Goal: Information Seeking & Learning: Learn about a topic

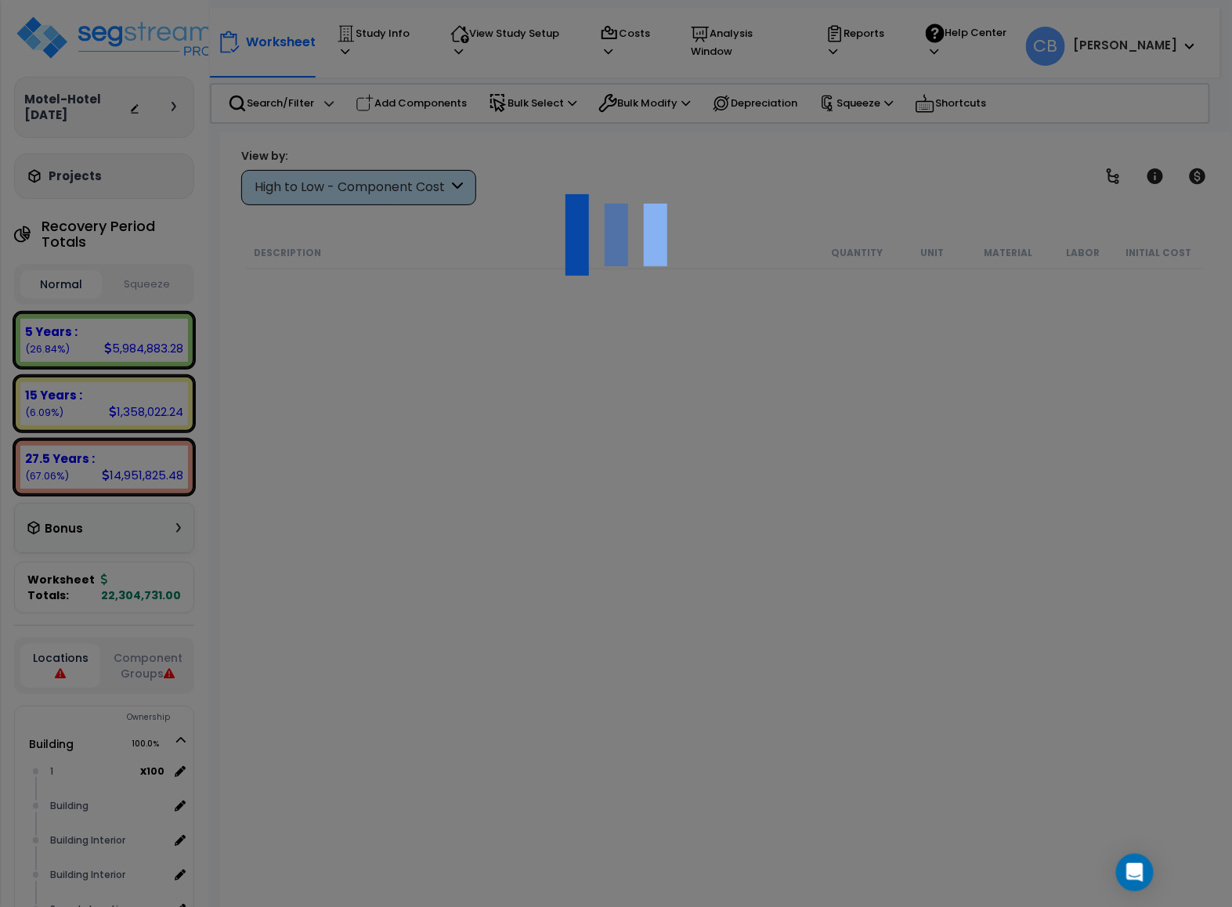
scroll to position [23819, 0]
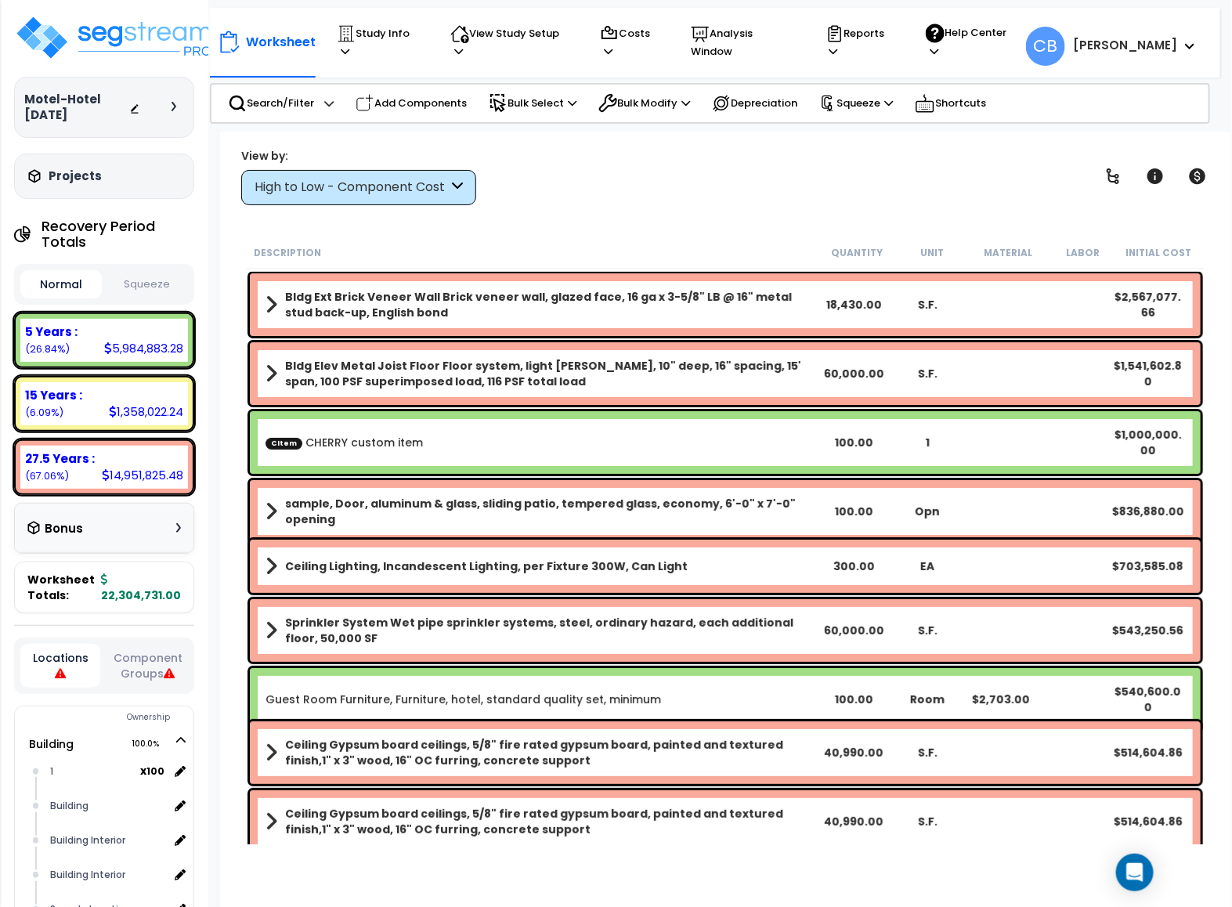
click at [501, 395] on div "Bldg Elev Metal Joist Floor Floor system, light [PERSON_NAME], 10" deep, 16" sp…" at bounding box center [725, 373] width 950 height 63
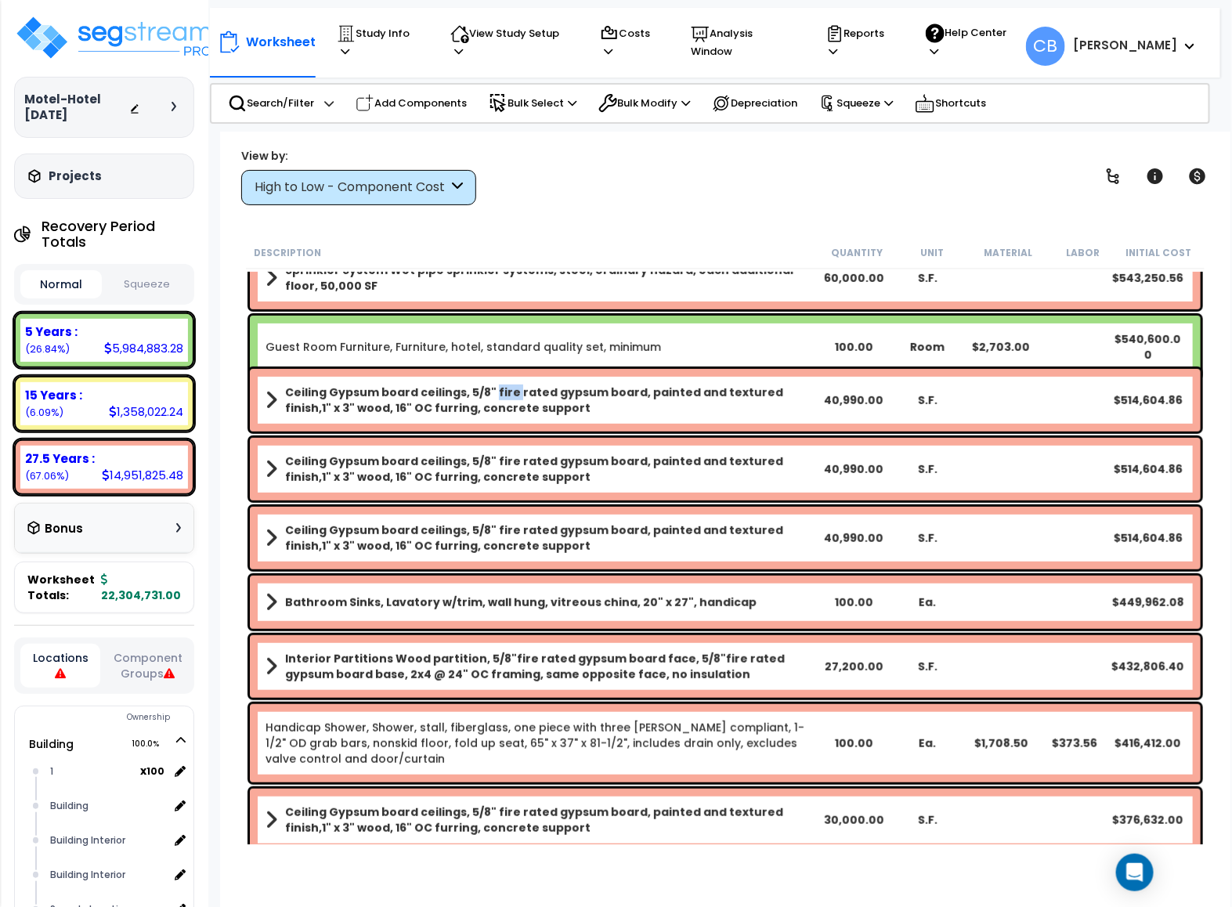
click at [501, 395] on b "Ceiling Gypsum board ceilings, 5/8" fire rated gypsum board, painted and textur…" at bounding box center [551, 399] width 532 height 31
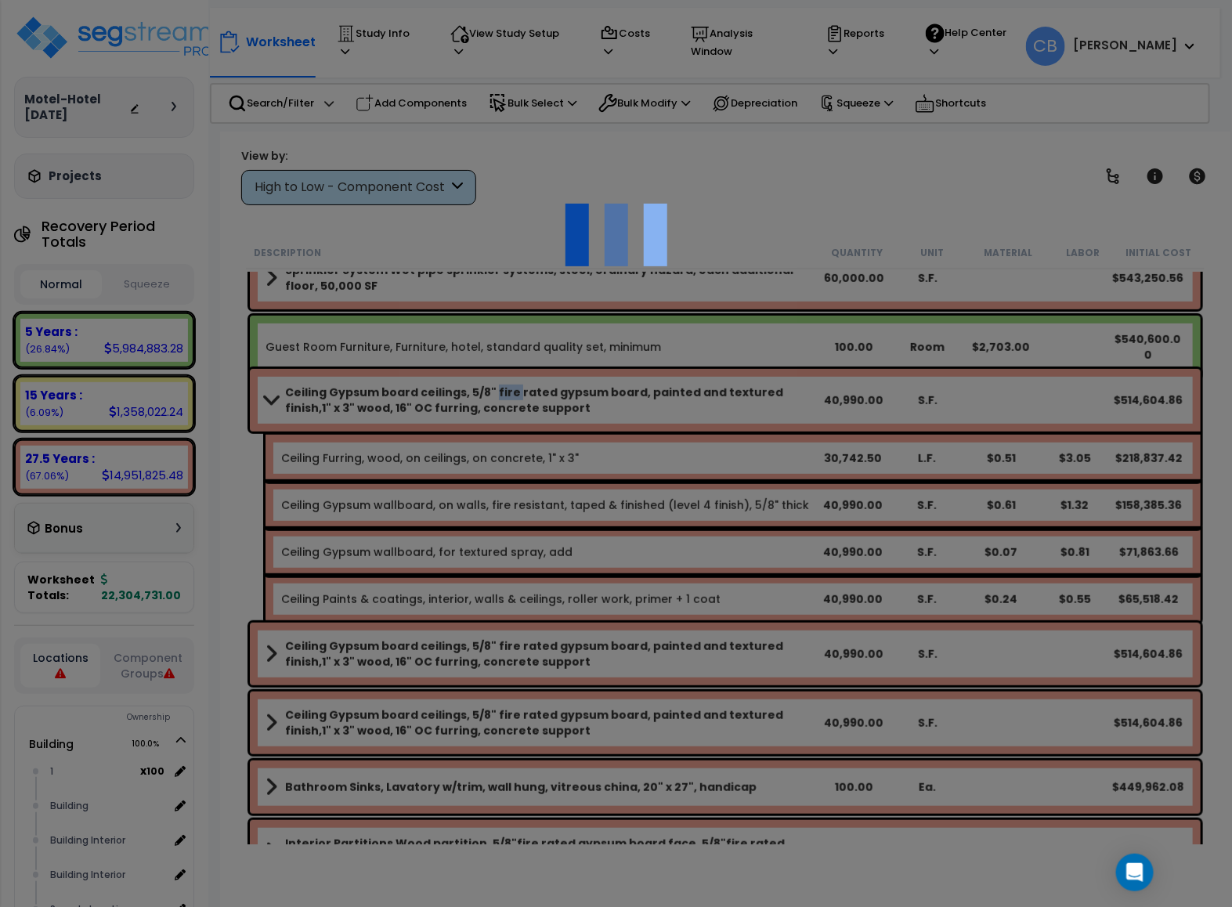
scroll to position [939, 0]
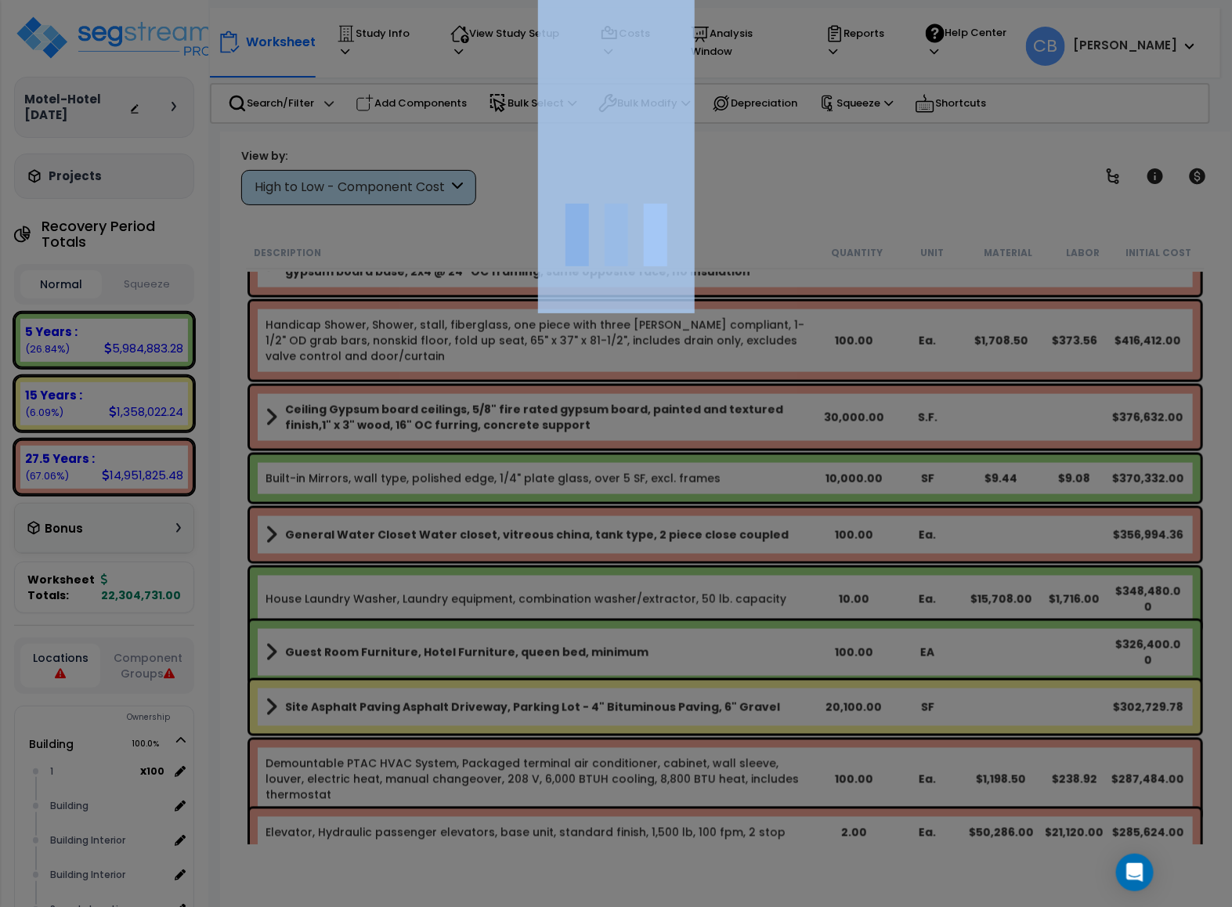
click at [501, 395] on div at bounding box center [616, 453] width 1232 height 907
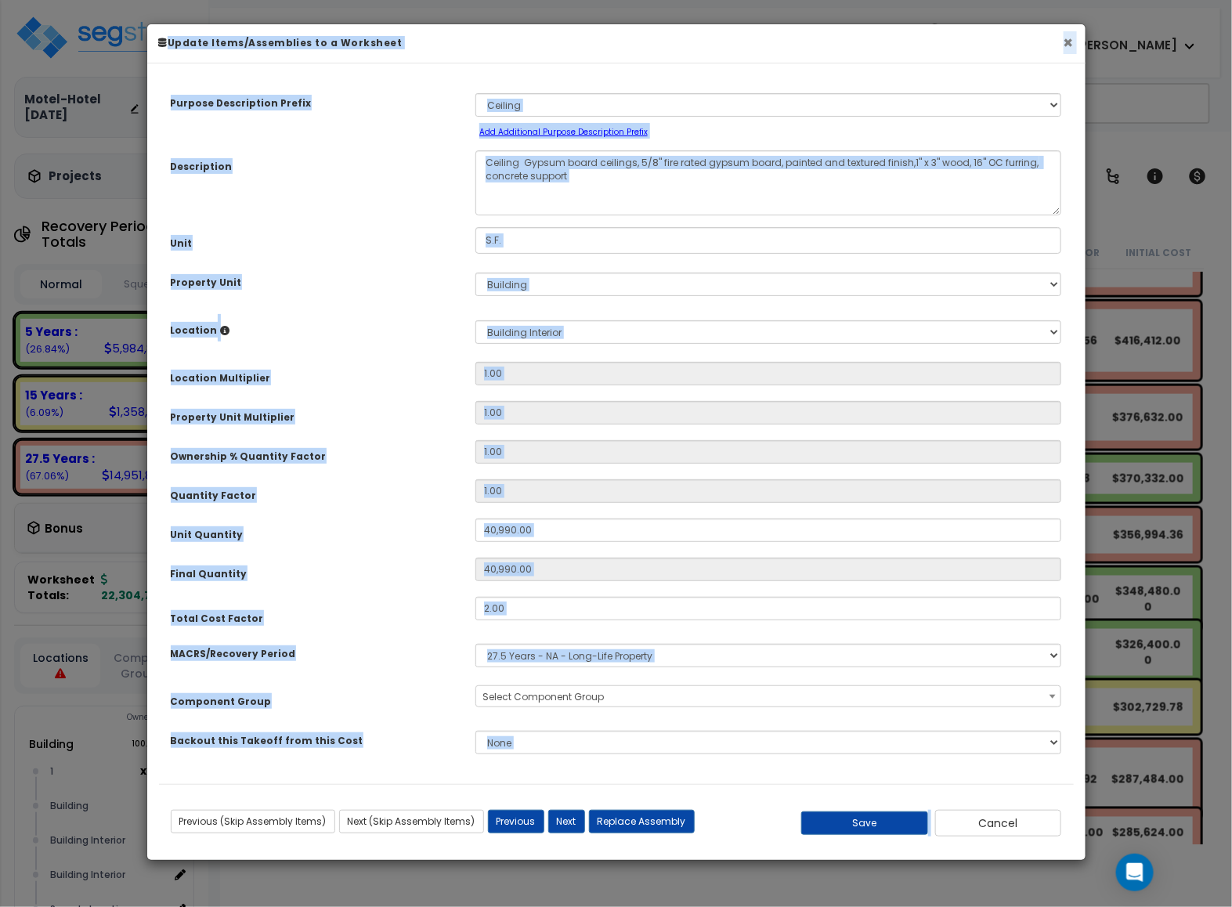
click at [1069, 48] on button "×" at bounding box center [1068, 42] width 10 height 16
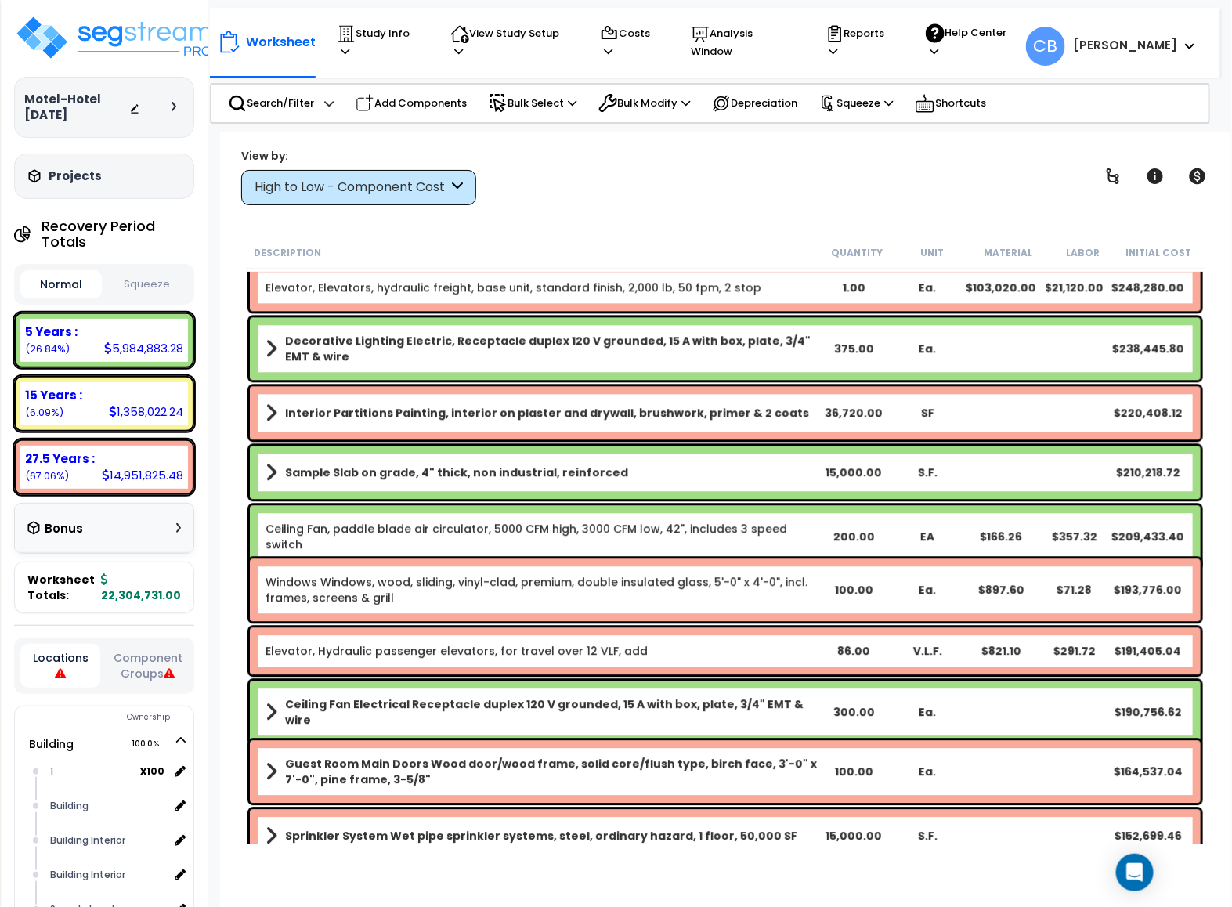
click at [453, 341] on b "Decorative Lighting Electric, Receptacle duplex 120 V grounded, 15 A with box, …" at bounding box center [551, 348] width 532 height 31
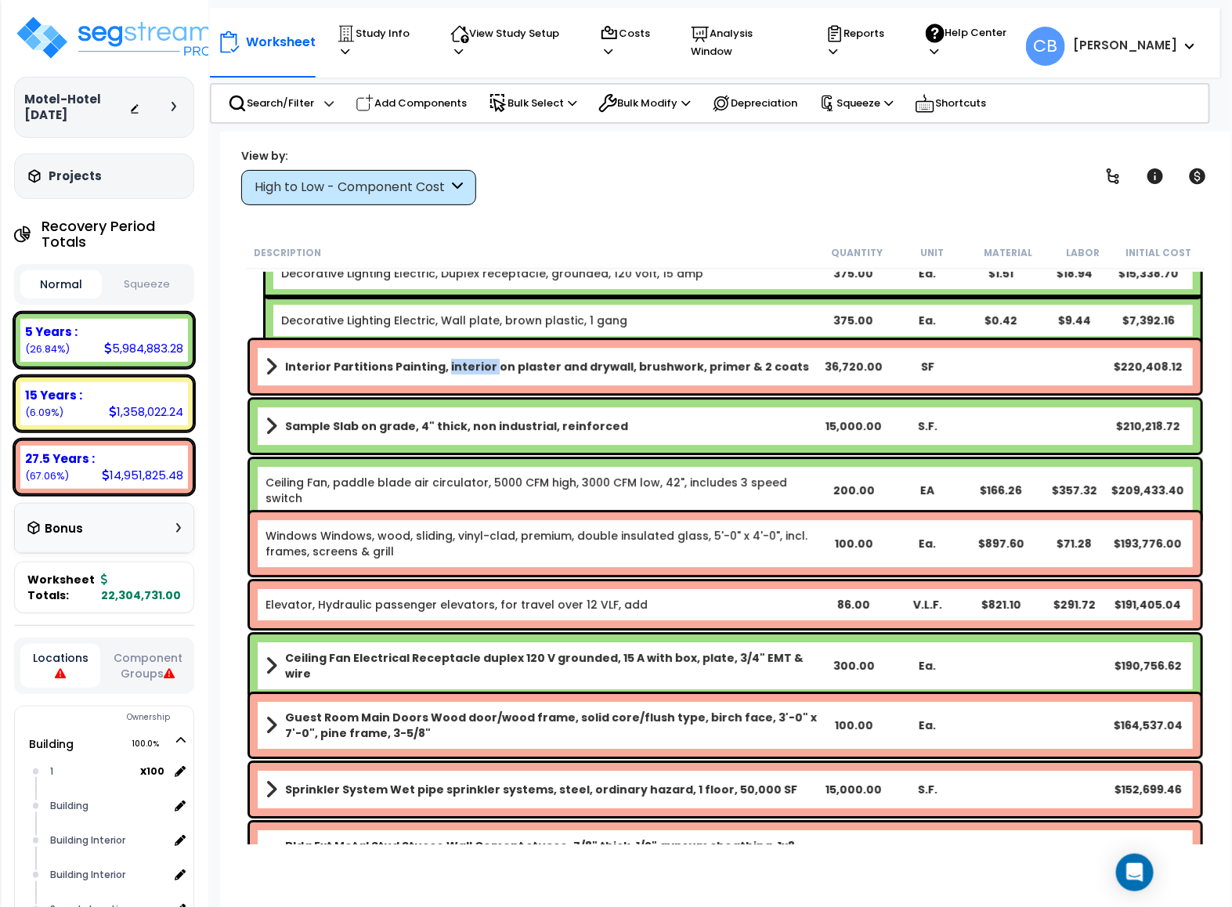
click at [453, 341] on div "Interior Partitions Painting, interior on plaster and drywall, brushwork, prime…" at bounding box center [725, 366] width 950 height 53
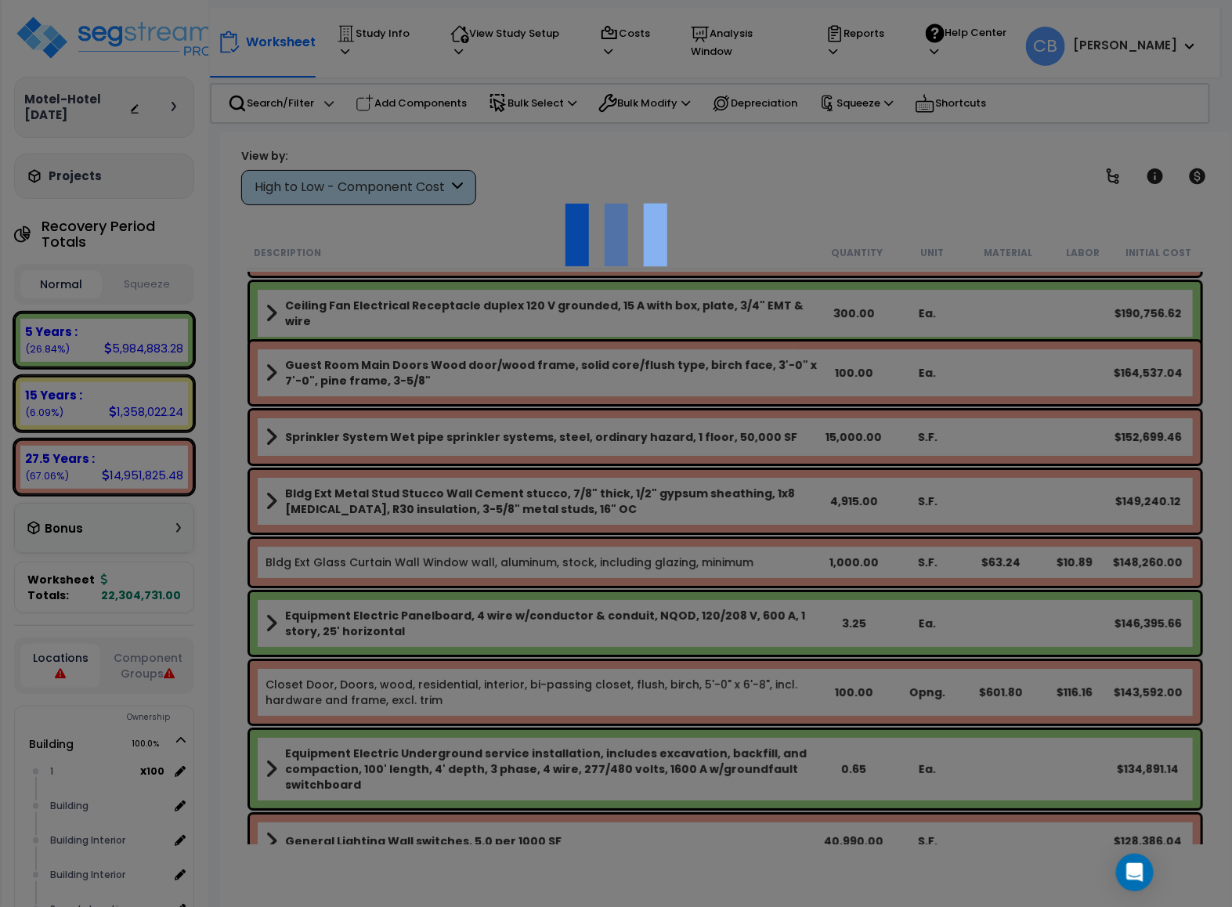
click at [453, 341] on div at bounding box center [616, 453] width 1232 height 907
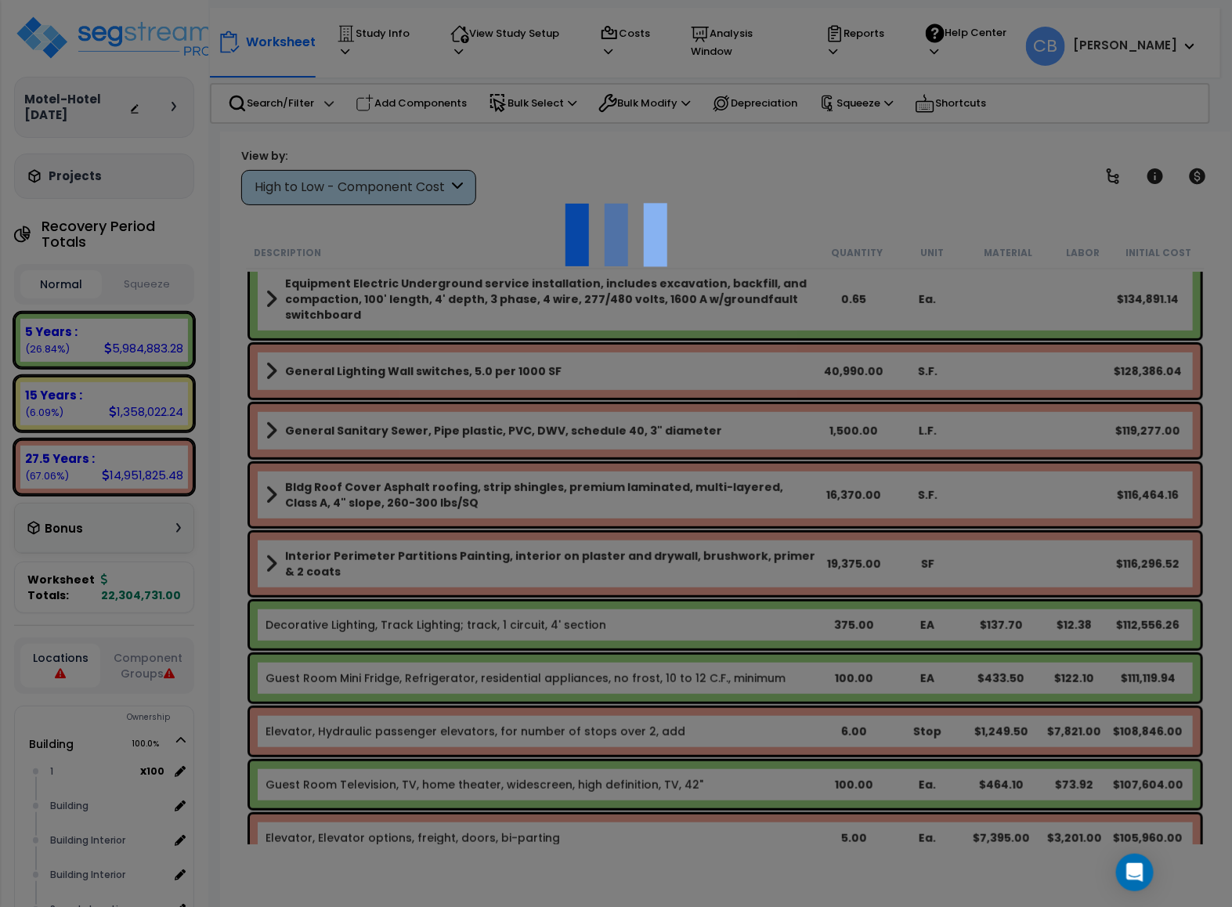
click at [453, 341] on div at bounding box center [616, 453] width 1232 height 907
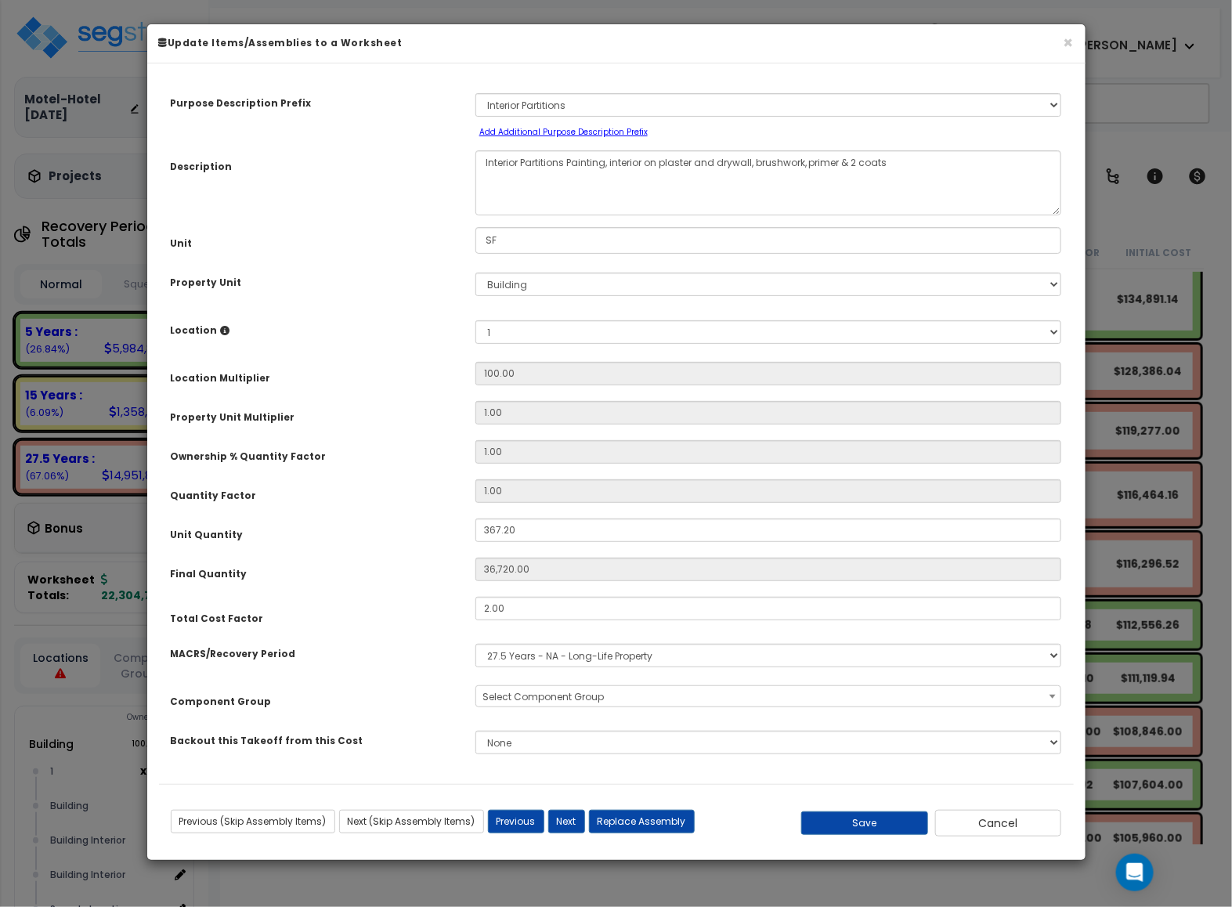
click at [453, 341] on div "Location Please select Property Unit to enable Location" at bounding box center [311, 327] width 305 height 27
click at [1069, 51] on button "×" at bounding box center [1068, 42] width 10 height 16
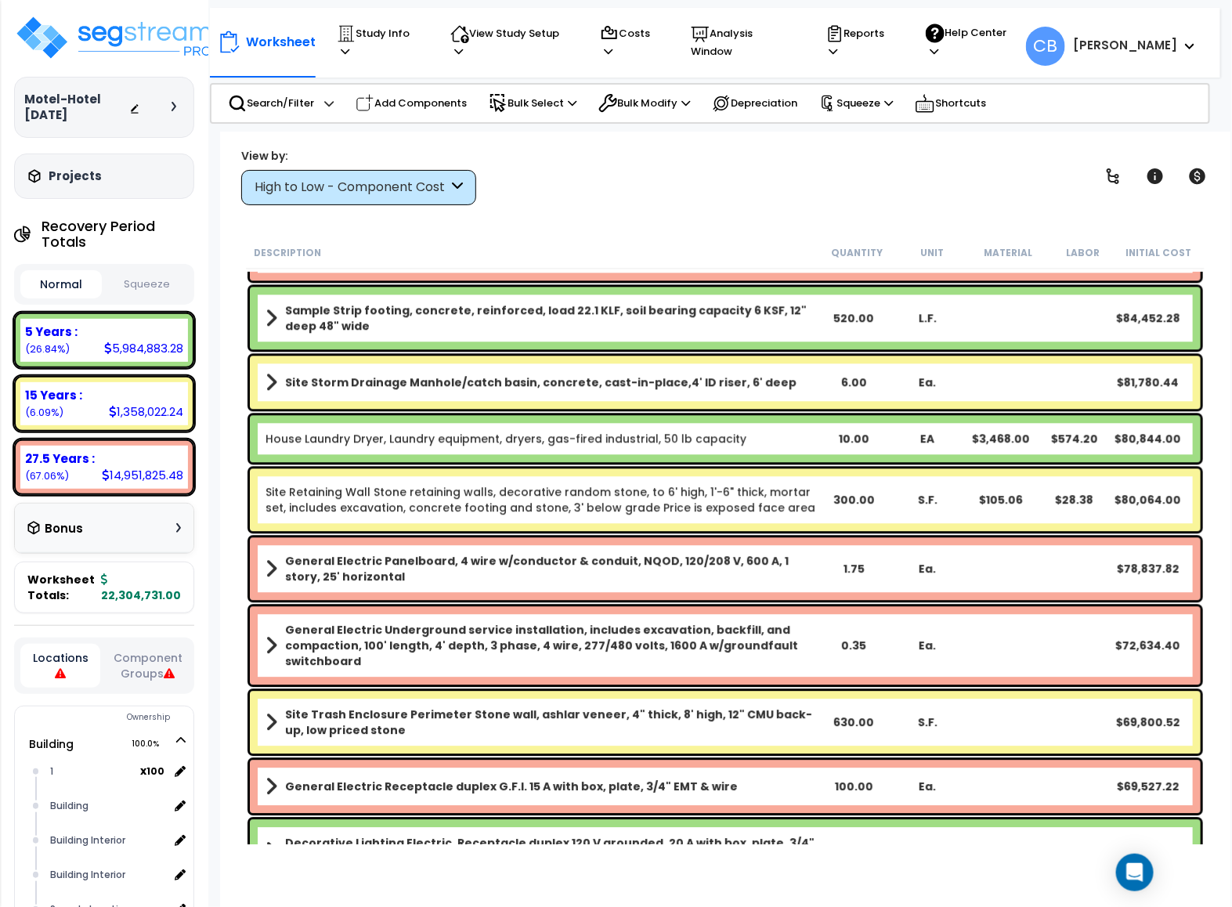
click at [459, 505] on link "Site Retaining Wall Stone retaining walls, decorative random stone, to 6' high,…" at bounding box center [540, 499] width 551 height 31
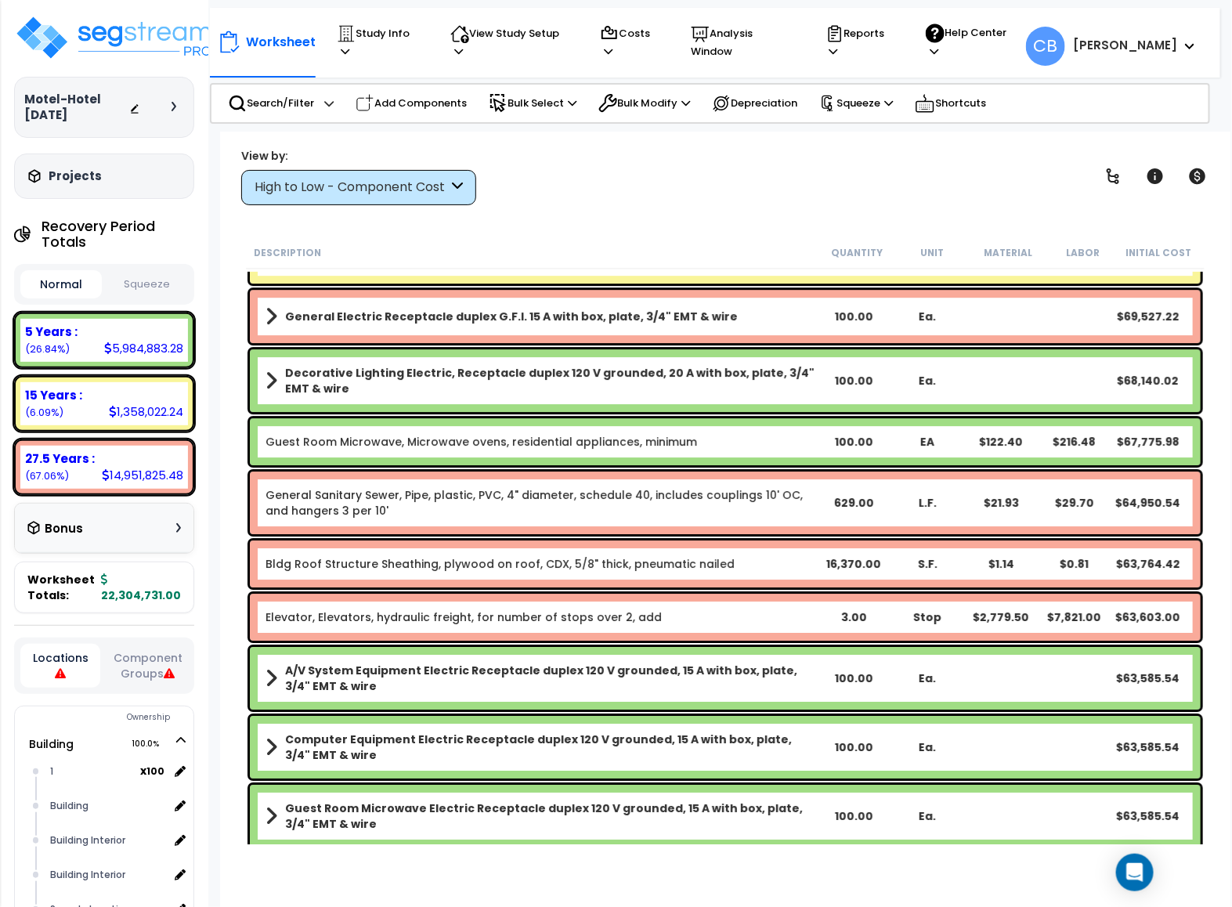
click at [459, 505] on link "General Sanitary Sewer, Pipe, plastic, PVC, 4" diameter, schedule 40, includes …" at bounding box center [540, 502] width 551 height 31
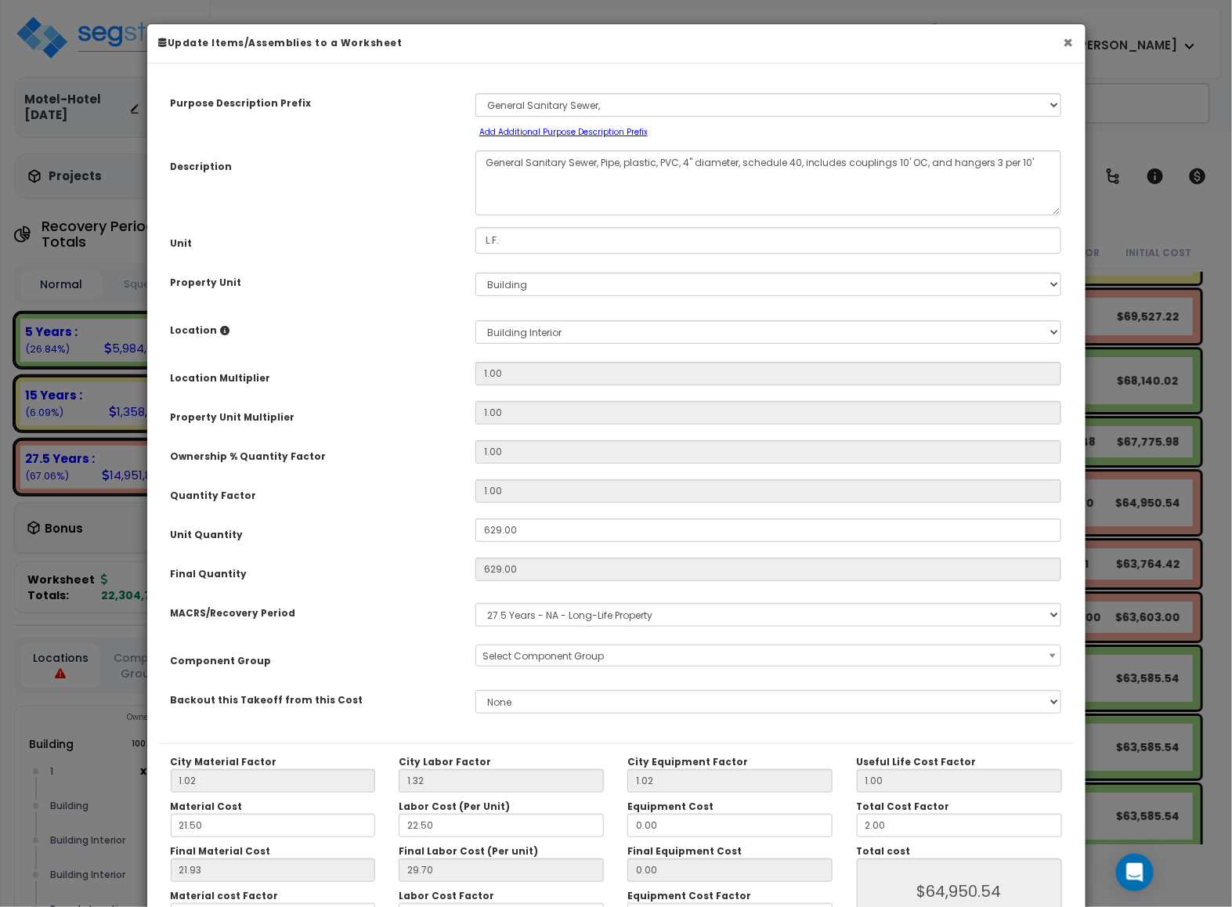
click at [1063, 50] on button "×" at bounding box center [1068, 42] width 10 height 16
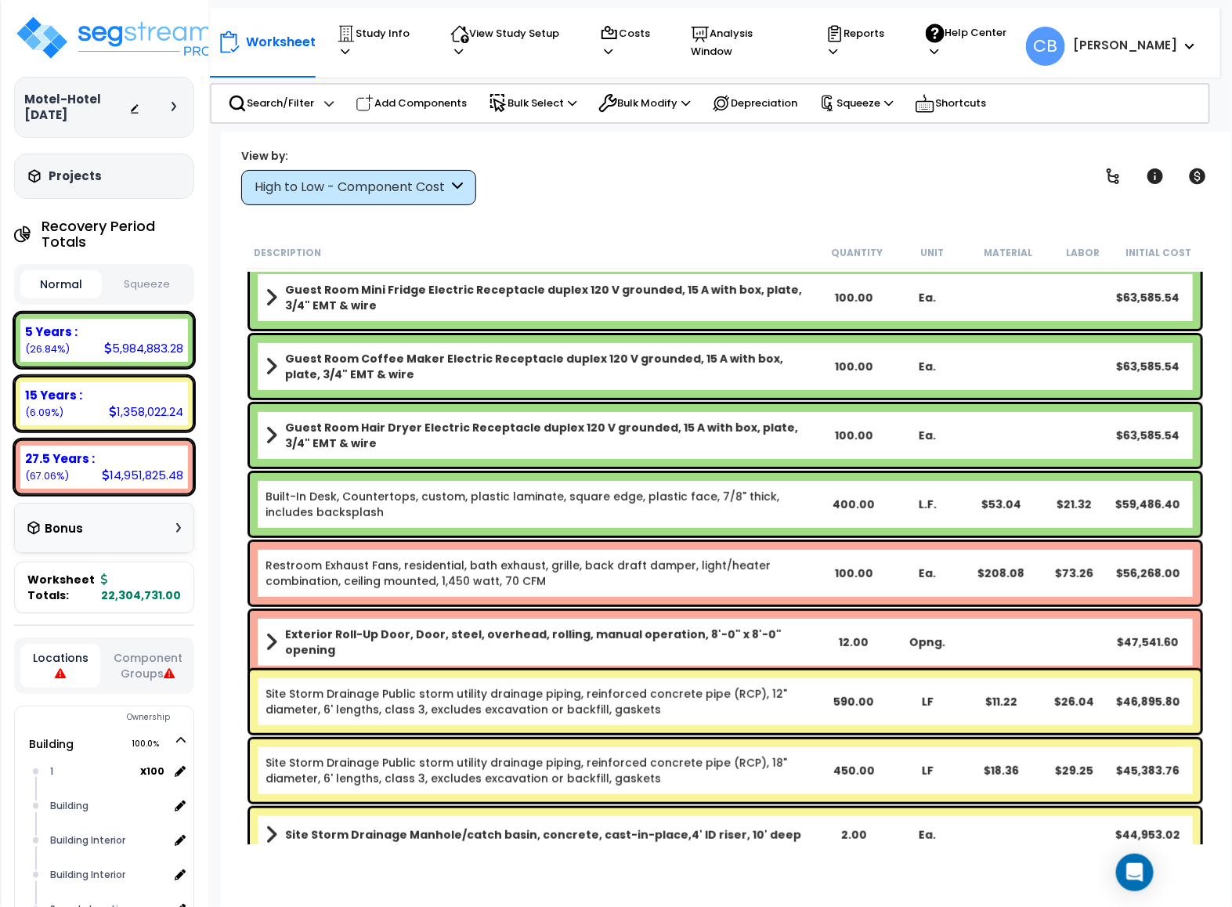
click at [949, 440] on div "Guest Room Hair Dryer Electric Receptacle duplex 120 V grounded, 15 A with box,…" at bounding box center [725, 435] width 950 height 63
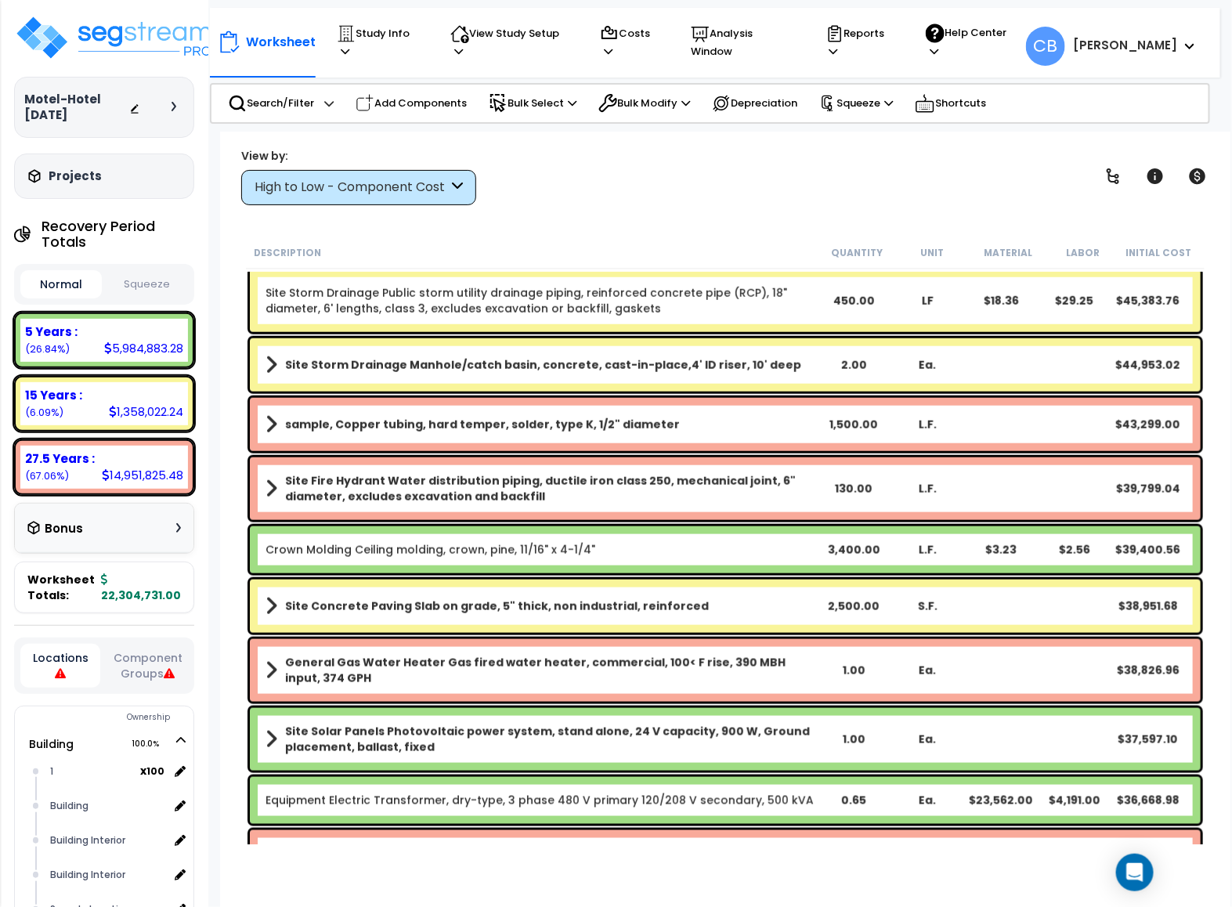
click at [949, 440] on div "sample, Copper tubing, hard temper, solder, type K, 1/2" diameter 1,500.00 L.F.…" at bounding box center [725, 424] width 950 height 53
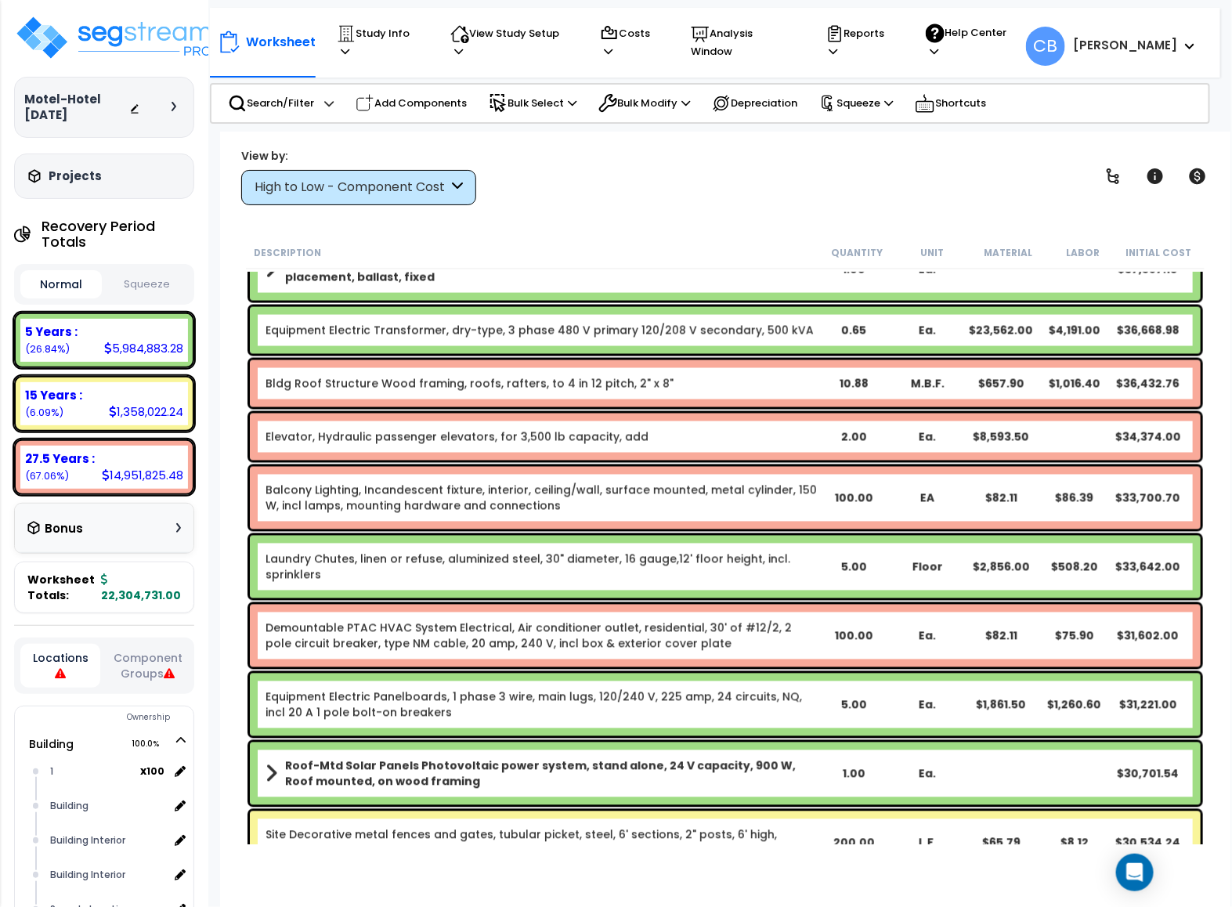
click at [949, 440] on div "Ea." at bounding box center [927, 437] width 74 height 16
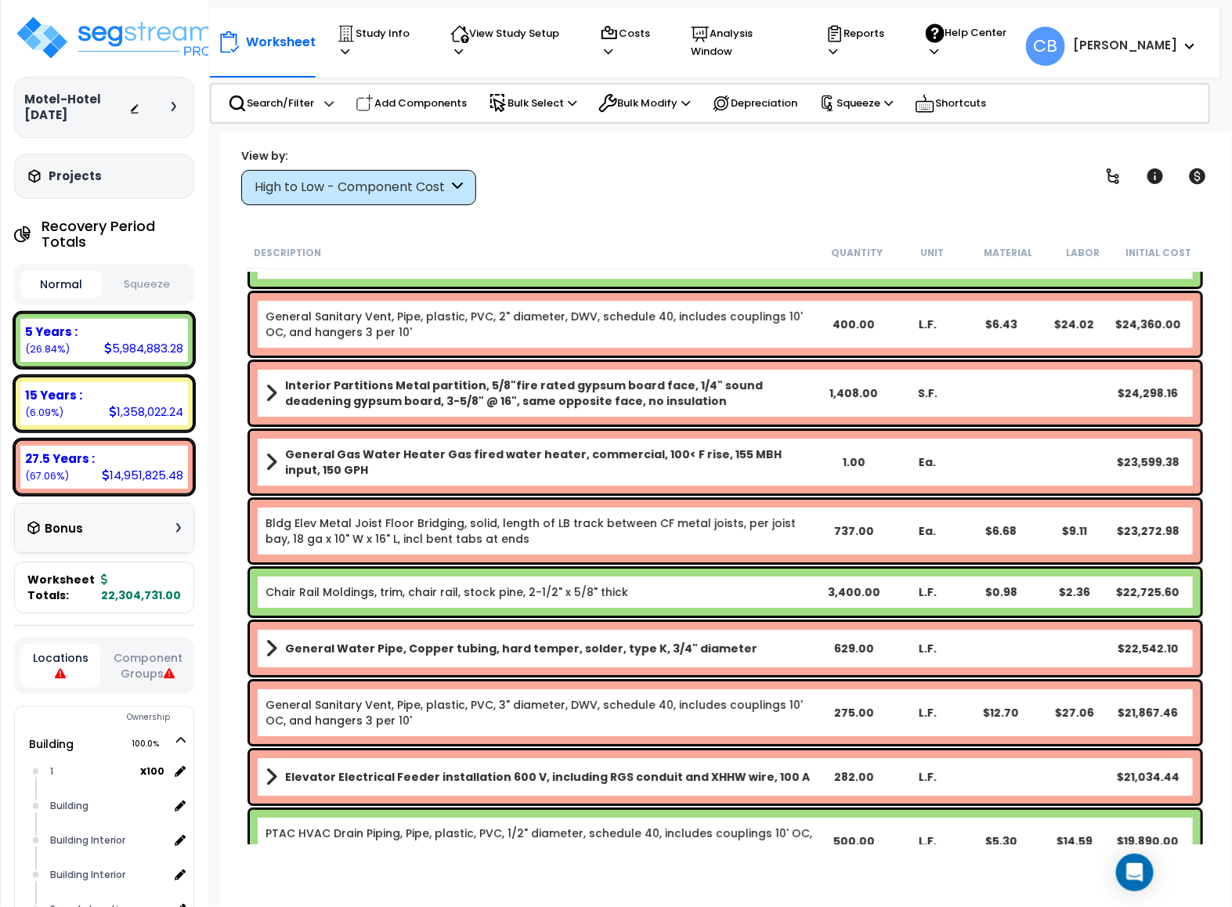
click at [949, 440] on div "General Gas Water Heater Gas fired water heater, commercial, 100< F rise, 155 M…" at bounding box center [725, 462] width 950 height 63
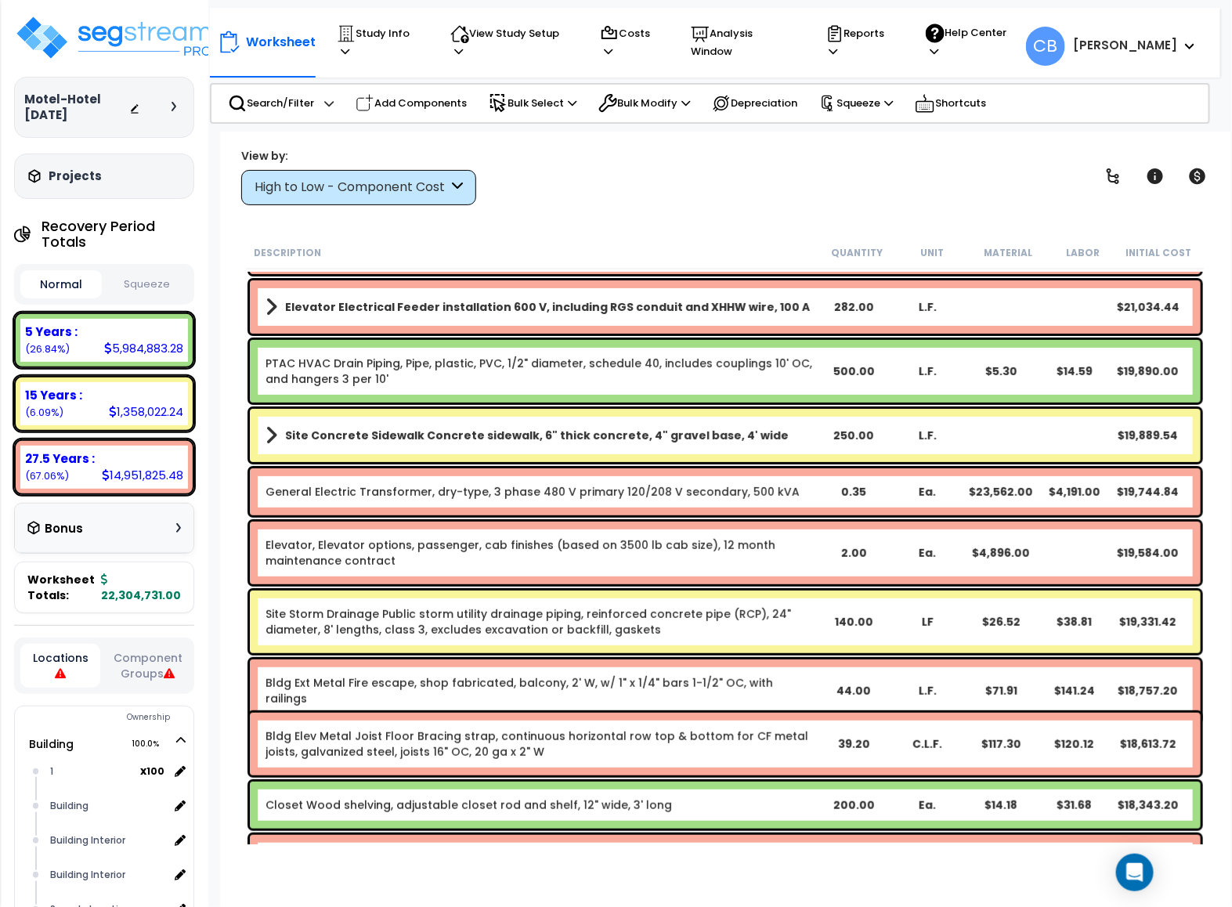
click at [949, 440] on div "L.F." at bounding box center [927, 435] width 74 height 16
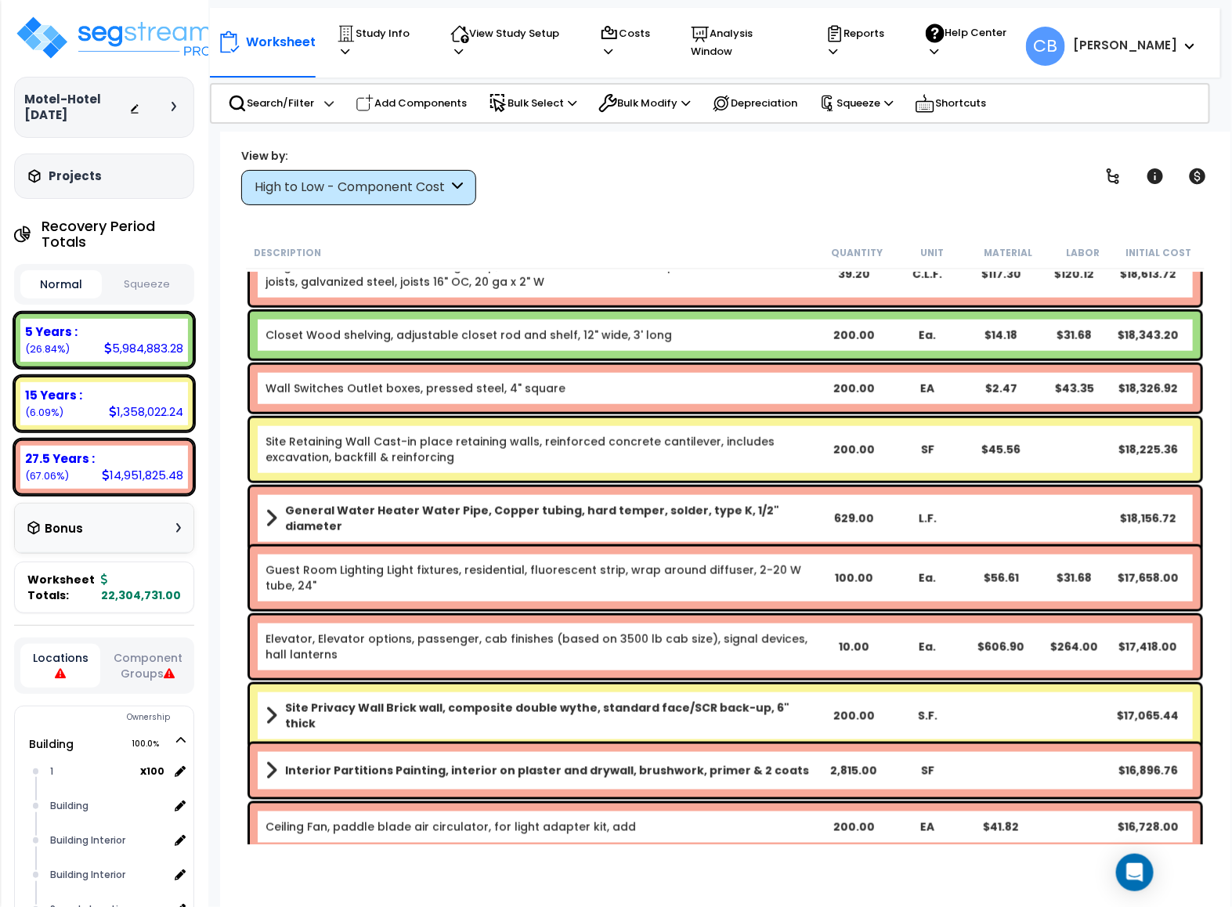
click at [949, 442] on div "SF" at bounding box center [927, 450] width 74 height 16
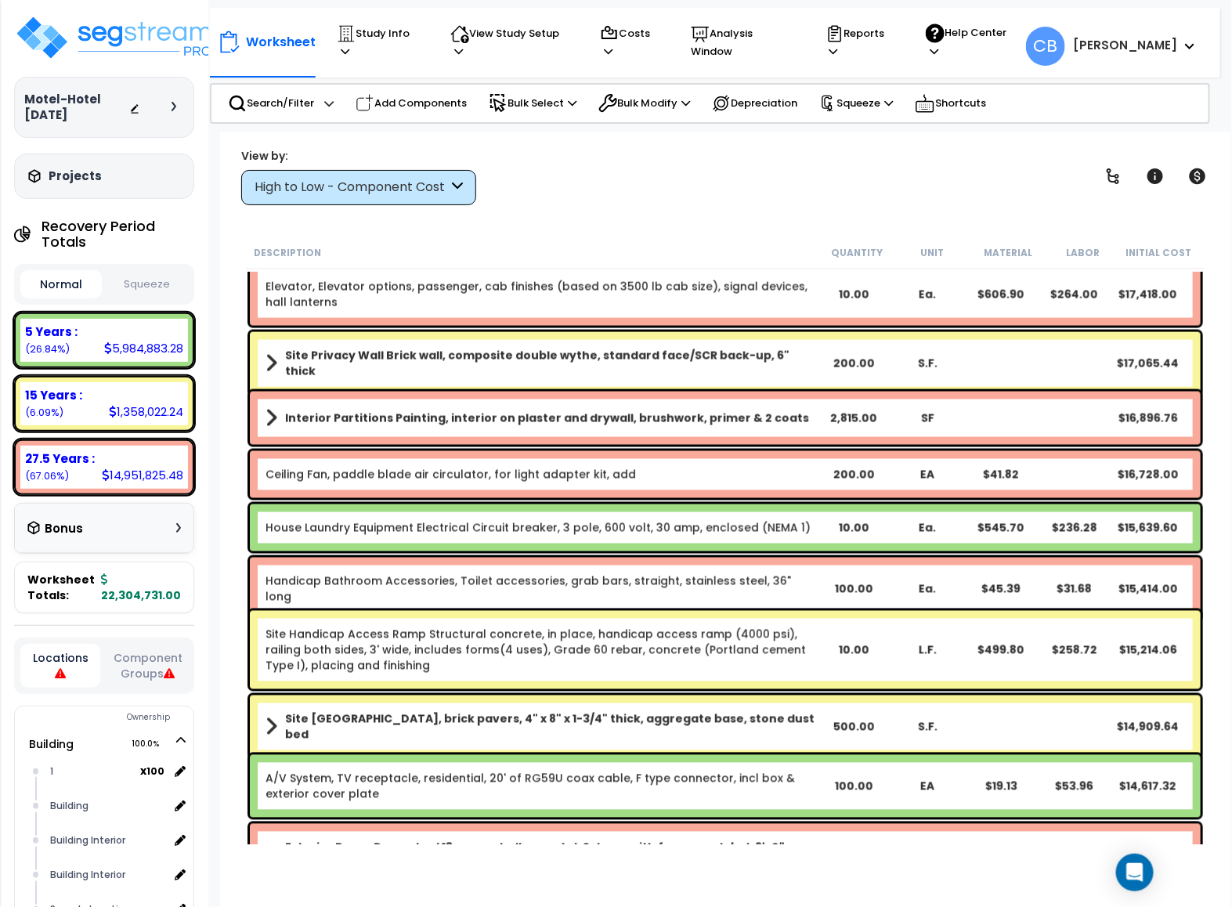
click at [949, 440] on div "Interior Partitions Painting, interior on plaster and drywall, brushwork, prime…" at bounding box center [725, 417] width 950 height 53
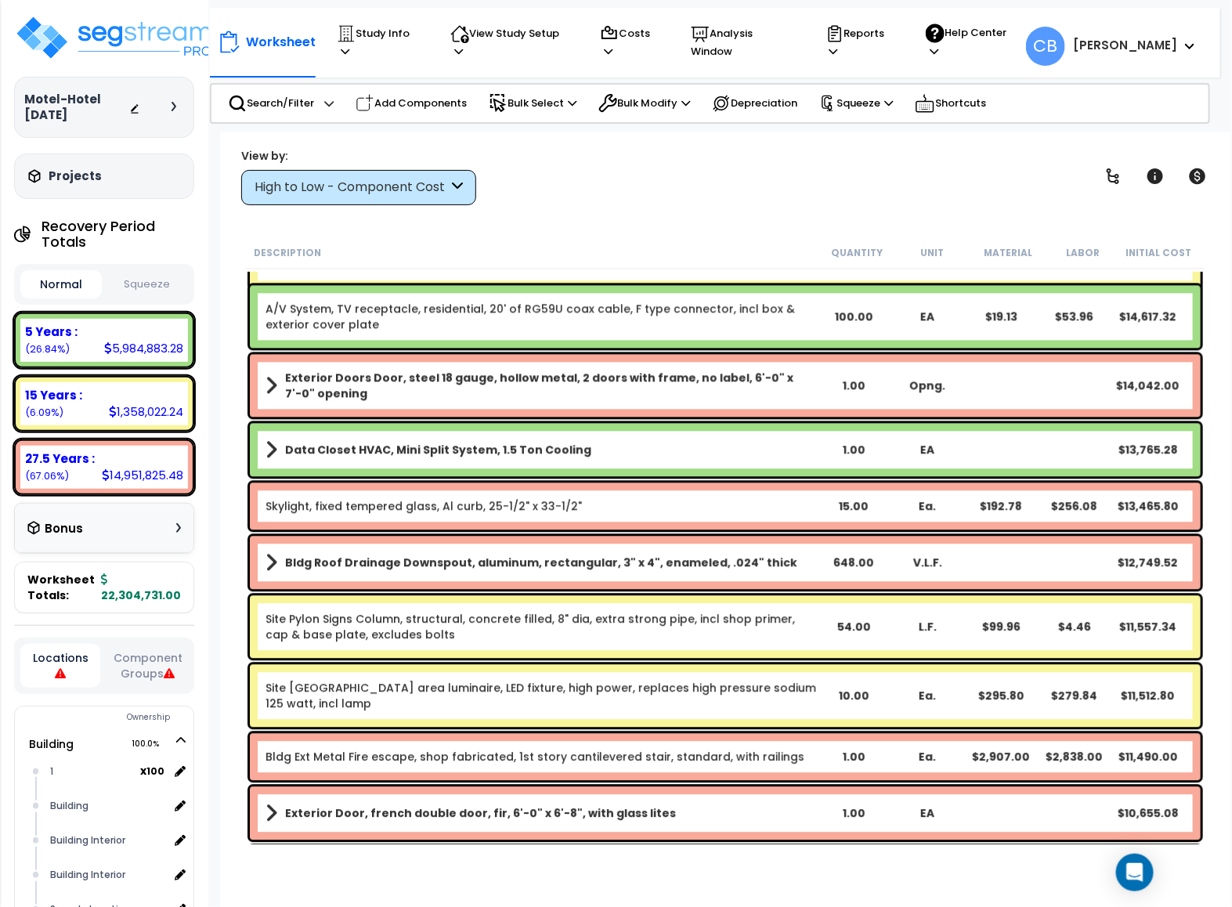
click at [949, 442] on div "EA" at bounding box center [927, 450] width 74 height 16
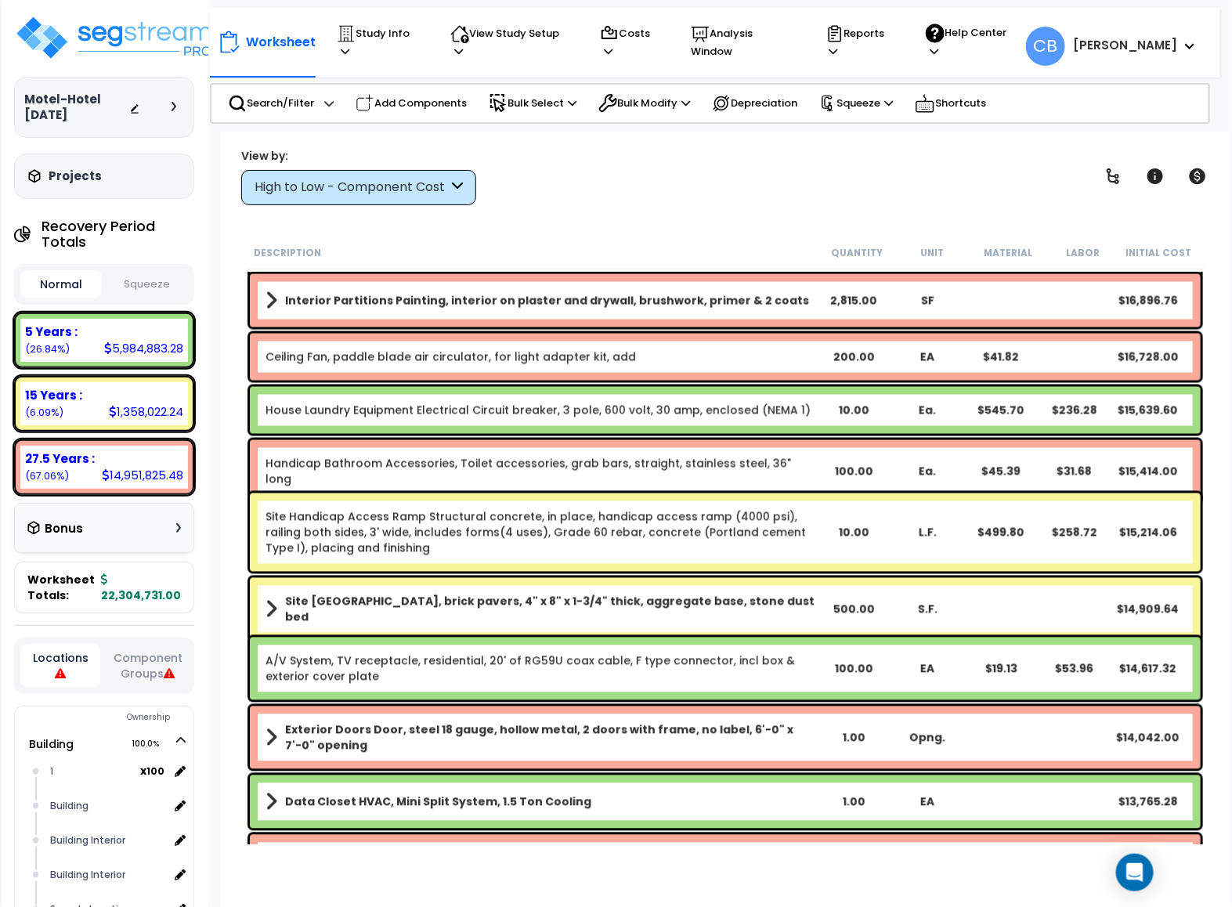
click at [626, 640] on div "Site Brick Paver Plaza, brick pavers, 4" x 8" x 1-3/4" thick, aggregate base, s…" at bounding box center [725, 609] width 950 height 63
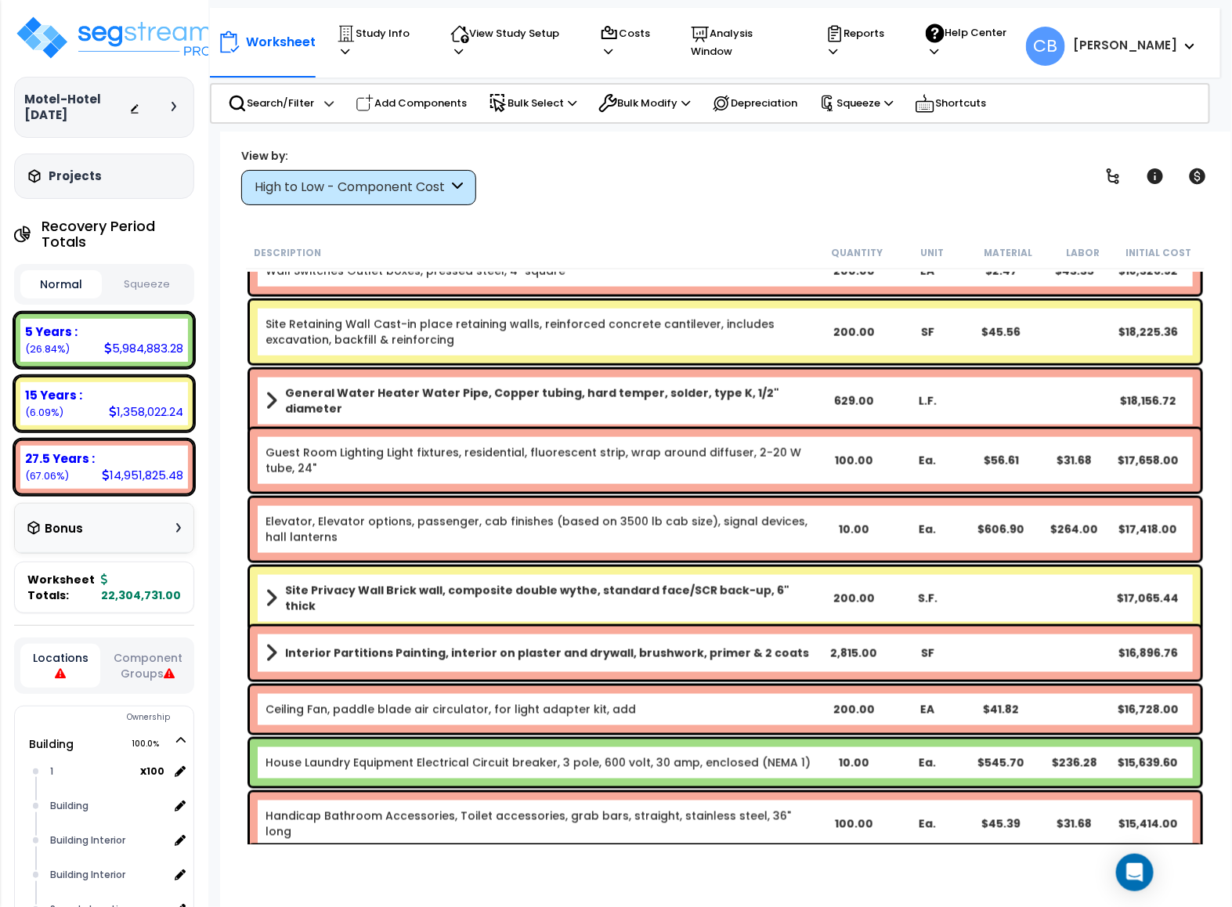
click at [626, 701] on b "Ceiling Fan, paddle blade air circulator, for light adapter kit, add" at bounding box center [540, 709] width 551 height 16
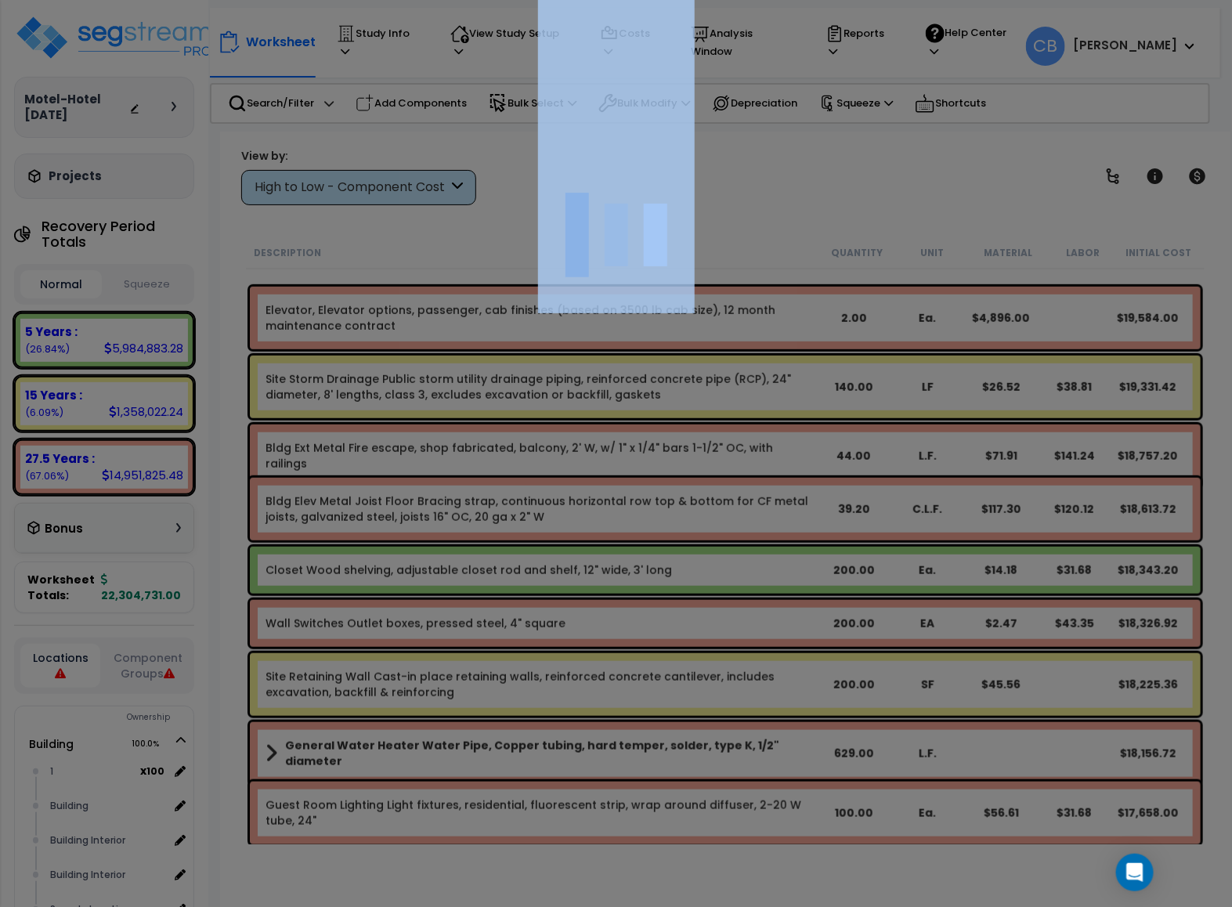
click at [626, 701] on div at bounding box center [616, 453] width 1232 height 907
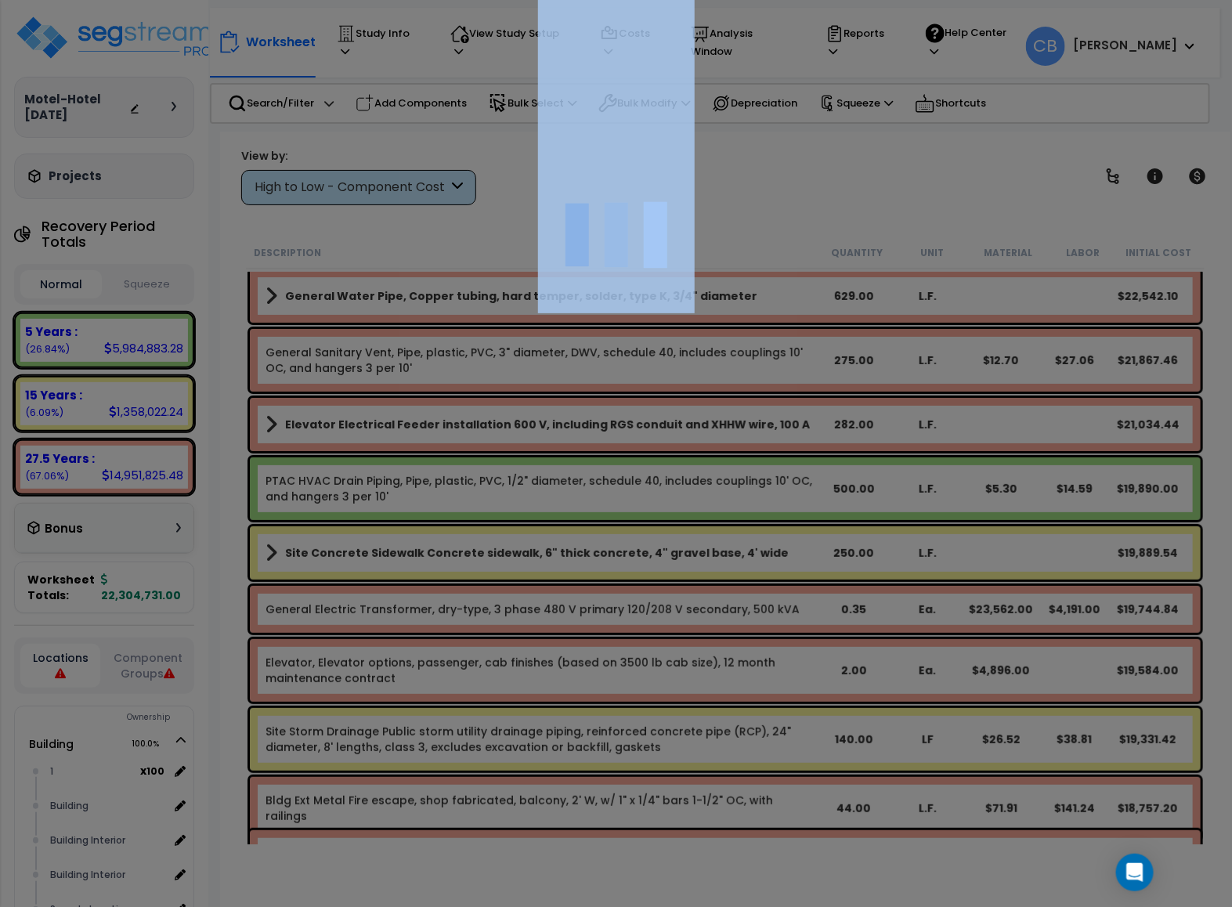
click at [626, 701] on div at bounding box center [616, 453] width 1232 height 907
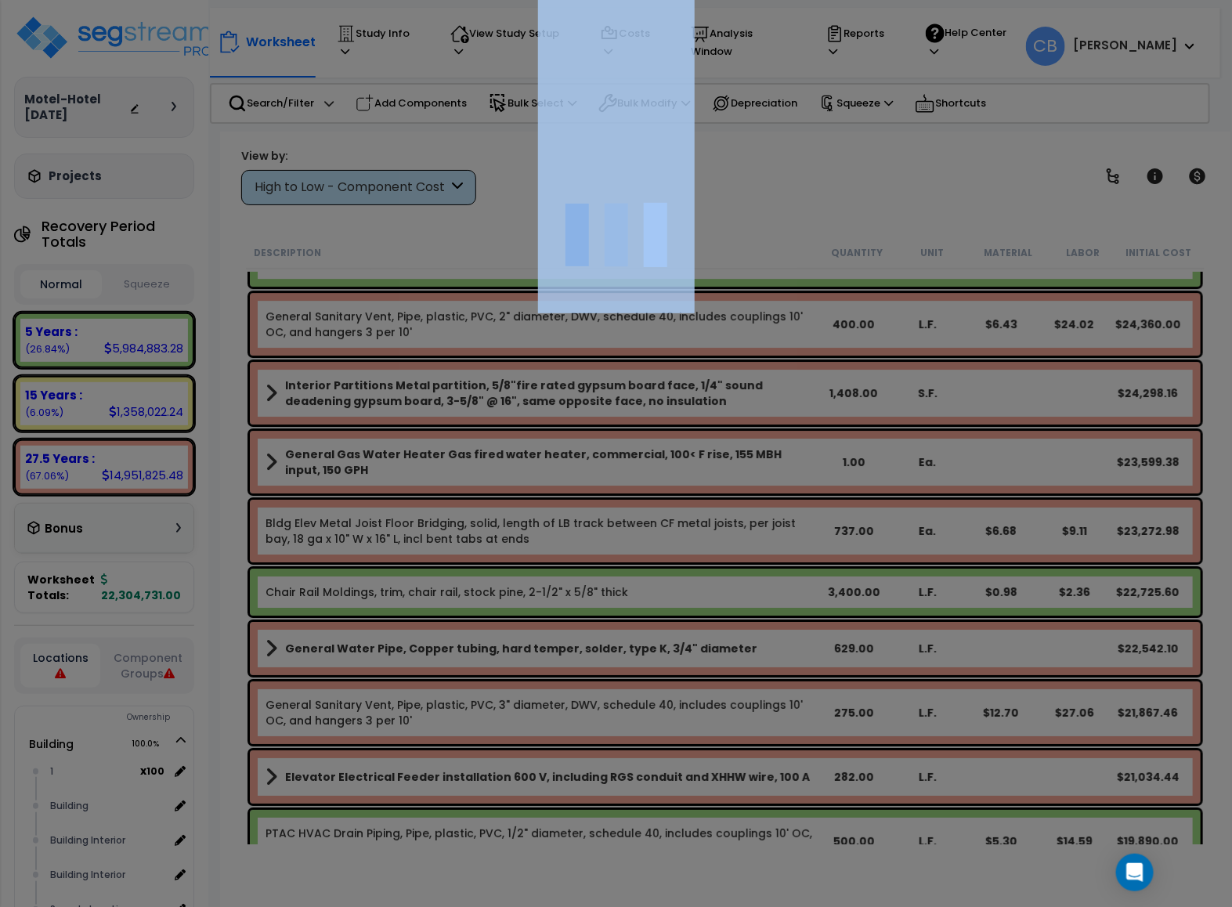
click at [626, 701] on div at bounding box center [616, 453] width 1232 height 907
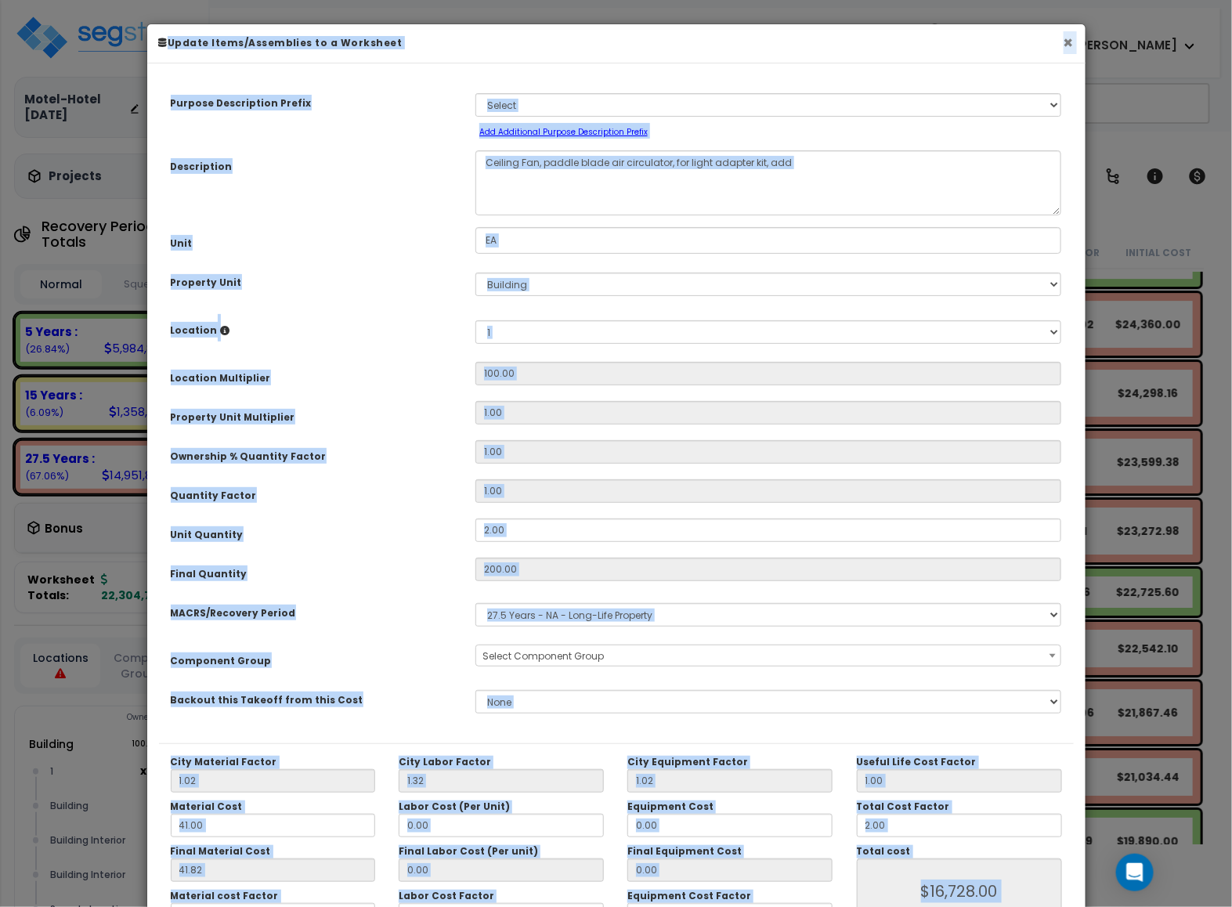
click at [1072, 48] on button "×" at bounding box center [1068, 42] width 10 height 16
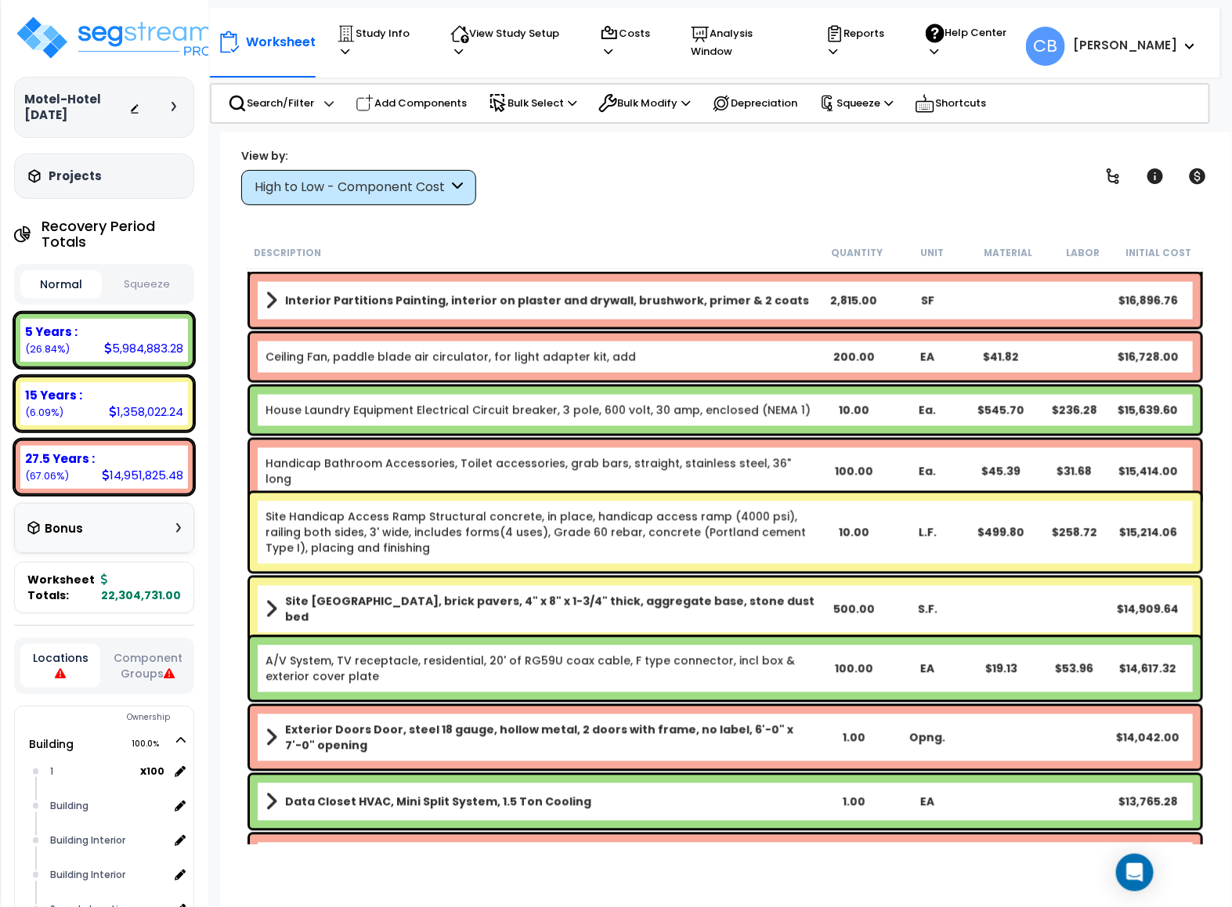
click at [795, 472] on div "Handicap Bathroom Accessories, Toilet accessories, grab bars, straight, stainle…" at bounding box center [725, 471] width 950 height 63
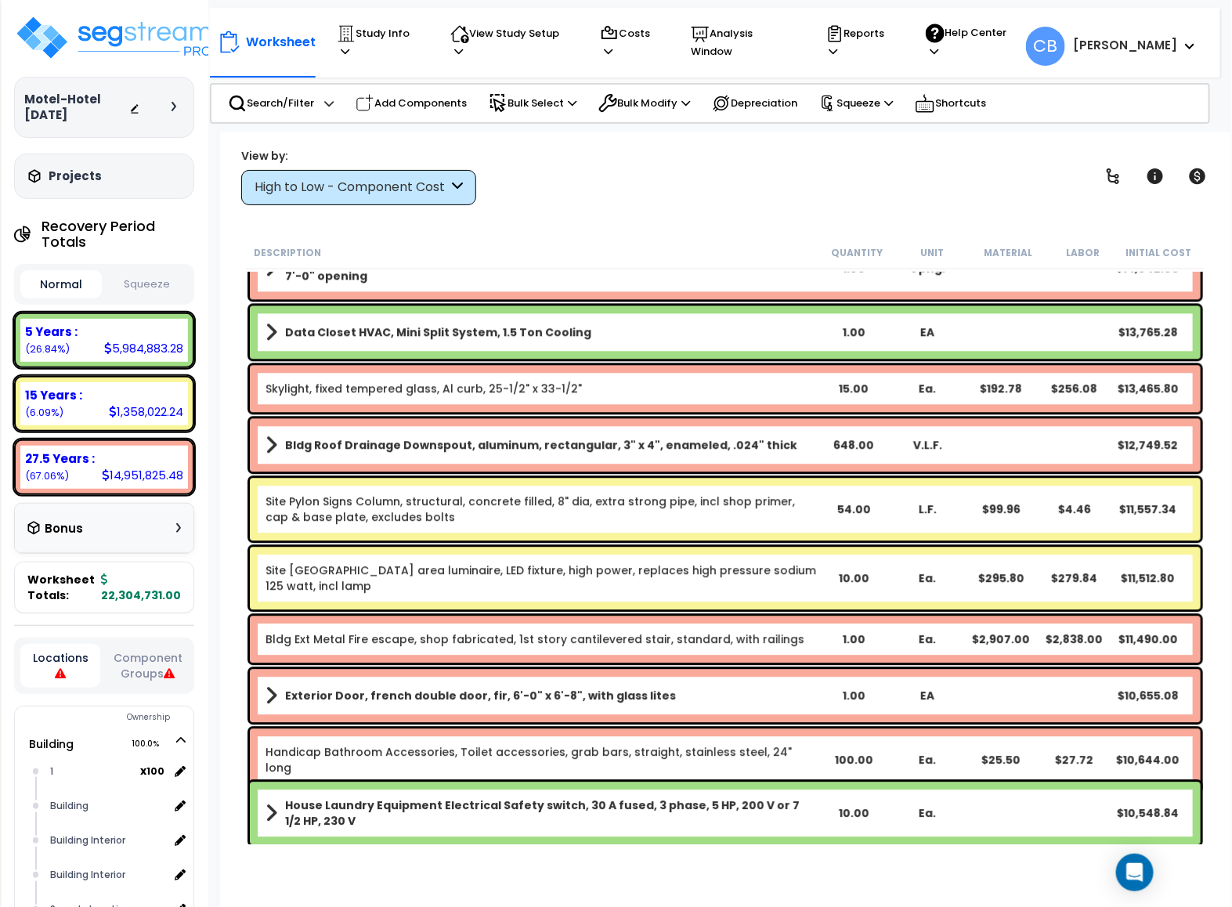
click at [795, 472] on div "Bldg Roof Drainage Downspout, aluminum, rectangular, 3" x 4", enameled, .024" t…" at bounding box center [725, 444] width 958 height 61
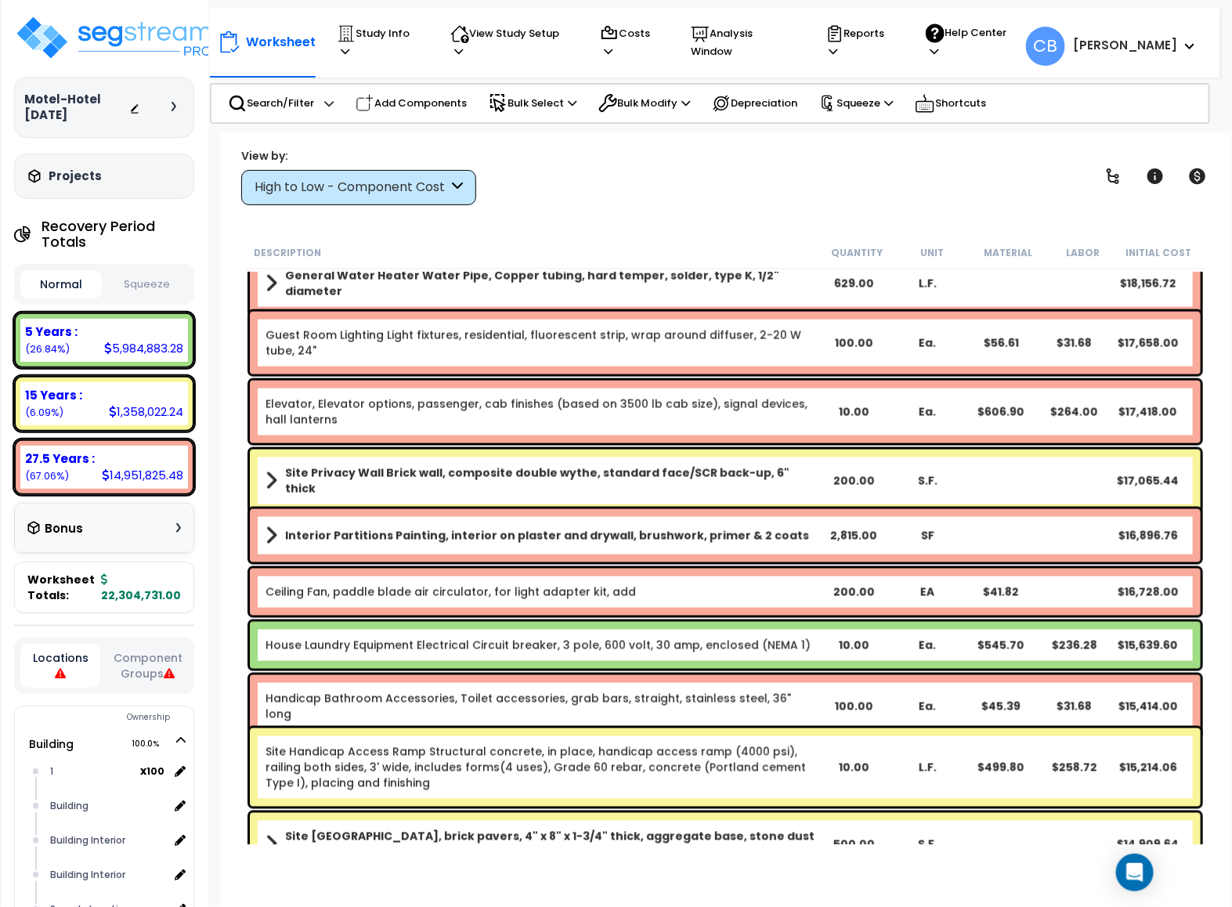
click at [381, 590] on link "Ceiling Fan, paddle blade air circulator, for light adapter kit, add" at bounding box center [450, 592] width 370 height 16
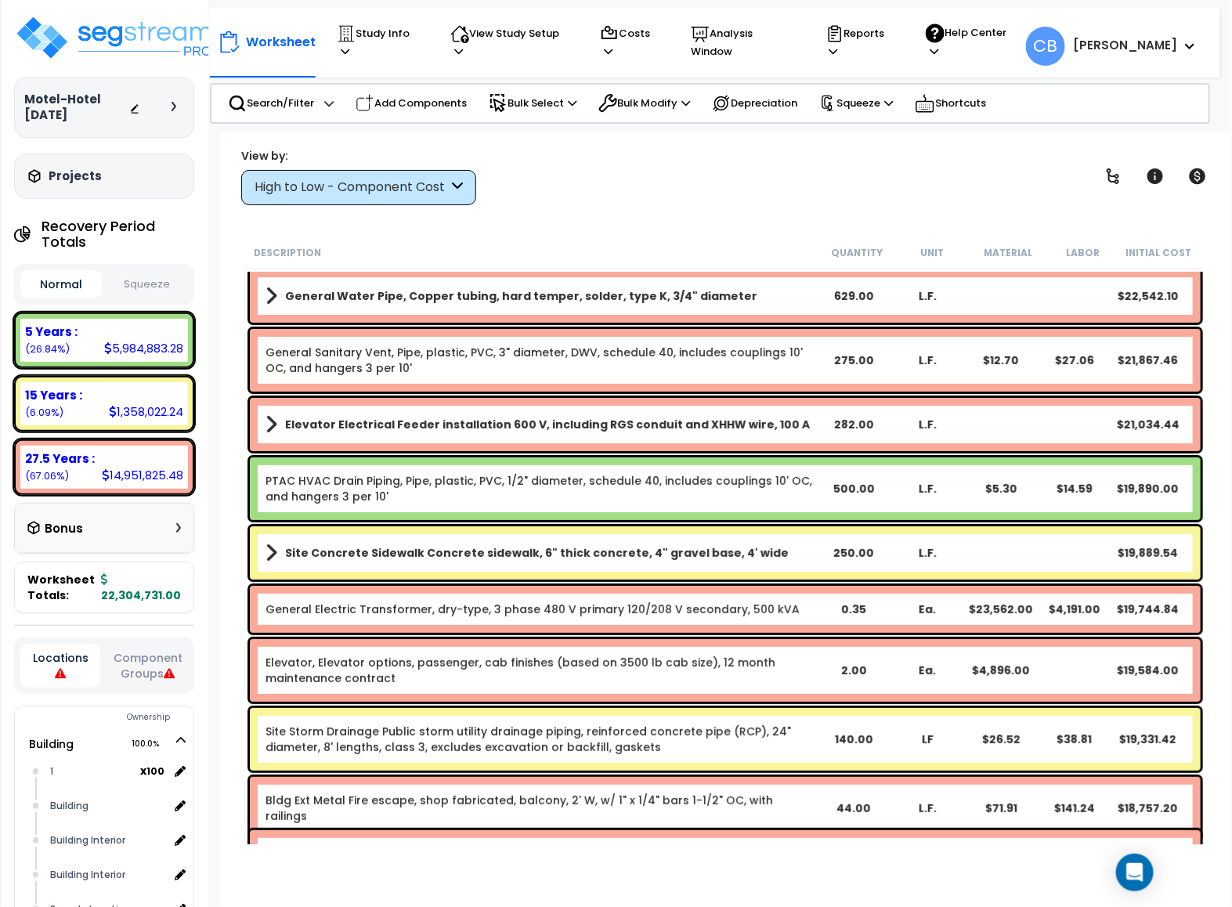
click at [402, 601] on link "General Electric Transformer, dry-type, 3 phase 480 V primary 120/208 V seconda…" at bounding box center [532, 609] width 534 height 16
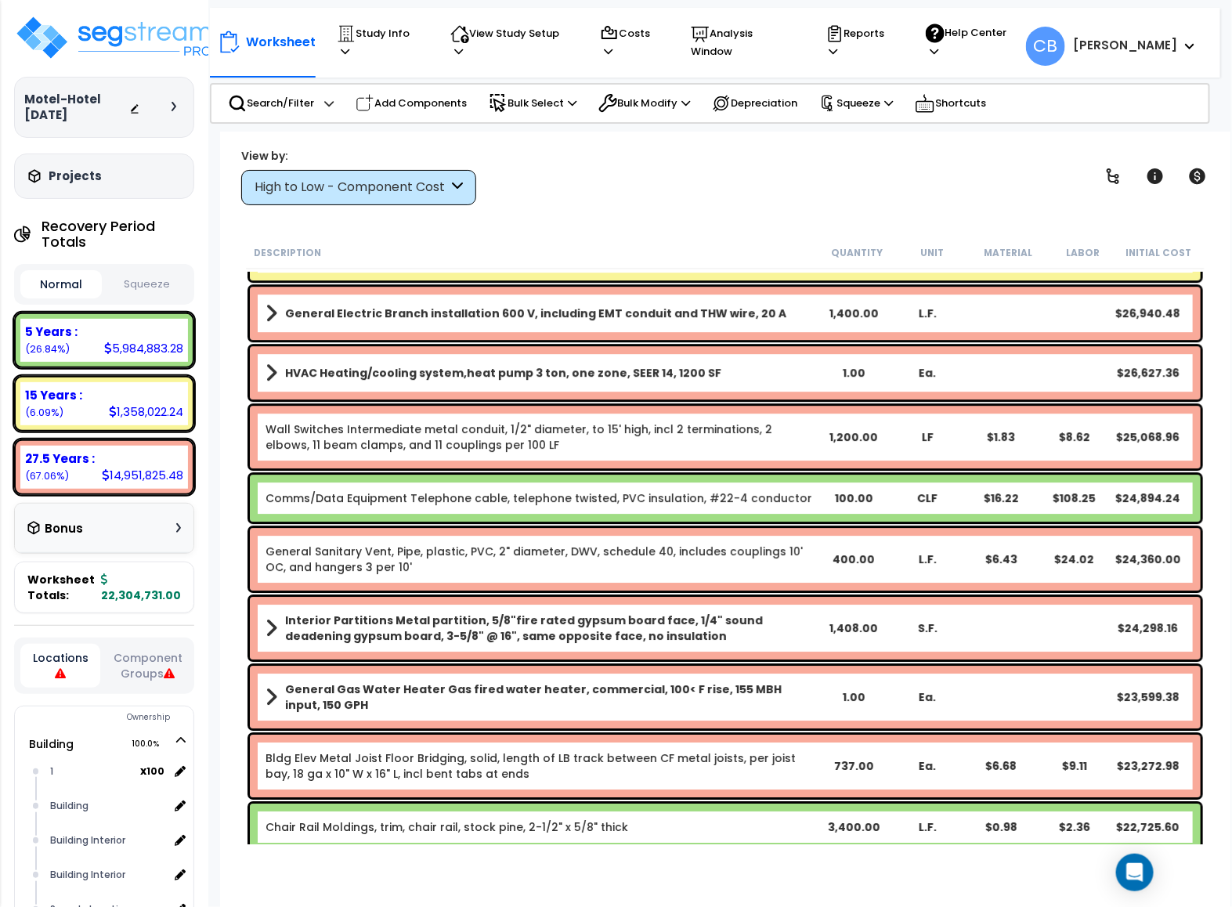
click at [402, 600] on div "Interior Partitions Metal partition, 5/8"fire rated gypsum board face, 1/4" sou…" at bounding box center [725, 628] width 950 height 63
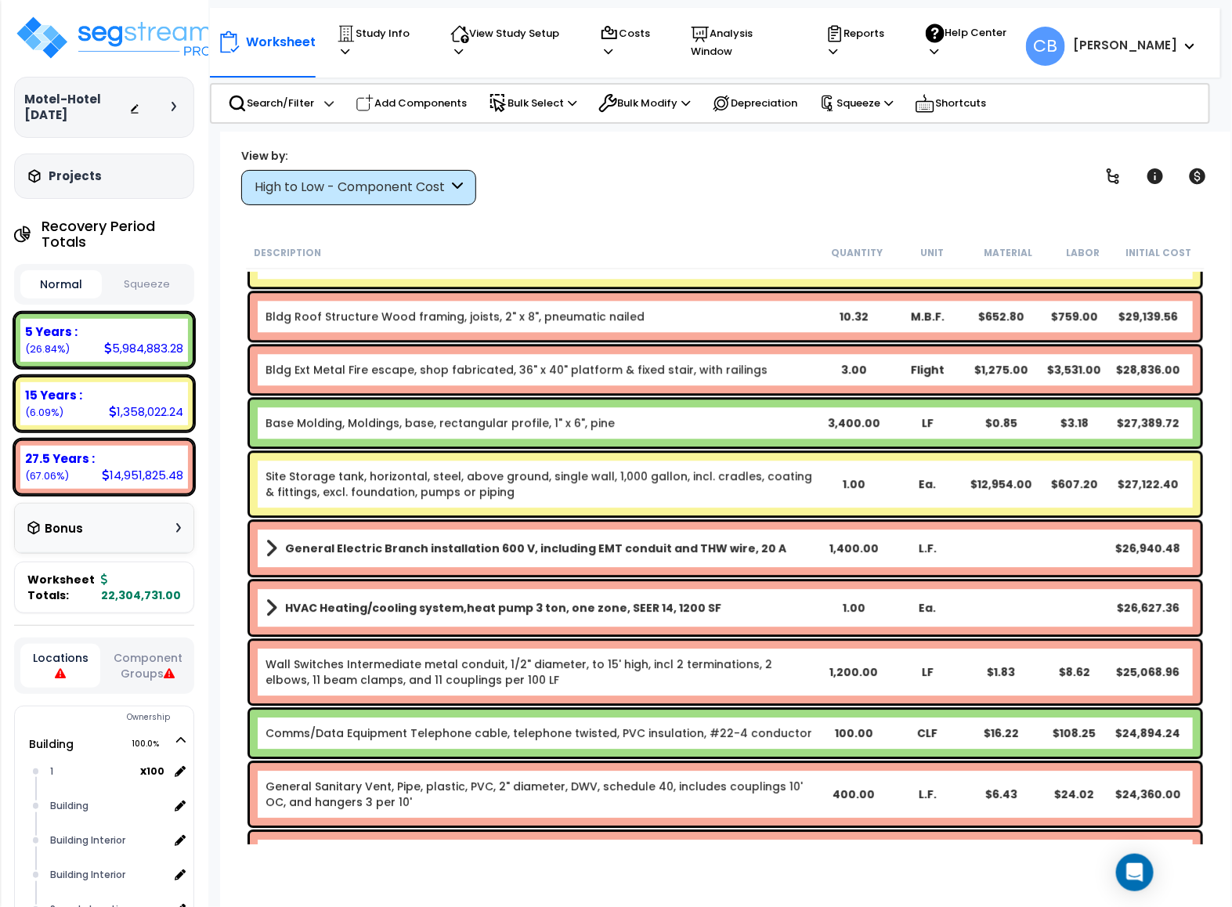
click at [402, 600] on b "HVAC Heating/cooling system,heat pump 3 ton, one zone, SEER 14, 1200 SF" at bounding box center [503, 608] width 436 height 16
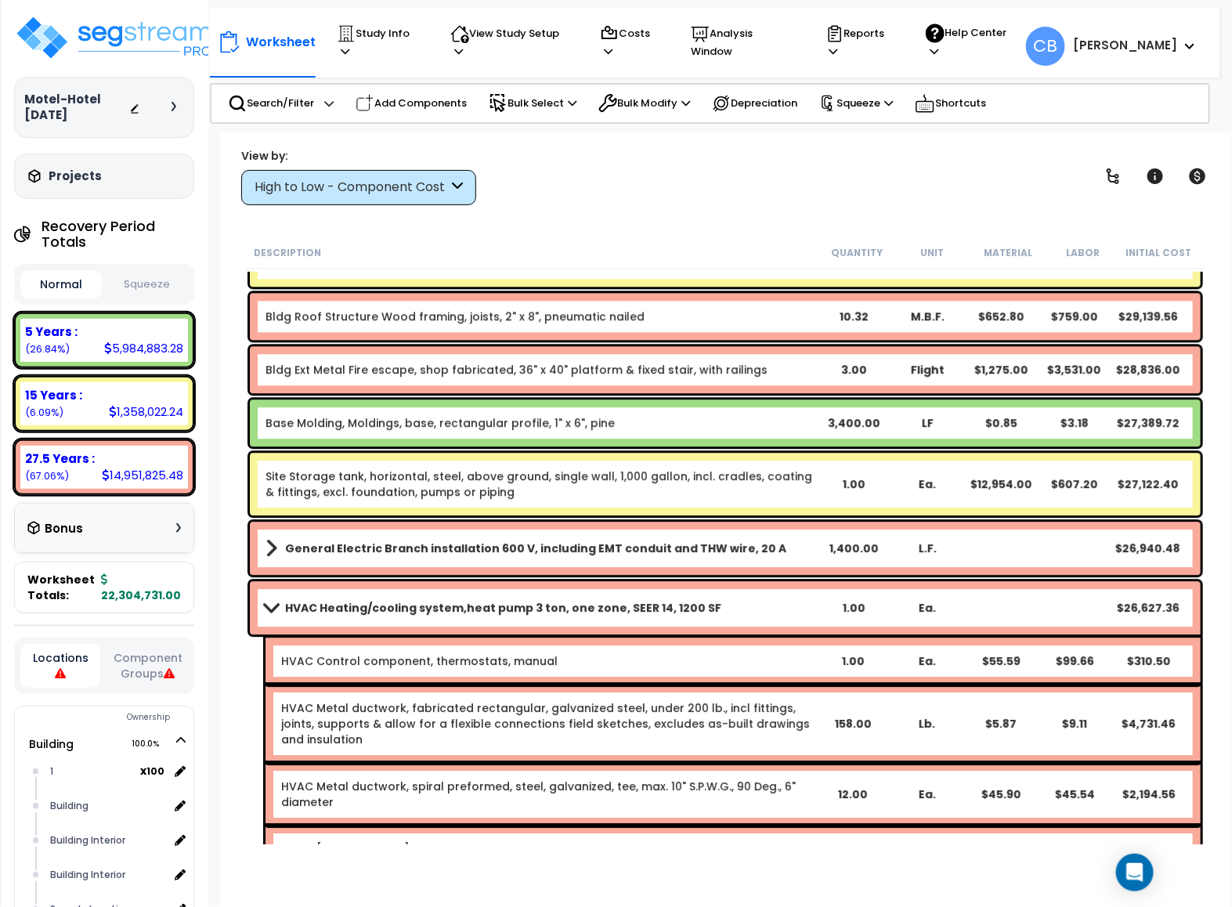
scroll to position [6459, 0]
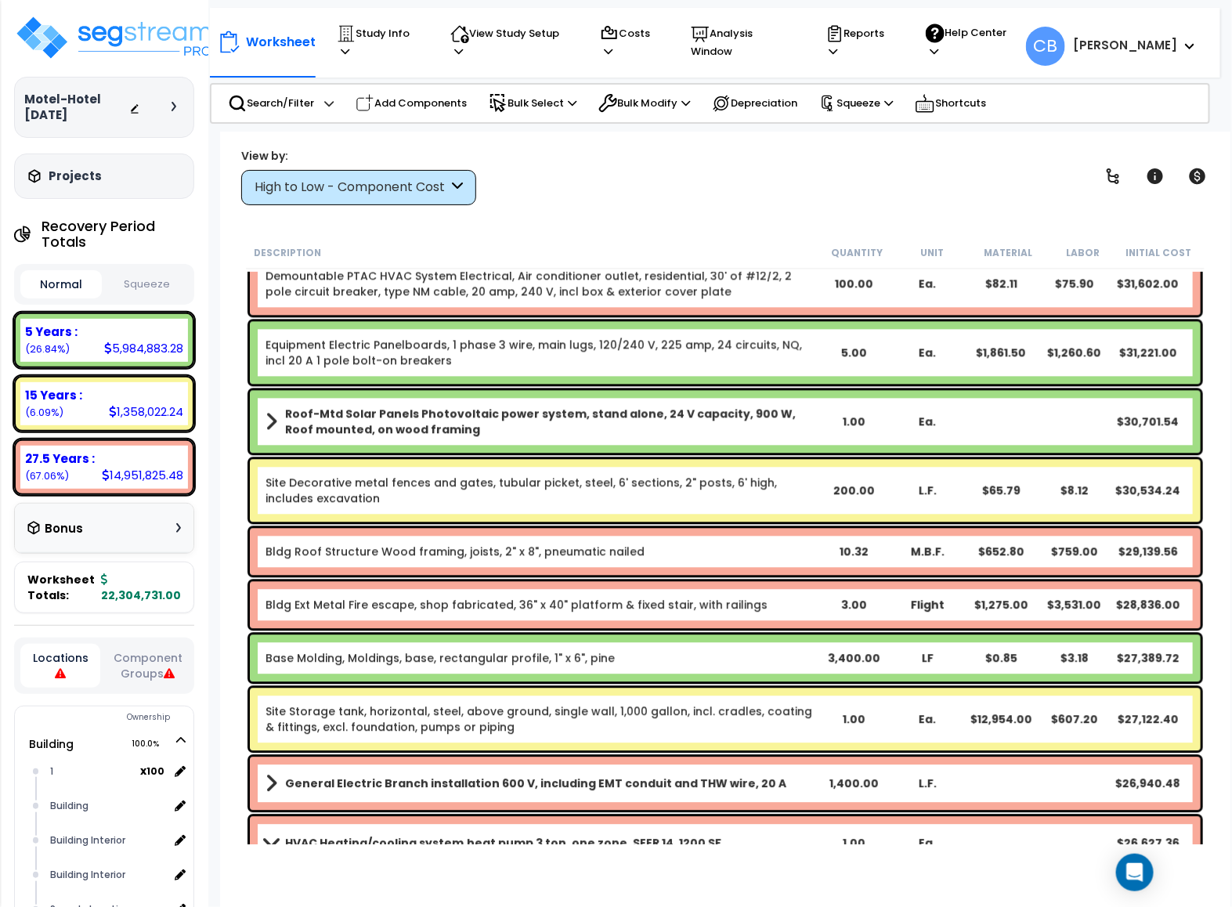
click at [402, 600] on link "Bldg Ext Metal Fire escape, shop fabricated, 36" x 40" platform & fixed stair, …" at bounding box center [516, 605] width 502 height 16
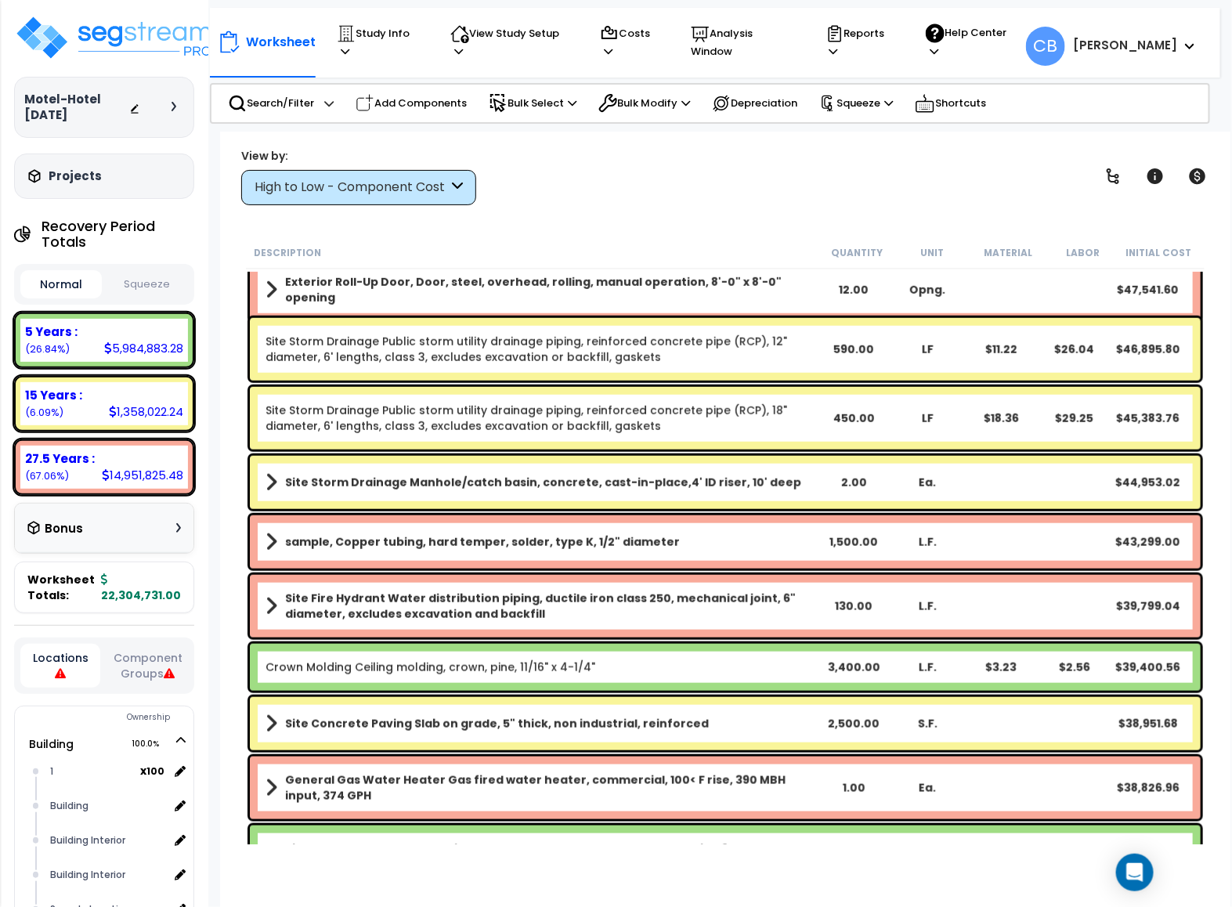
click at [465, 579] on div "Site Fire Hydrant Water distribution piping, ductile iron class 250, mechanical…" at bounding box center [725, 606] width 950 height 63
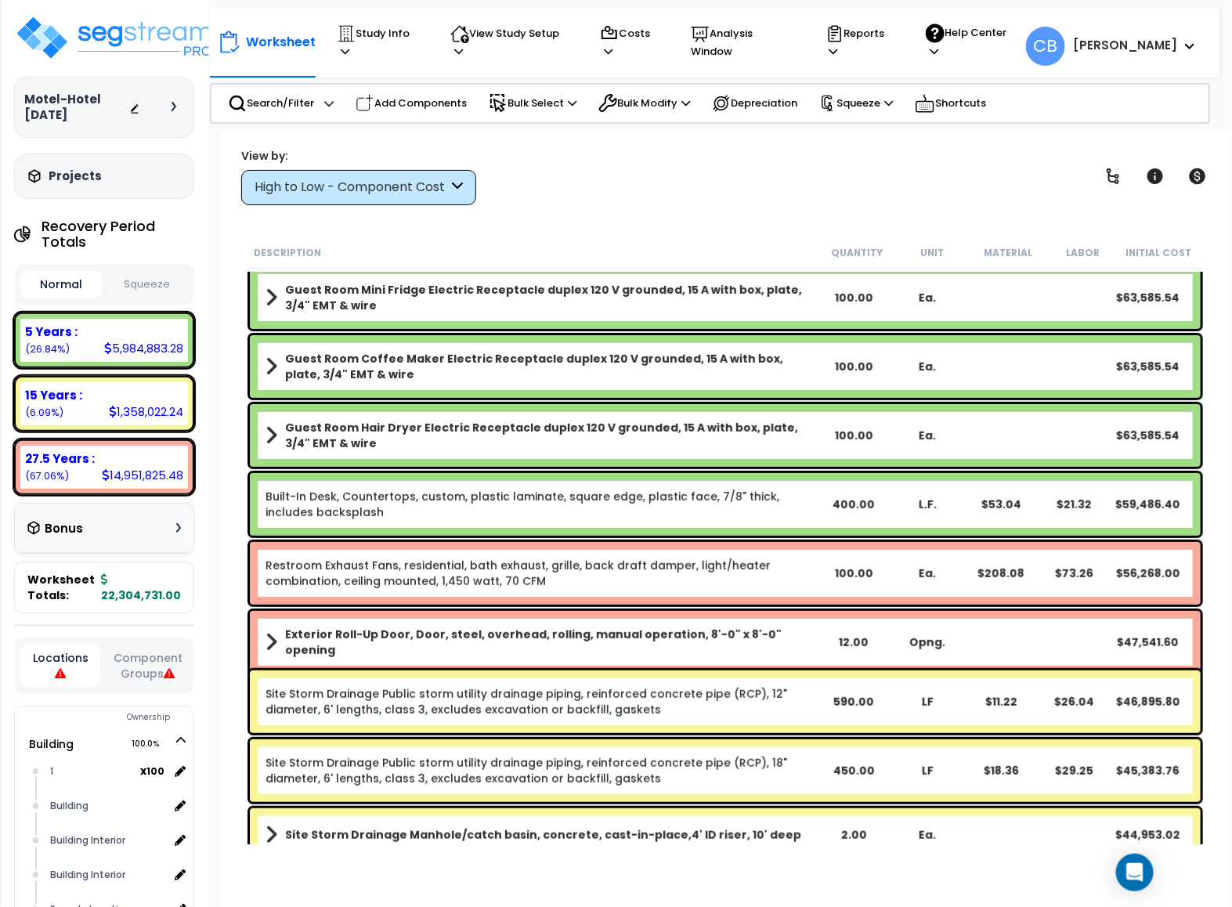
click at [465, 579] on link "Restroom Exhaust Fans, residential, bath exhaust, grille, back draft damper, li…" at bounding box center [540, 572] width 551 height 31
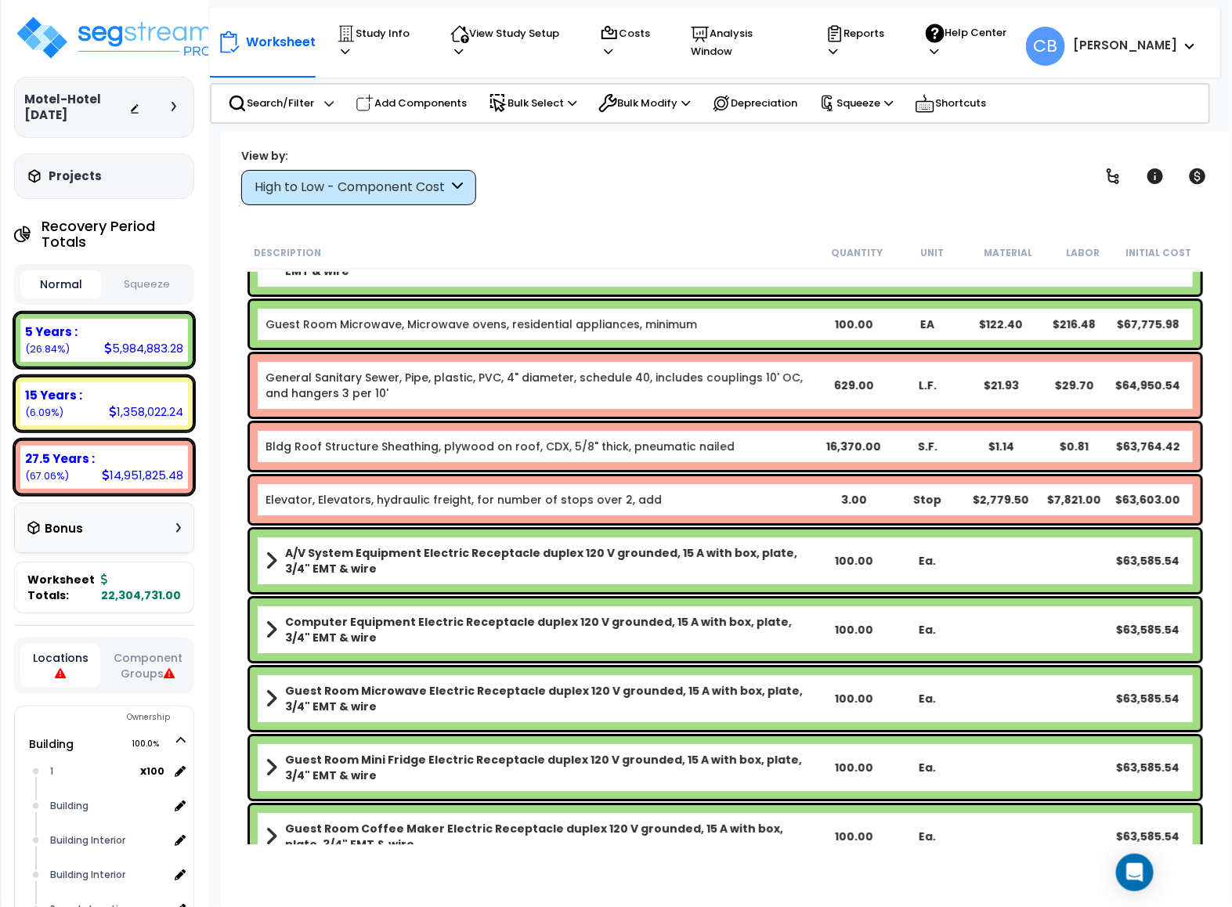
click at [465, 579] on div "A/V System Equipment Electric Receptacle duplex 120 V grounded, 15 A with box, …" at bounding box center [725, 560] width 950 height 63
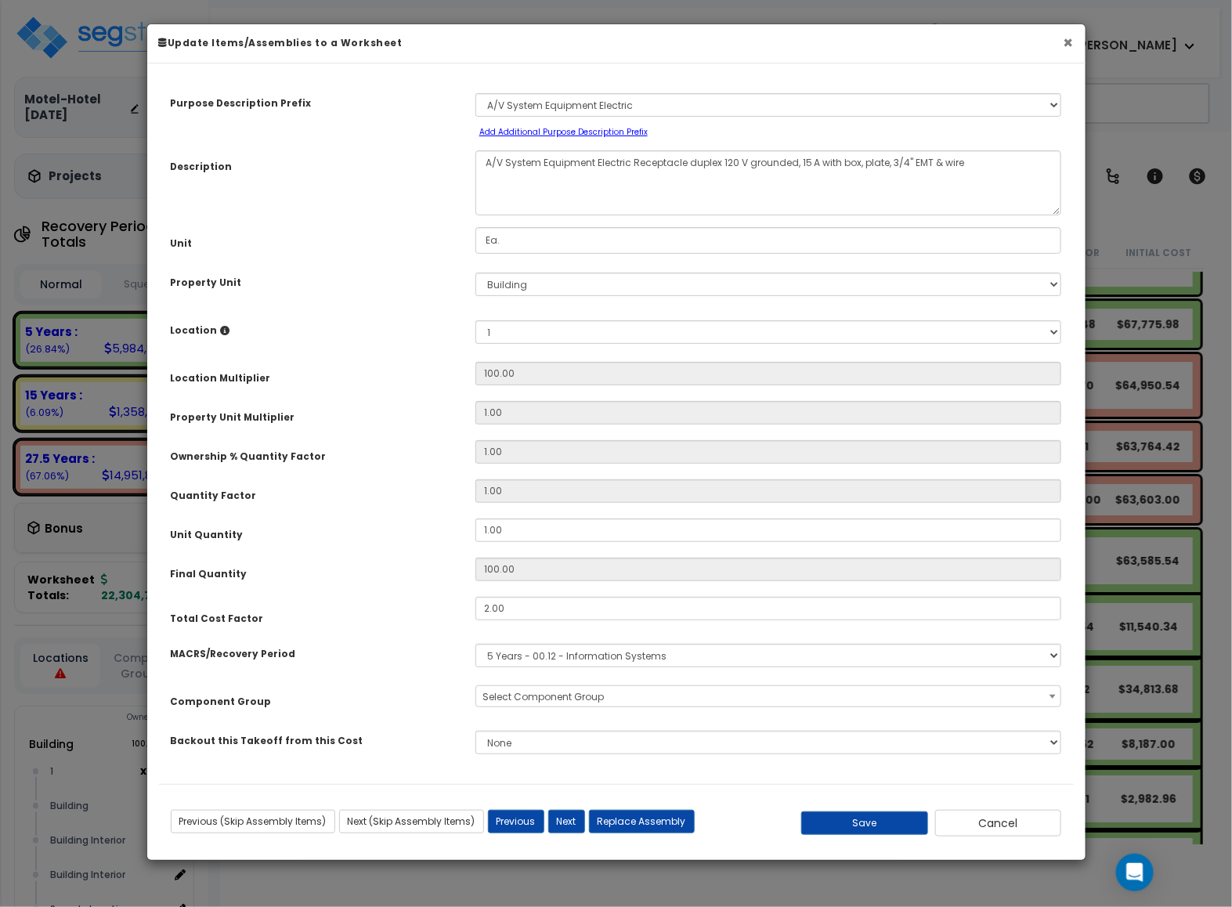
click at [1066, 47] on button "×" at bounding box center [1068, 42] width 10 height 16
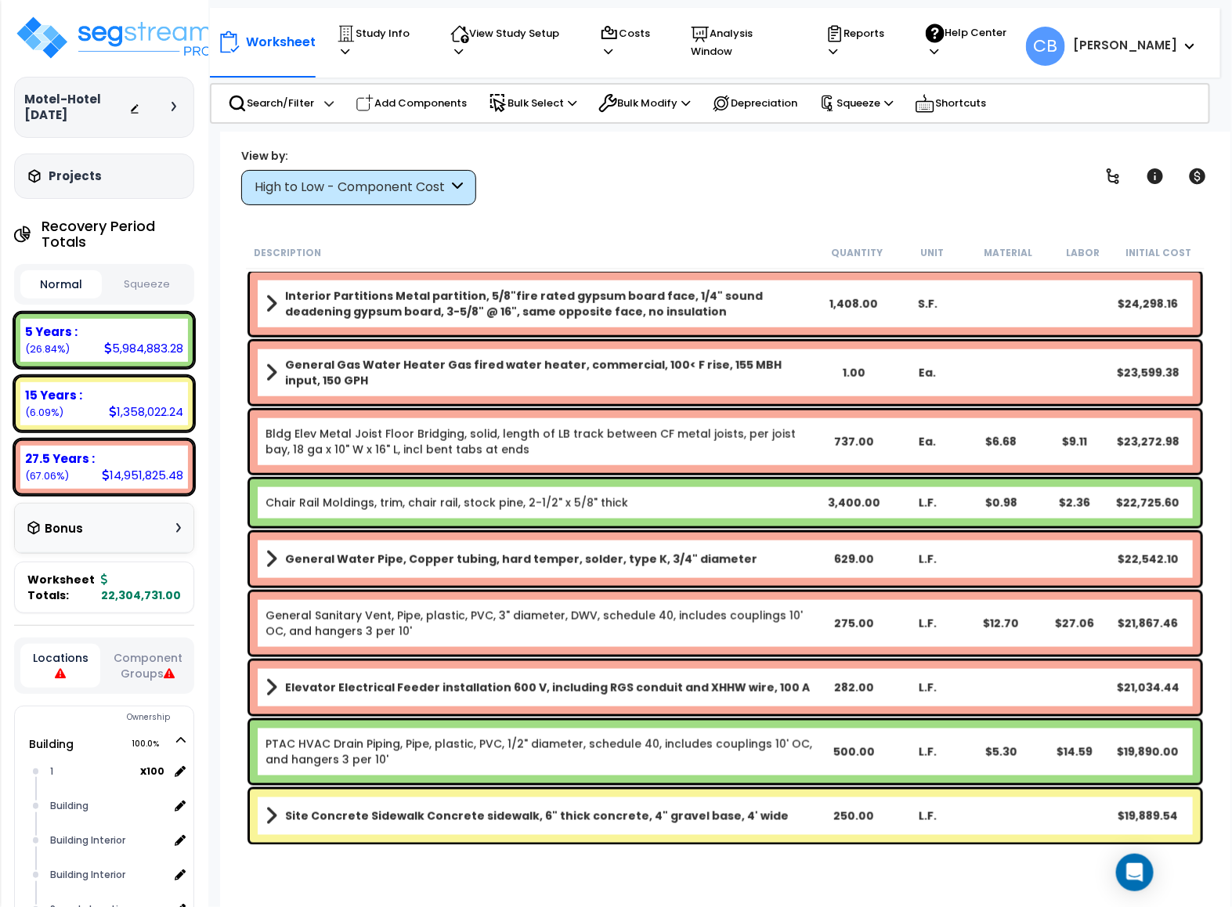
drag, startPoint x: 654, startPoint y: 474, endPoint x: 452, endPoint y: 527, distance: 208.7
click at [644, 484] on div "Chair Rail Moldings, trim, chair rail, stock pine, 2-1/2" x 5/8" thick 3,400.00…" at bounding box center [725, 502] width 958 height 55
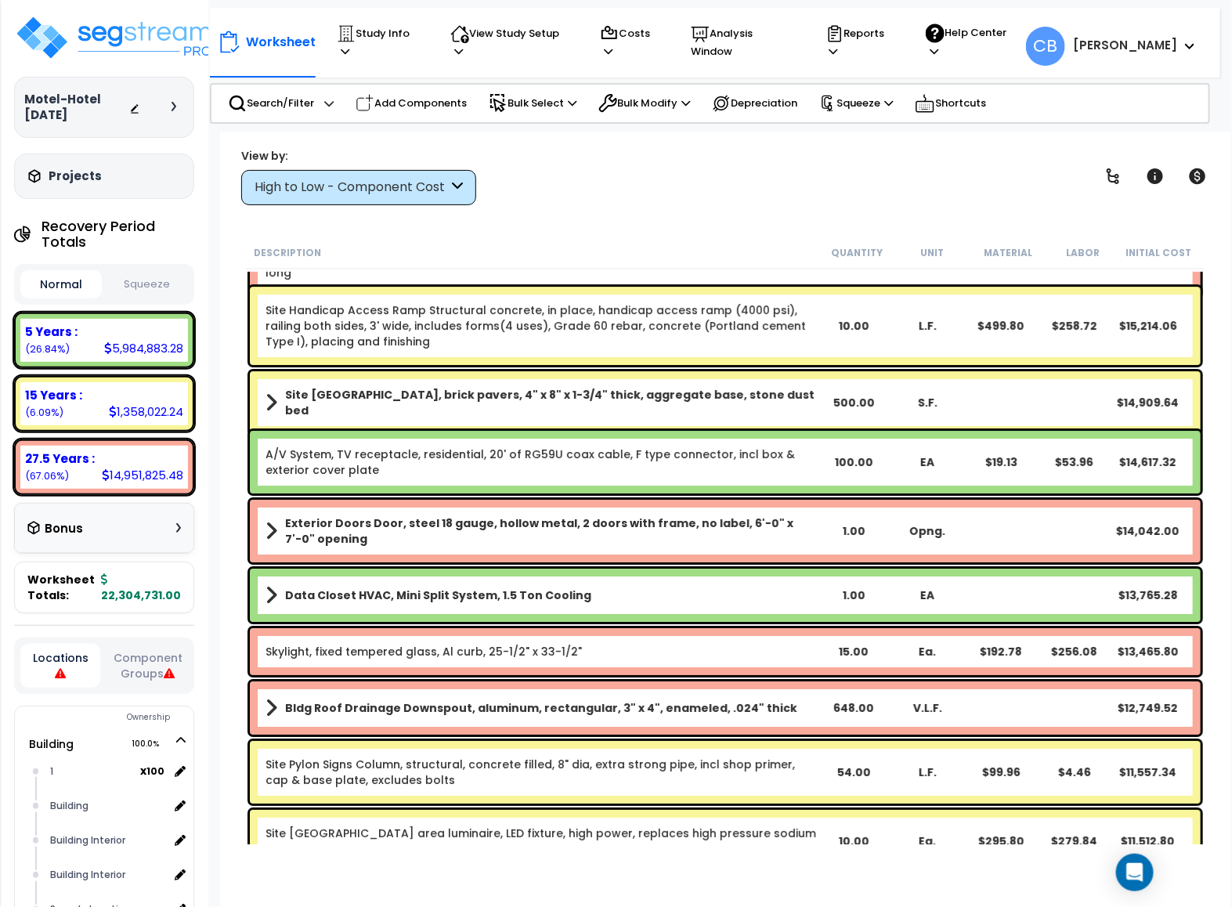
click at [485, 534] on b "Exterior Doors Door, steel 18 gauge, hollow metal, 2 doors with frame, no label…" at bounding box center [551, 530] width 532 height 31
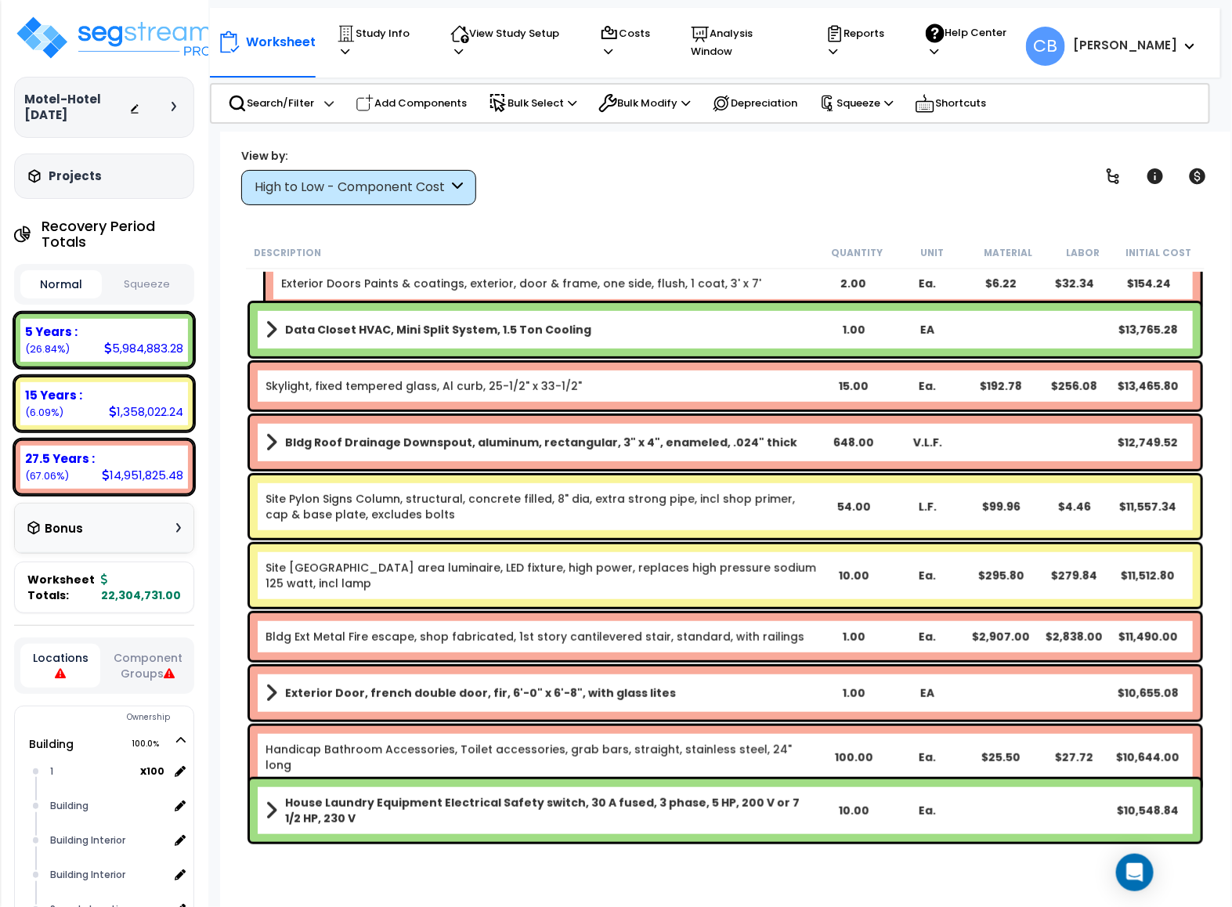
click at [651, 554] on div "Site Pole Lighting Roadway area luminaire, LED fixture, high power, replaces hi…" at bounding box center [725, 575] width 950 height 63
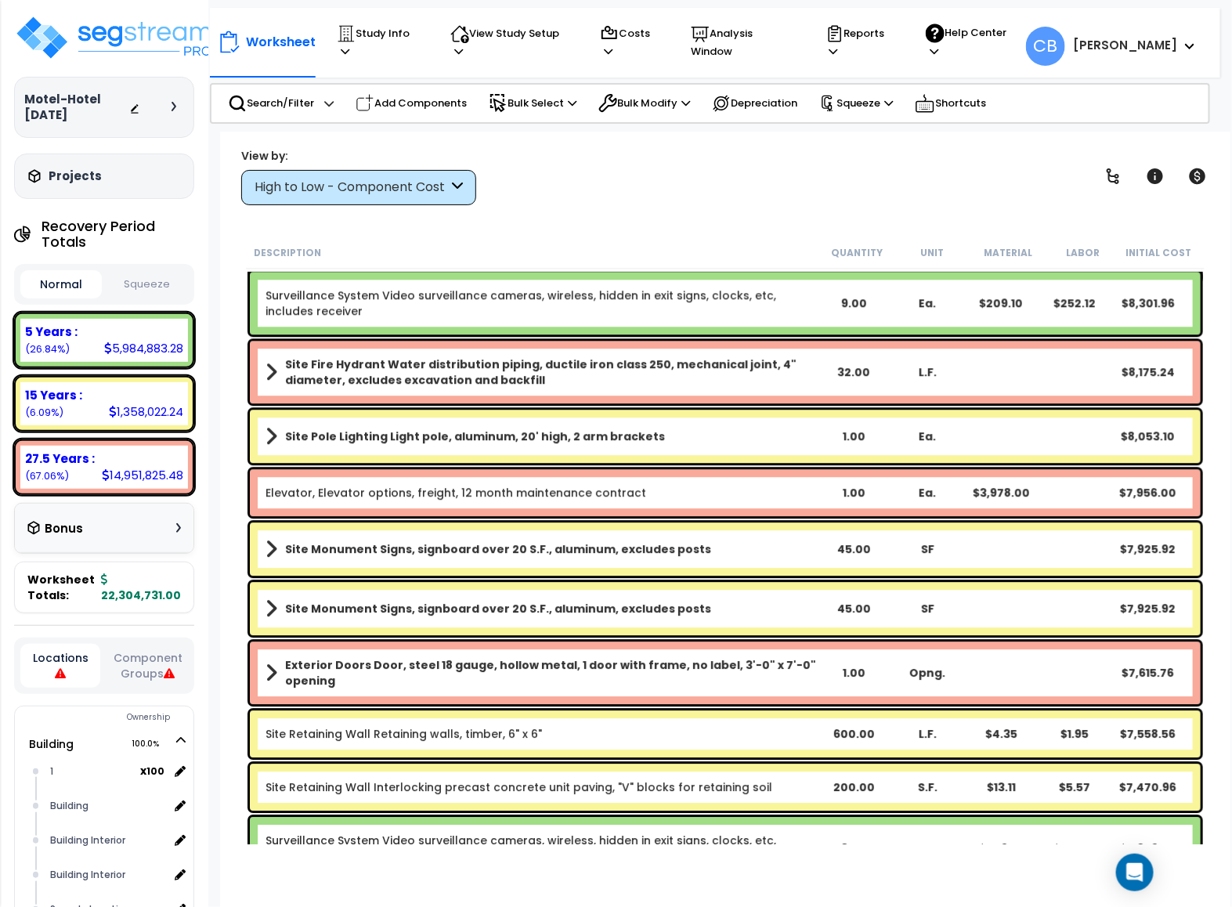
drag, startPoint x: 618, startPoint y: 557, endPoint x: 545, endPoint y: 557, distance: 73.6
click at [614, 557] on link "Site Monument Signs, signboard over 20 S.F., aluminum, excludes posts" at bounding box center [540, 549] width 551 height 22
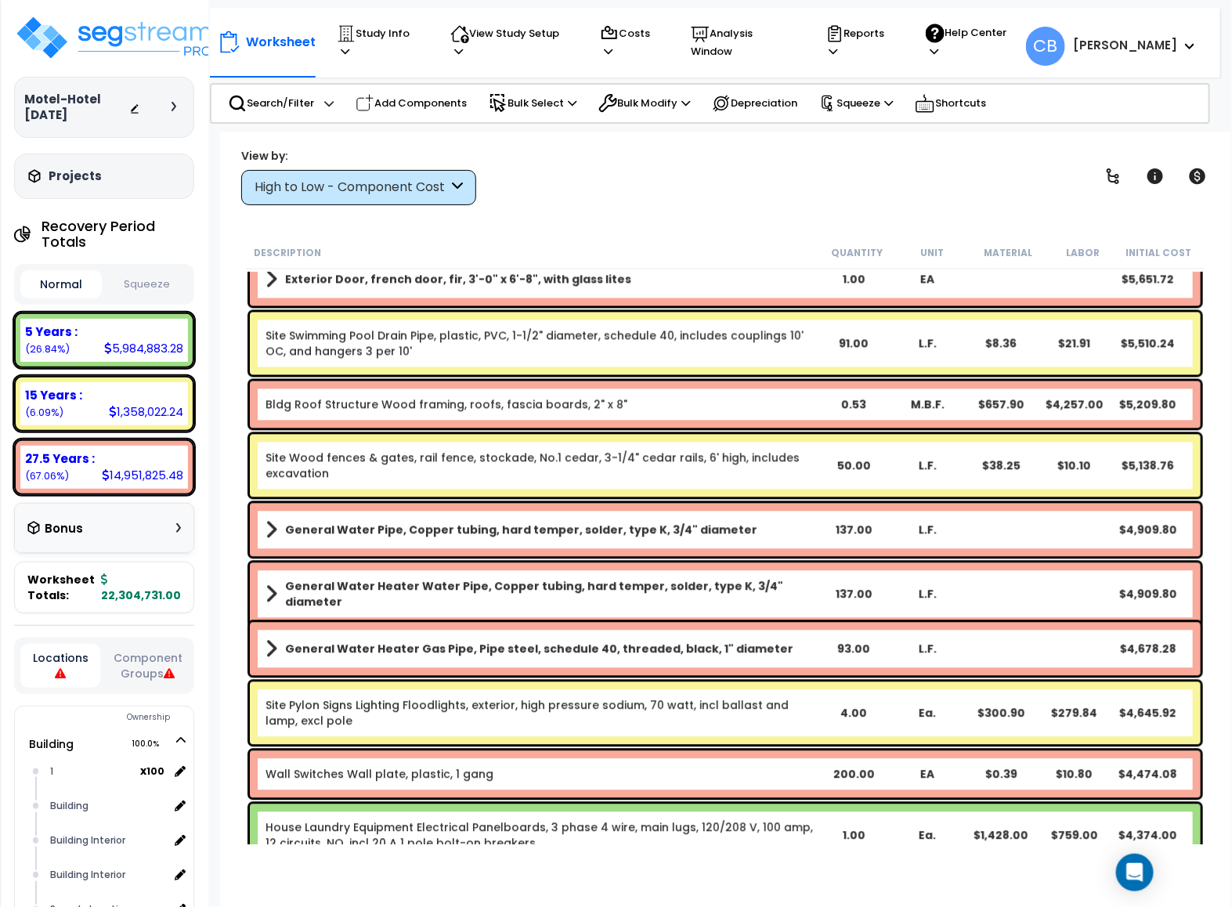
click at [486, 568] on div "General Water Heater Water Pipe, Copper tubing, hard temper, solder, type K, 3/…" at bounding box center [725, 594] width 950 height 63
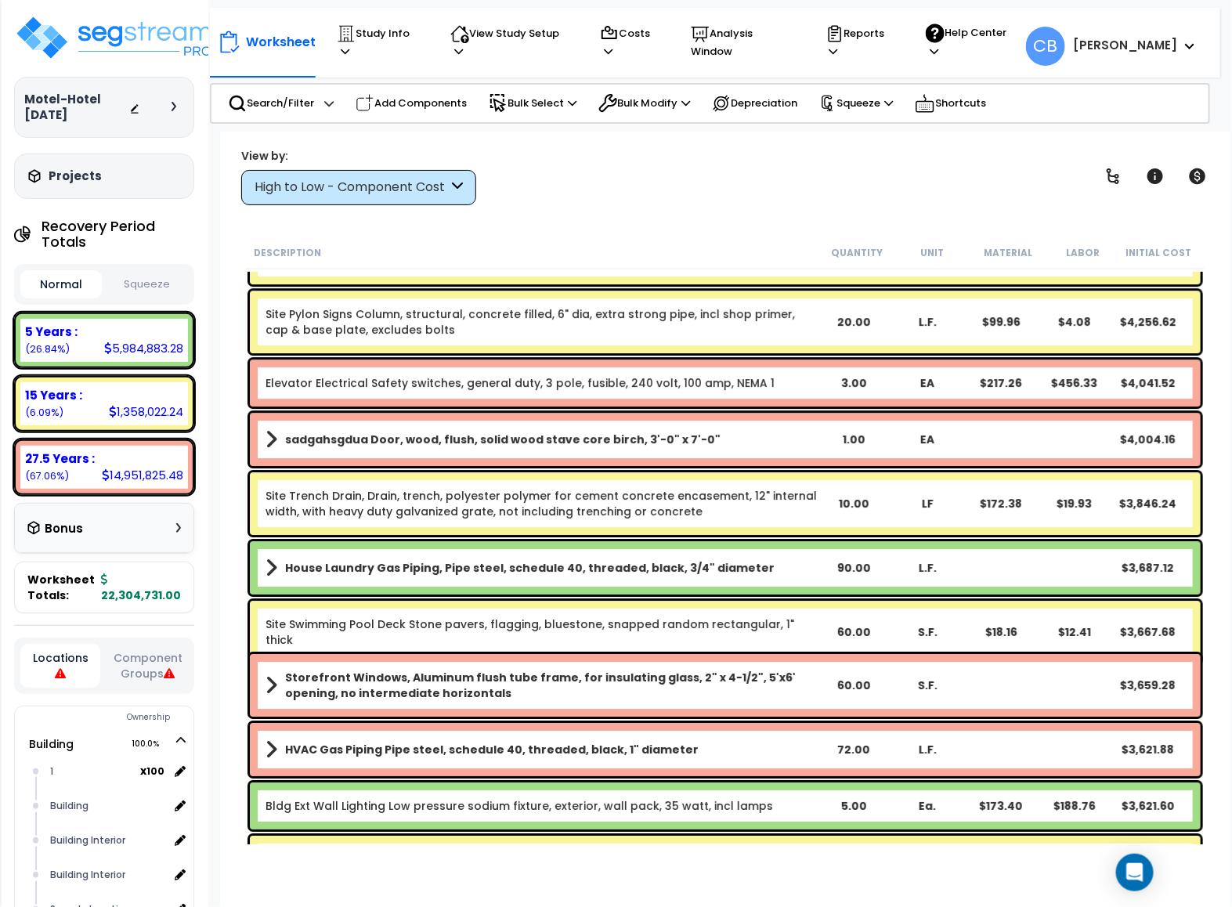
click at [211, 545] on body "We are Building your Study. So please grab a coffee and let us do the heavy lif…" at bounding box center [616, 453] width 1232 height 907
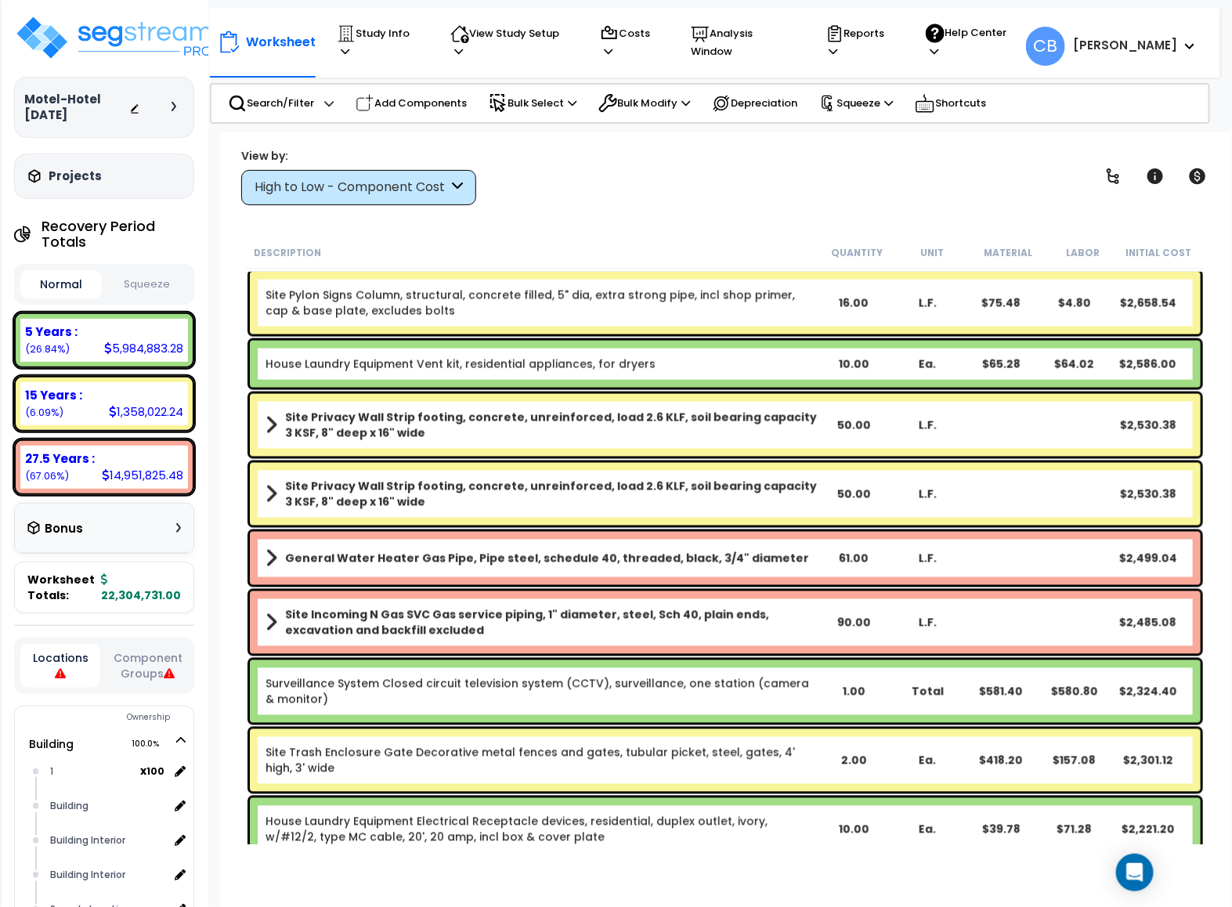
drag, startPoint x: 405, startPoint y: 600, endPoint x: 498, endPoint y: 604, distance: 93.2
click at [419, 602] on div "Site Incoming N Gas SVC Gas service piping, 1" diameter, steel, Sch 40, plain e…" at bounding box center [725, 622] width 950 height 63
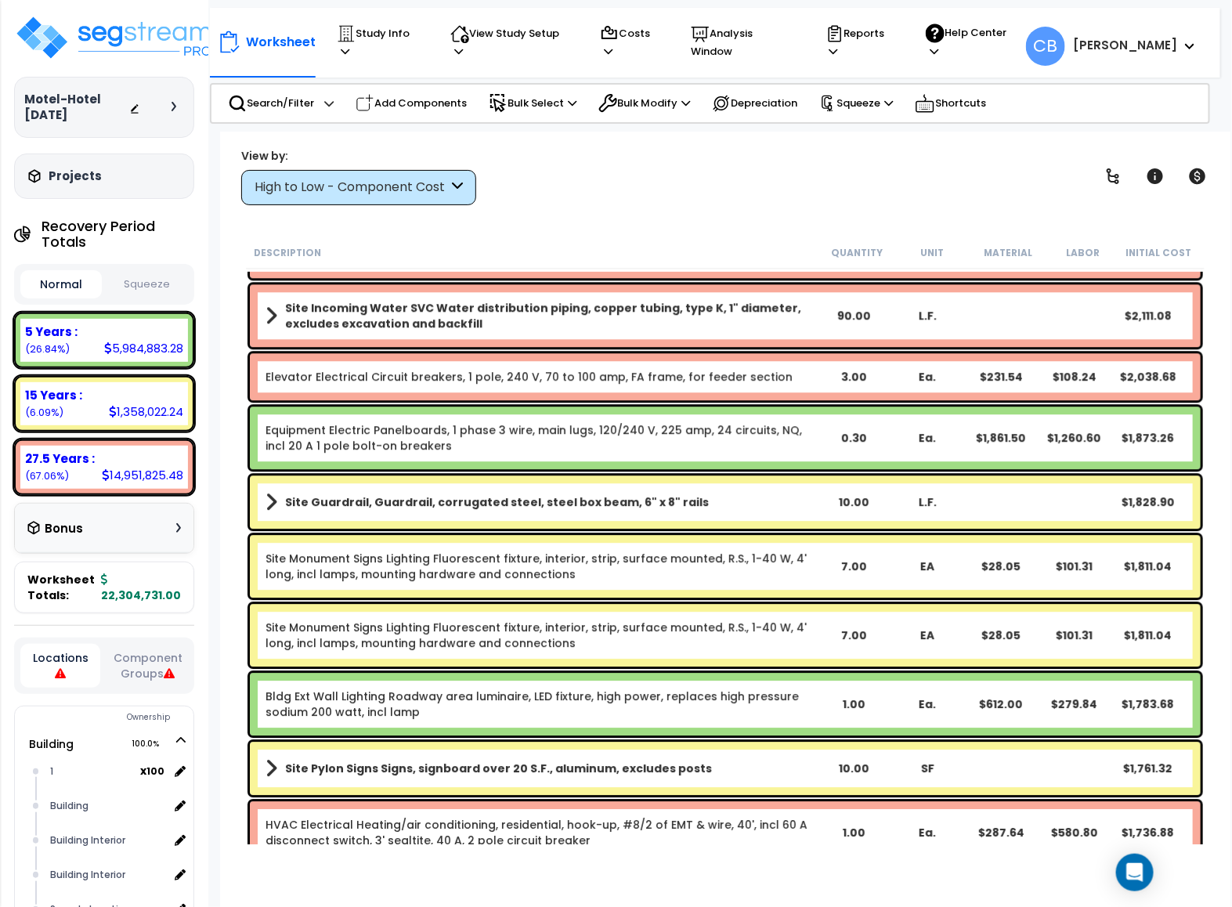
click at [602, 604] on div "Site Monument Signs Lighting Fluorescent fixture, interior, strip, surface moun…" at bounding box center [725, 635] width 950 height 63
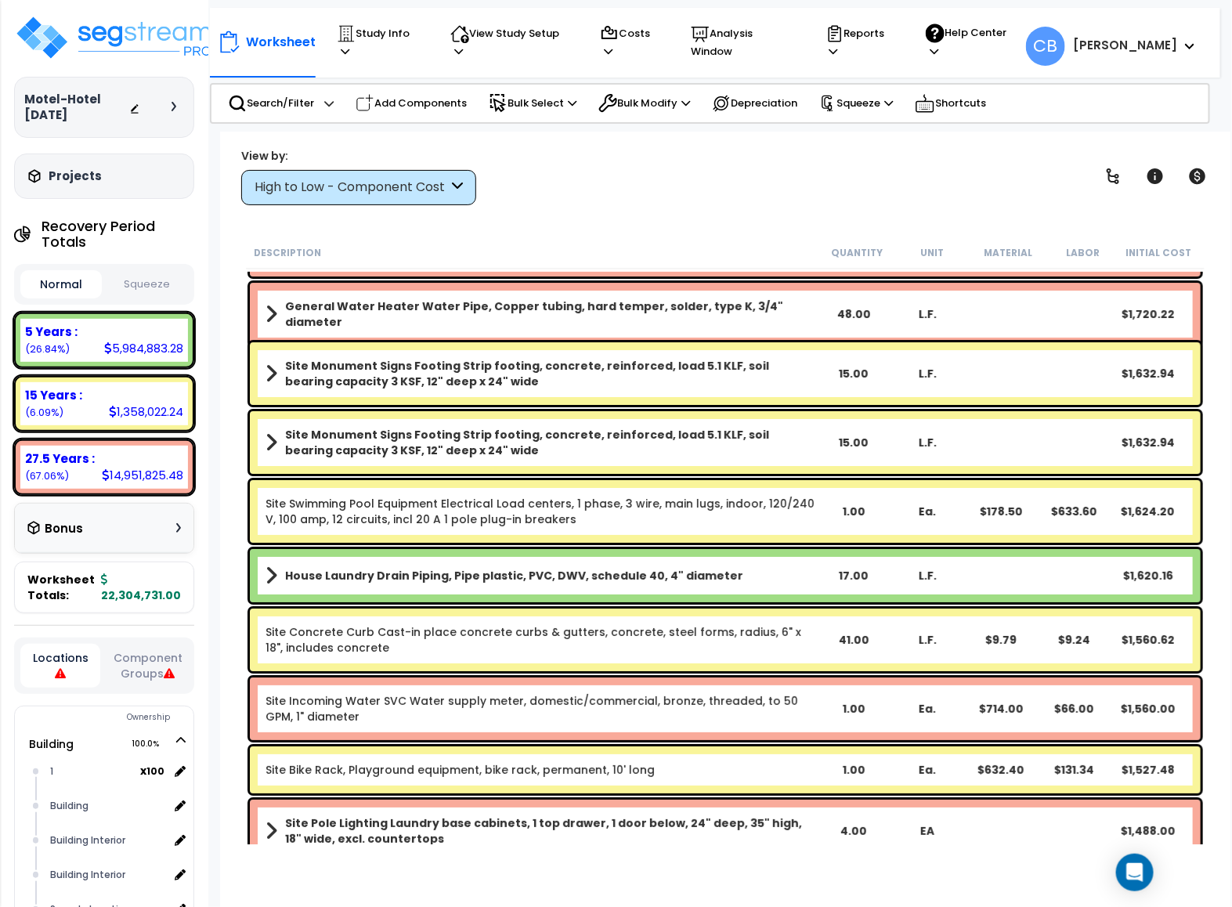
click at [930, 595] on div "House Laundry Drain Piping, Pipe plastic, PVC, DWV, schedule 40, 4" diameter 17…" at bounding box center [725, 575] width 950 height 53
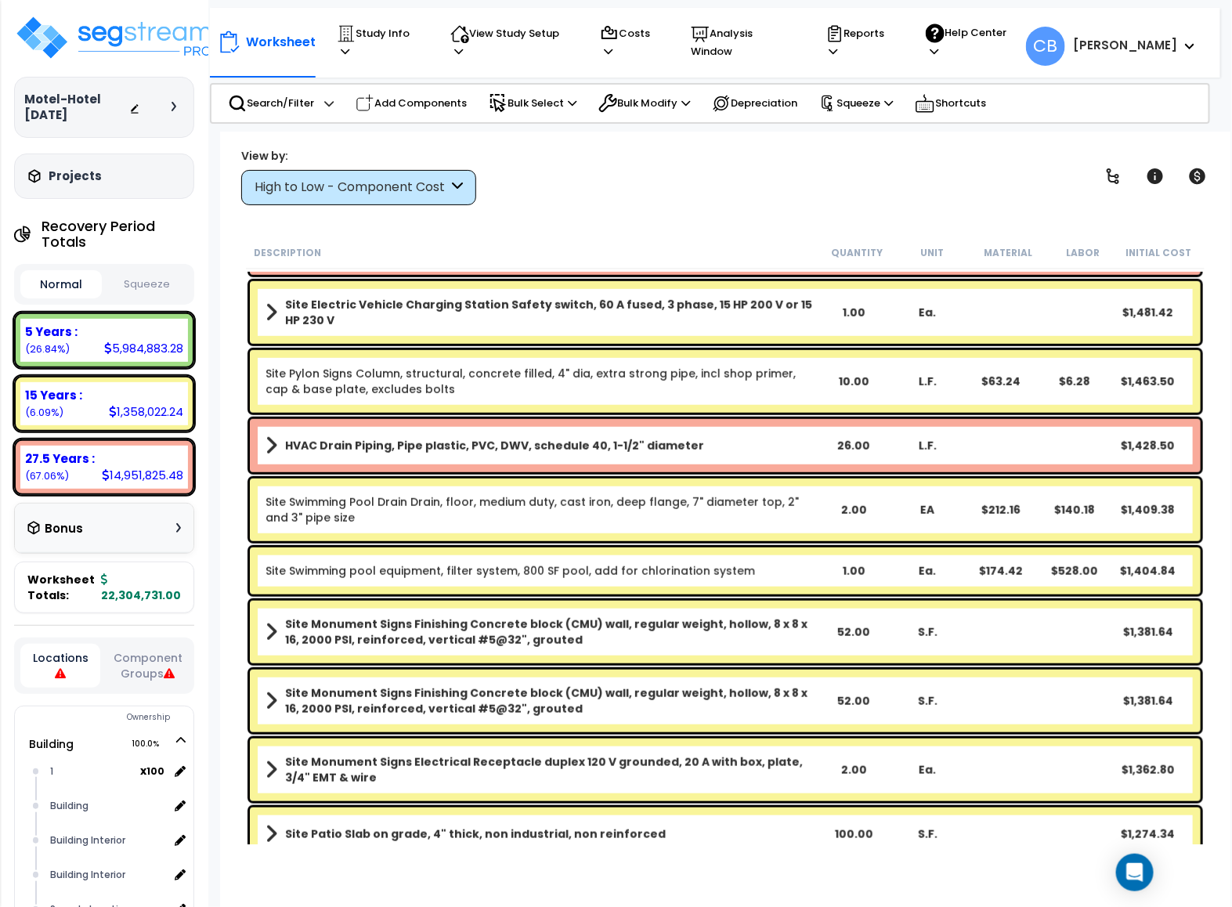
click at [630, 587] on div "Site Swimming pool equipment, filter system, 800 SF pool, add for chlorination …" at bounding box center [725, 570] width 950 height 47
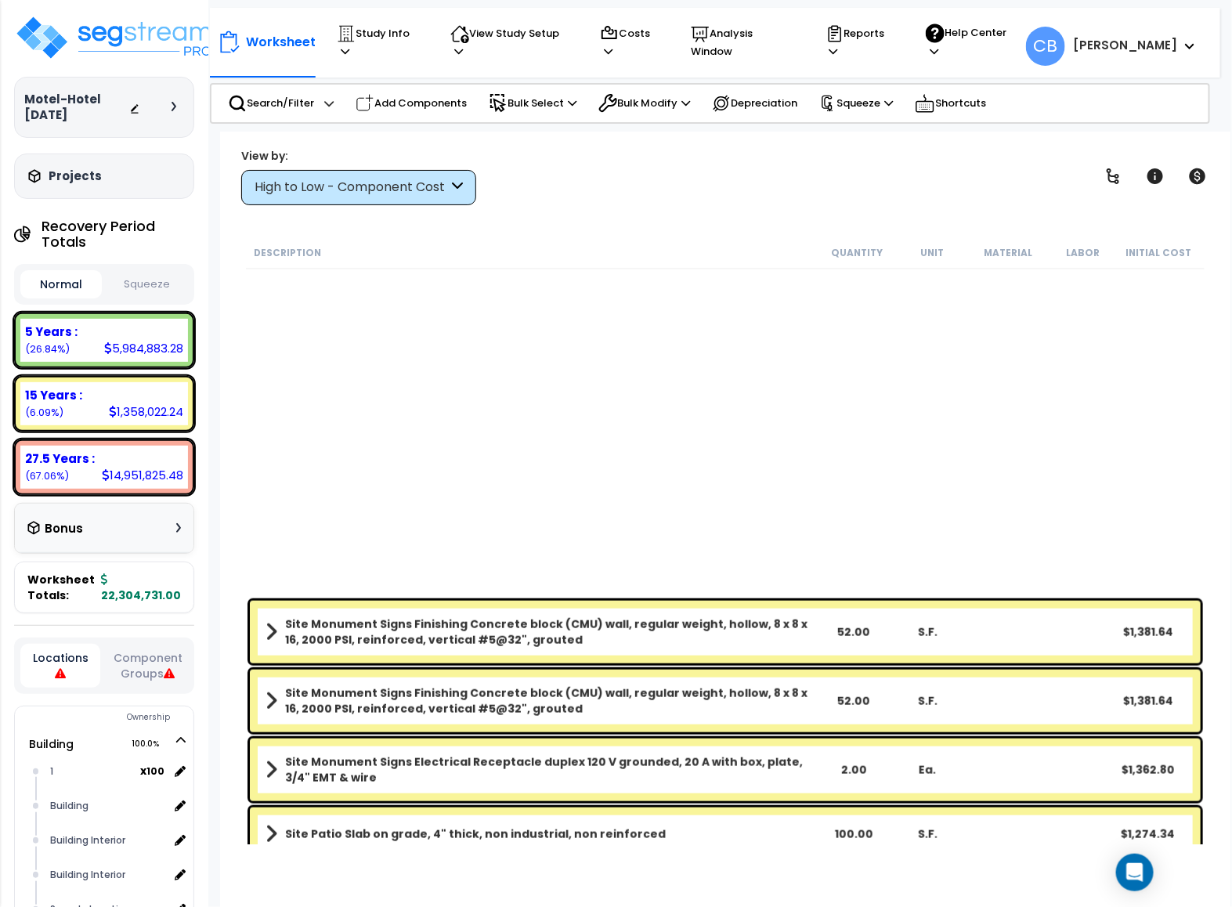
scroll to position [18555, 0]
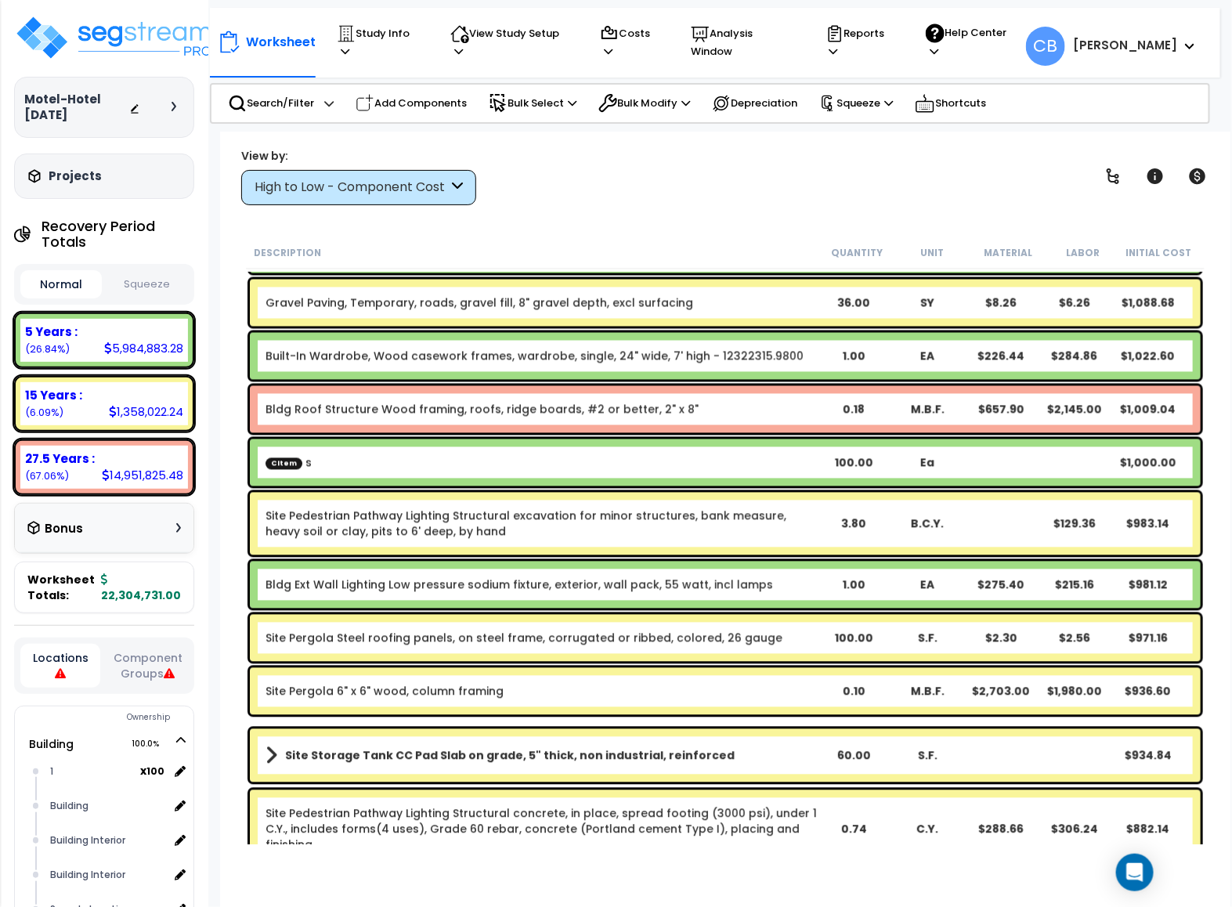
click at [625, 577] on link "Bldg Ext Wall Lighting Low pressure sodium fixture, exterior, wall pack, 55 wat…" at bounding box center [518, 585] width 507 height 16
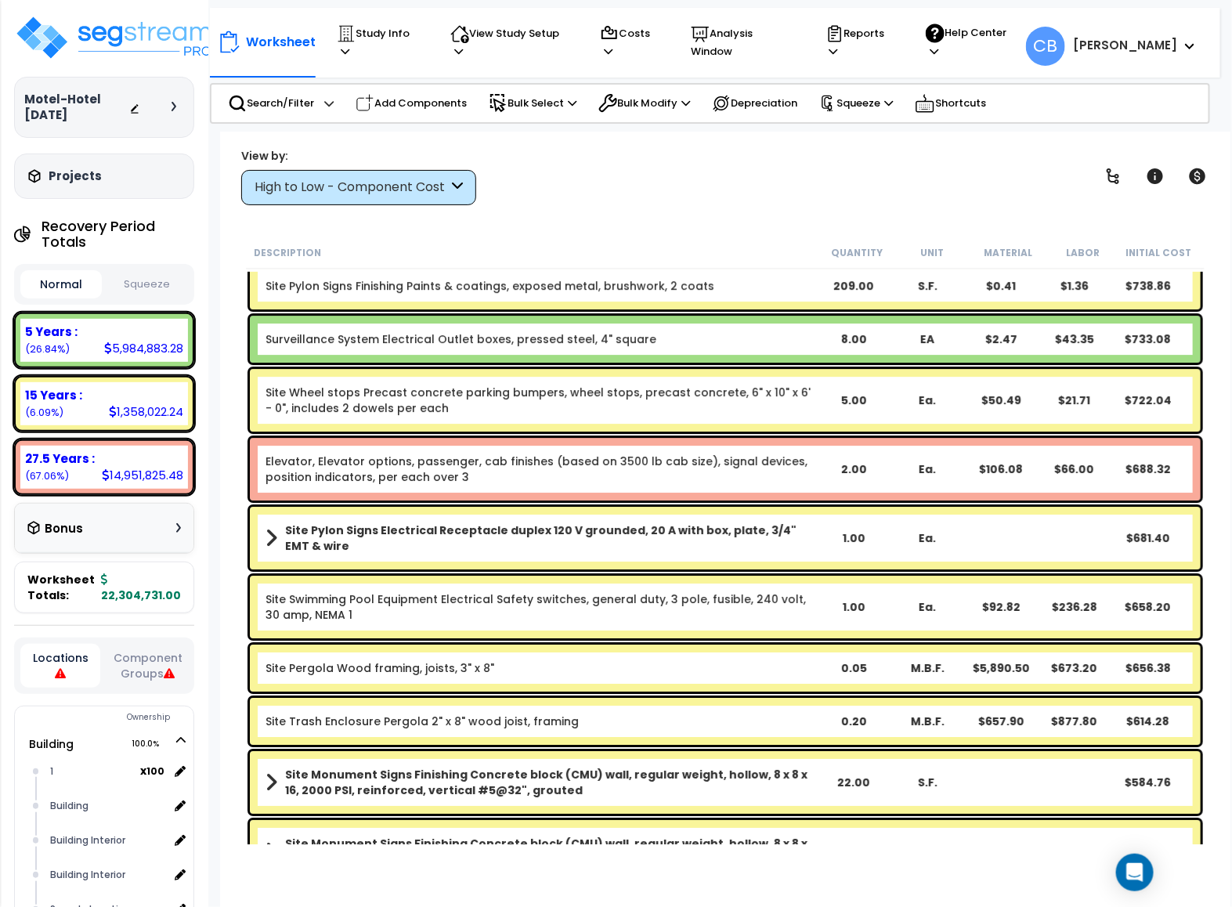
click at [876, 536] on div "1.00" at bounding box center [854, 538] width 74 height 16
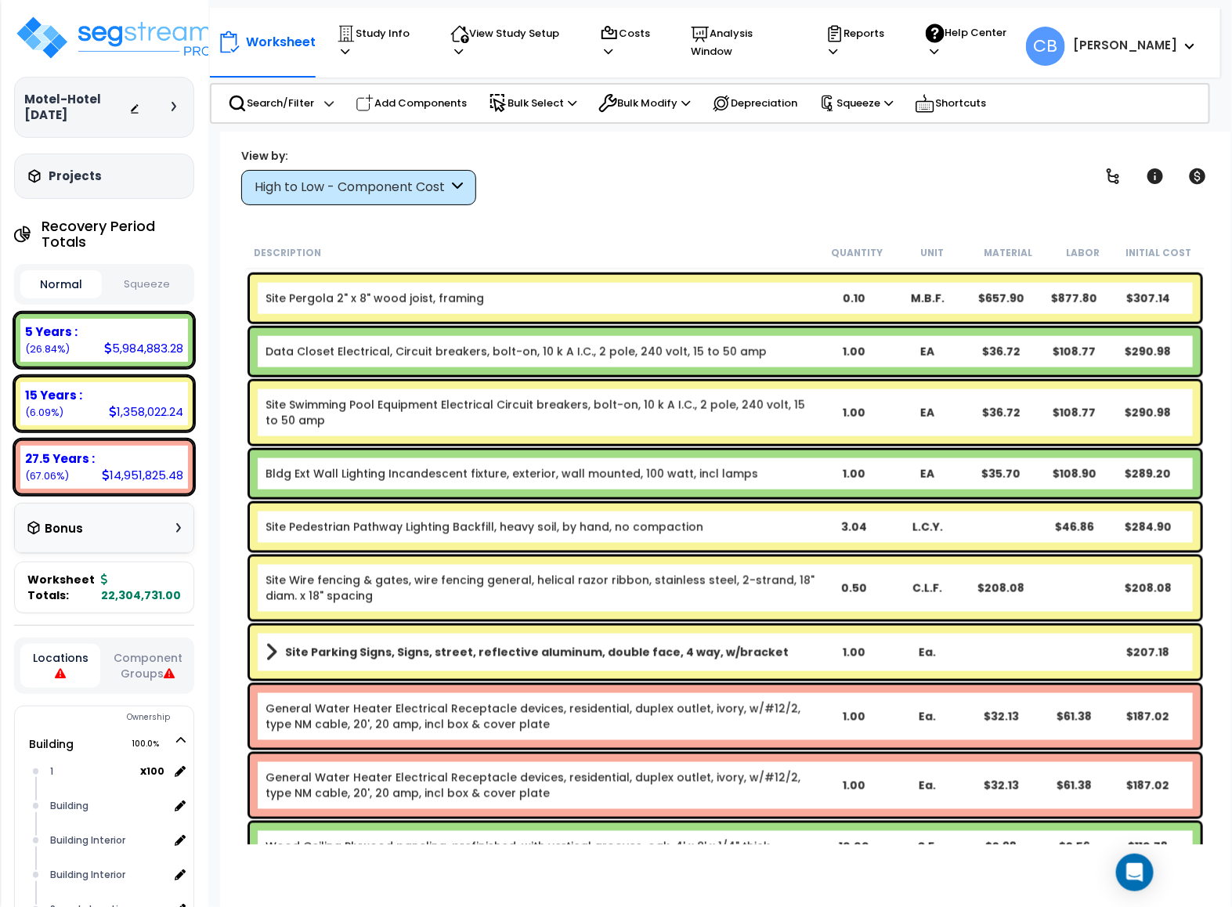
click at [876, 536] on div "Site Pedestrian Pathway Lighting Backfill, heavy soil, by hand, no compaction 3…" at bounding box center [725, 526] width 950 height 47
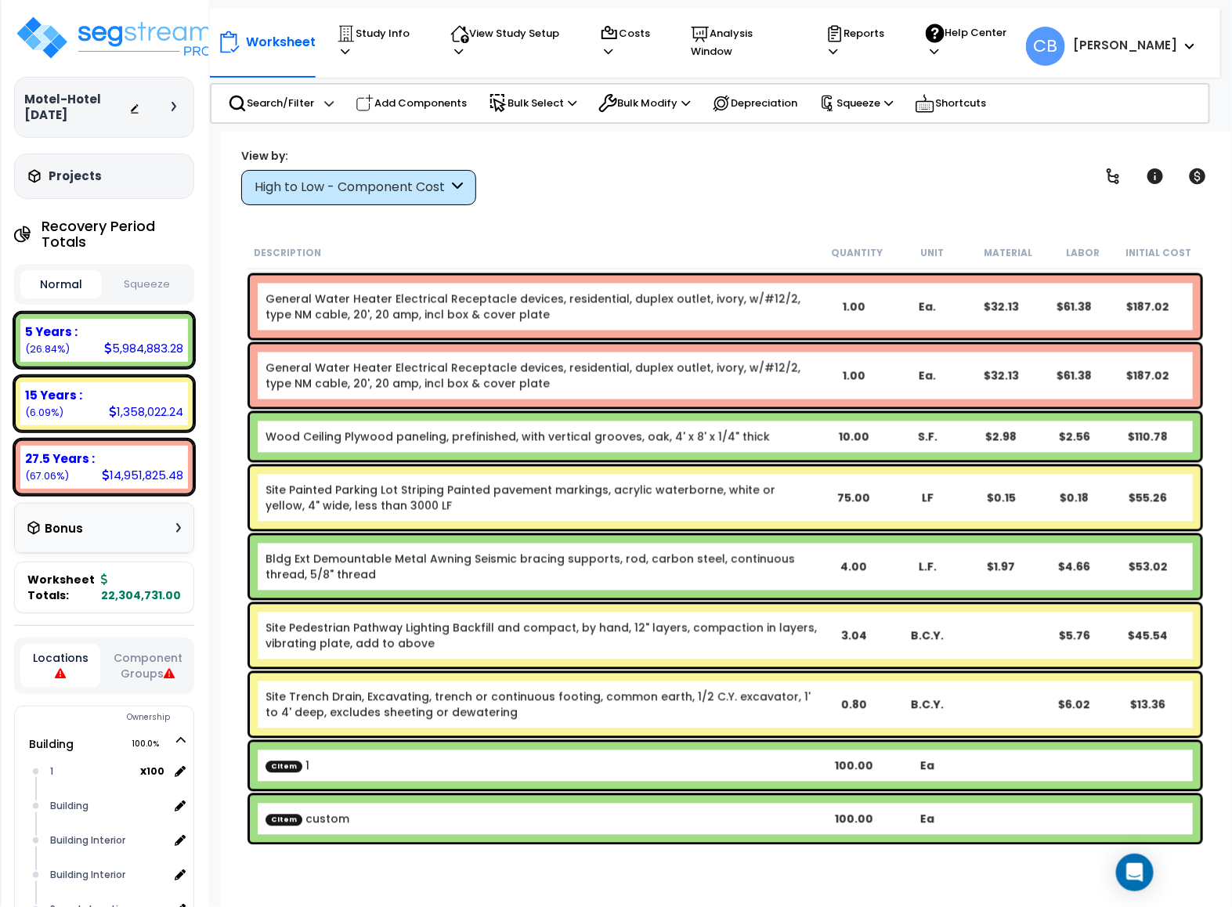
click at [876, 536] on div "Bldg Ext Demountable Metal Awning Seismic bracing supports, rod, carbon steel, …" at bounding box center [725, 567] width 950 height 63
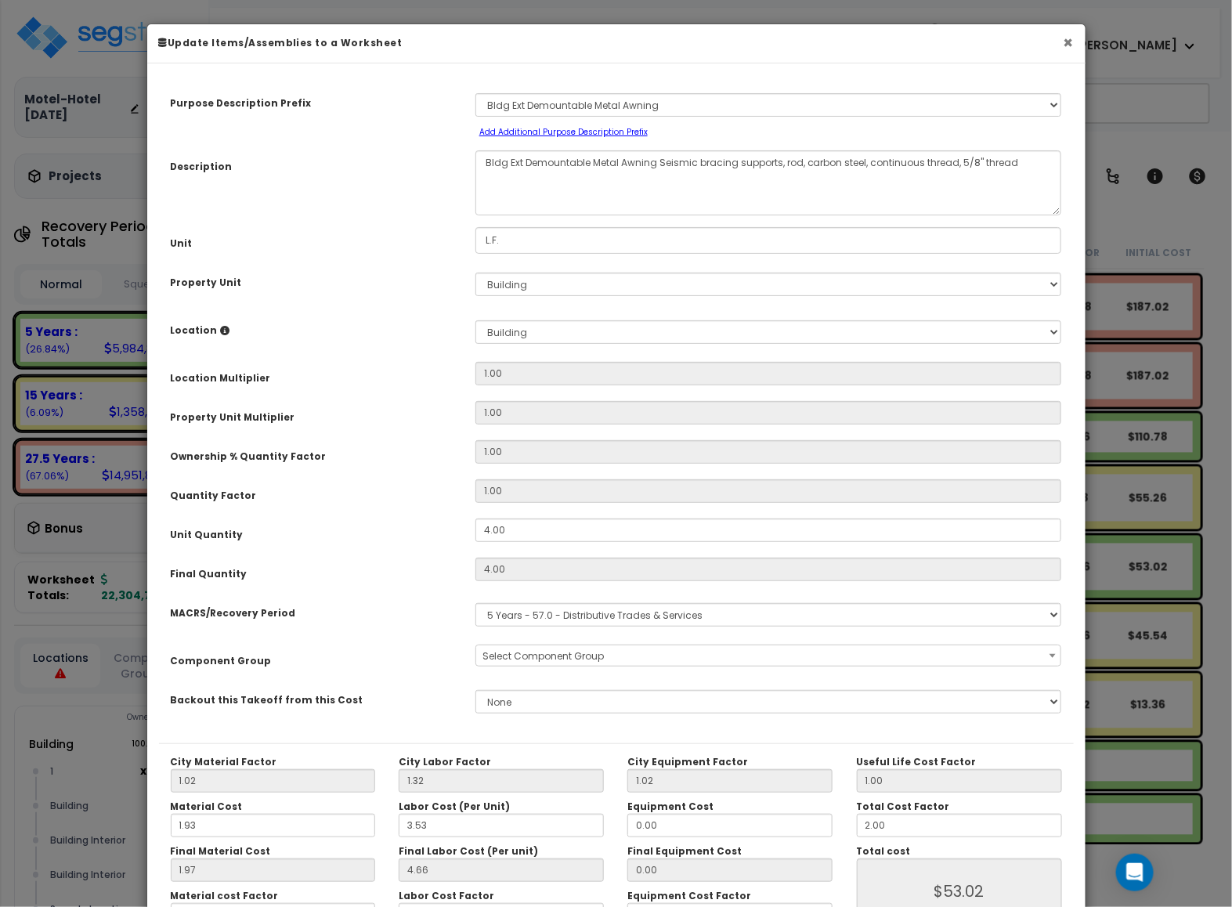
click at [1063, 40] on button "×" at bounding box center [1068, 42] width 10 height 16
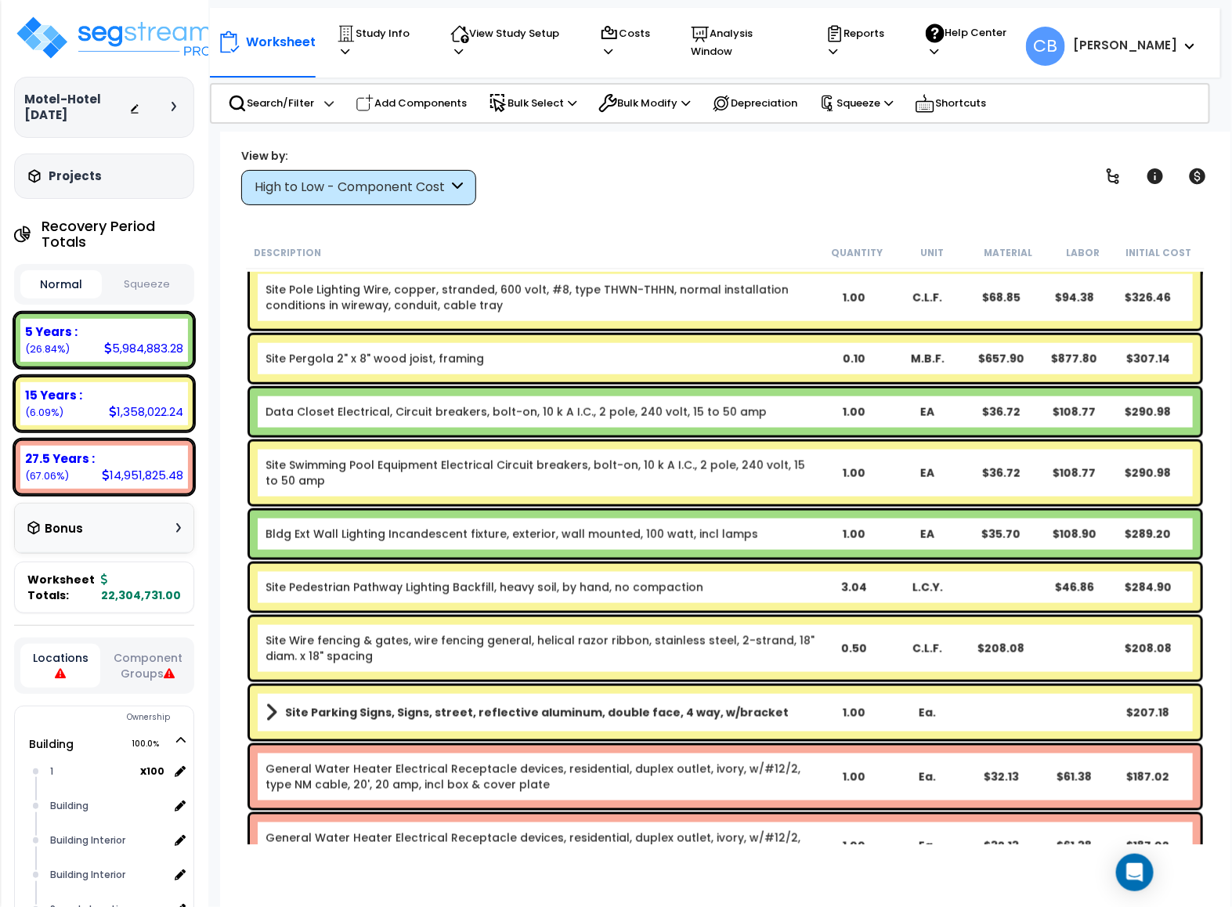
click at [642, 425] on div "Data Closet Electrical, Circuit breakers, bolt-on, 10 k A I.C., 2 pole, 240 vol…" at bounding box center [725, 411] width 950 height 47
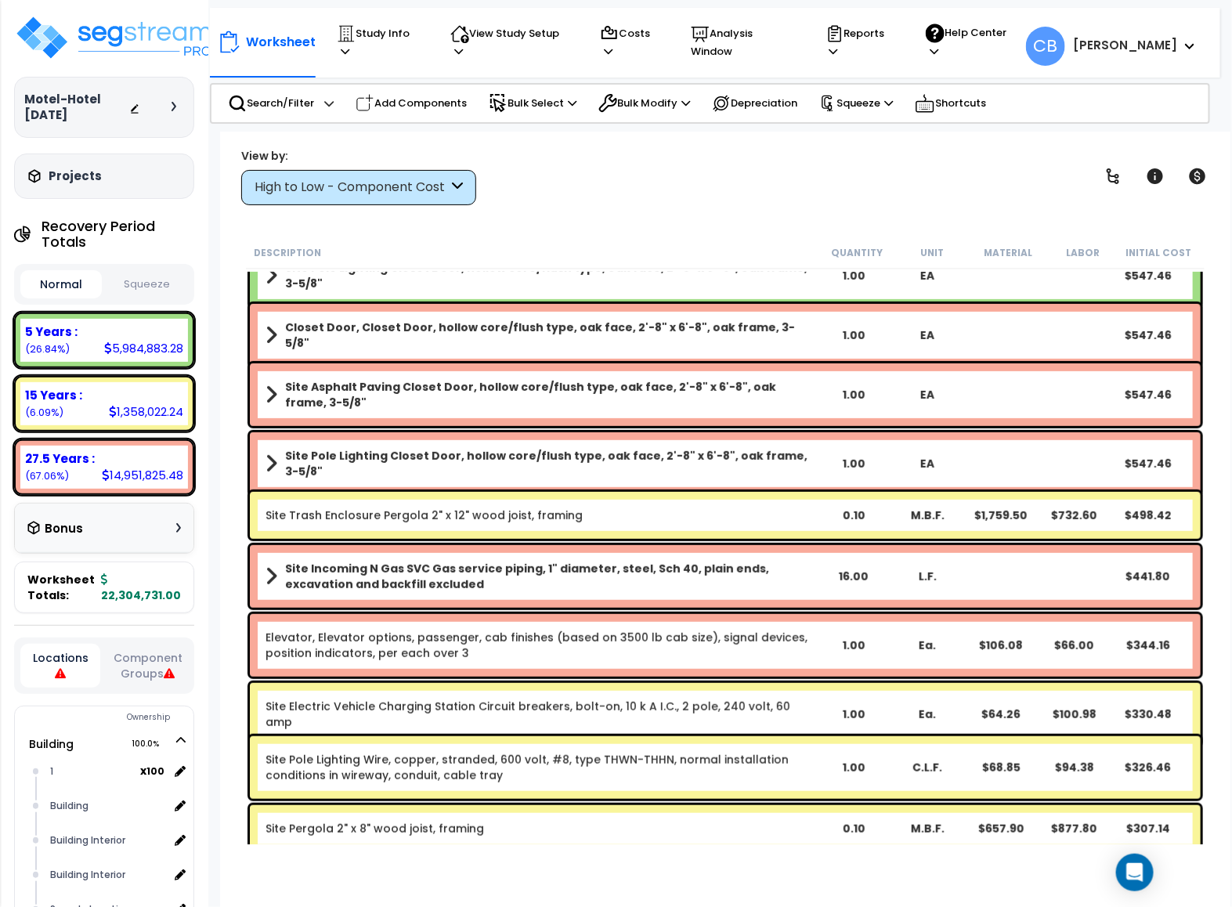
click at [642, 425] on div "Site Asphalt Paving Closet Door, hollow core/flush type, oak face, 2'-8" x 6'-8…" at bounding box center [725, 394] width 958 height 70
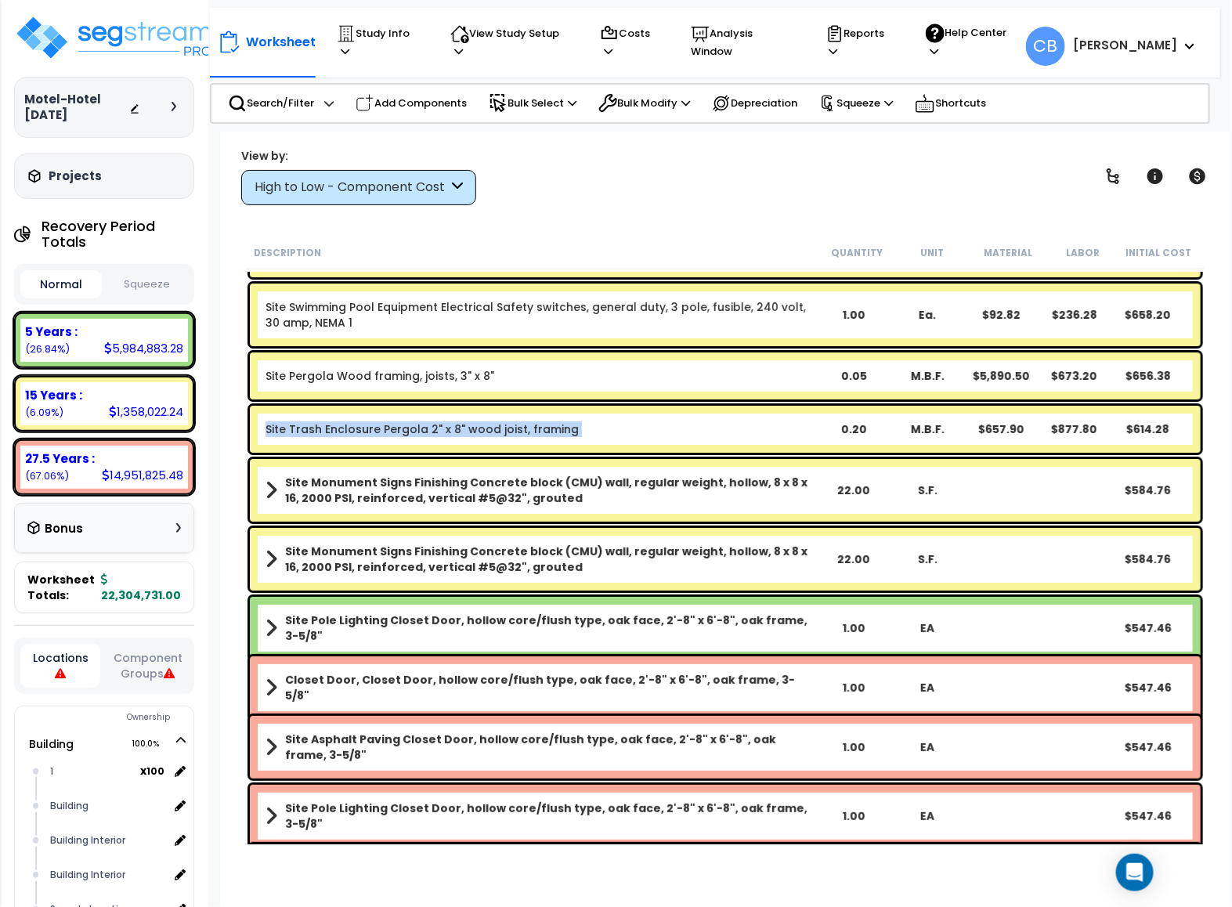
click at [642, 425] on b "Site Trash Enclosure Pergola 2" x 8" wood joist, framing" at bounding box center [540, 429] width 551 height 16
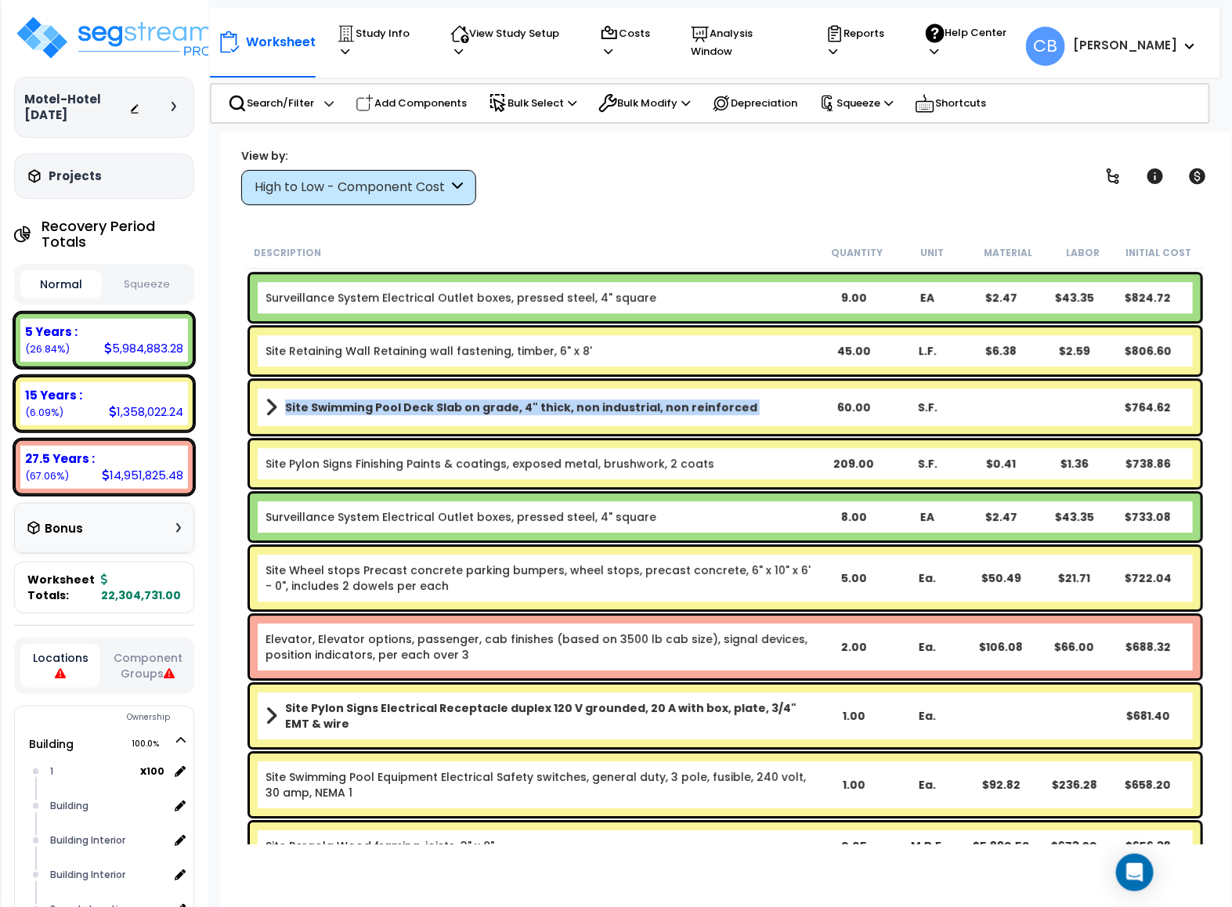
click at [642, 425] on div "Site Swimming Pool Deck Slab on grade, 4" thick, non industrial, non reinforced…" at bounding box center [725, 406] width 950 height 53
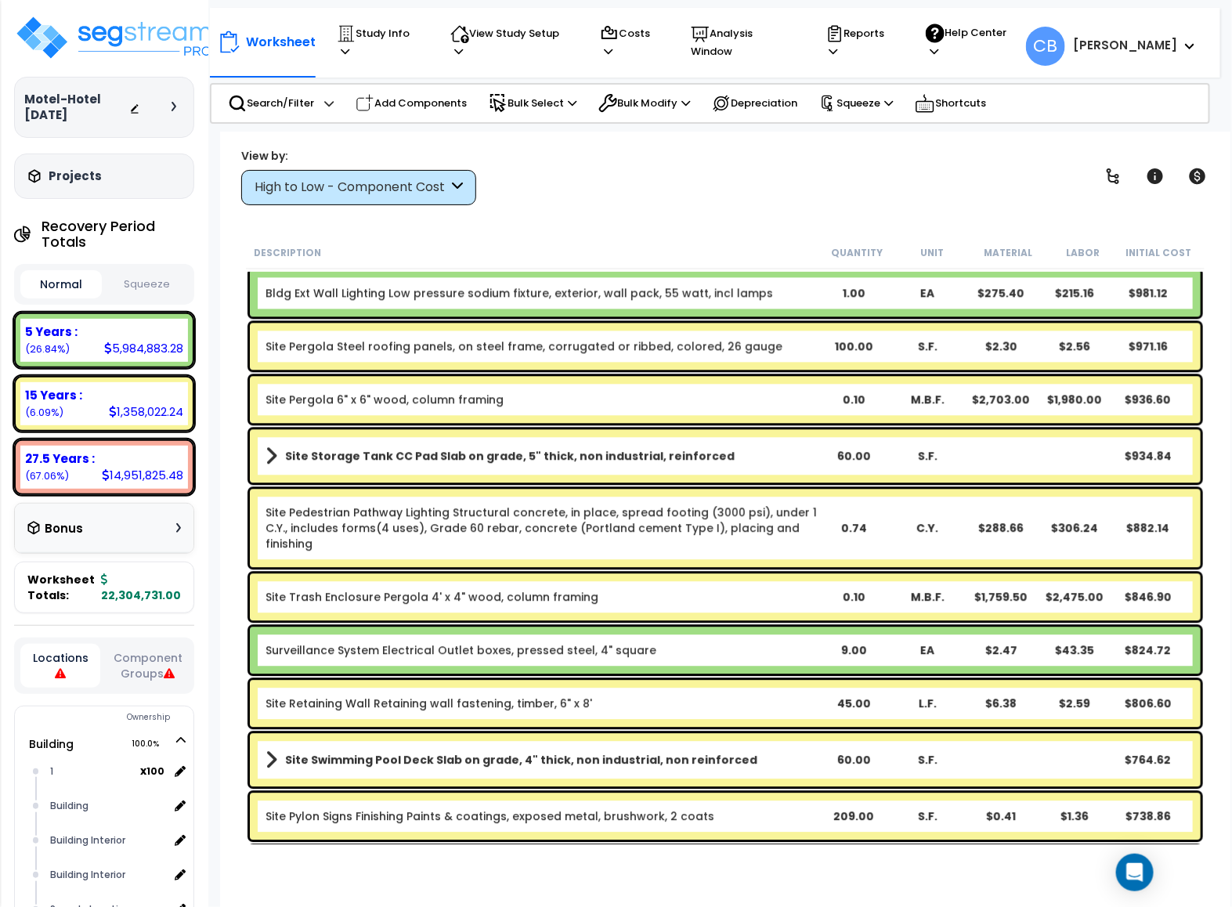
click at [642, 426] on div "Site Storage Tank CC Pad Slab on grade, 5" thick, non industrial, reinforced 60…" at bounding box center [725, 455] width 958 height 61
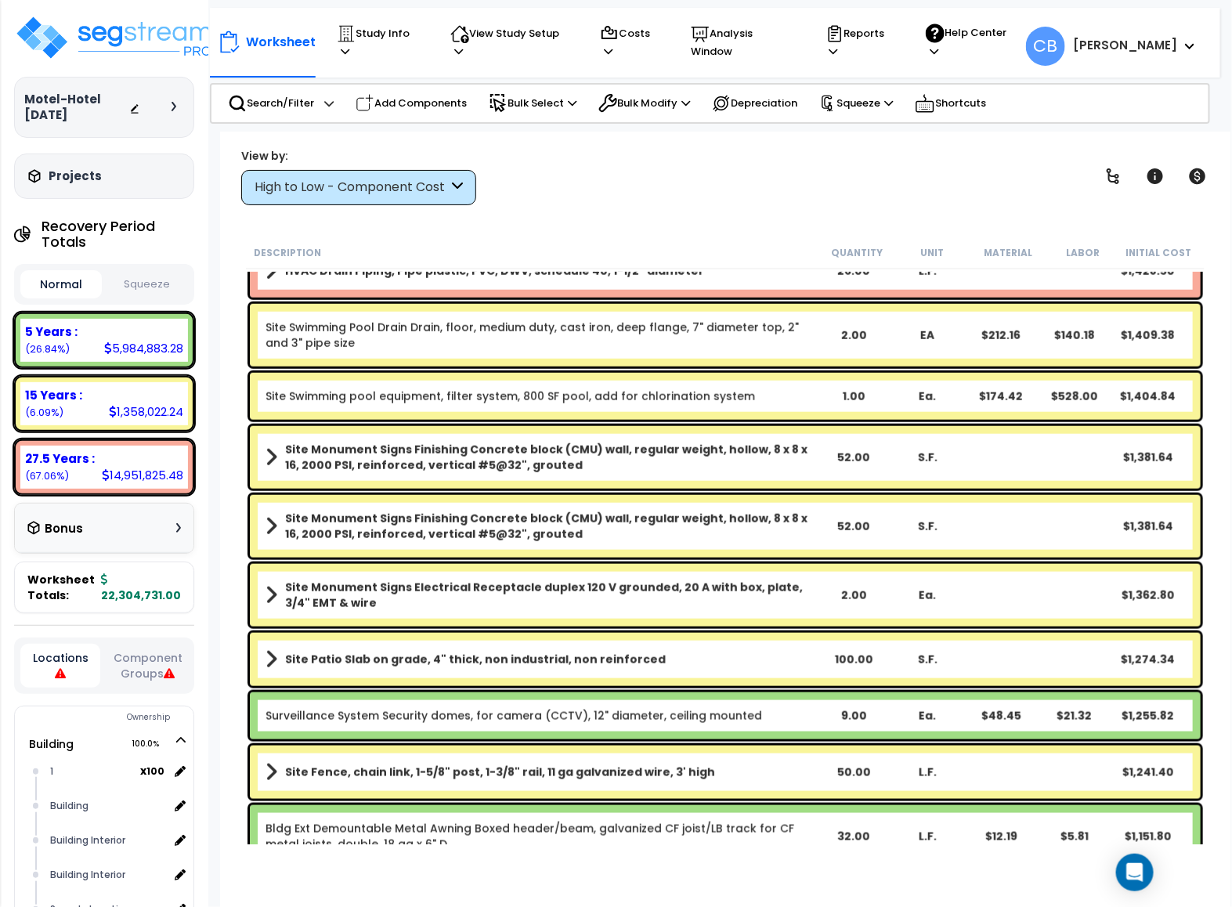
click at [648, 428] on div "Site Monument Signs Finishing Concrete block (CMU) wall, regular weight, hollow…" at bounding box center [725, 457] width 950 height 63
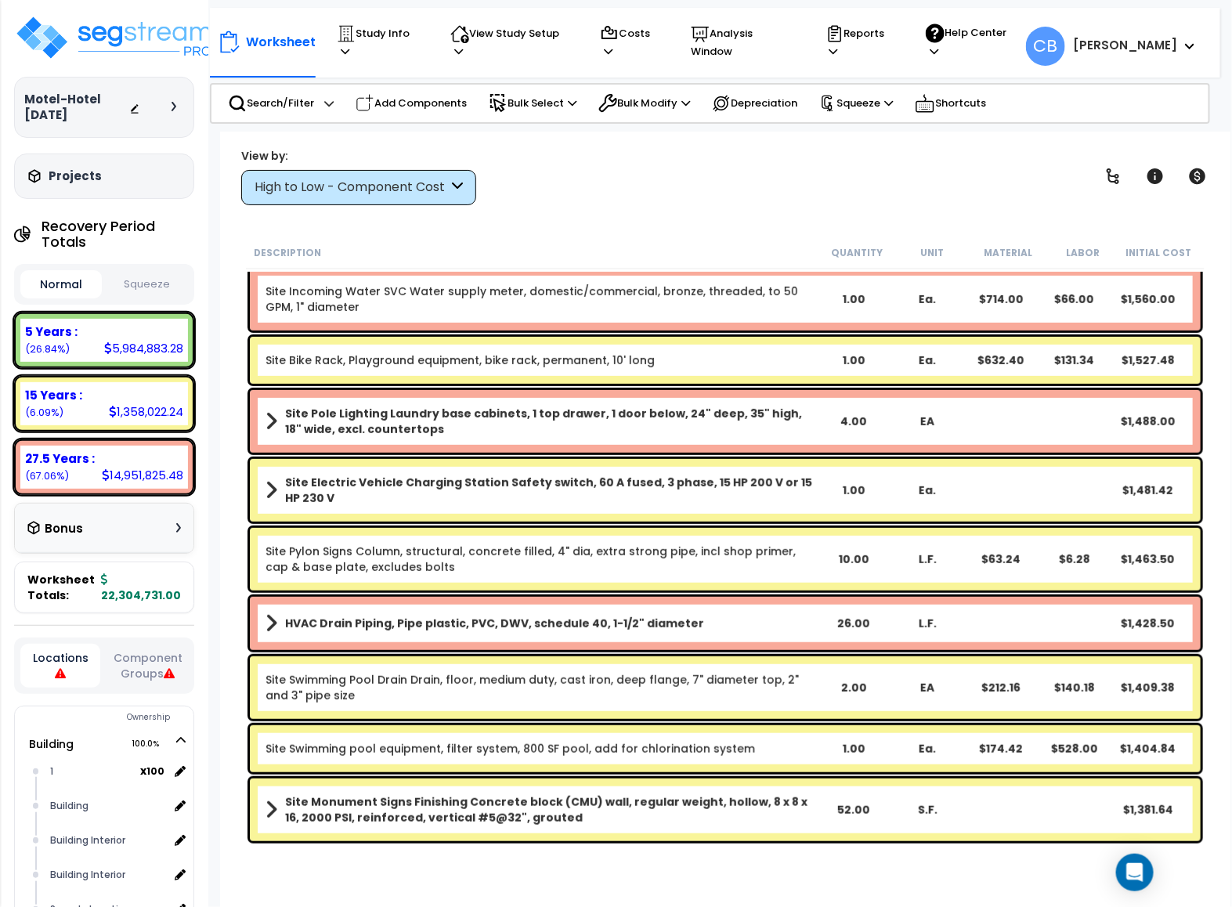
click at [648, 428] on b "Site Pole Lighting Laundry base cabinets, 1 top drawer, 1 door below, 24" deep,…" at bounding box center [551, 421] width 532 height 31
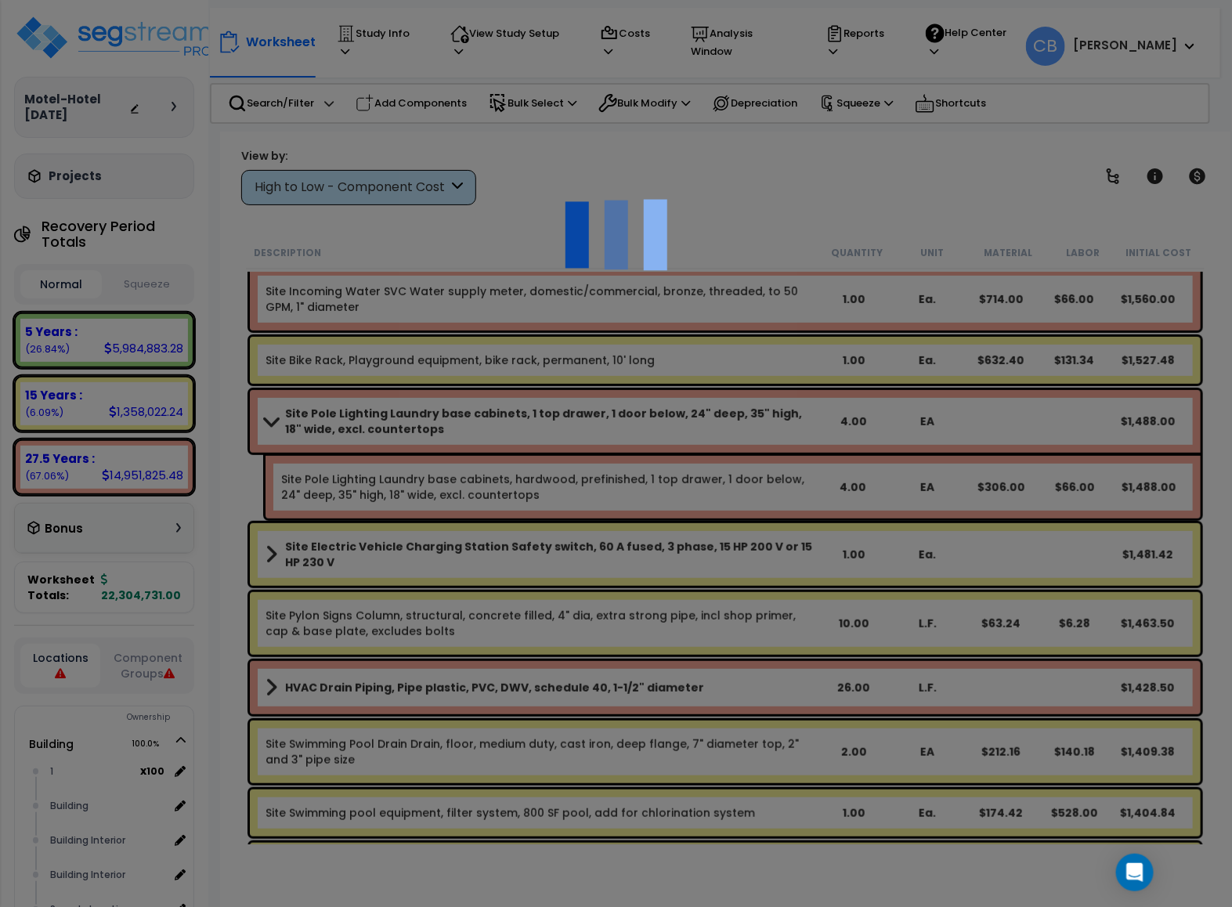
scroll to position [0, 0]
click at [445, 461] on div at bounding box center [616, 453] width 1232 height 907
click at [459, 465] on div at bounding box center [616, 453] width 1232 height 907
click at [471, 485] on div at bounding box center [616, 453] width 1232 height 907
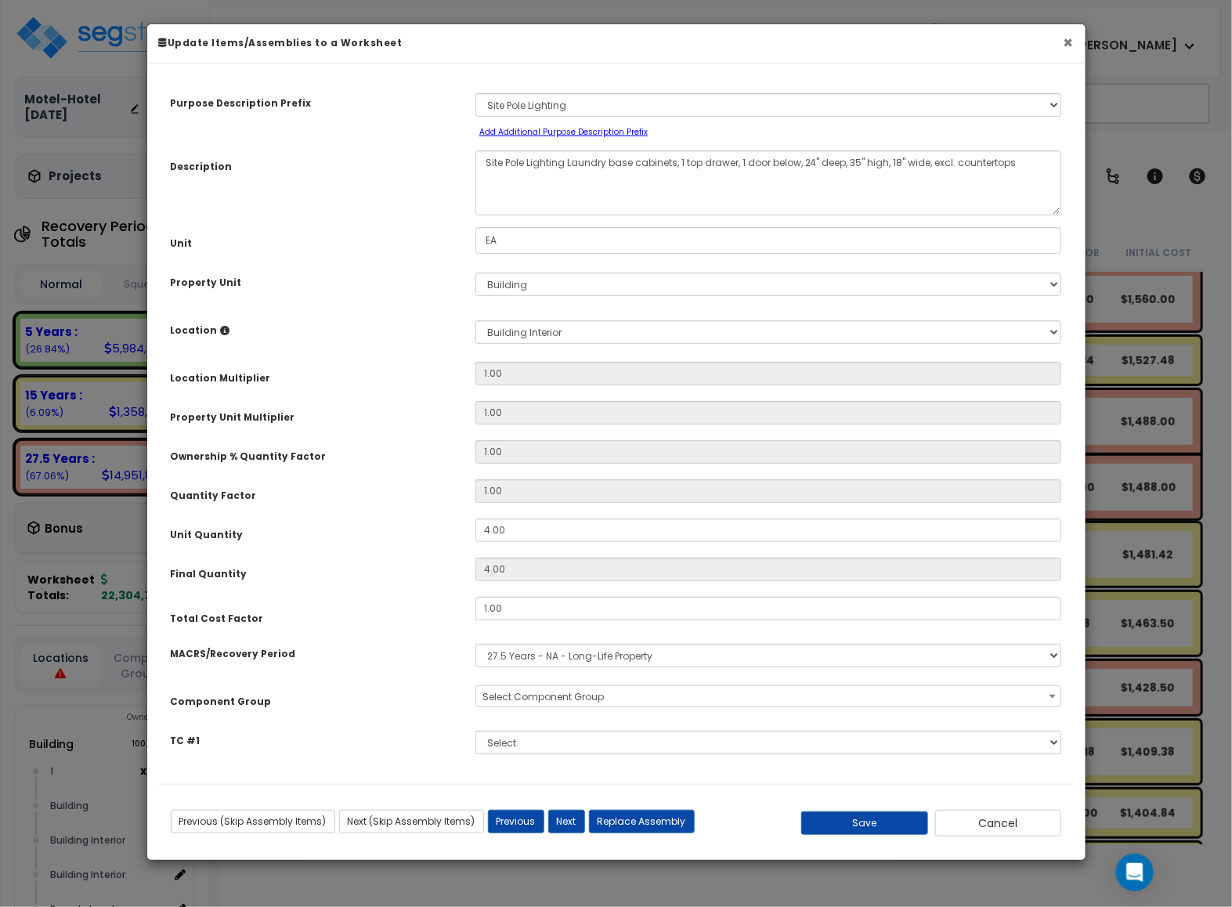
click at [1069, 40] on button "×" at bounding box center [1068, 42] width 10 height 16
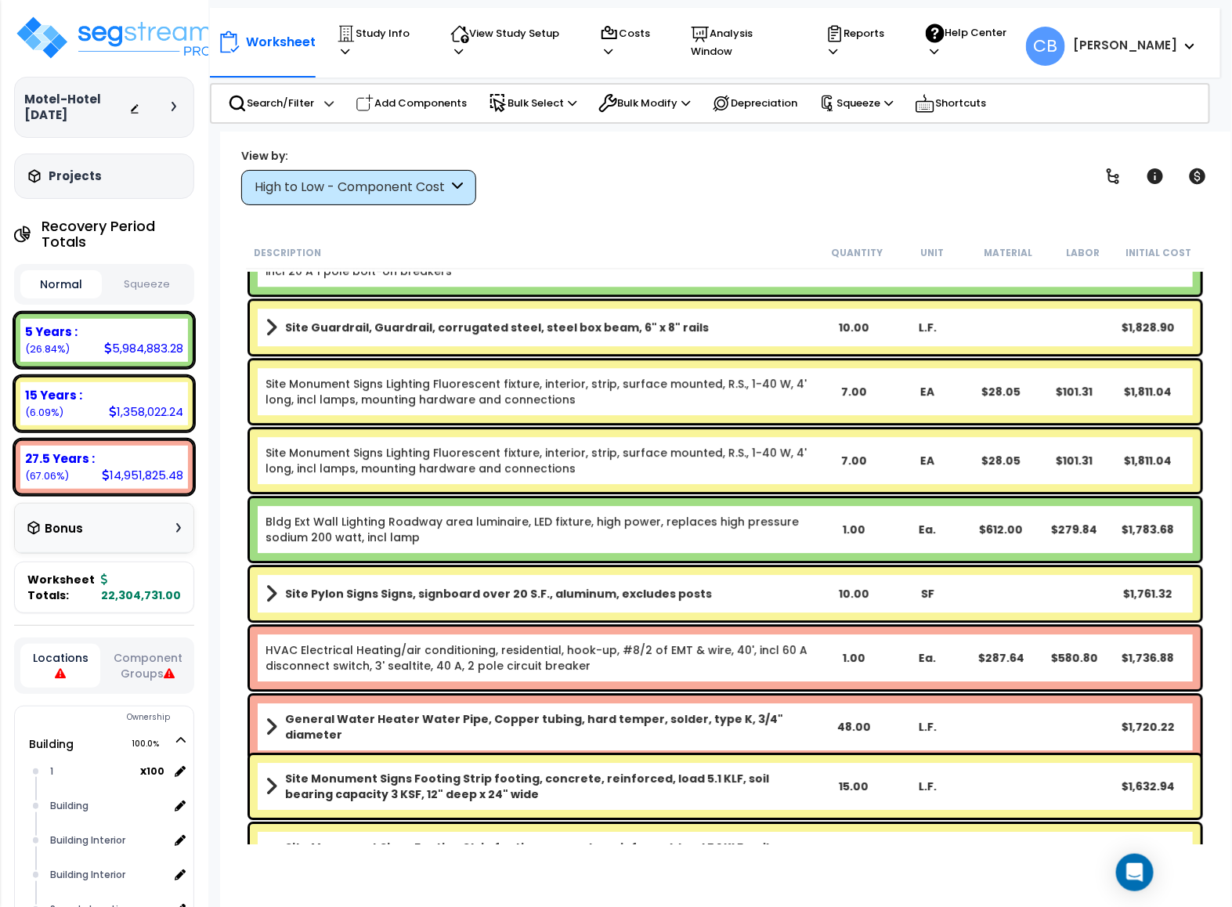
click at [528, 500] on div "Bldg Ext Wall Lighting Roadway area luminaire, LED fixture, high power, replace…" at bounding box center [725, 529] width 950 height 63
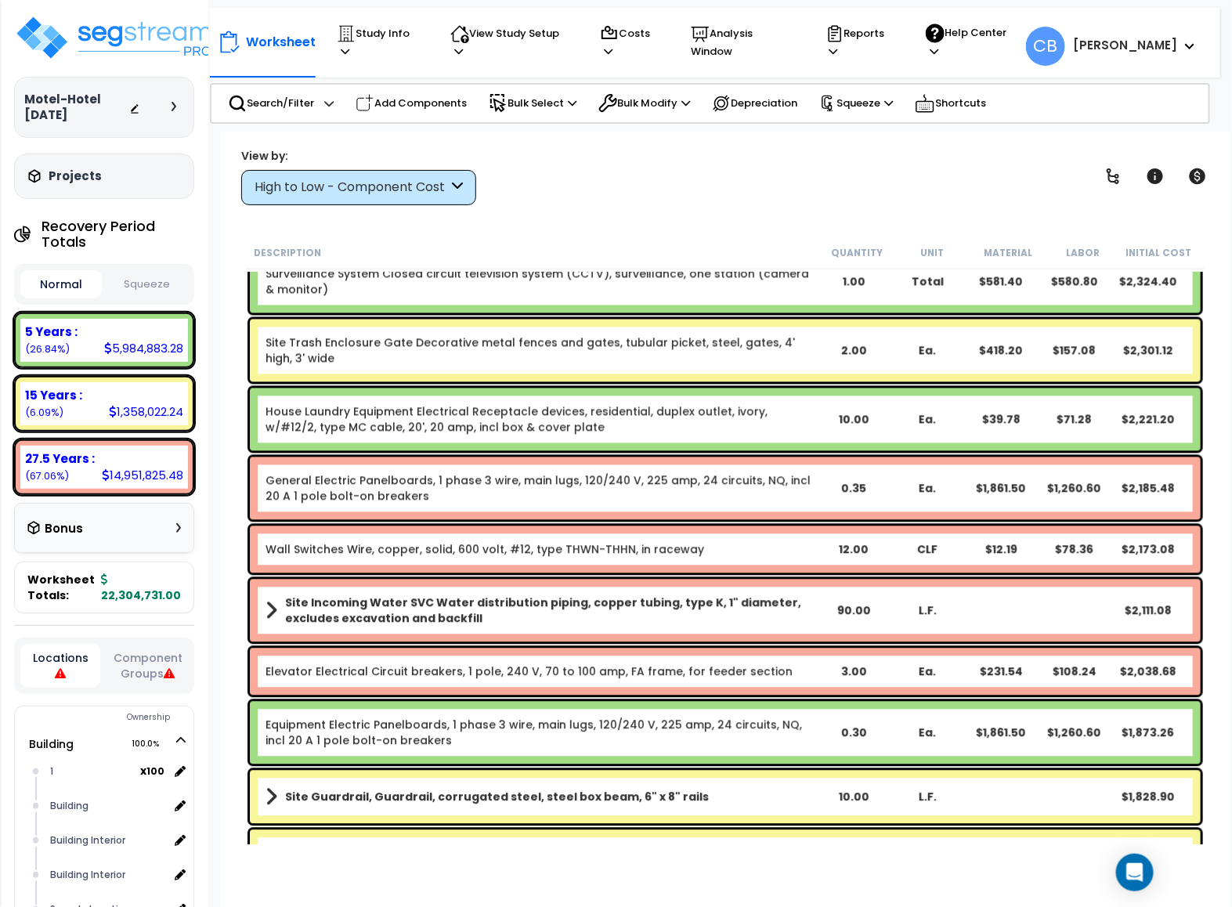
click at [524, 505] on div "General Electric Panelboards, 1 phase 3 wire, main lugs, 120/240 V, 225 amp, 24…" at bounding box center [725, 488] width 950 height 63
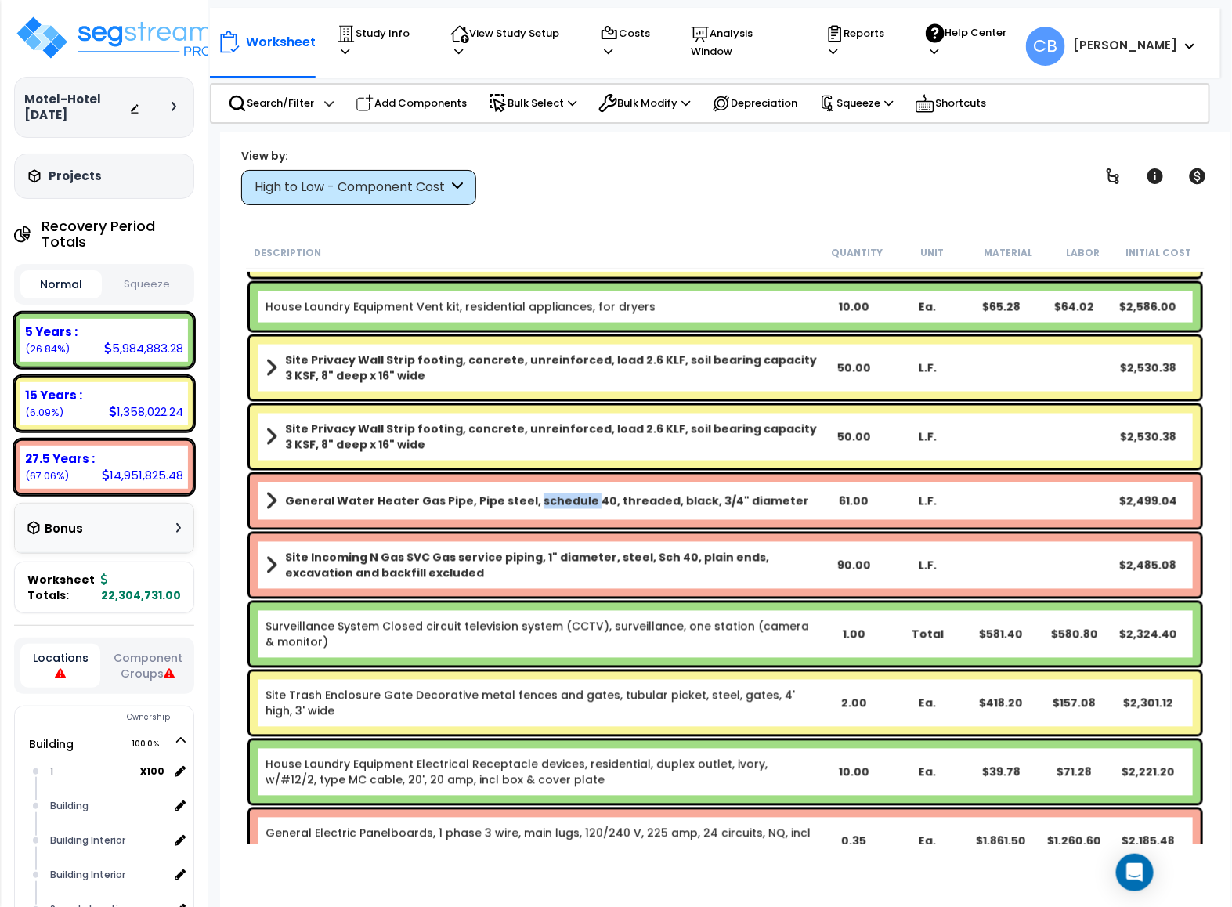
click at [524, 505] on b "General Water Heater Gas Pipe, Pipe steel, schedule 40, threaded, black, 3/4" d…" at bounding box center [547, 501] width 524 height 16
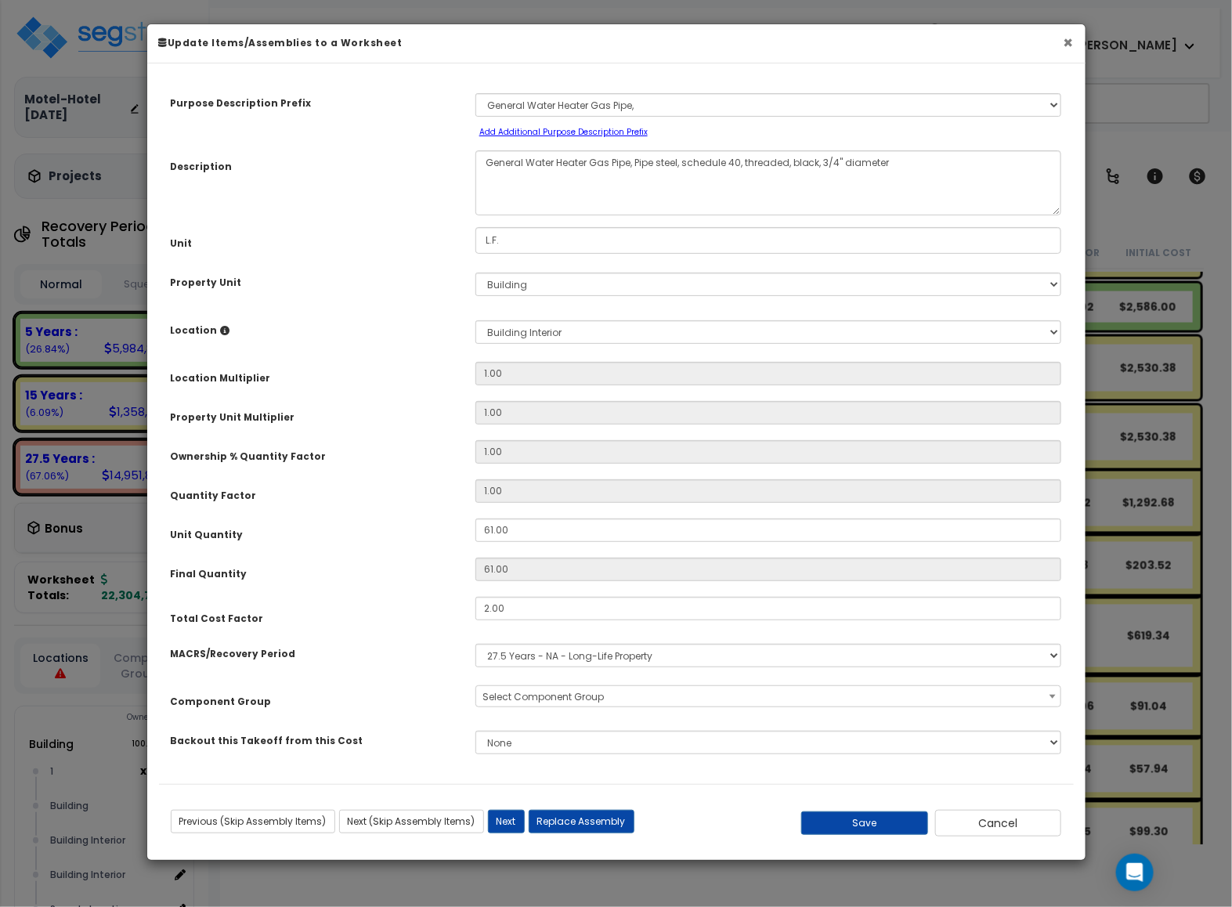
click at [1069, 47] on button "×" at bounding box center [1068, 42] width 10 height 16
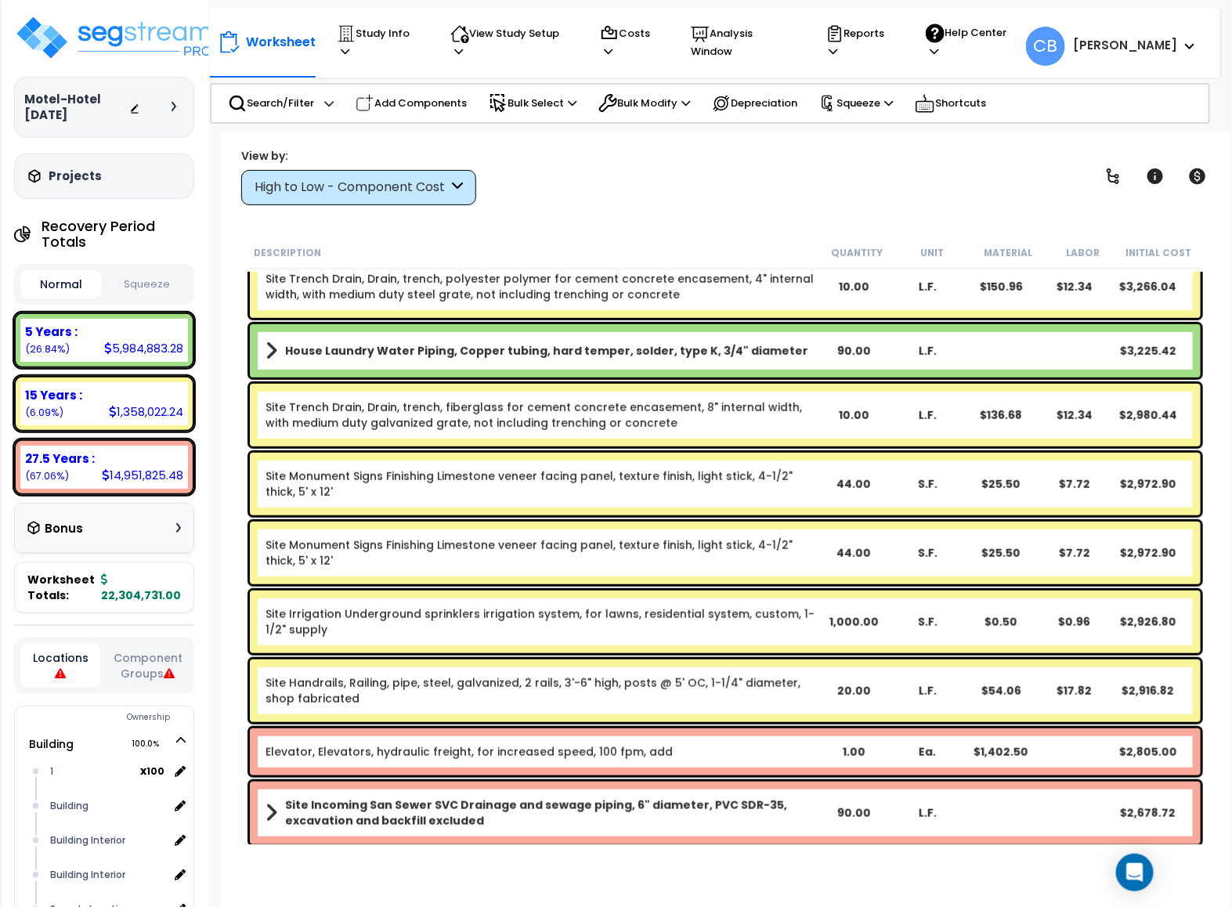
click at [674, 590] on div "Site Irrigation Underground sprinklers irrigation system, for lawns, residentia…" at bounding box center [725, 621] width 950 height 63
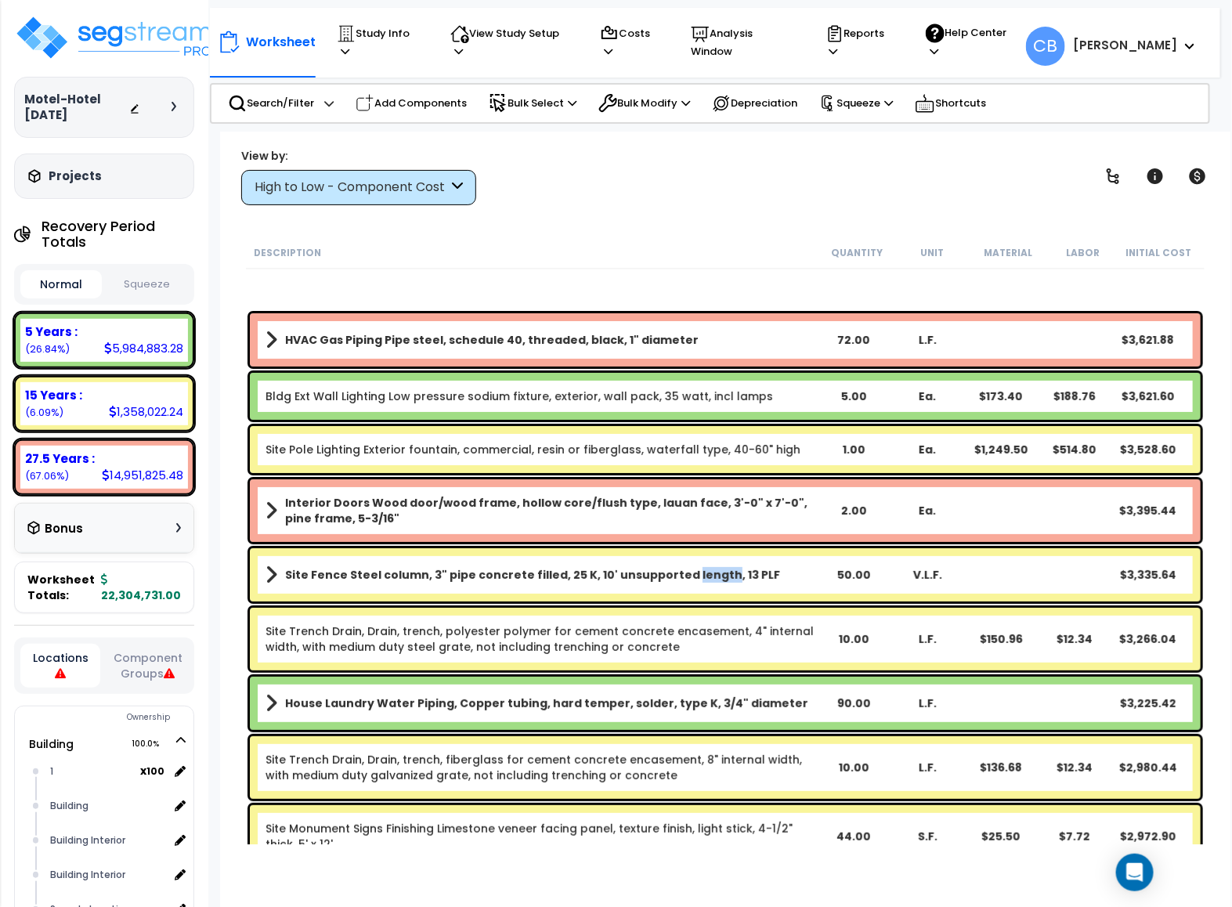
click at [674, 590] on div "Site Fence Steel column, 3" pipe concrete filled, 25 K, 10' unsupported length,…" at bounding box center [725, 574] width 950 height 53
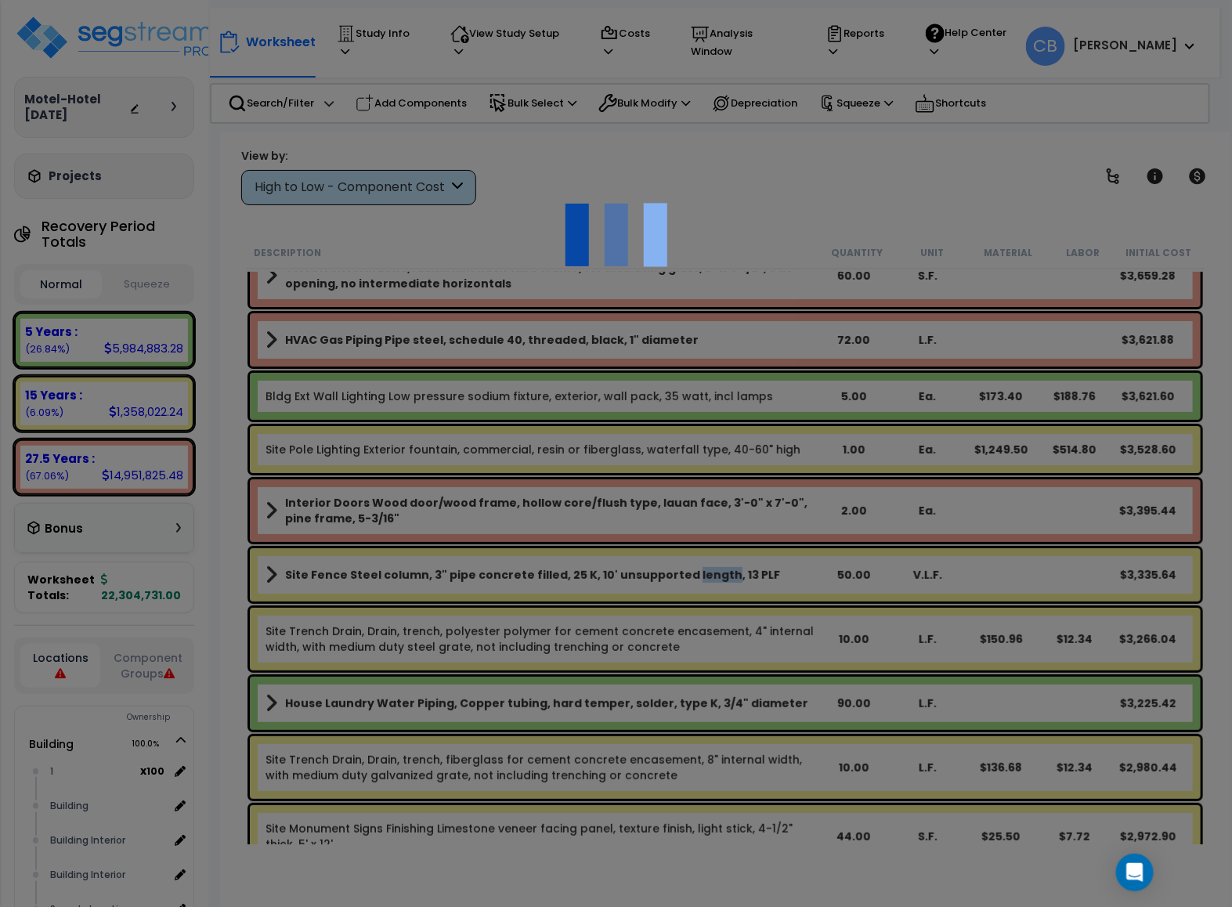
select select "46285"
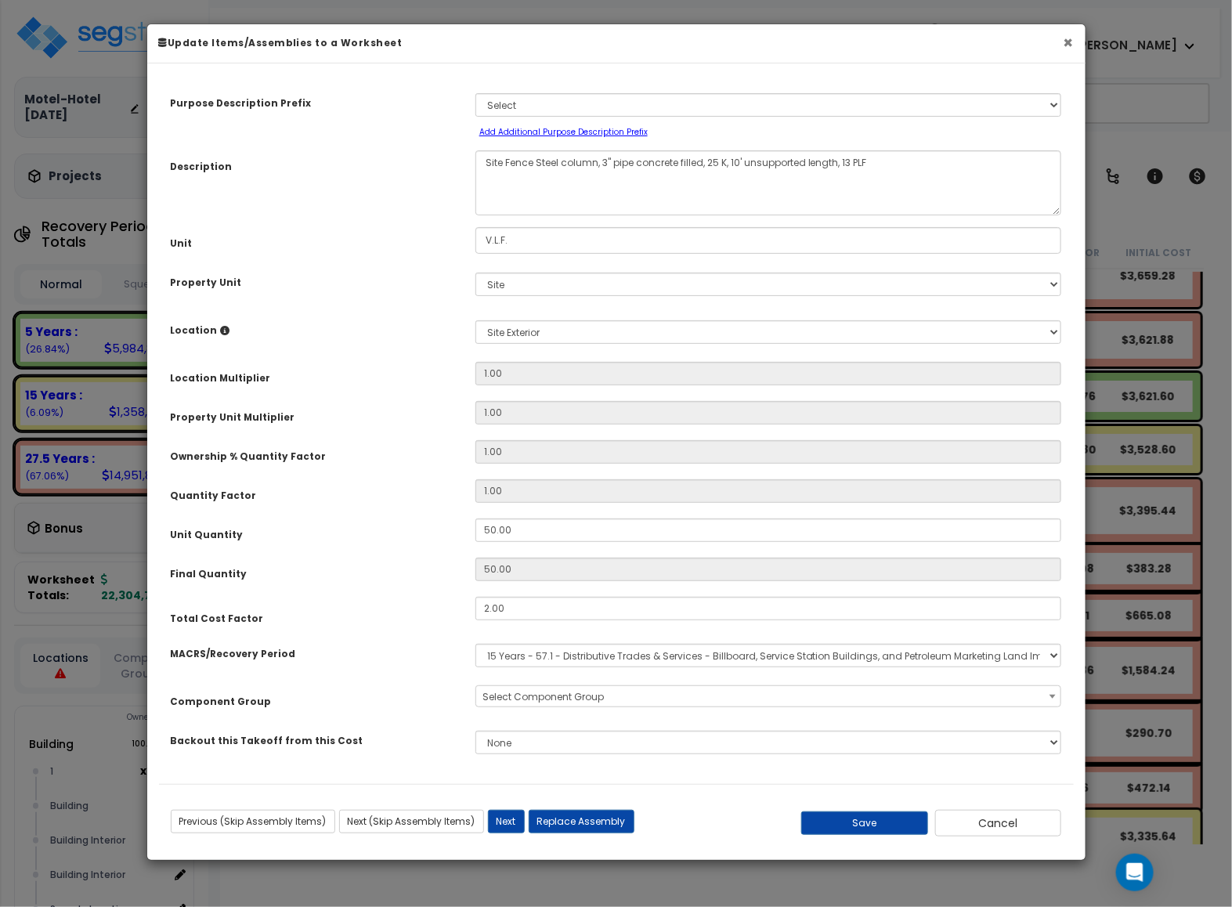
click at [1064, 38] on button "×" at bounding box center [1068, 42] width 10 height 16
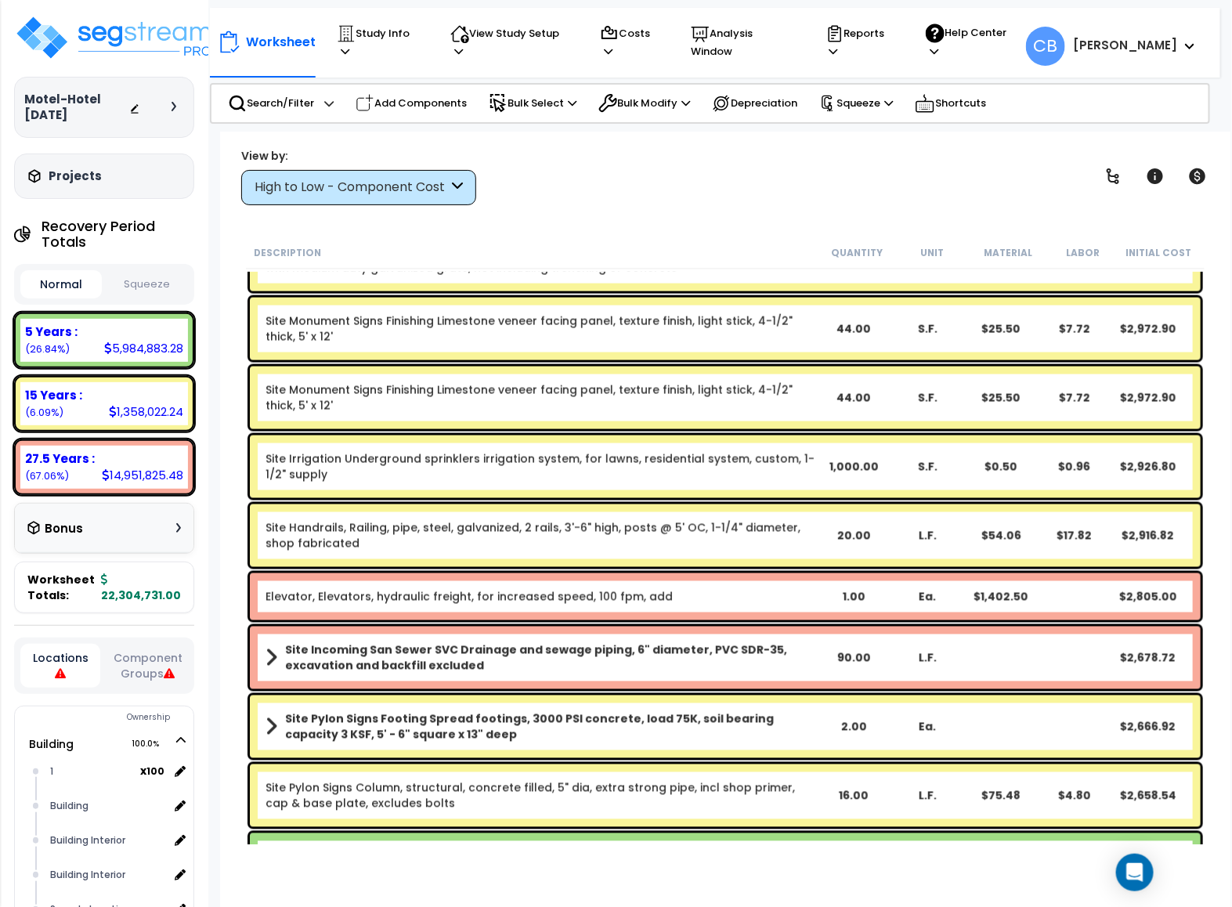
click at [548, 357] on div "Site Monument Signs Finishing Limestone veneer facing panel, texture finish, li…" at bounding box center [725, 329] width 950 height 63
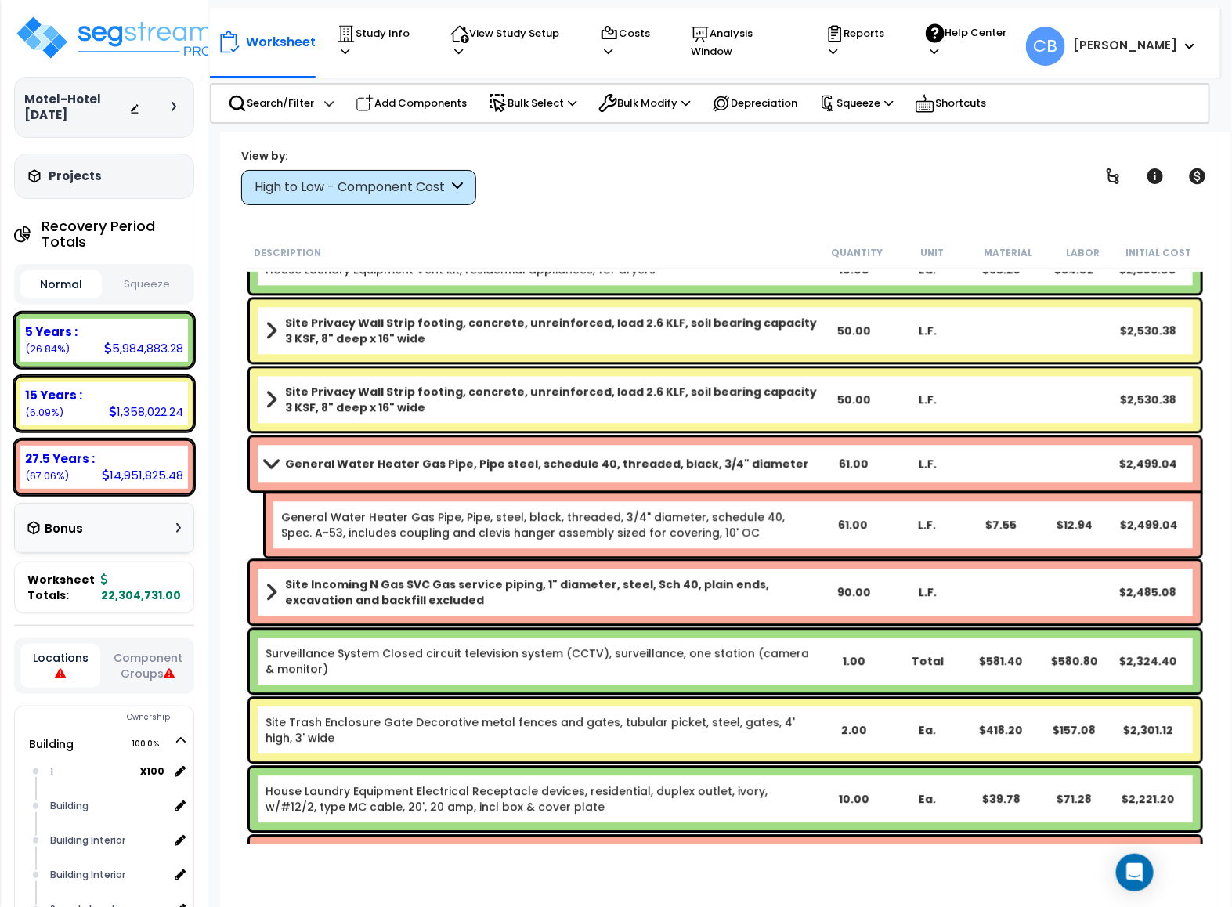
click at [655, 362] on div "Site Privacy Wall Strip footing, concrete, unreinforced, load 2.6 KLF, soil bea…" at bounding box center [725, 330] width 958 height 70
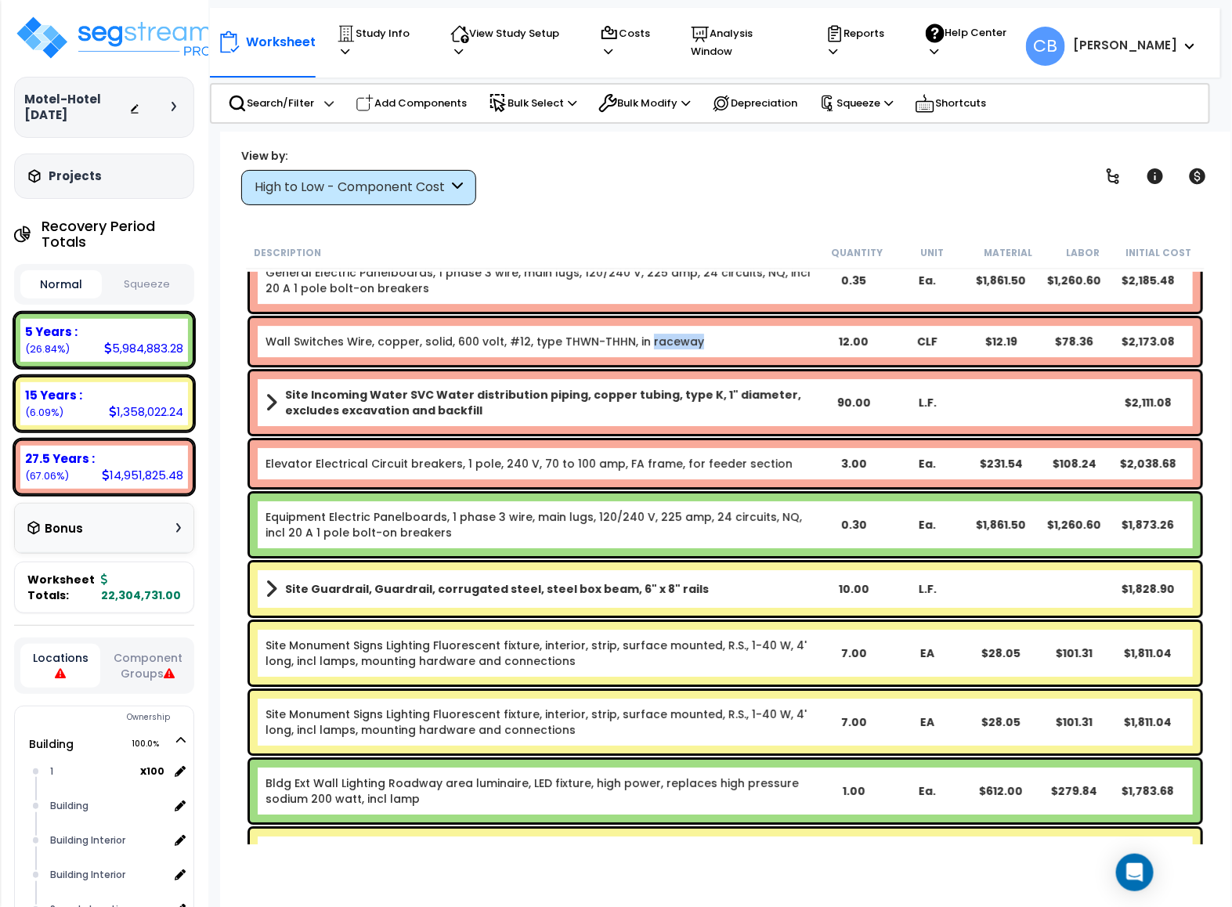
click at [655, 362] on div "Wall Switches Wire, copper, solid, 600 volt, #12, type THWN-THHN, in raceway 12…" at bounding box center [725, 341] width 950 height 47
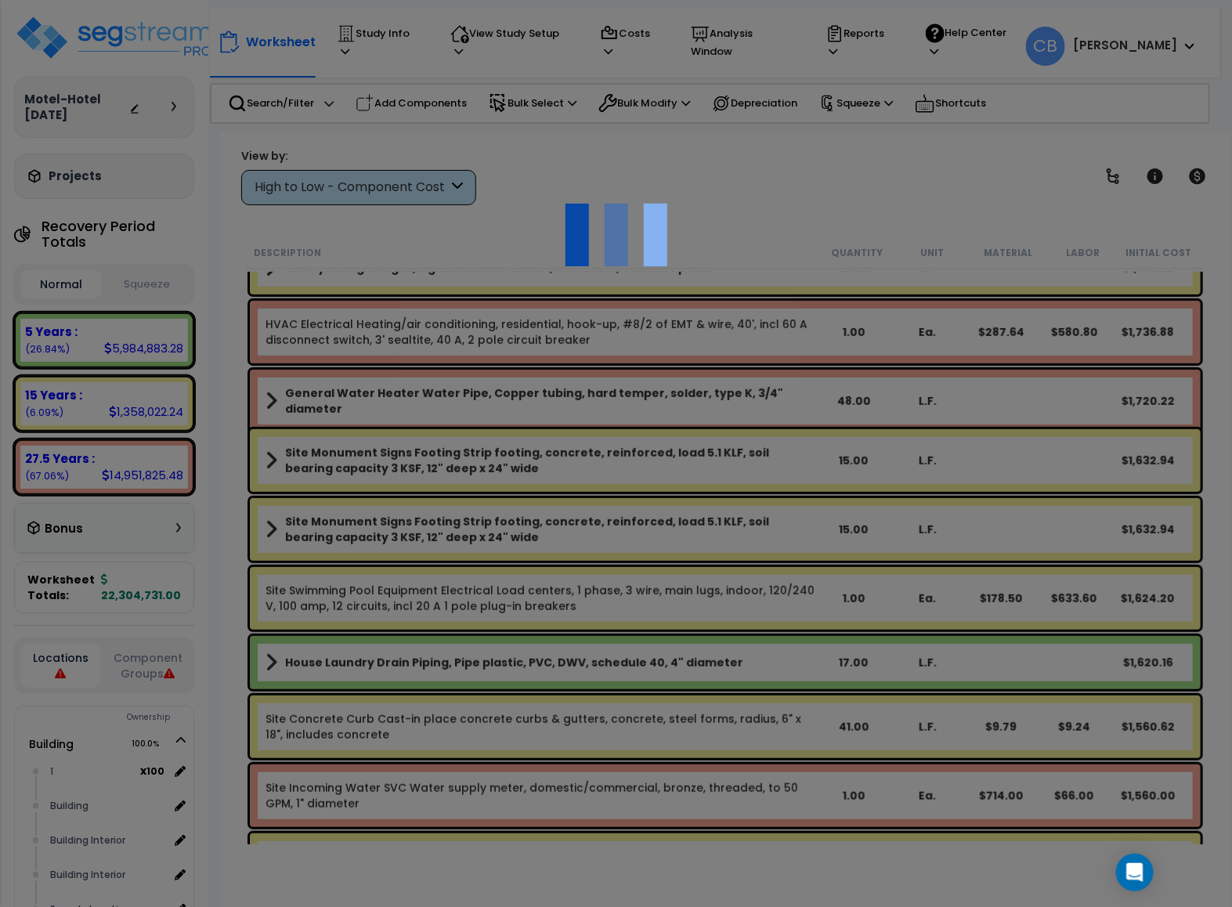
click at [658, 362] on div at bounding box center [616, 453] width 1232 height 907
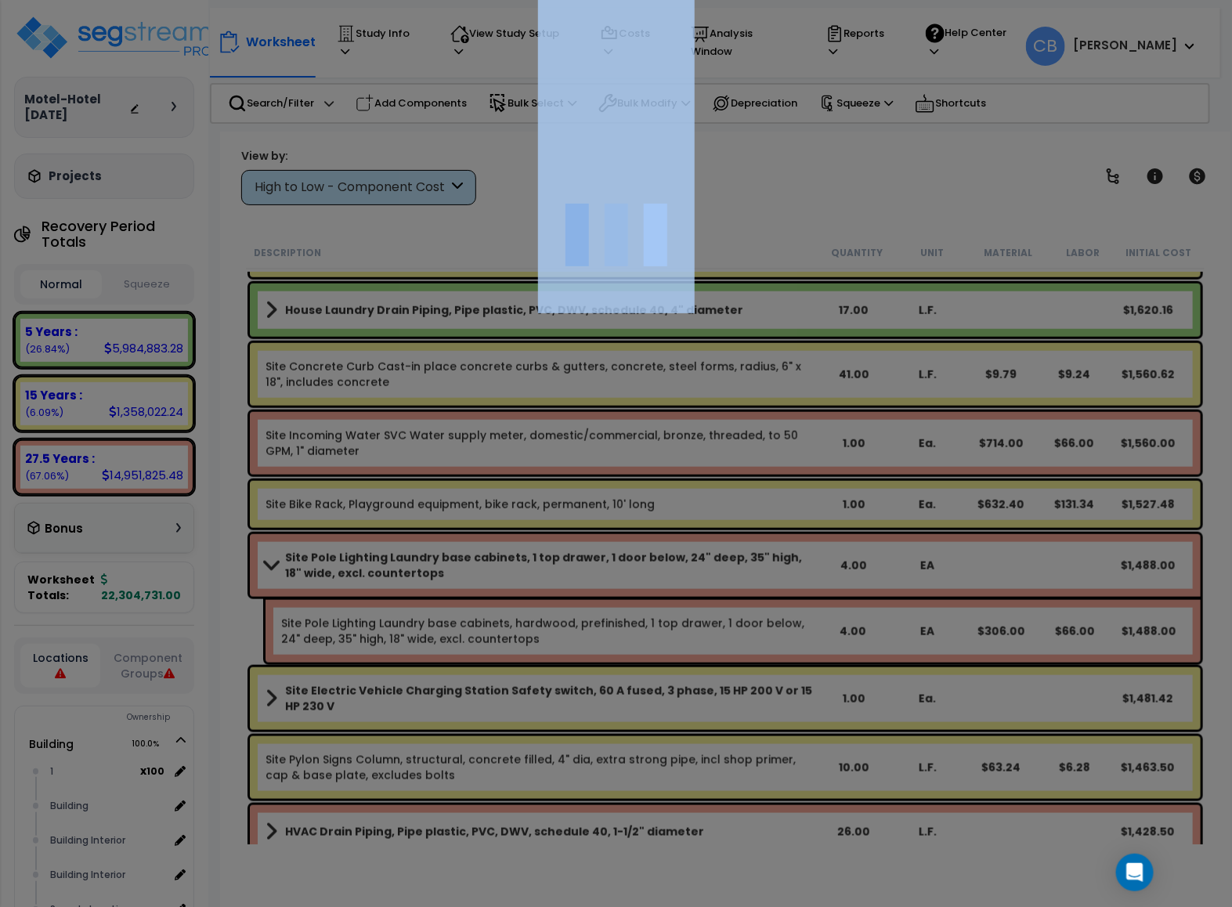
click at [658, 362] on div at bounding box center [616, 453] width 1232 height 907
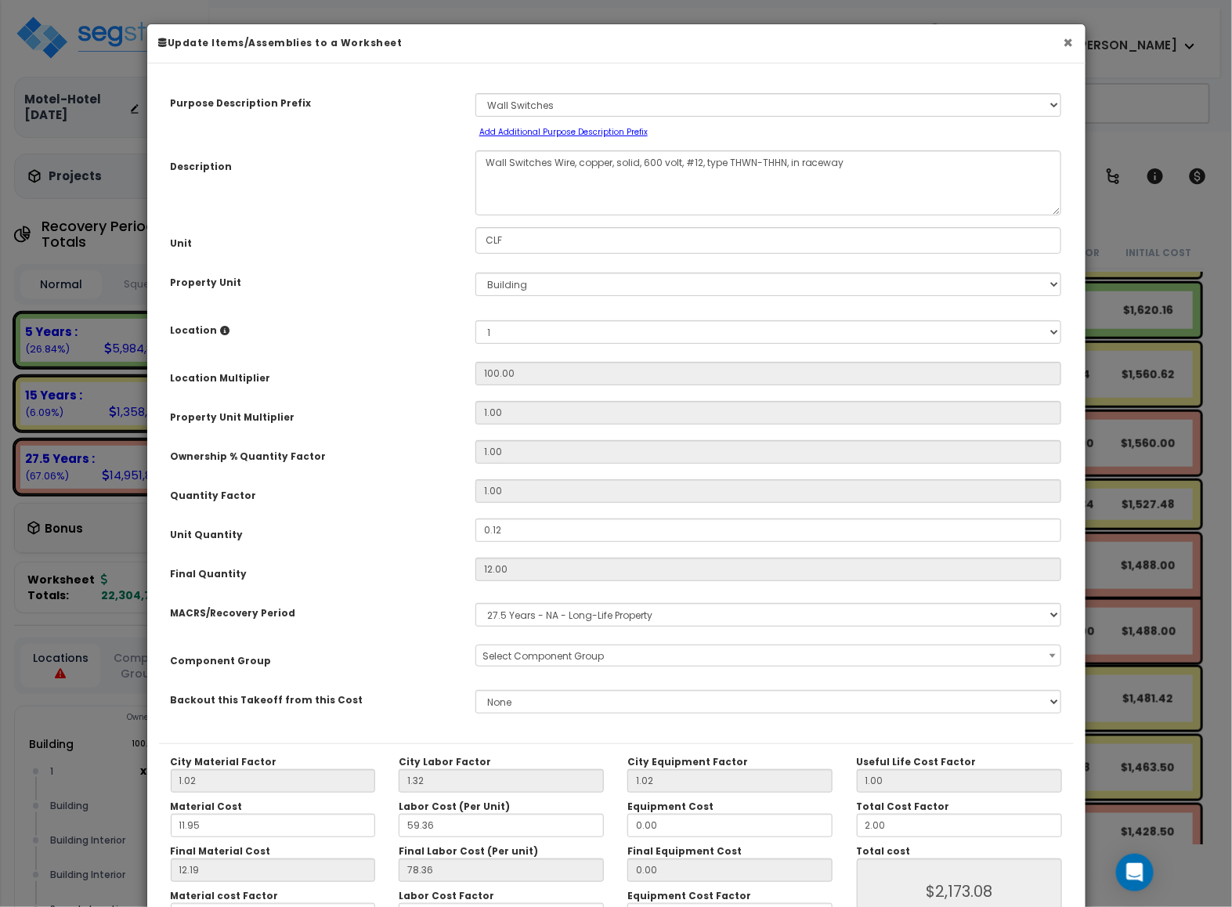
click at [1065, 45] on button "×" at bounding box center [1068, 42] width 10 height 16
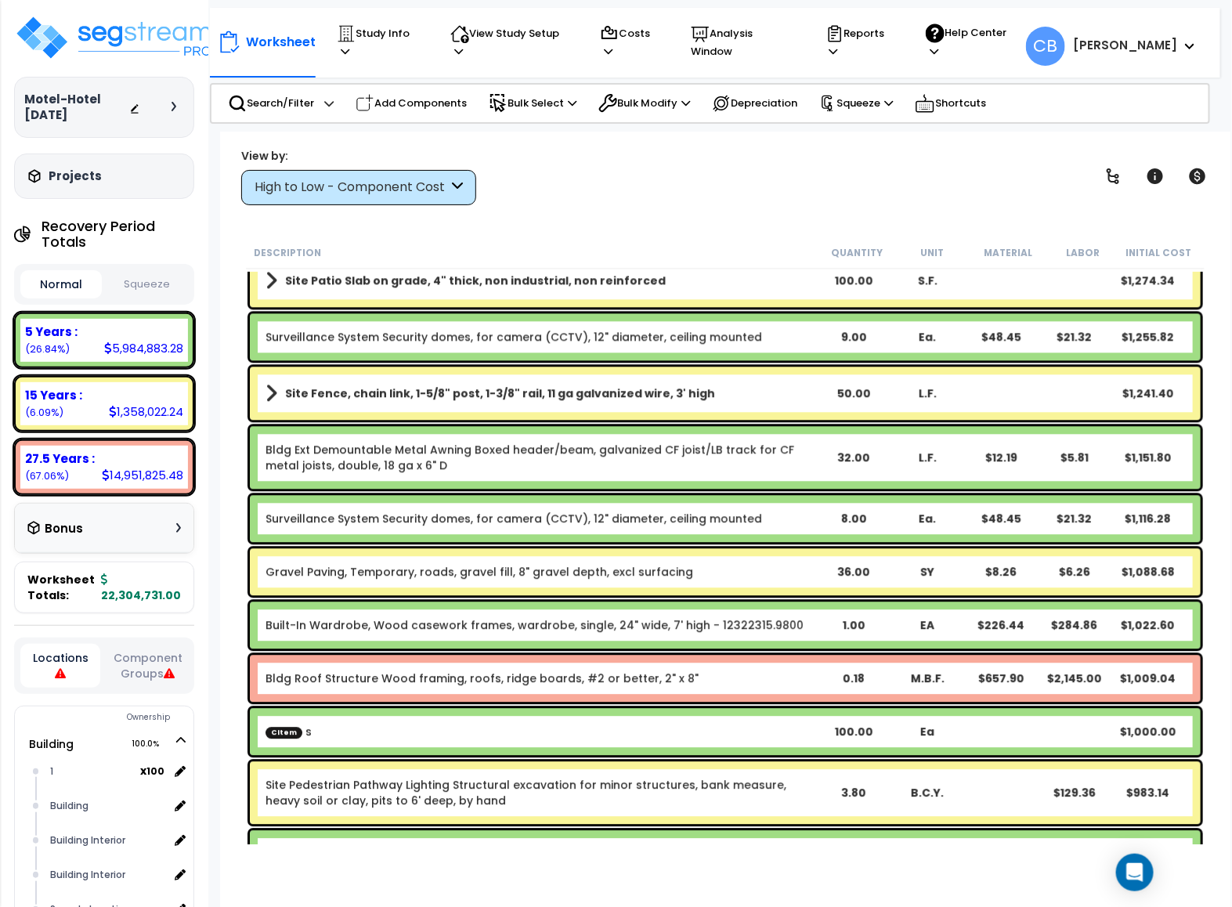
click at [407, 405] on div "Site Fence, chain link, 1-5/8" post, 1-3/8" rail, 11 ga galvanized wire, 3' hig…" at bounding box center [725, 392] width 950 height 53
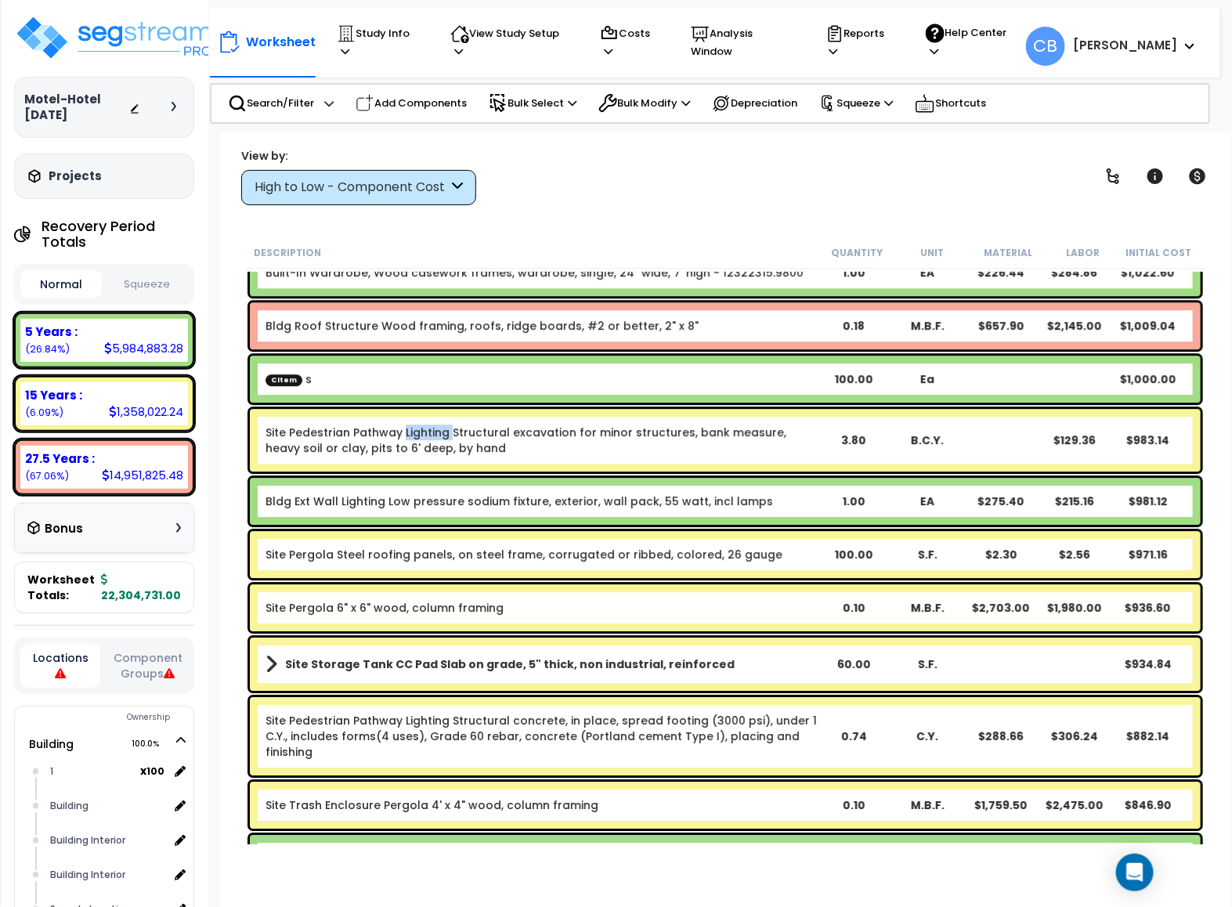
click at [407, 405] on div "Site Pedestrian Pathway Lighting Structural excavation for minor structures, ba…" at bounding box center [725, 440] width 958 height 70
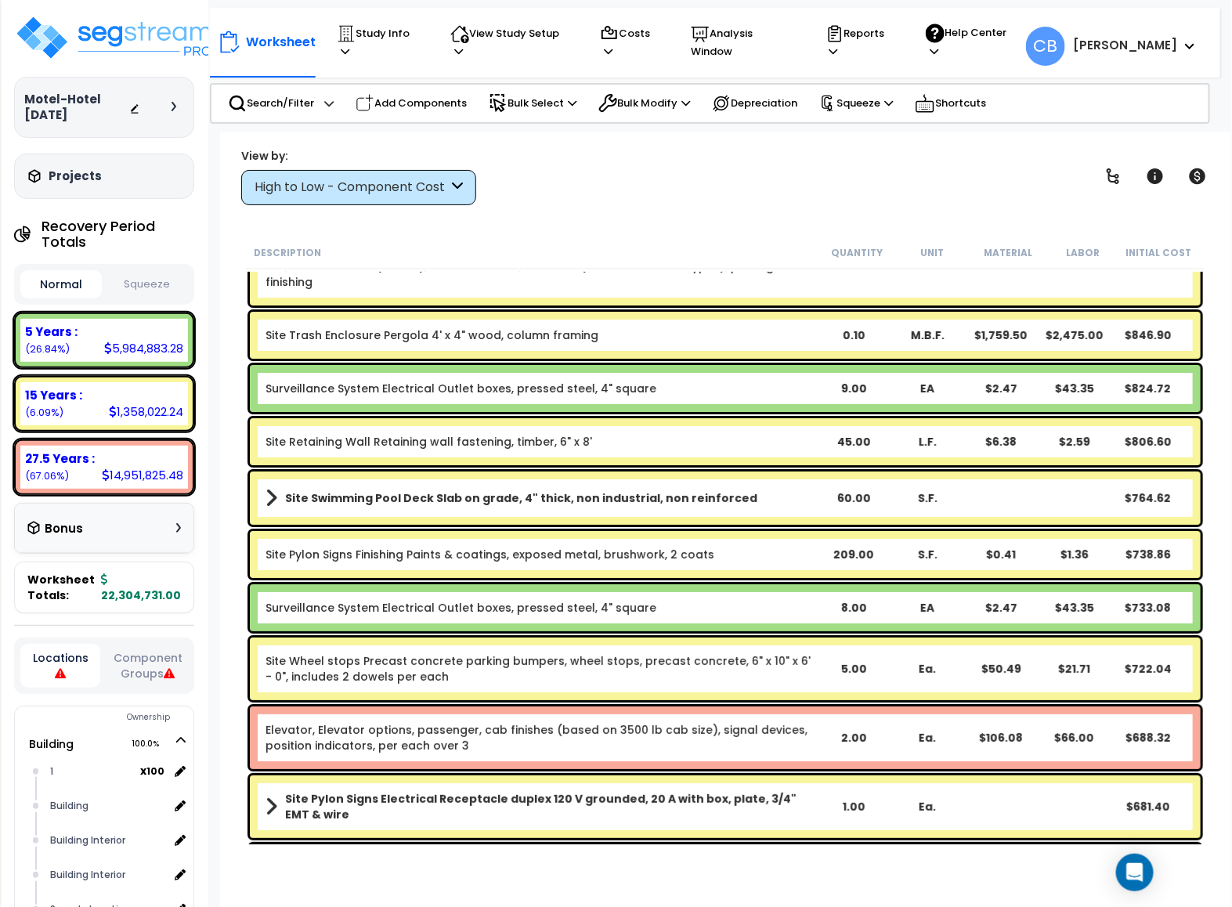
click at [407, 405] on div "Surveillance System Electrical Outlet boxes, pressed steel, 4" square 9.00 EA $…" at bounding box center [725, 388] width 950 height 47
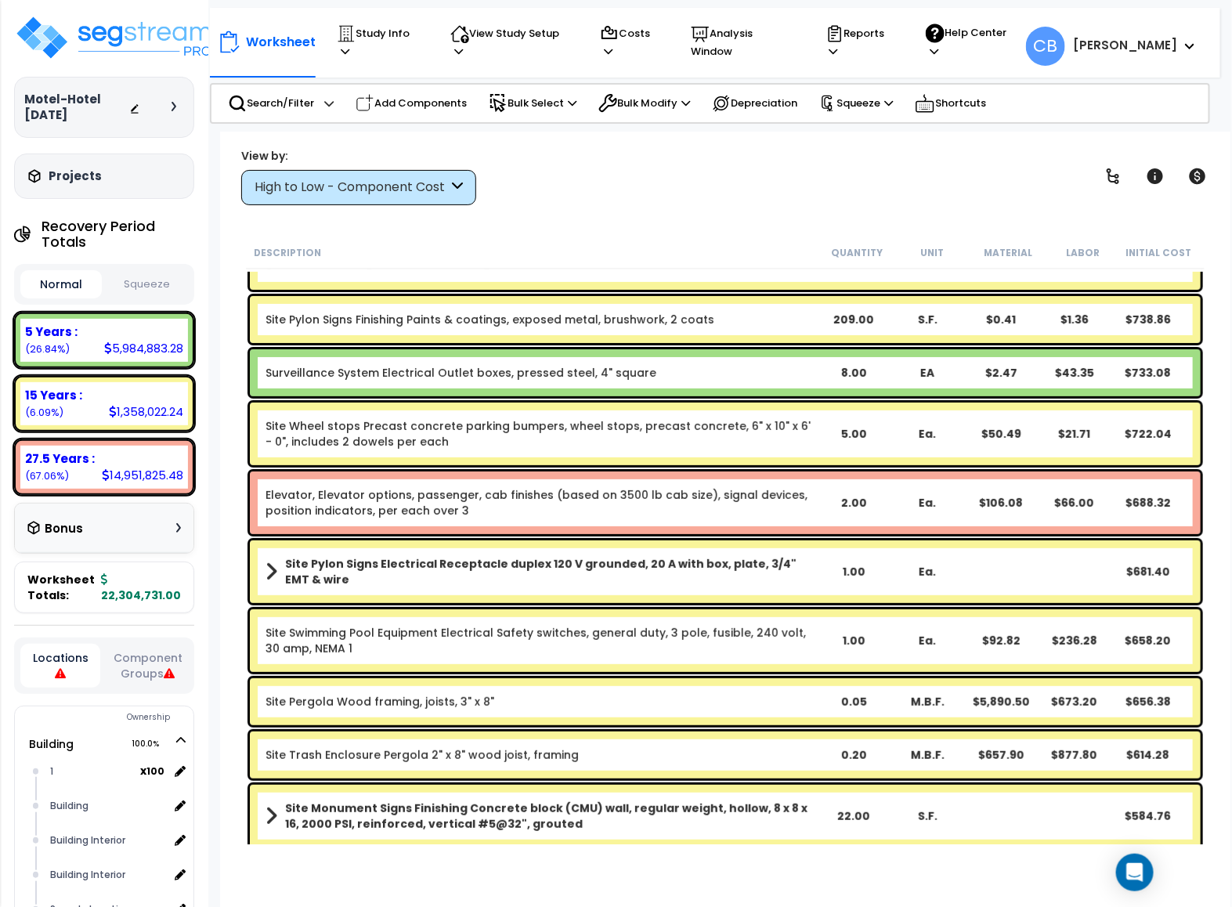
click at [407, 405] on div "Site Wheel stops Precast concrete parking bumpers, wheel stops, precast concret…" at bounding box center [725, 433] width 950 height 63
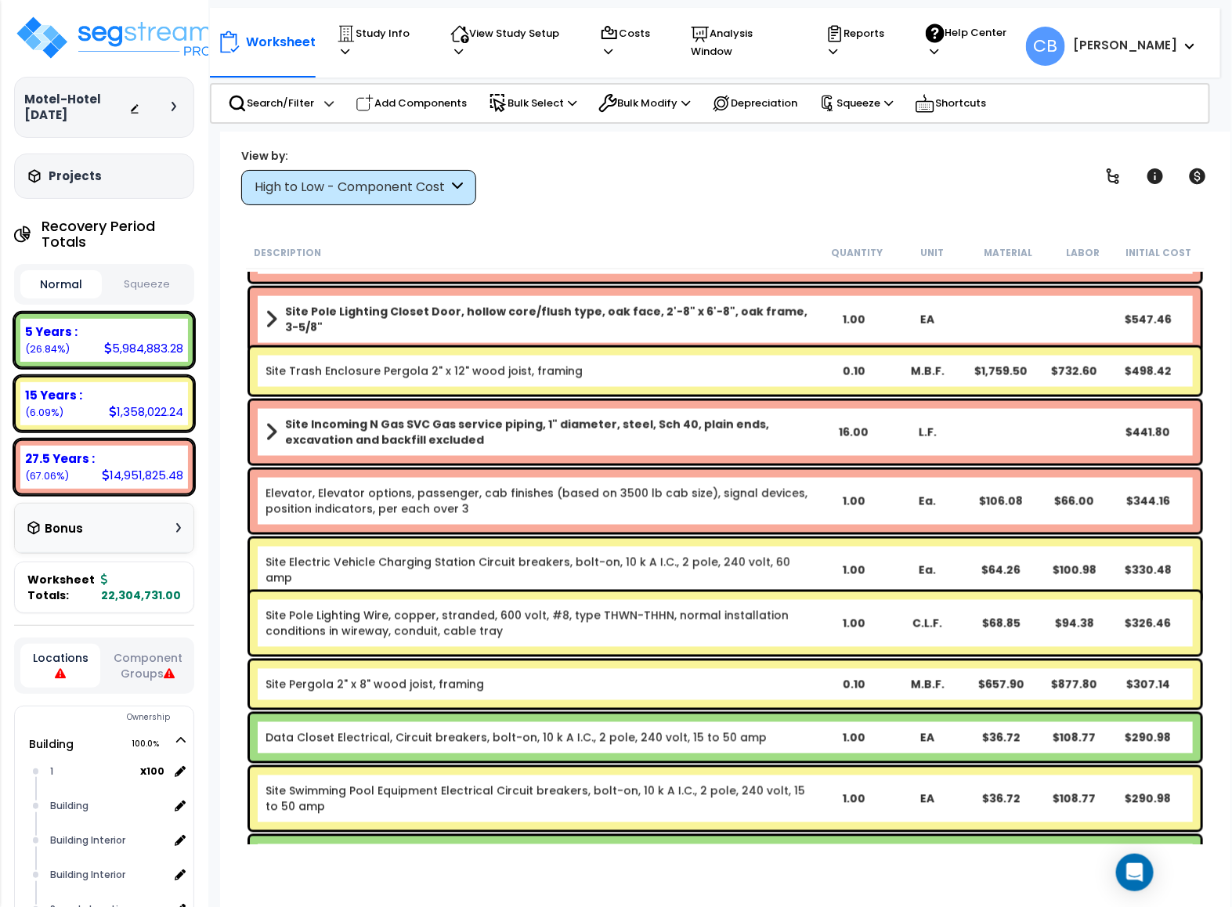
click at [614, 629] on link "Site Pole Lighting Wire, copper, stranded, 600 volt, #8, type THWN-THHN, normal…" at bounding box center [540, 623] width 551 height 31
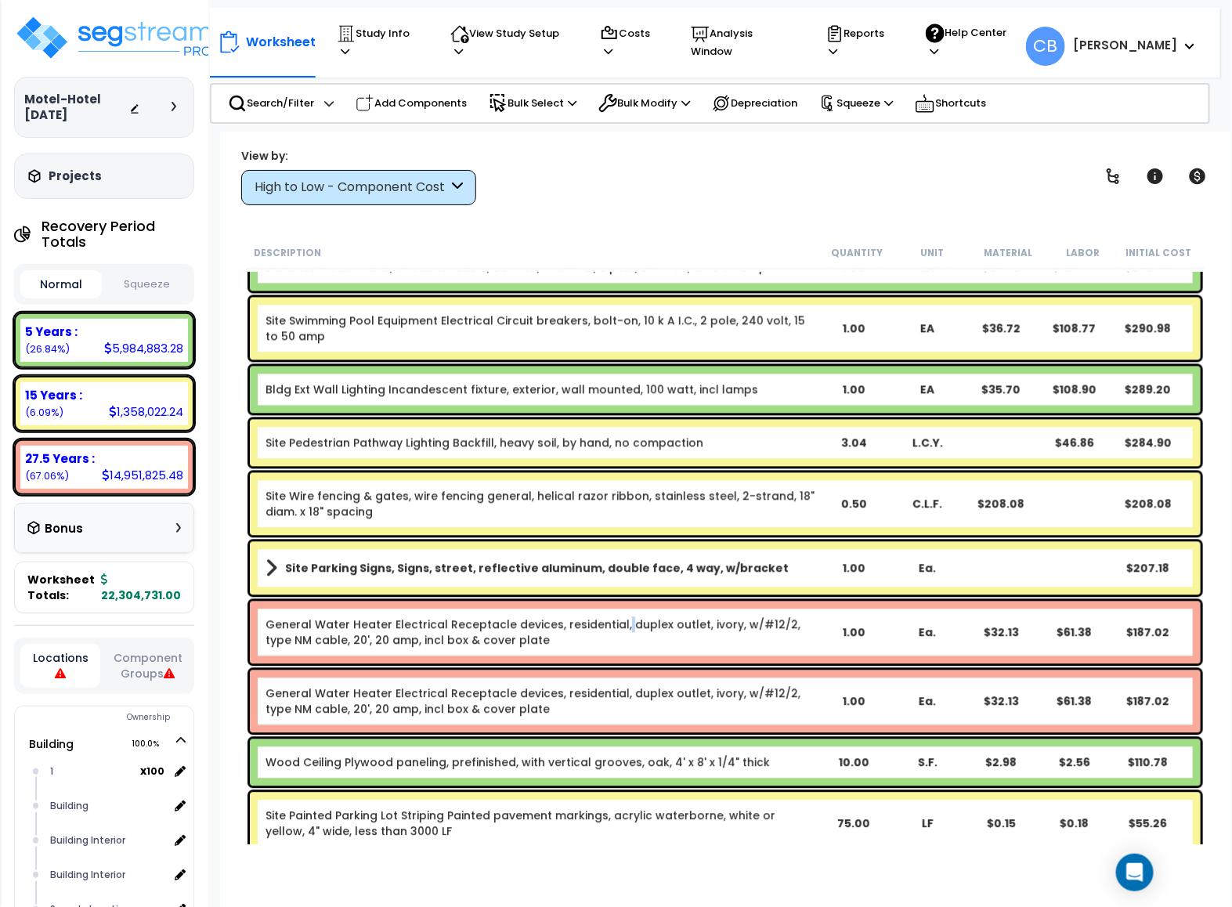
click at [614, 629] on link "General Water Heater Electrical Receptacle devices, residential, duplex outlet,…" at bounding box center [540, 632] width 551 height 31
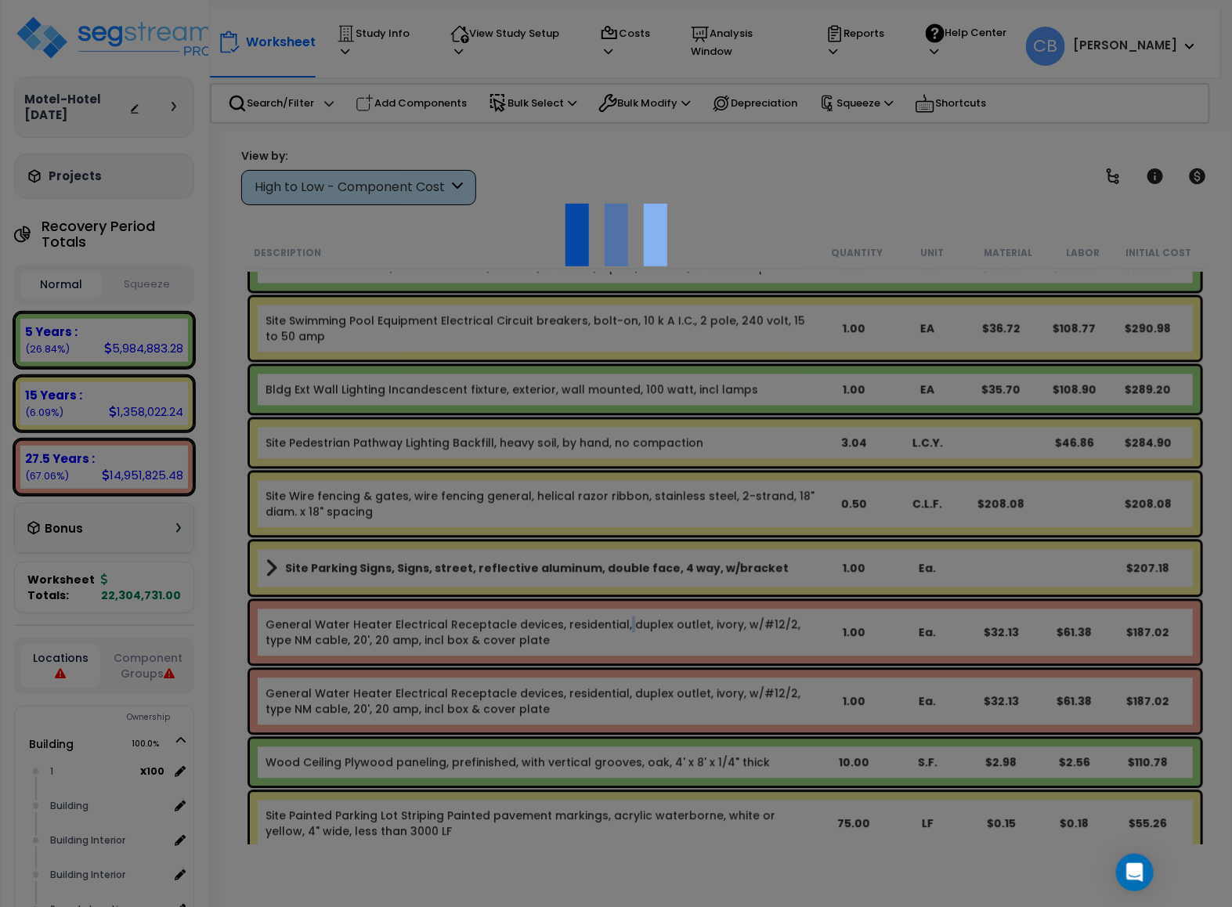
scroll to position [21521, 0]
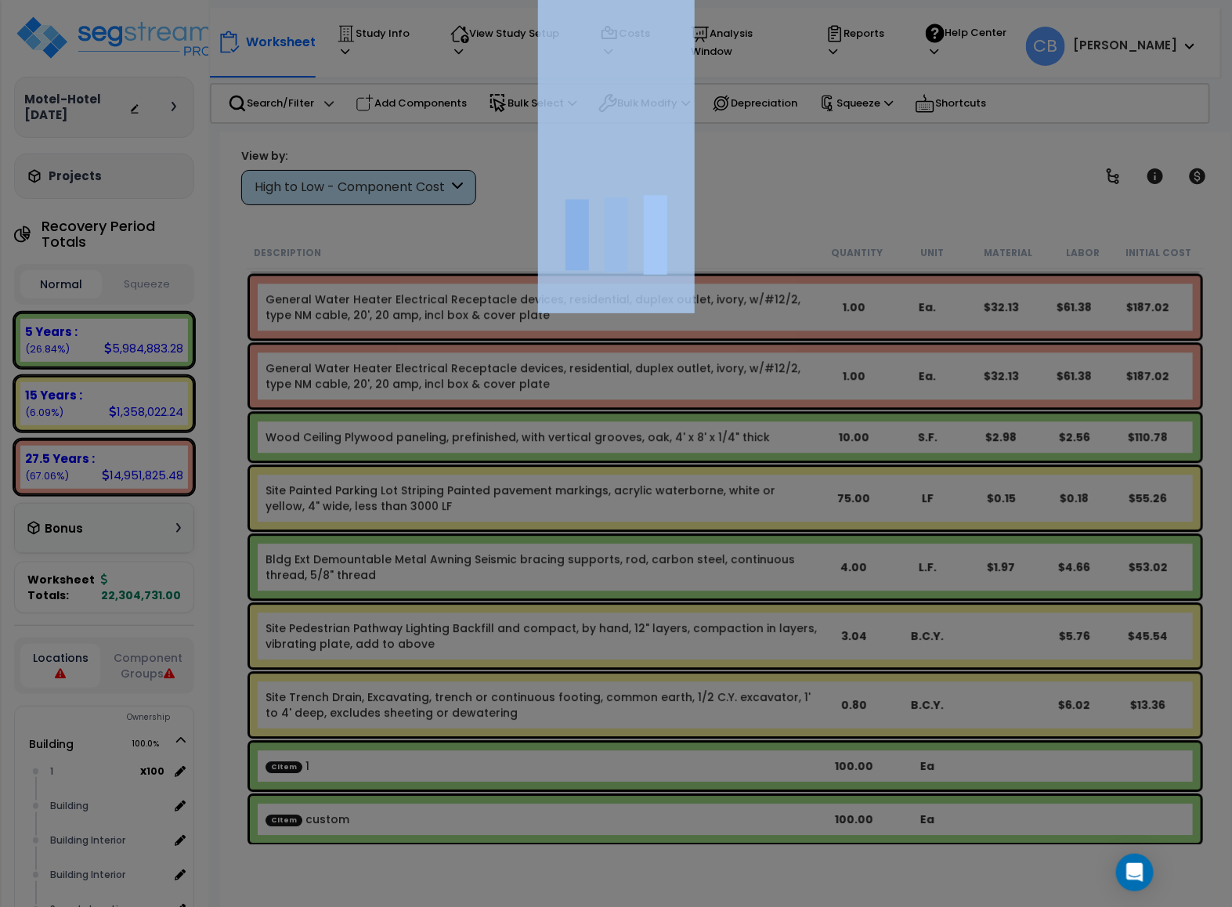
click at [614, 629] on div at bounding box center [616, 453] width 1232 height 907
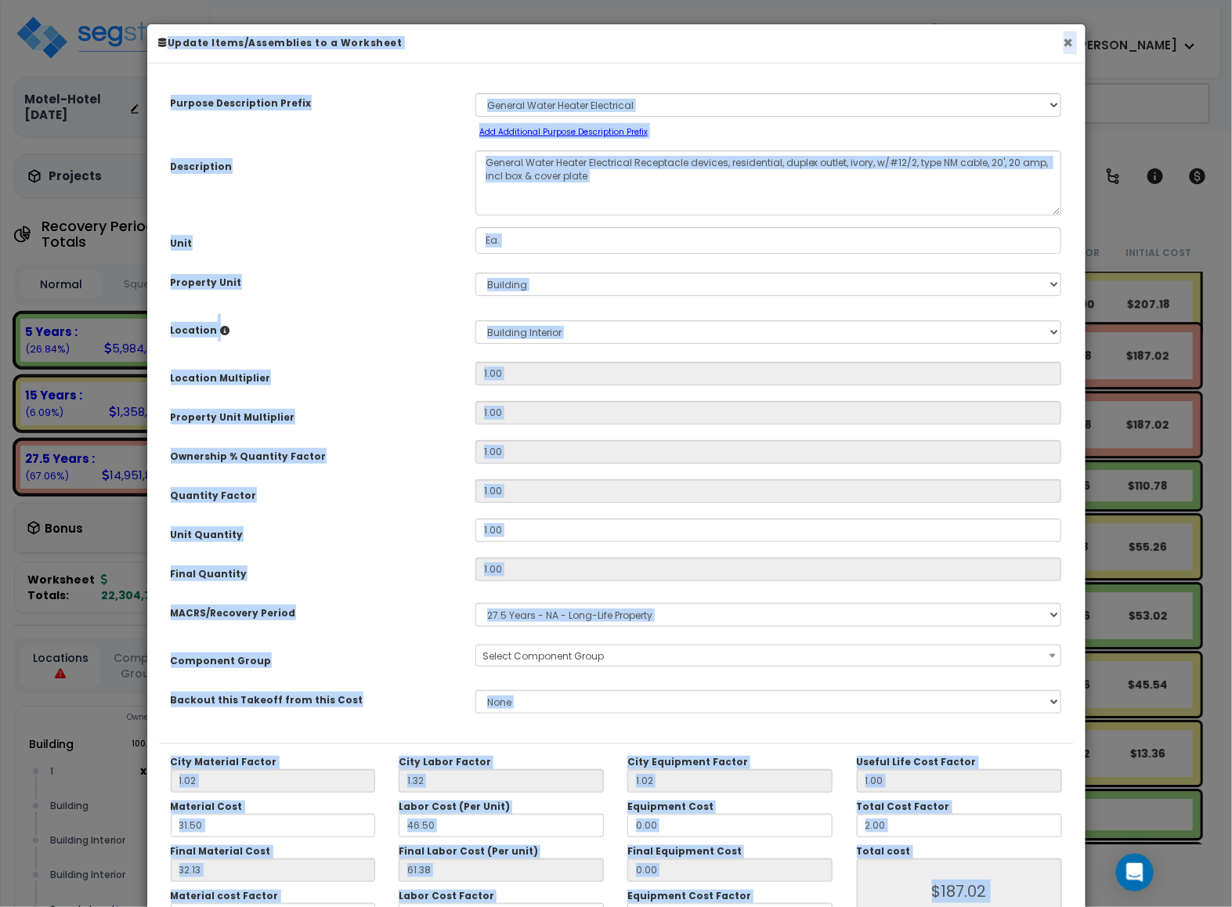
click at [1071, 34] on button "×" at bounding box center [1068, 42] width 10 height 16
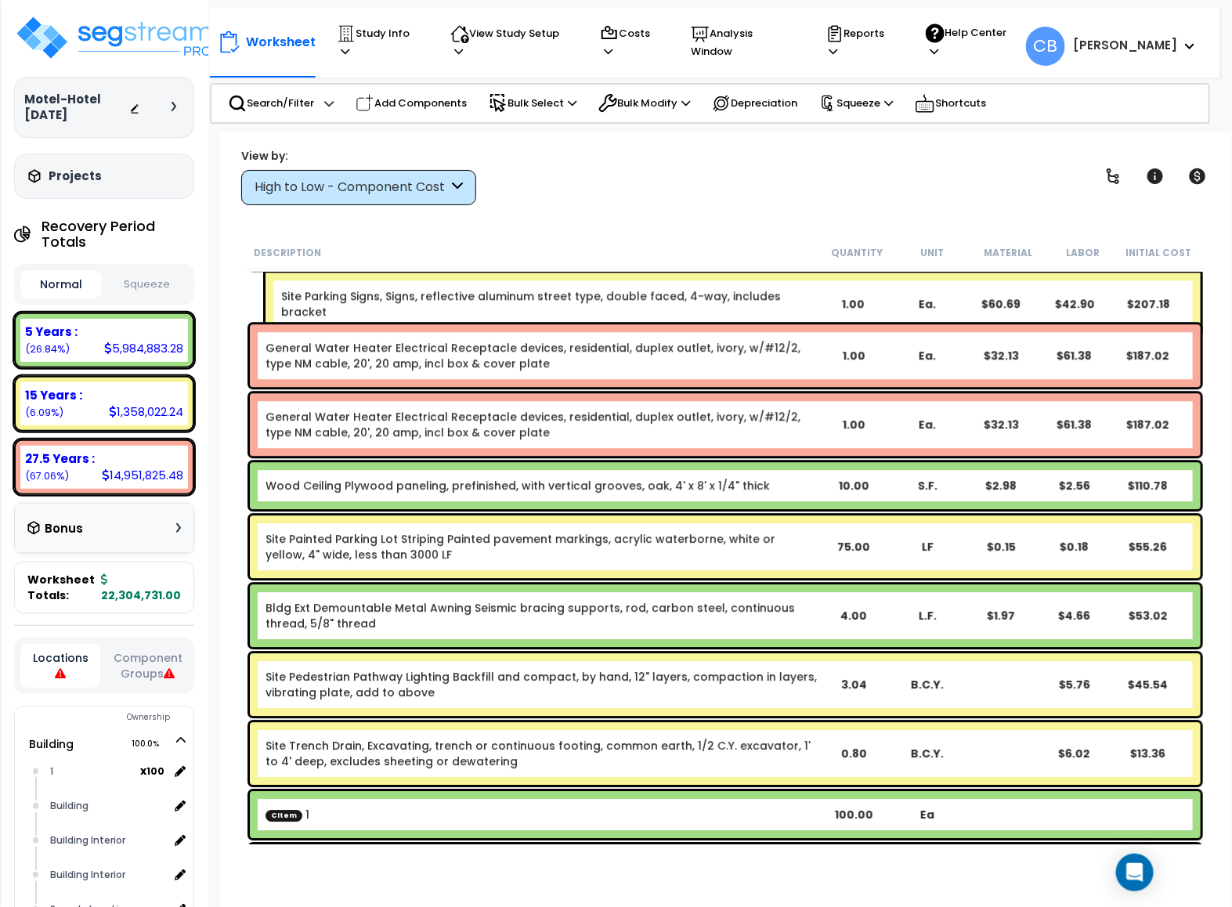
scroll to position [21569, 0]
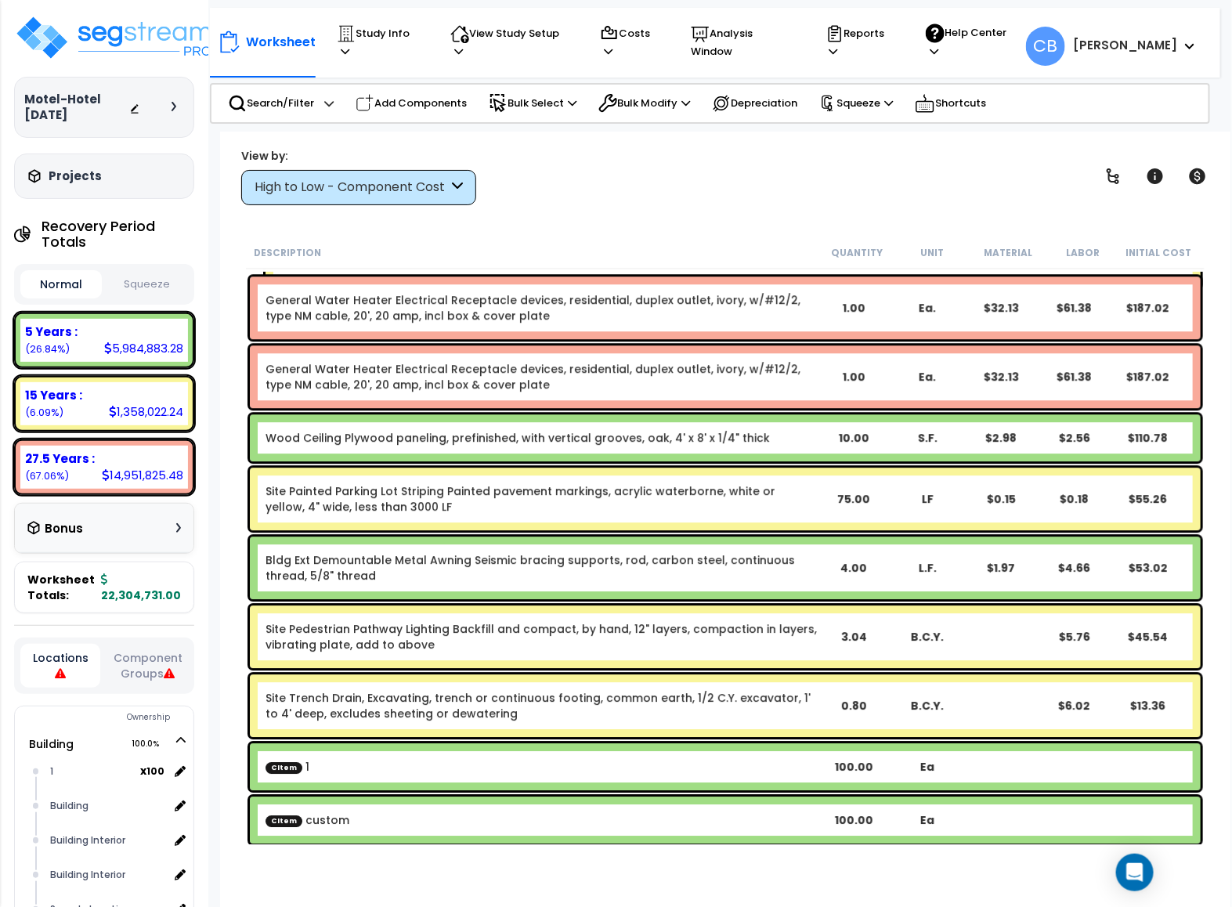
click at [831, 346] on div "General Water Heater Electrical Receptacle devices, residential, duplex outlet,…" at bounding box center [725, 376] width 950 height 63
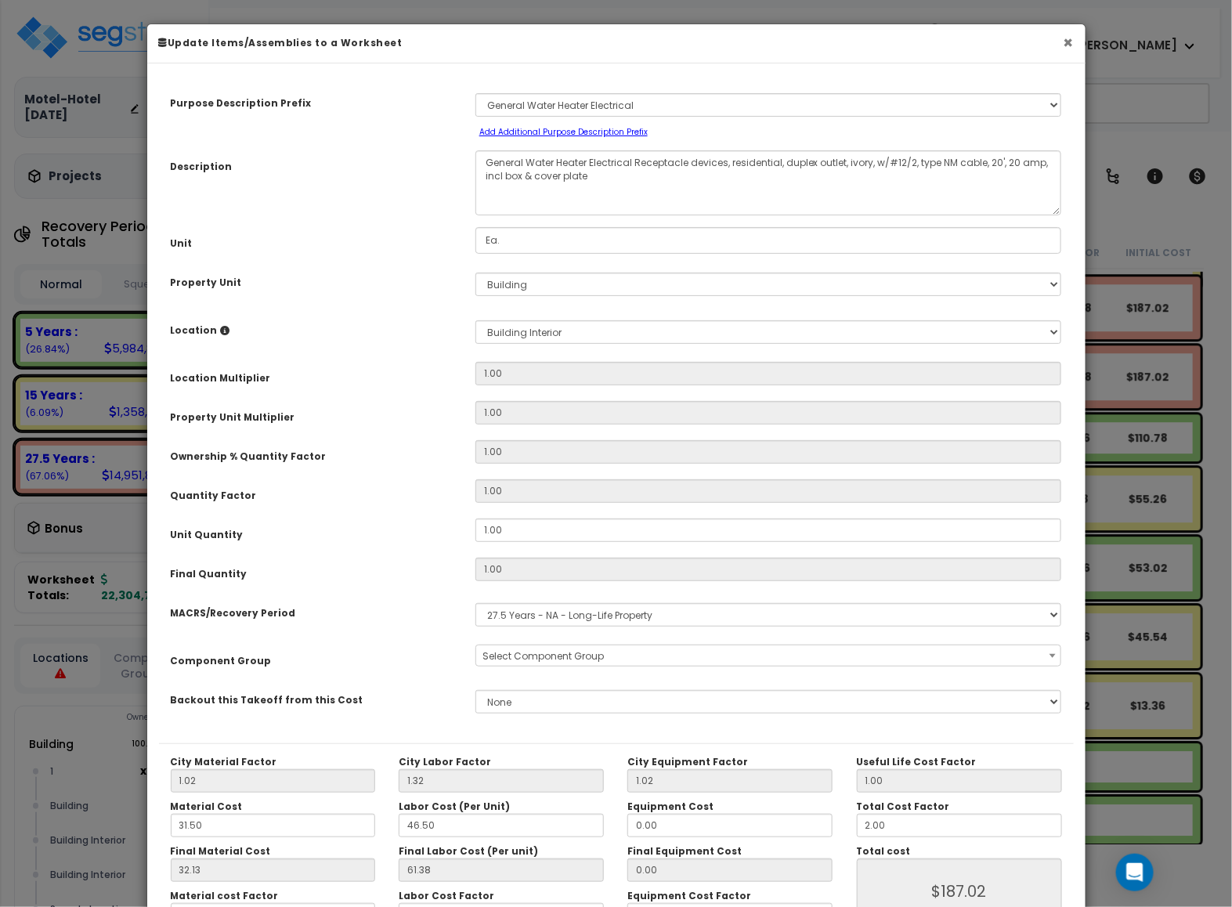
click at [1065, 49] on button "×" at bounding box center [1068, 42] width 10 height 16
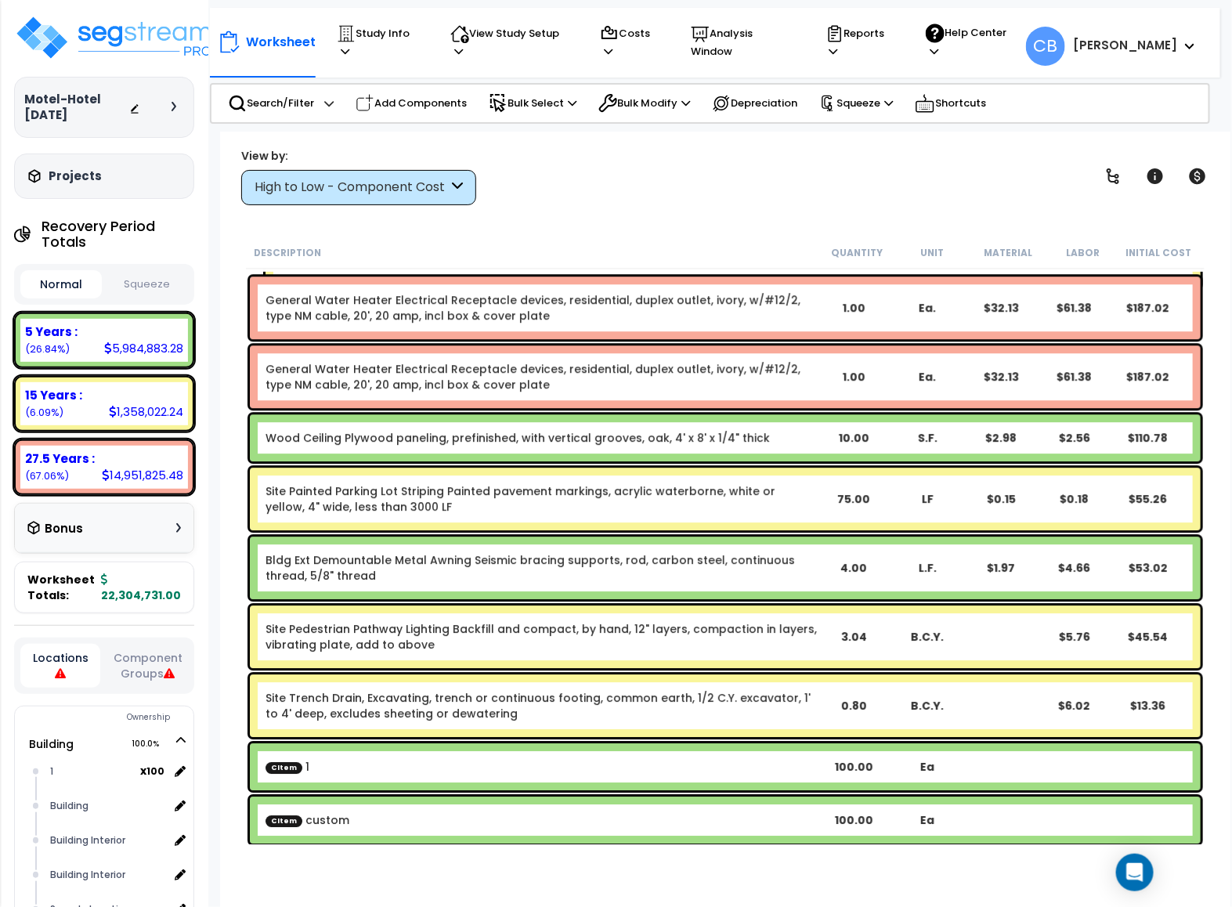
click at [817, 430] on div "10.00" at bounding box center [854, 438] width 74 height 16
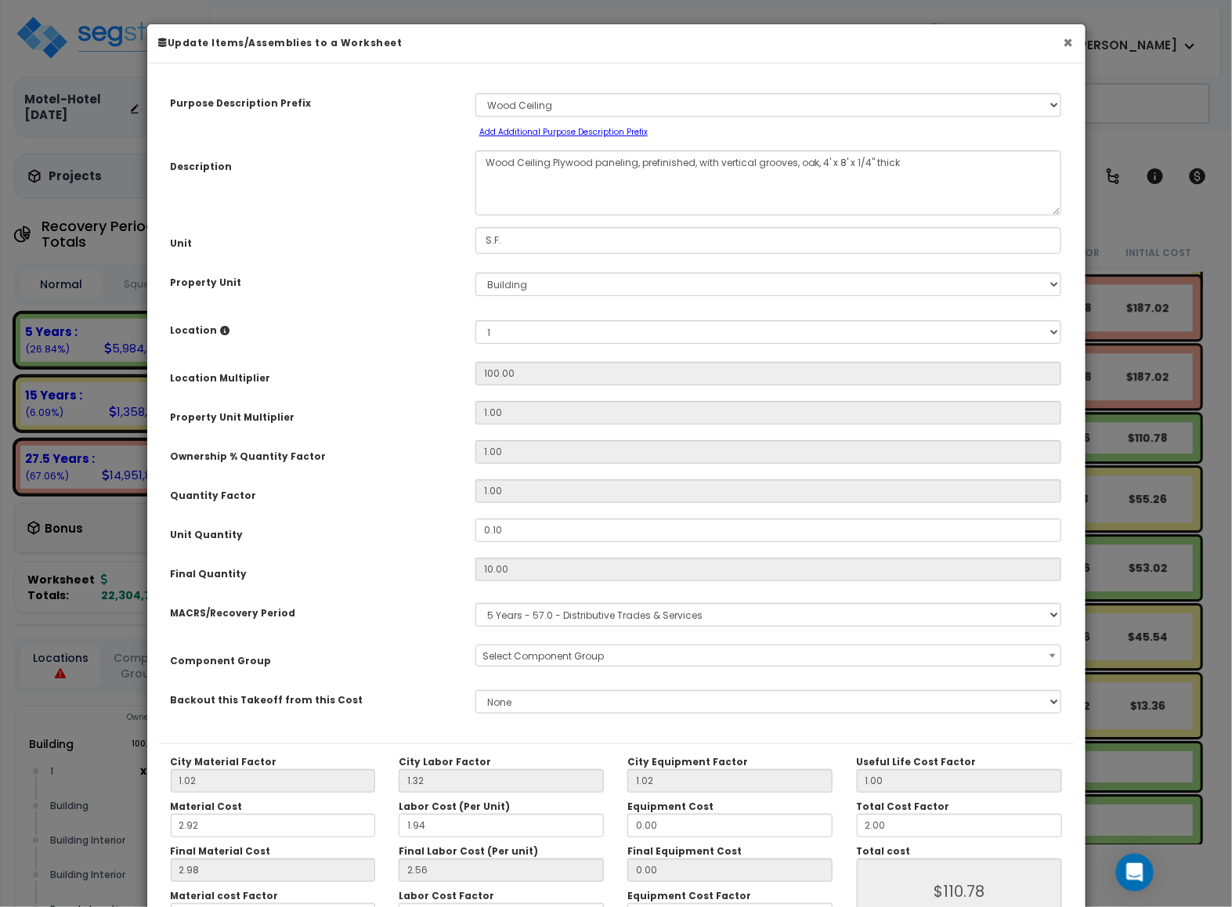
click at [1064, 45] on button "×" at bounding box center [1068, 42] width 10 height 16
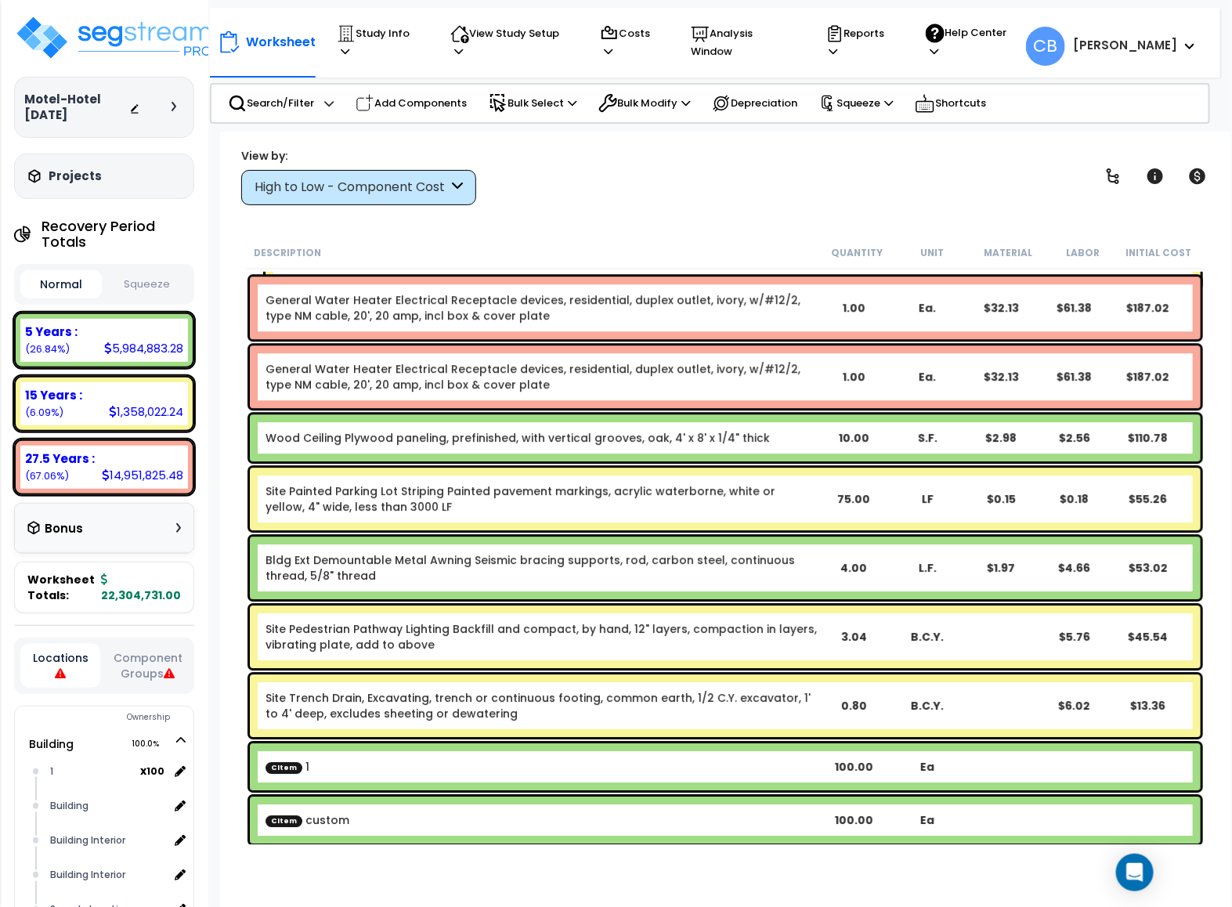
click at [893, 388] on div "General Water Heater Electrical Receptacle devices, residential, duplex outlet,…" at bounding box center [725, 376] width 950 height 63
click at [548, 430] on link "Wood Ceiling Plywood paneling, prefinished, with vertical grooves, oak, 4' x 8'…" at bounding box center [517, 438] width 504 height 16
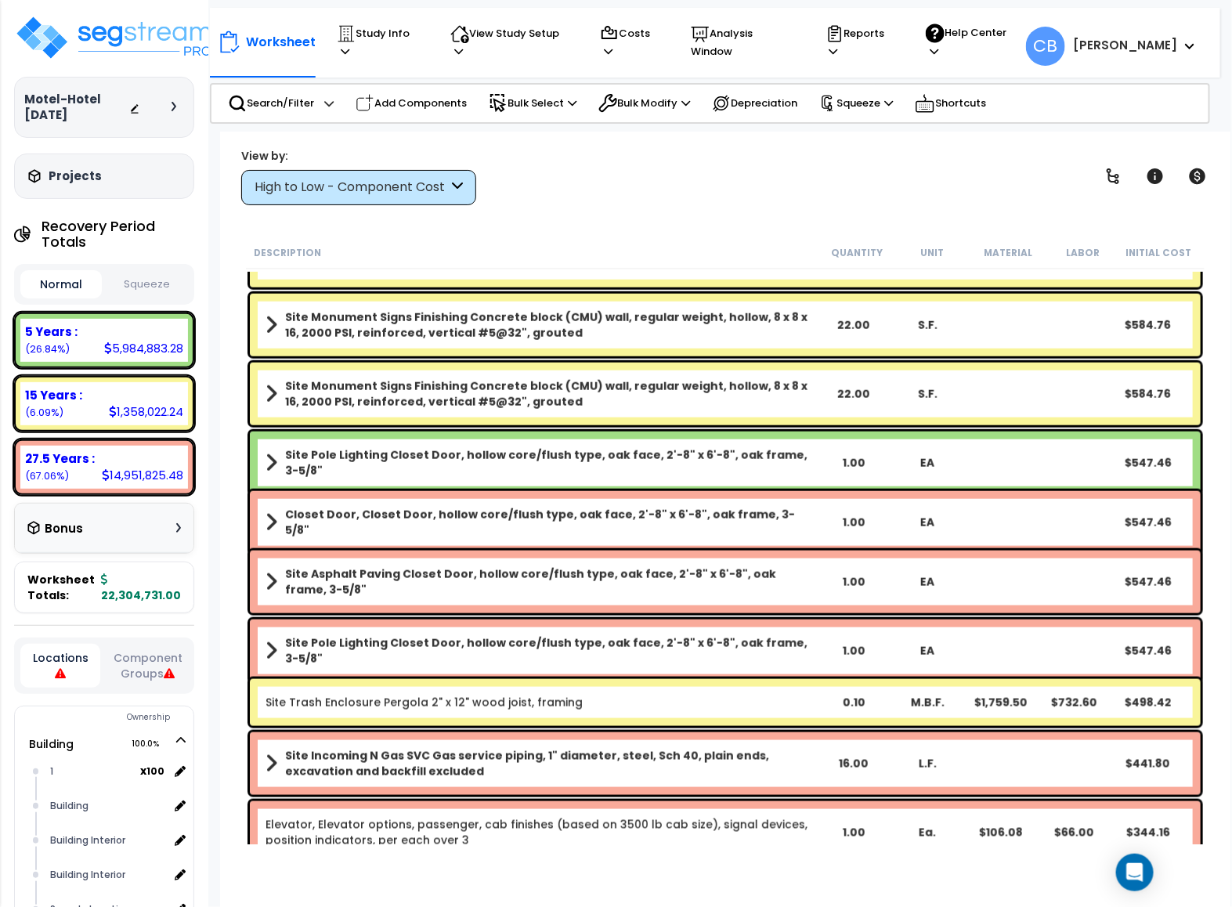
click at [548, 427] on div "Site Pole Lighting Closet Door, hollow core/flush type, oak face, 2'-8" x 6'-8"…" at bounding box center [725, 462] width 958 height 70
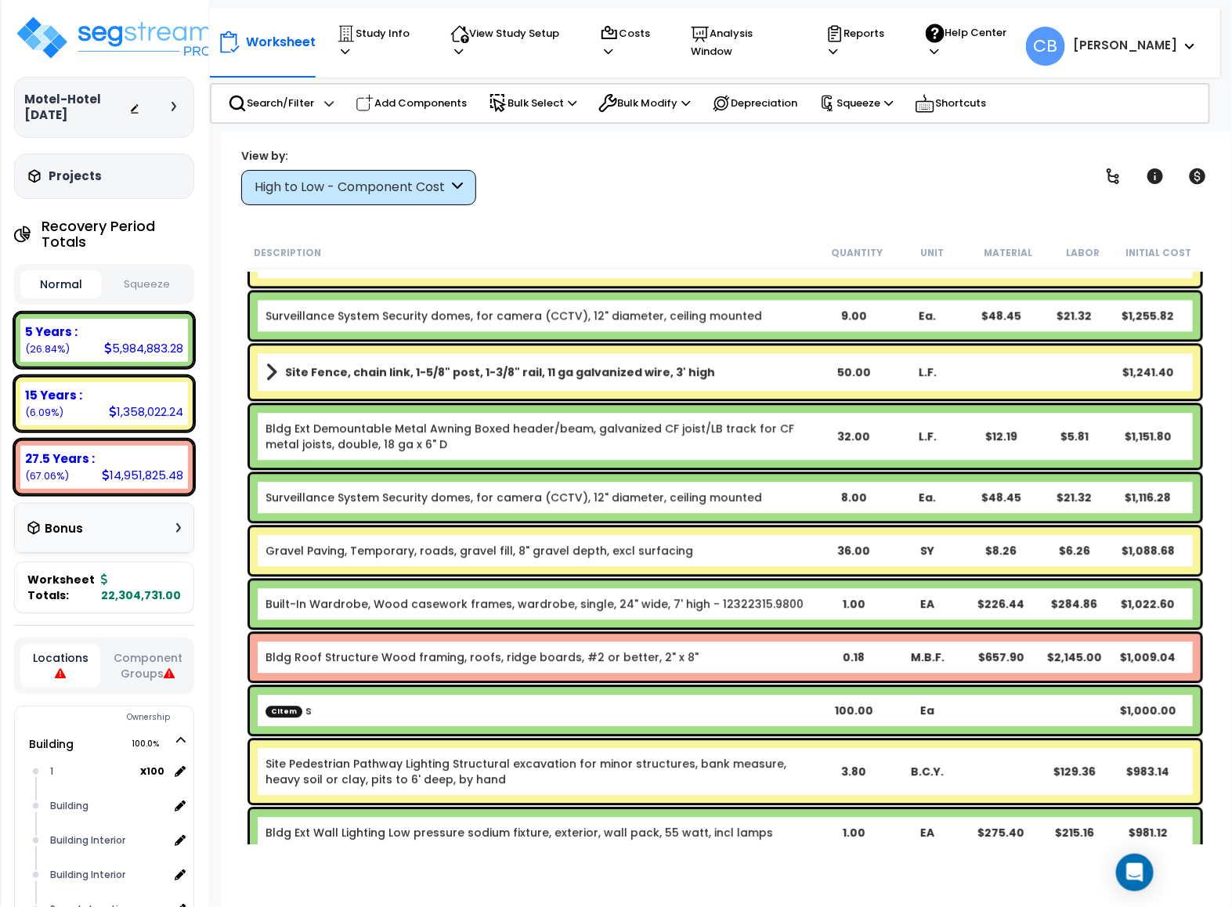
click at [550, 420] on link "Bldg Ext Demountable Metal Awning Boxed header/beam, galvanized CF joist/LB tra…" at bounding box center [540, 435] width 551 height 31
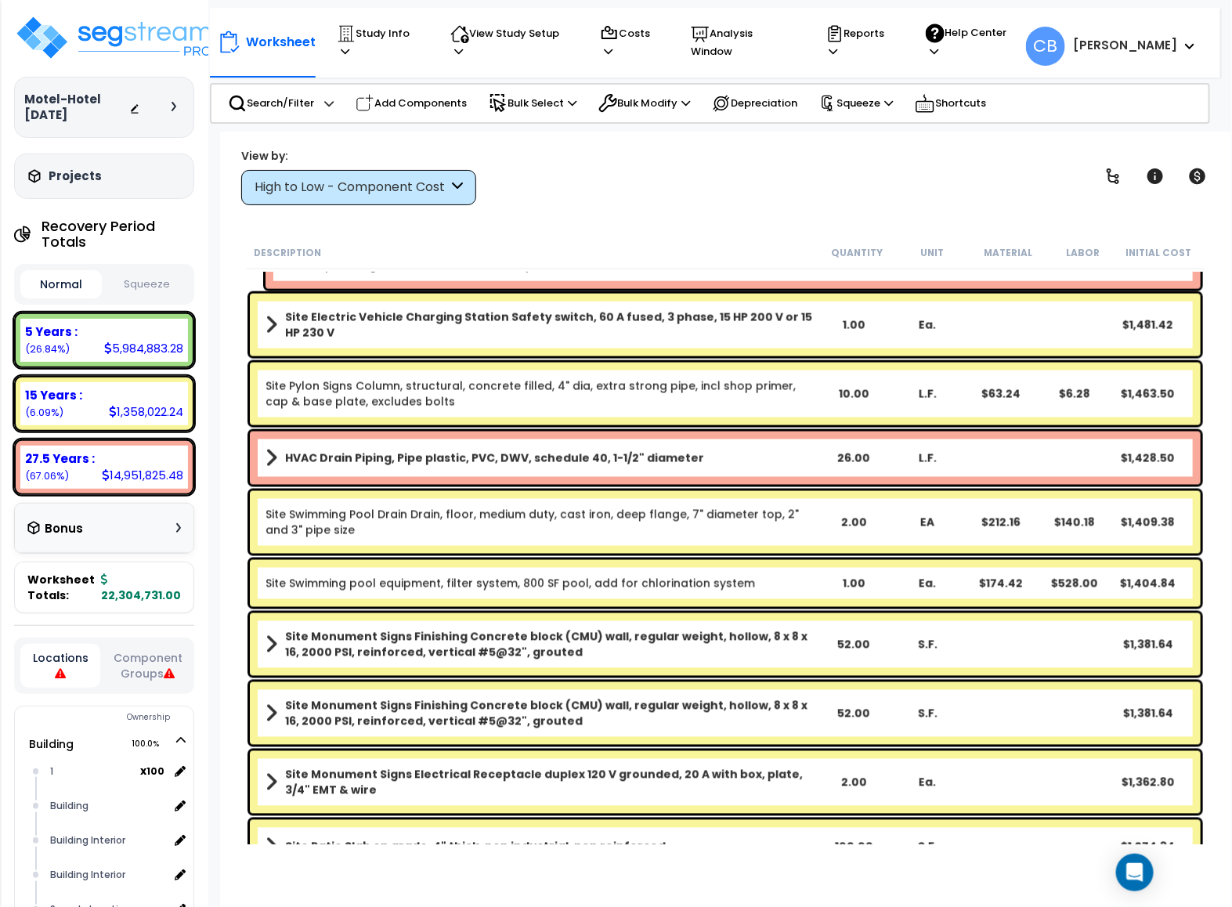
click at [550, 419] on div "Site Pylon Signs Column, structural, concrete filled, 4" dia, extra strong pipe…" at bounding box center [725, 393] width 950 height 63
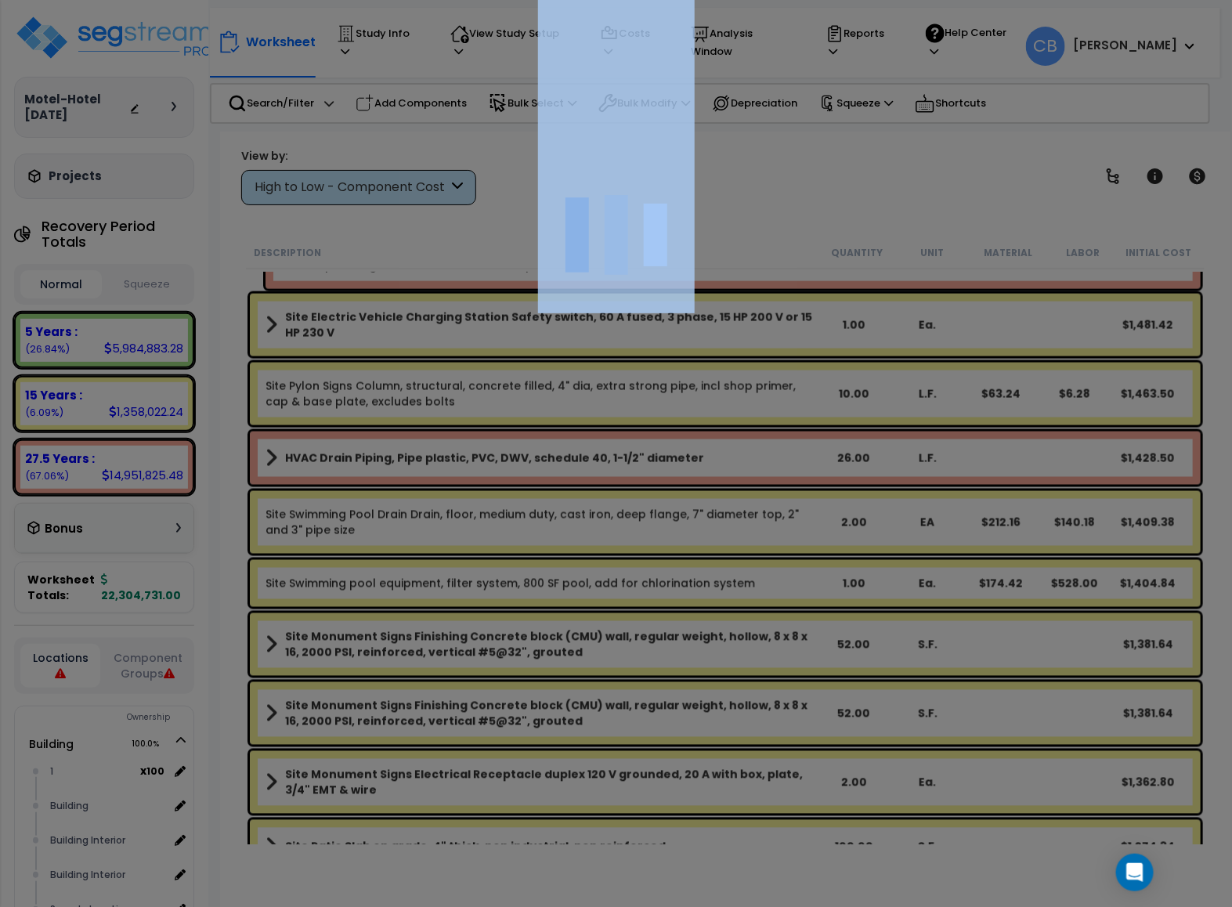
drag, startPoint x: 550, startPoint y: 419, endPoint x: 583, endPoint y: 278, distance: 144.9
click at [583, 290] on div at bounding box center [616, 453] width 1232 height 907
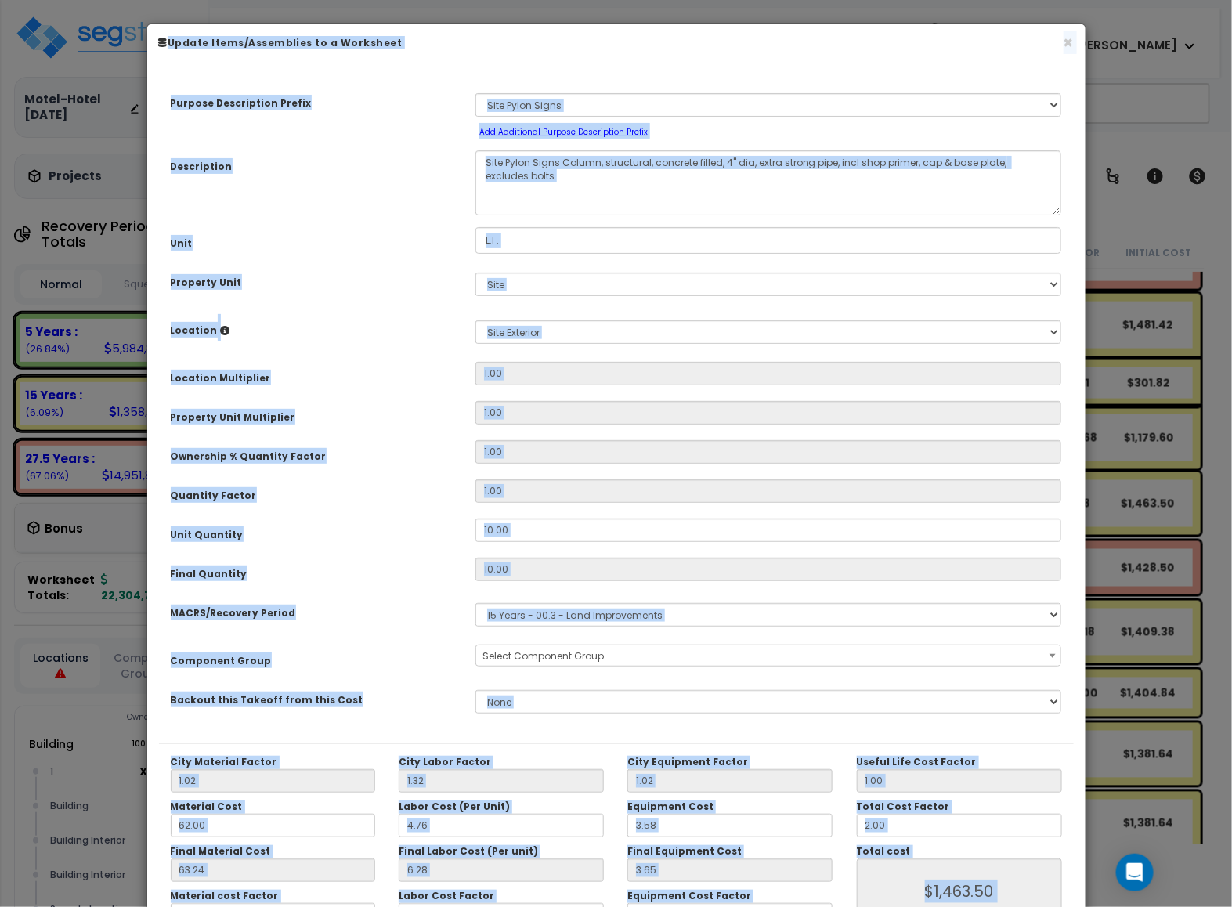
click at [1073, 45] on div "× Update Items/Assemblies to a Worksheet" at bounding box center [616, 43] width 938 height 39
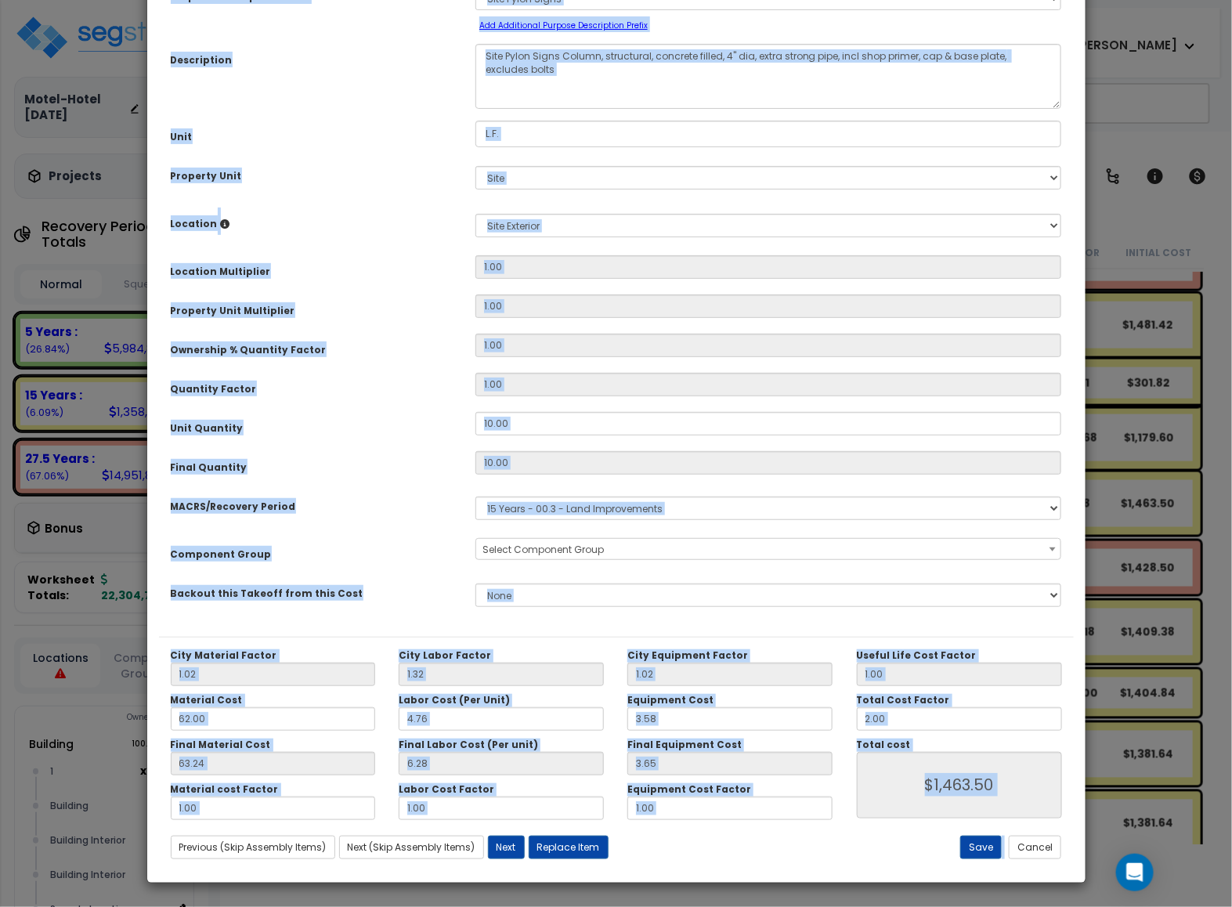
scroll to position [0, 0]
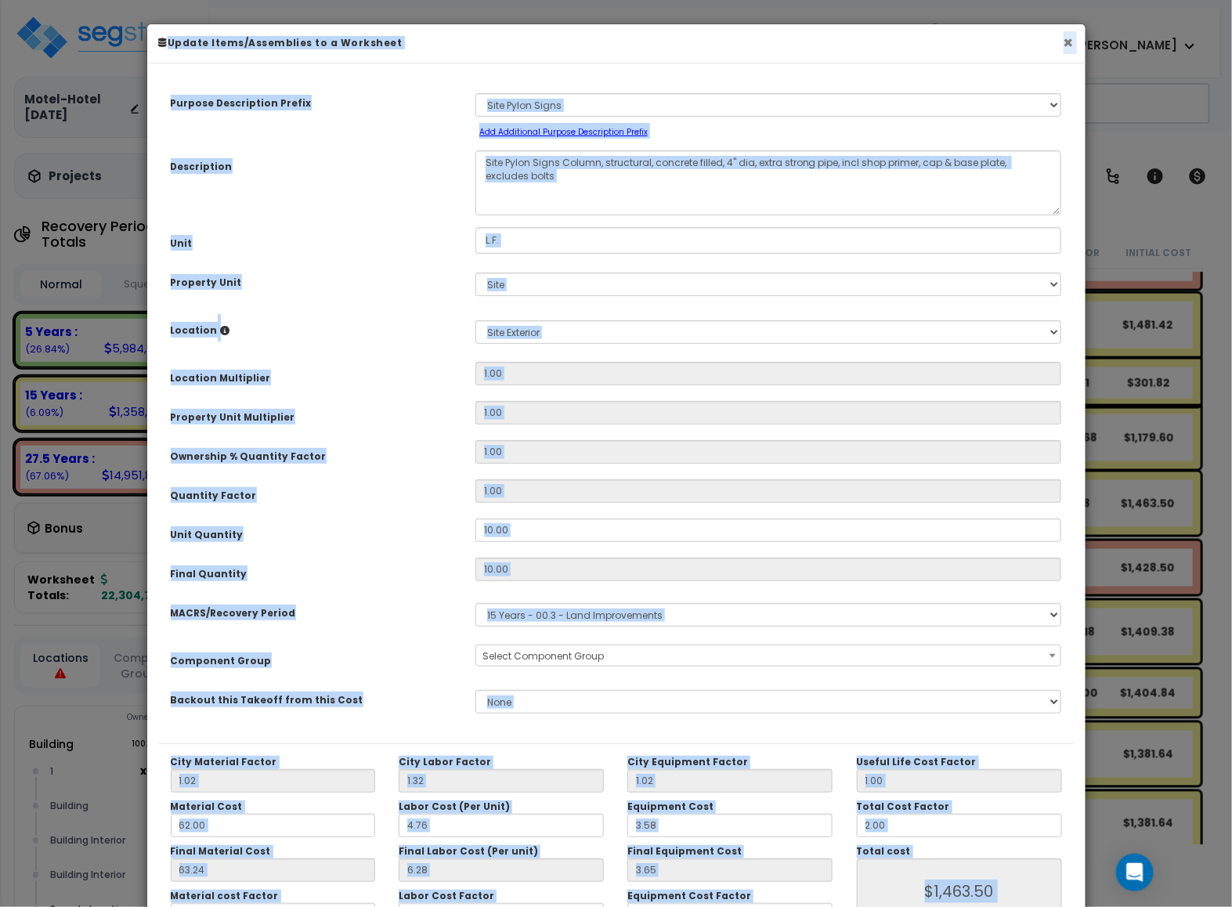
click at [1063, 47] on button "×" at bounding box center [1068, 42] width 10 height 16
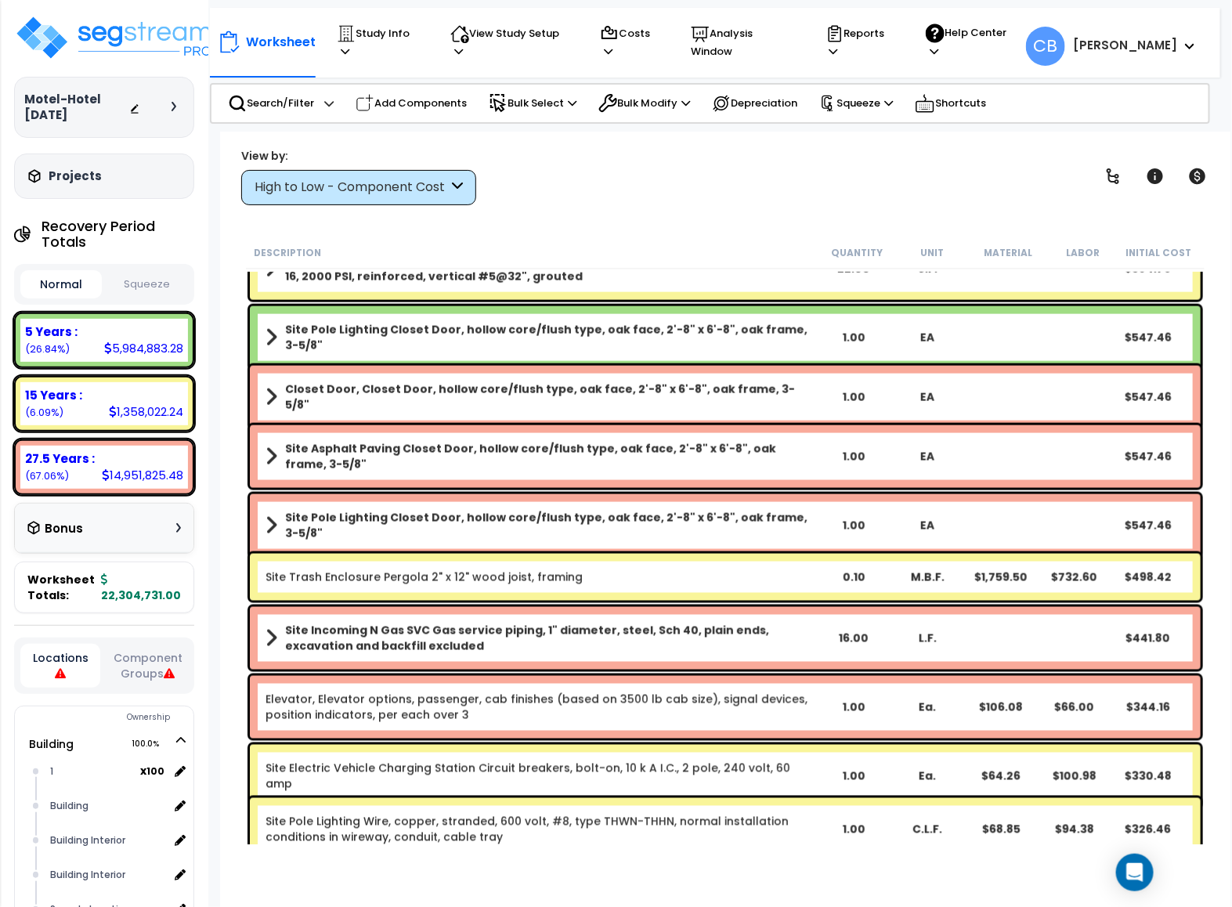
click at [689, 554] on div "Site Trash Enclosure Pergola 2" x 12" wood joist, framing 0.10 M.B.F. $1,759.50…" at bounding box center [725, 577] width 950 height 47
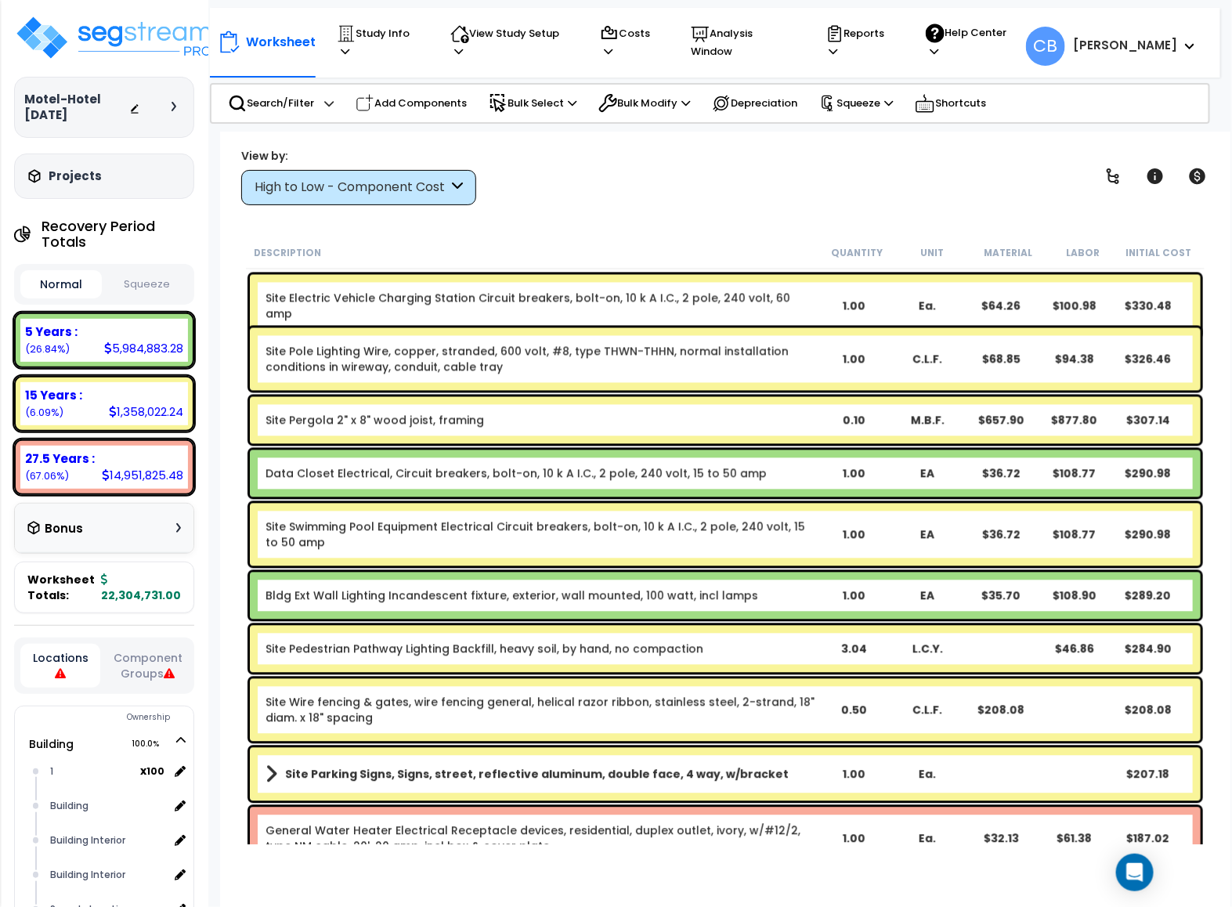
click at [689, 554] on div "Site Swimming Pool Equipment Electrical Circuit breakers, bolt-on, 10 k A I.C.,…" at bounding box center [725, 534] width 950 height 63
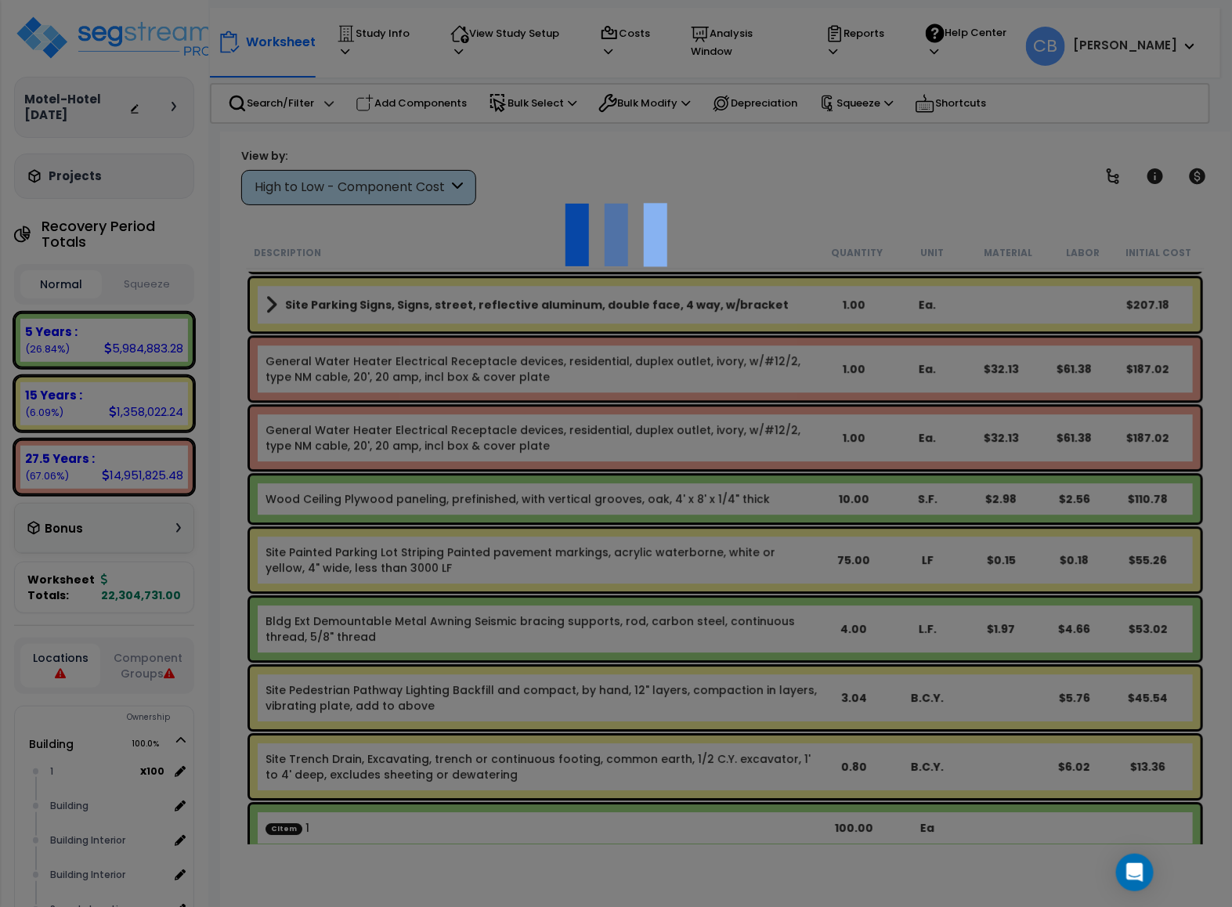
scroll to position [21630, 0]
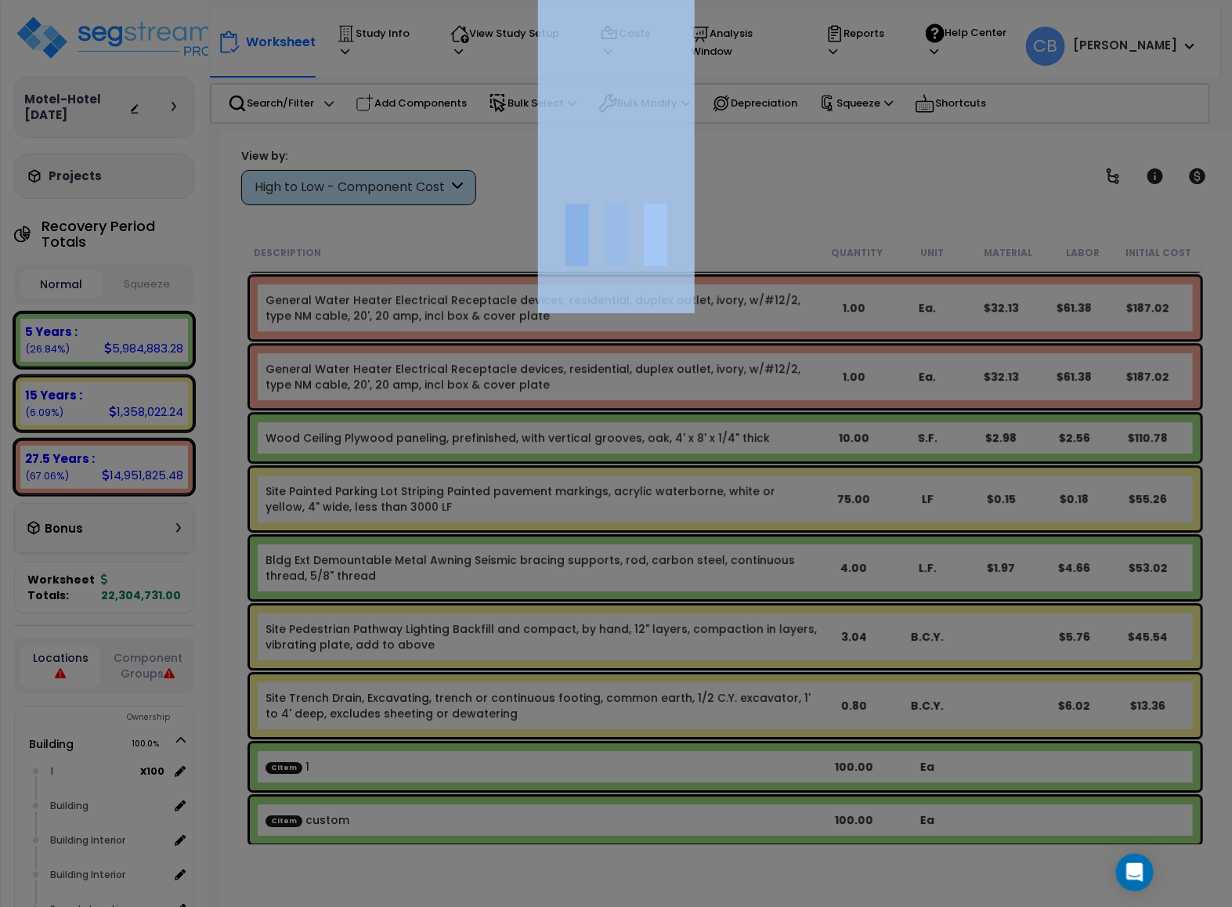
click at [689, 554] on div at bounding box center [616, 453] width 1232 height 907
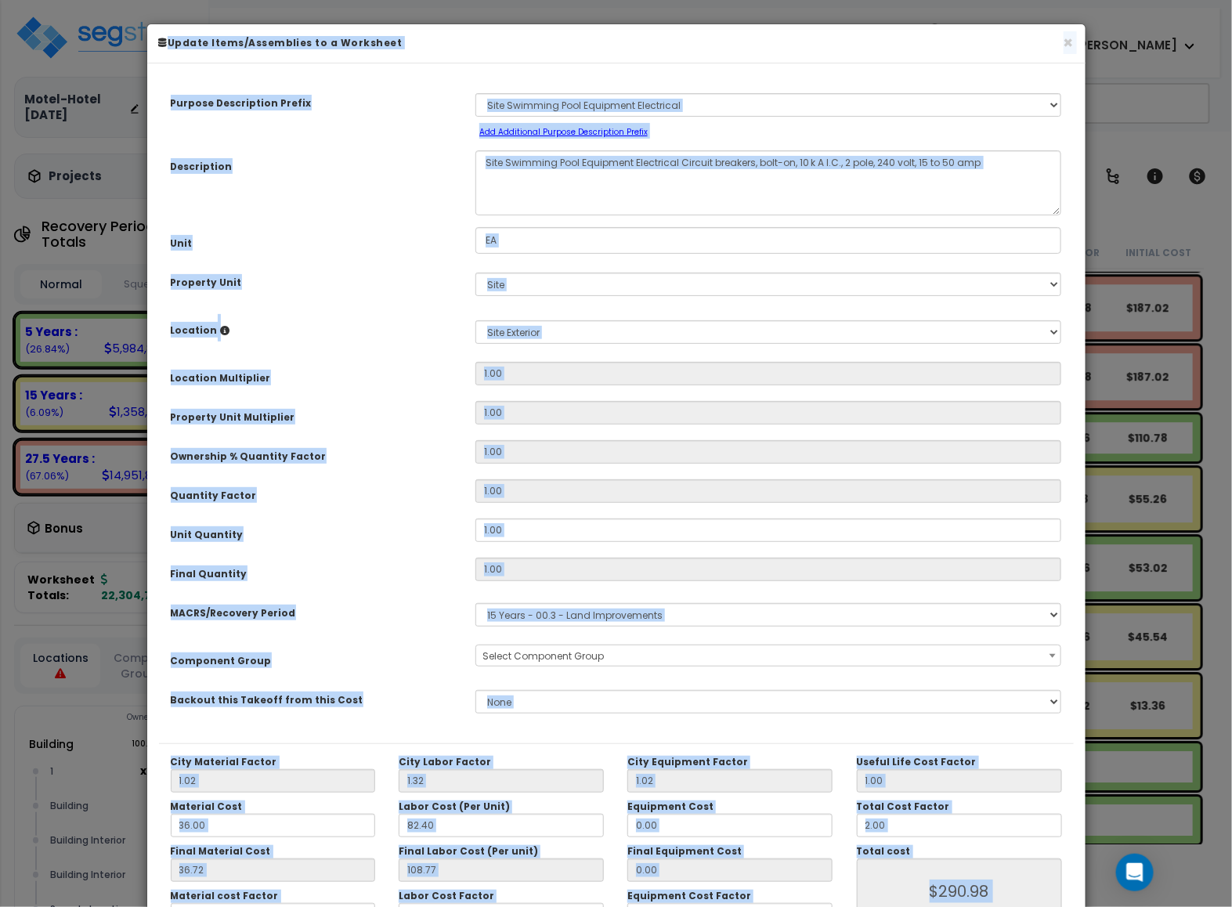
click at [689, 554] on div "Purpose Description Prefix Select A New Purpose Descrip A/V System A/V System E…" at bounding box center [616, 409] width 914 height 668
click at [1057, 38] on h6 "Update Items/Assemblies to a Worksheet" at bounding box center [616, 42] width 914 height 13
click at [1060, 43] on h6 "Update Items/Assemblies to a Worksheet" at bounding box center [616, 42] width 914 height 13
click at [1066, 45] on button "×" at bounding box center [1068, 42] width 10 height 16
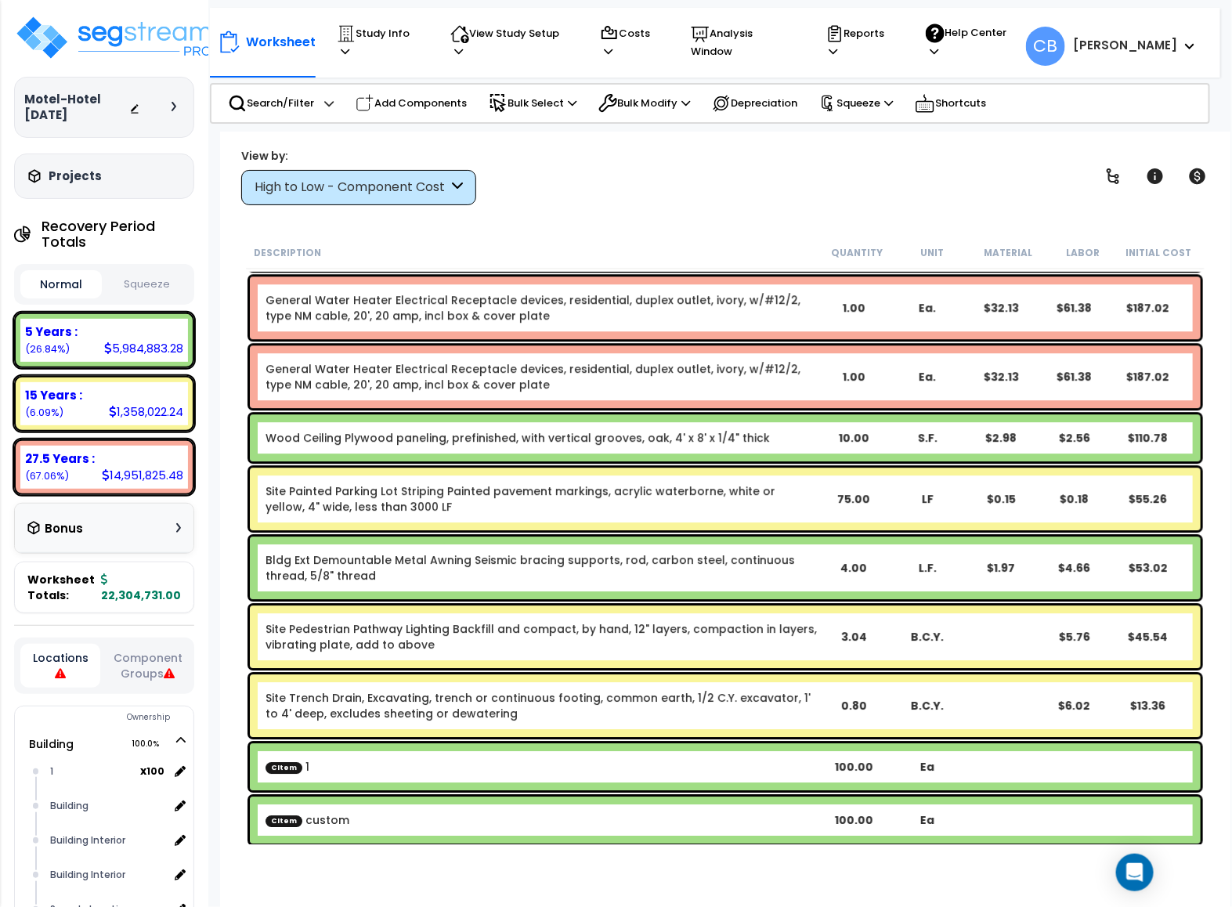
click at [883, 397] on div "General Water Heater Electrical Receptacle devices, residential, duplex outlet,…" at bounding box center [725, 376] width 950 height 63
click at [670, 496] on link "Site Painted Parking Lot Striping Painted pavement markings, acrylic waterborne…" at bounding box center [540, 498] width 551 height 31
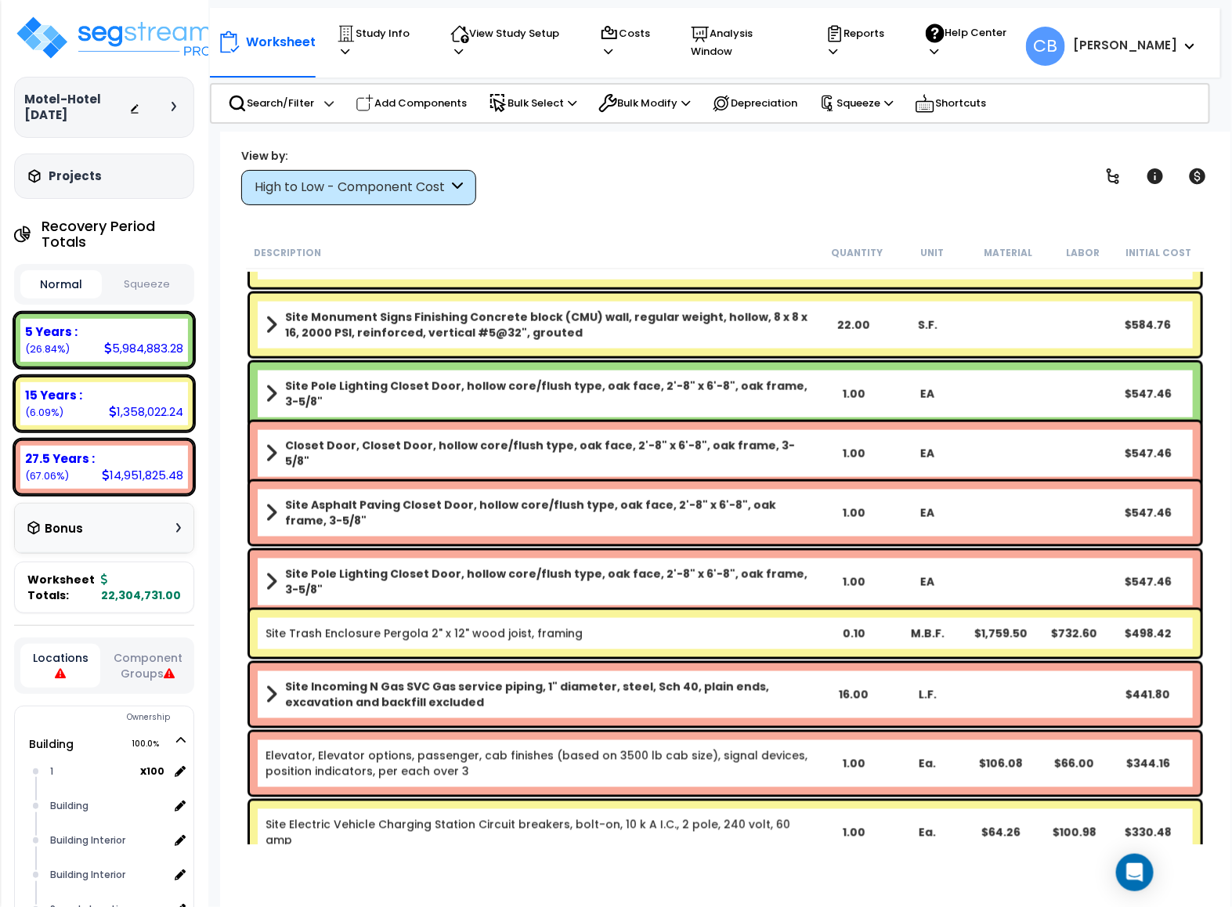
scroll to position [0, 0]
click at [384, 578] on link "Site Pole Lighting Closet Door, hollow core/flush type, oak face, 2'-8" x 6'-8"…" at bounding box center [540, 581] width 551 height 31
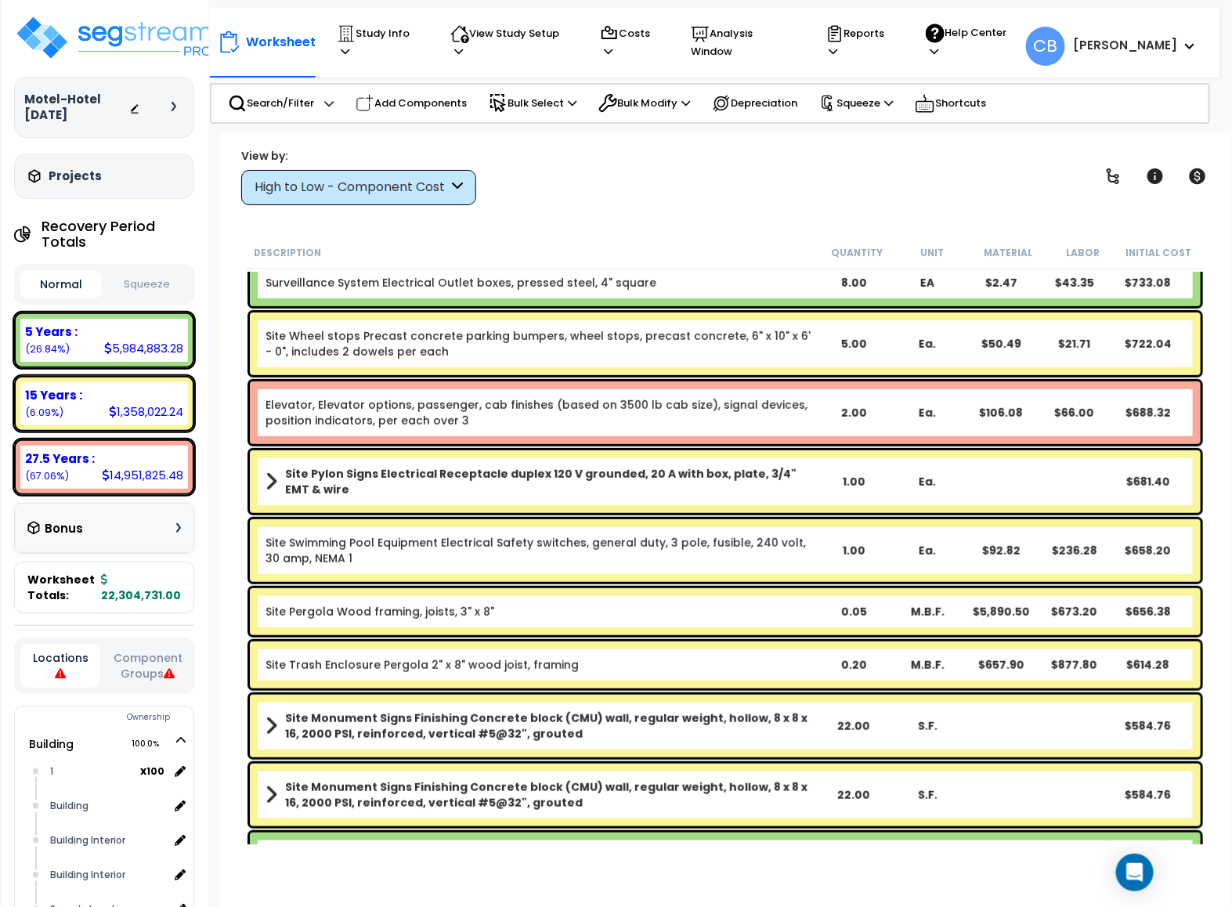
click at [384, 578] on div "Site Swimming Pool Equipment Electrical Safety switches, general duty, 3 pole, …" at bounding box center [725, 550] width 950 height 63
click at [374, 359] on link "Site Wheel stops Precast concrete parking bumpers, wheel stops, precast concret…" at bounding box center [540, 343] width 551 height 31
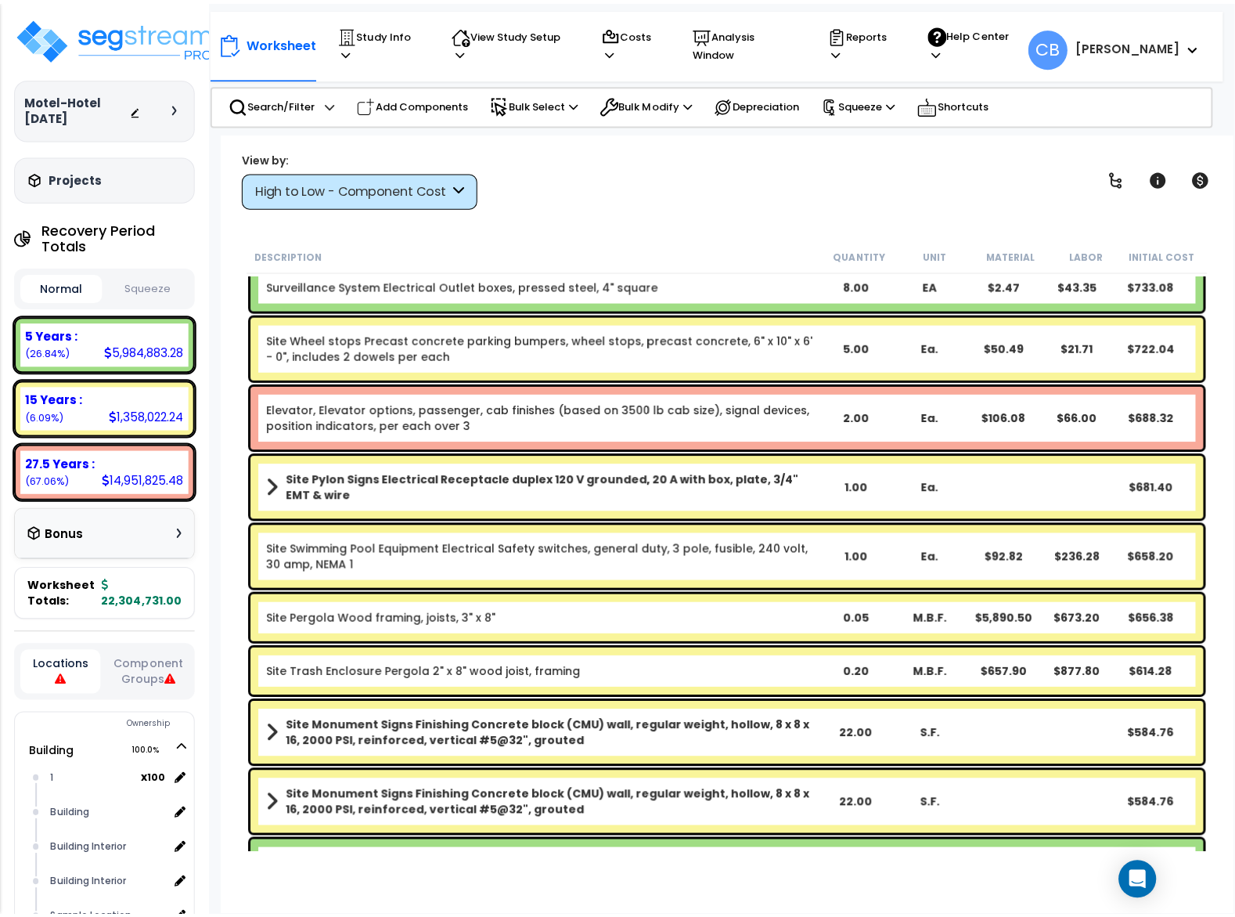
scroll to position [19869, 0]
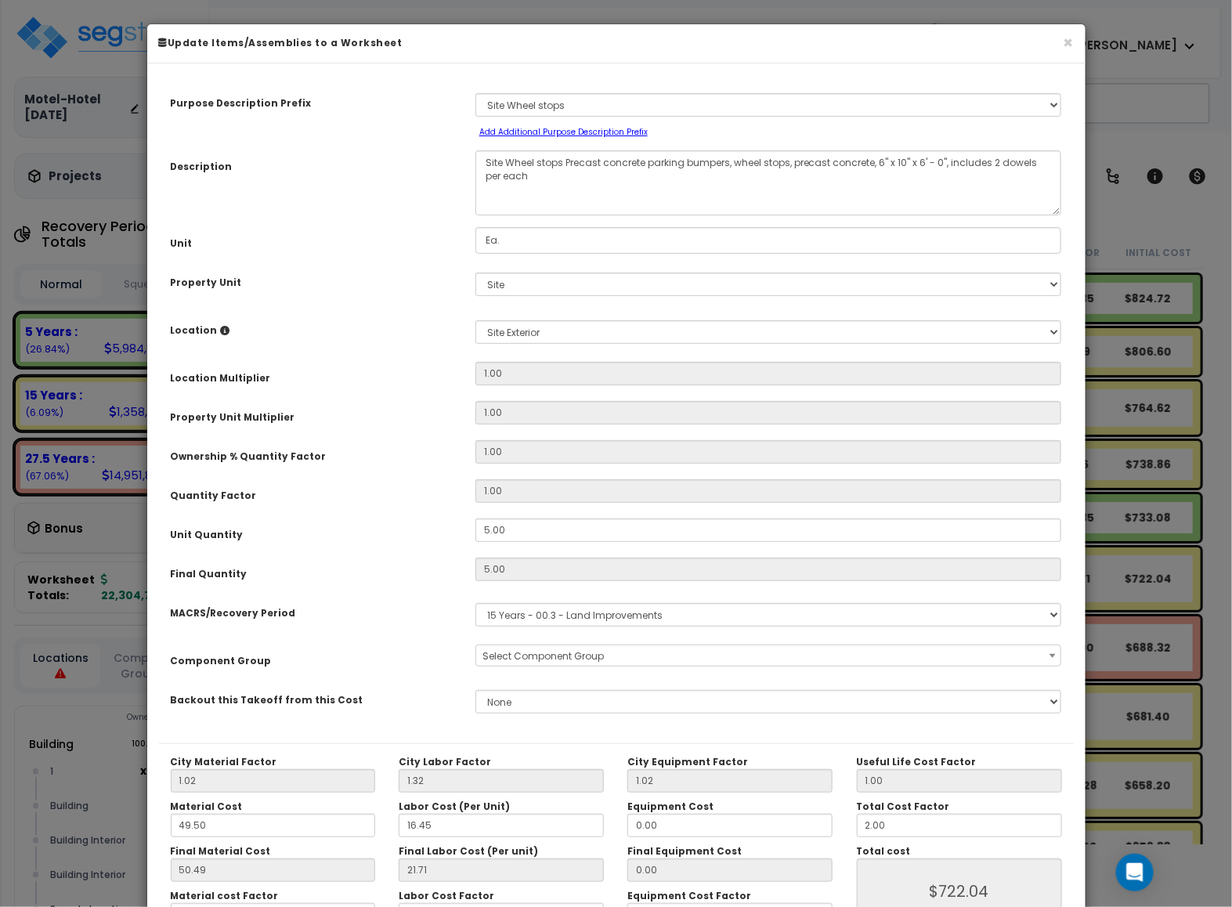
click at [1060, 48] on h6 "Update Items/Assemblies to a Worksheet" at bounding box center [616, 42] width 914 height 13
click at [1063, 47] on button "×" at bounding box center [1068, 42] width 10 height 16
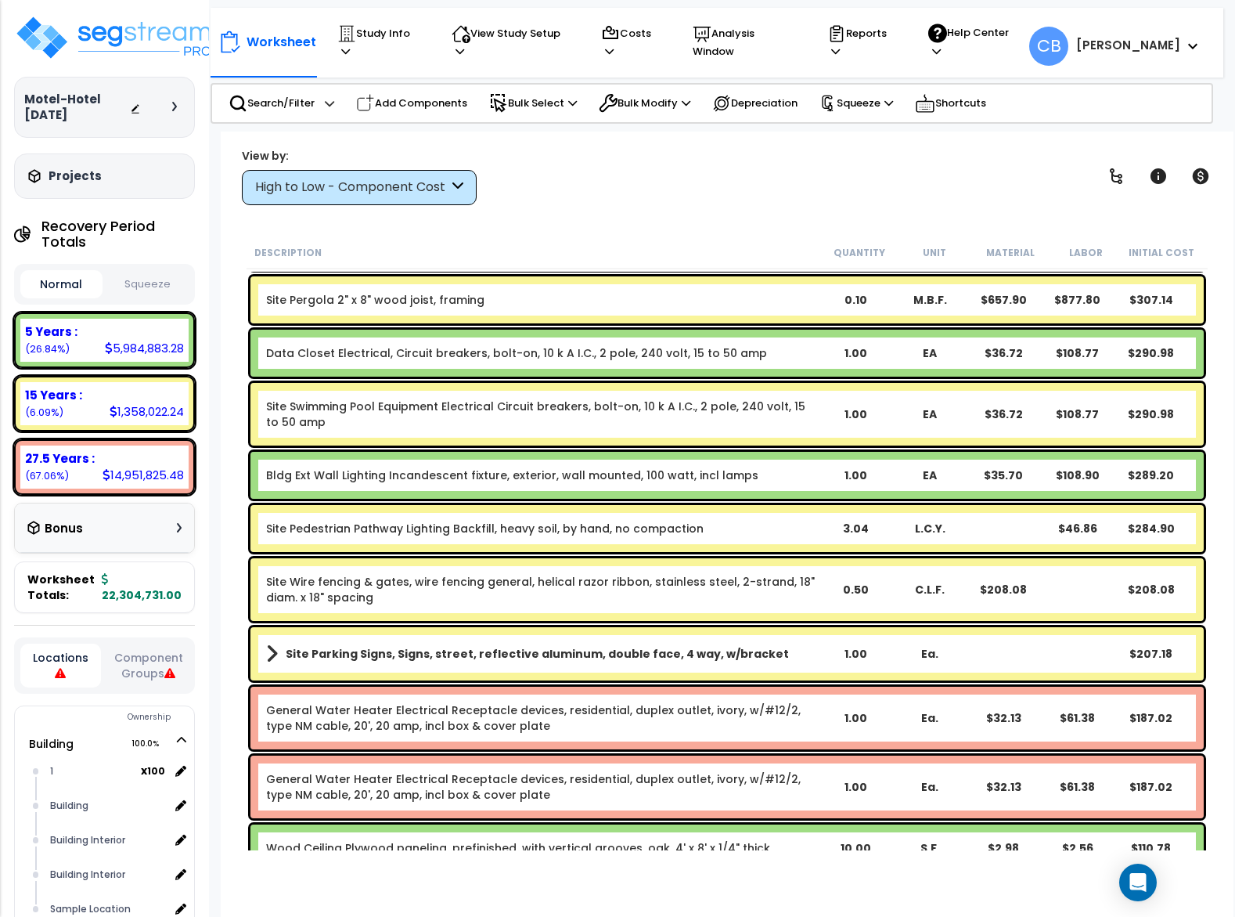
scroll to position [21917, 0]
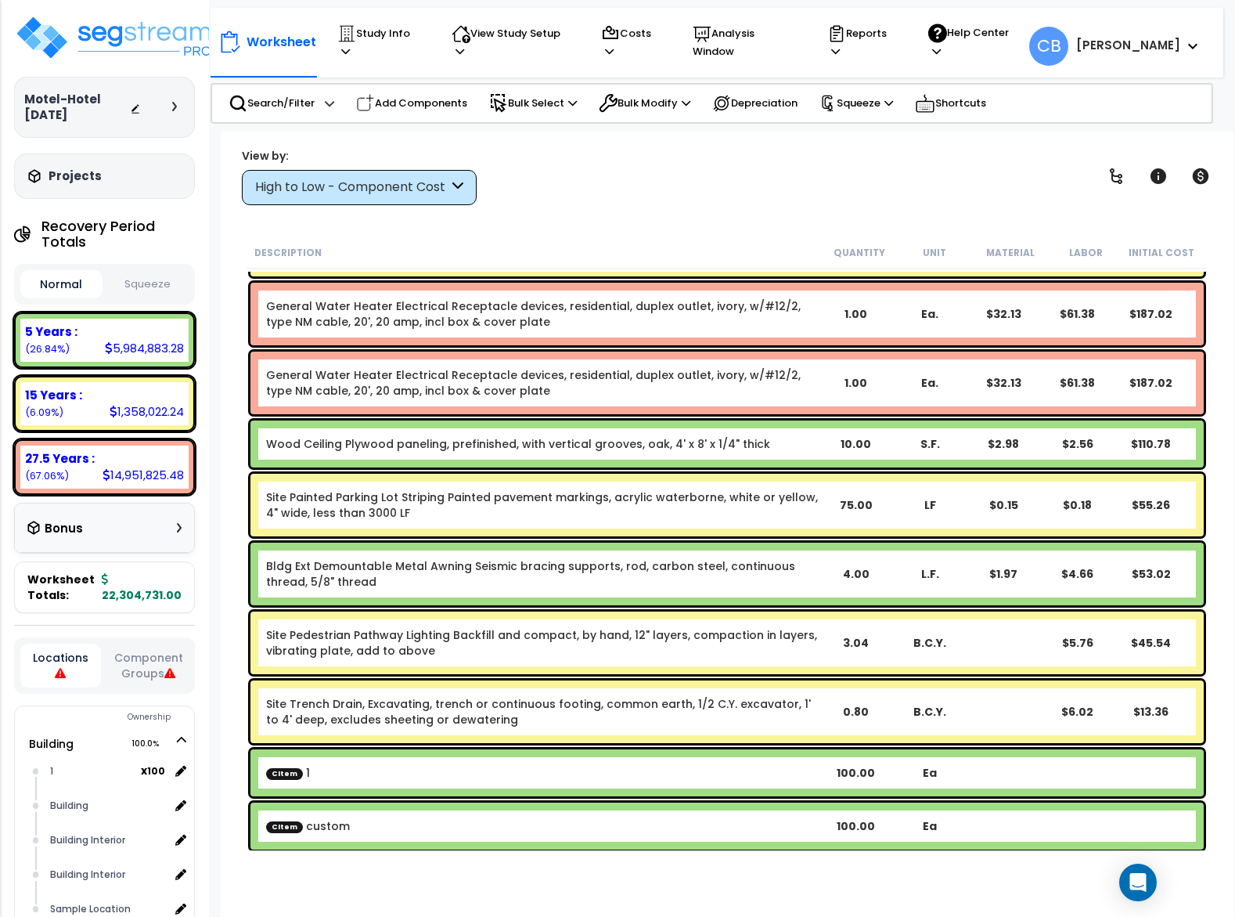
drag, startPoint x: 559, startPoint y: 594, endPoint x: 22, endPoint y: 734, distance: 554.9
click at [846, 463] on div "Wood Ceiling Plywood paneling, prefinished, with vertical grooves, oak, 4' x 8'…" at bounding box center [728, 443] width 954 height 47
click at [646, 528] on div "Site Painted Parking Lot Striping Painted pavement markings, acrylic waterborne…" at bounding box center [728, 505] width 954 height 63
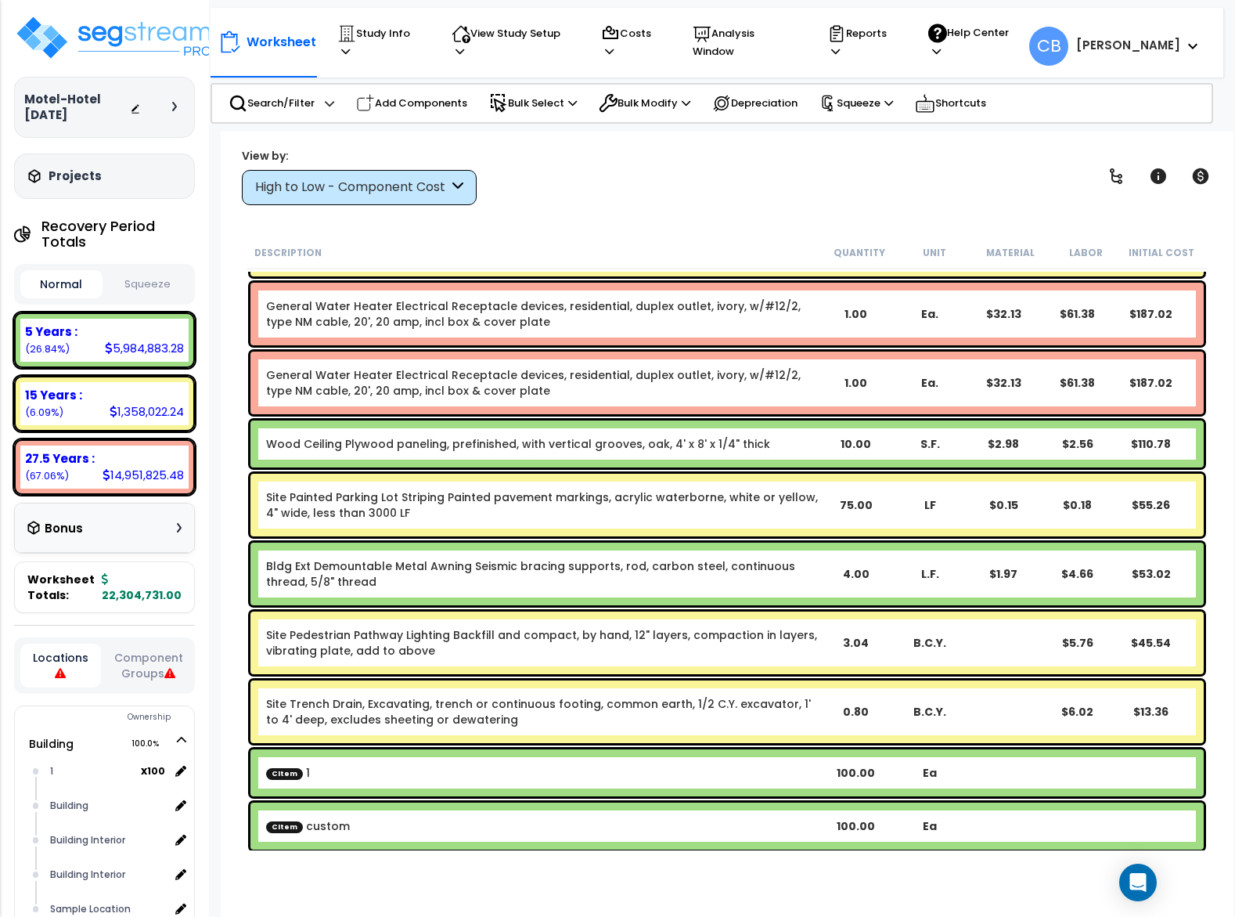
scroll to position [0, 0]
click at [646, 528] on div "Site Painted Parking Lot Striping Painted pavement markings, acrylic waterborne…" at bounding box center [728, 505] width 954 height 63
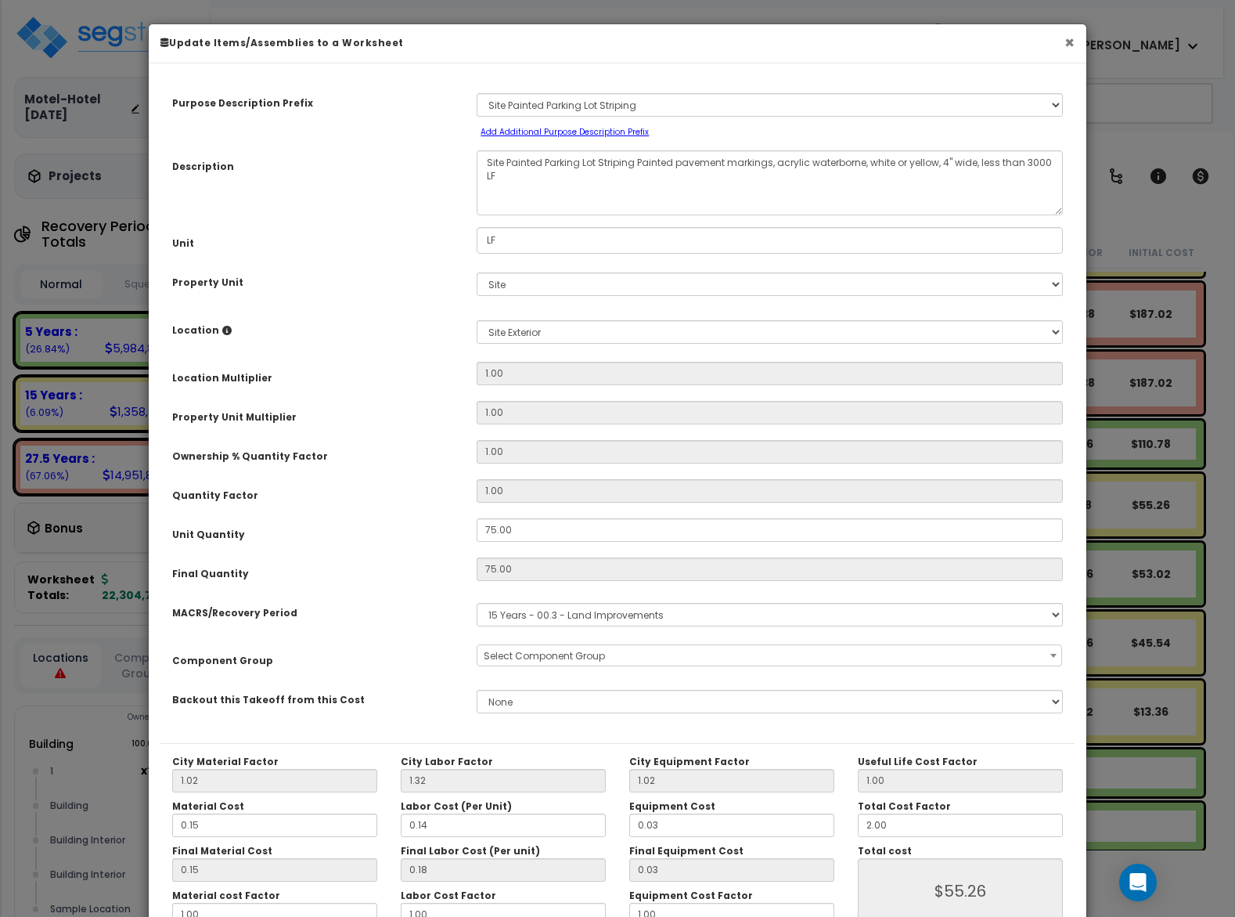
click at [1066, 38] on button "×" at bounding box center [1070, 42] width 10 height 16
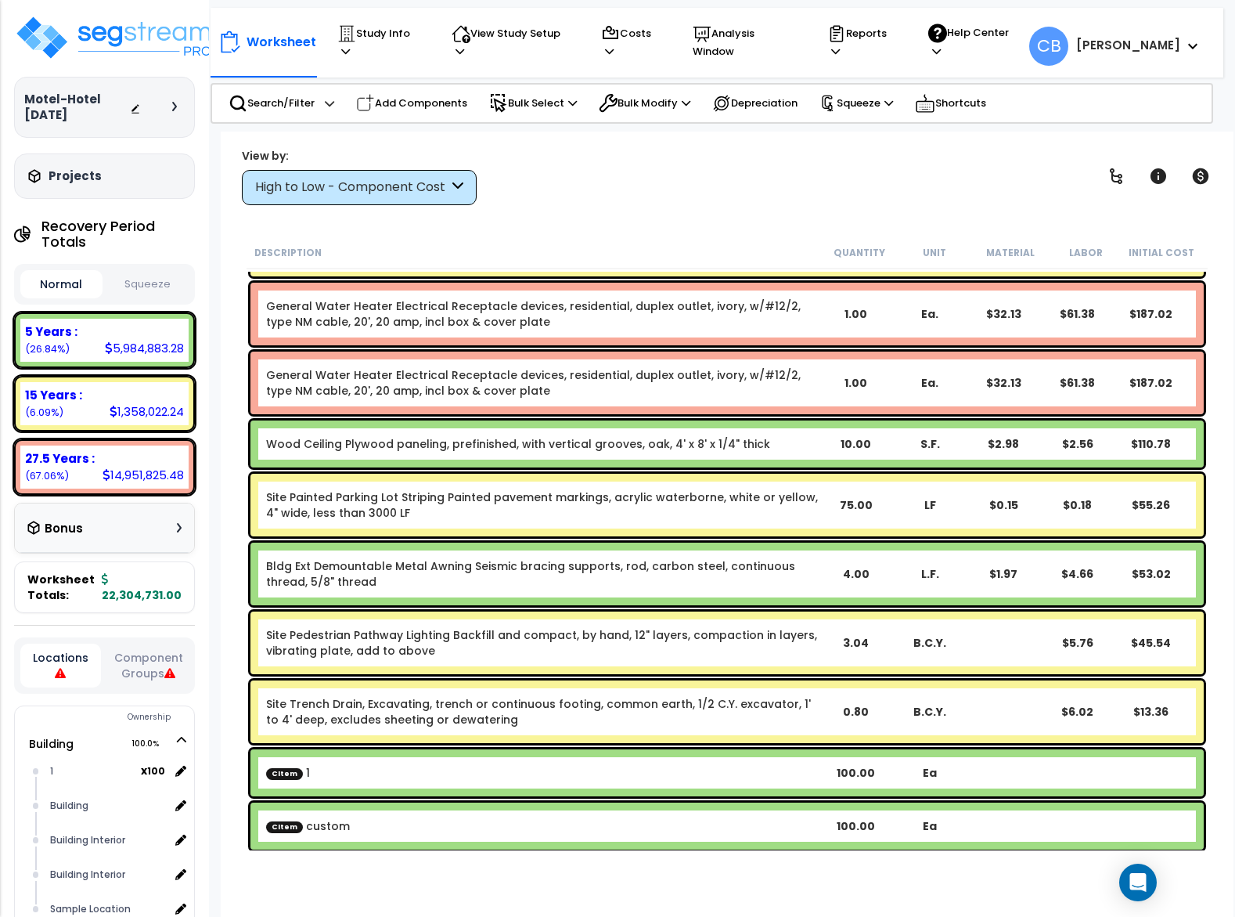
scroll to position [69, 0]
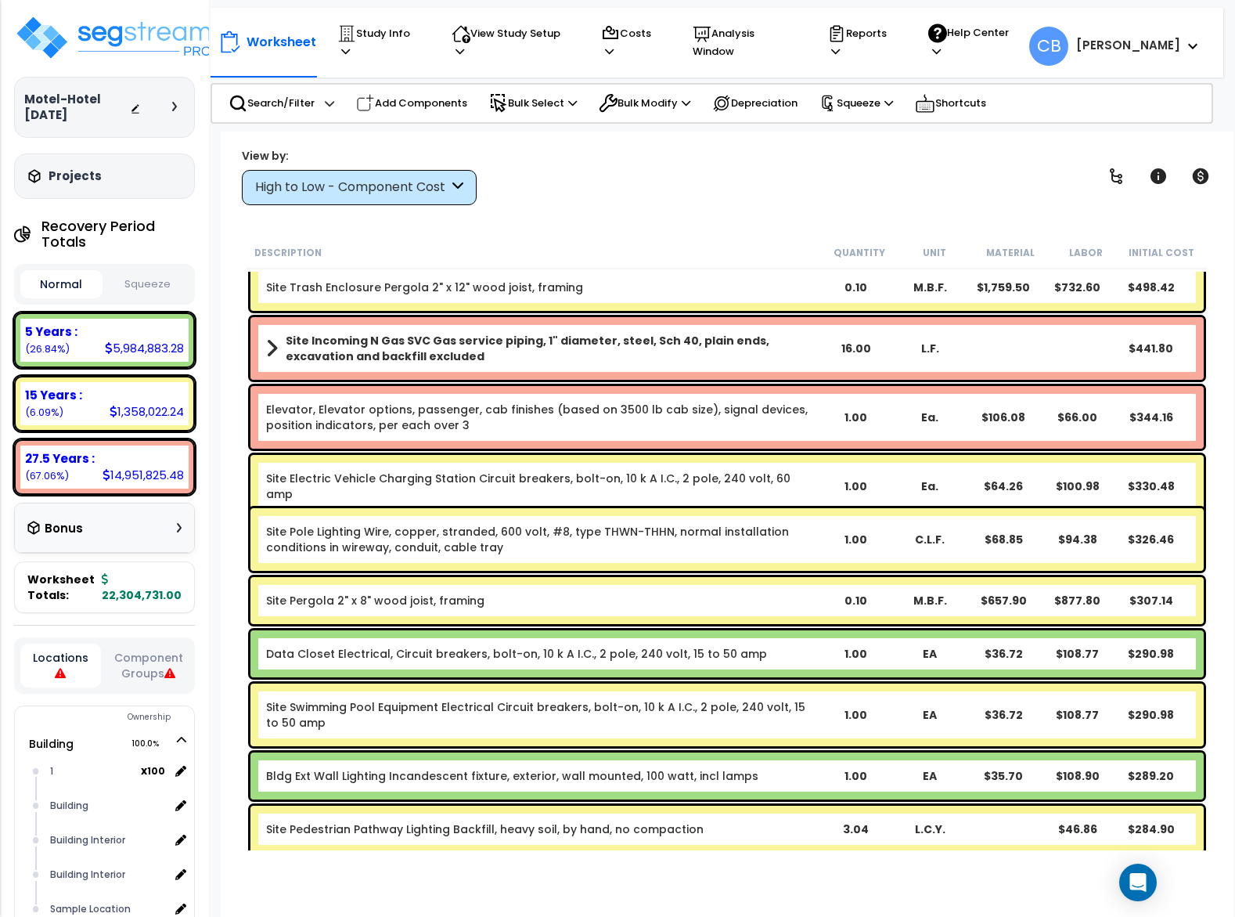
click at [644, 444] on div "Elevator, Elevator options, passenger, cab finishes (based on 3500 lb cab size)…" at bounding box center [728, 417] width 954 height 63
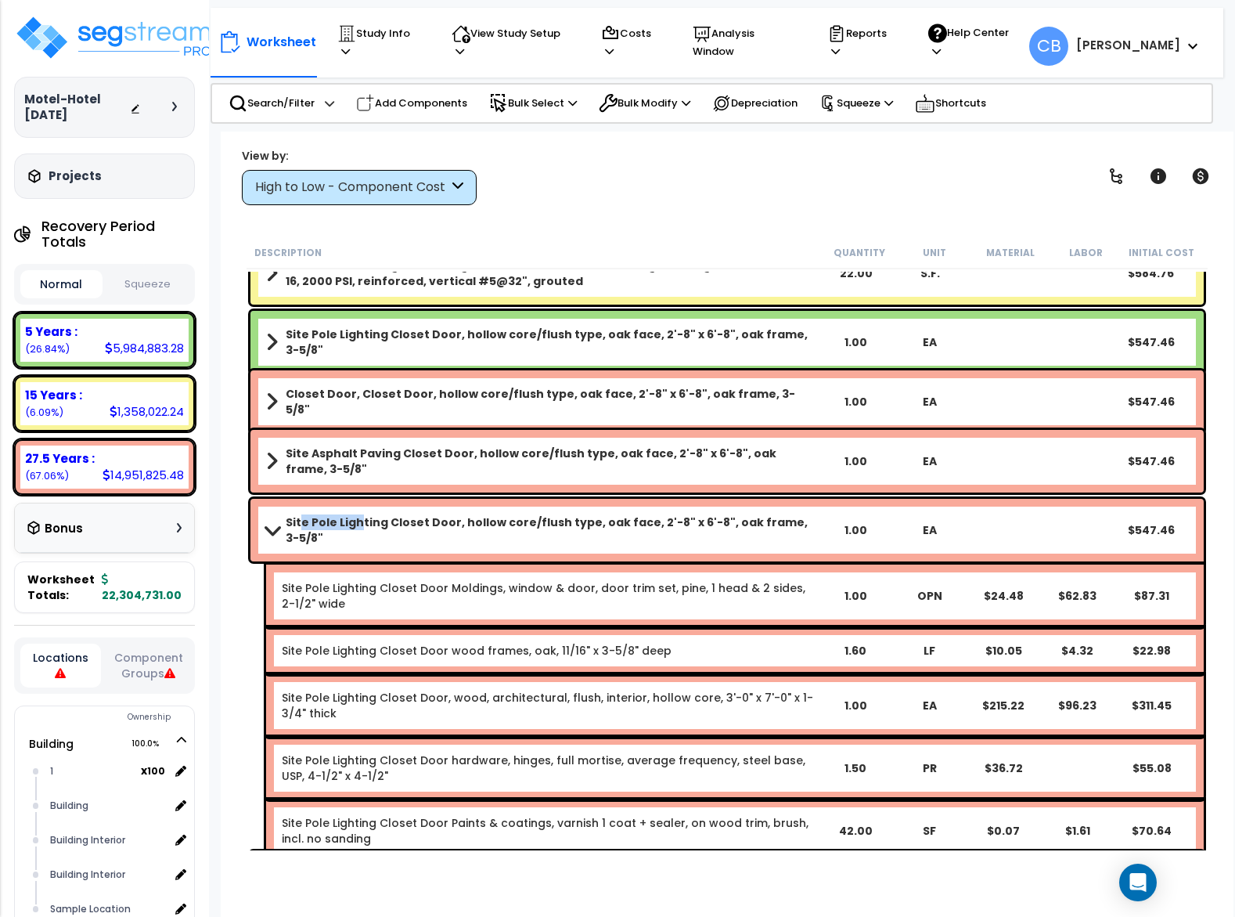
drag, startPoint x: 299, startPoint y: 498, endPoint x: 527, endPoint y: 517, distance: 228.6
click at [409, 515] on div "Site Pole Lighting Closet Door, hollow core/flush type, oak face, 2'-8" x 6'-8"…" at bounding box center [728, 530] width 954 height 63
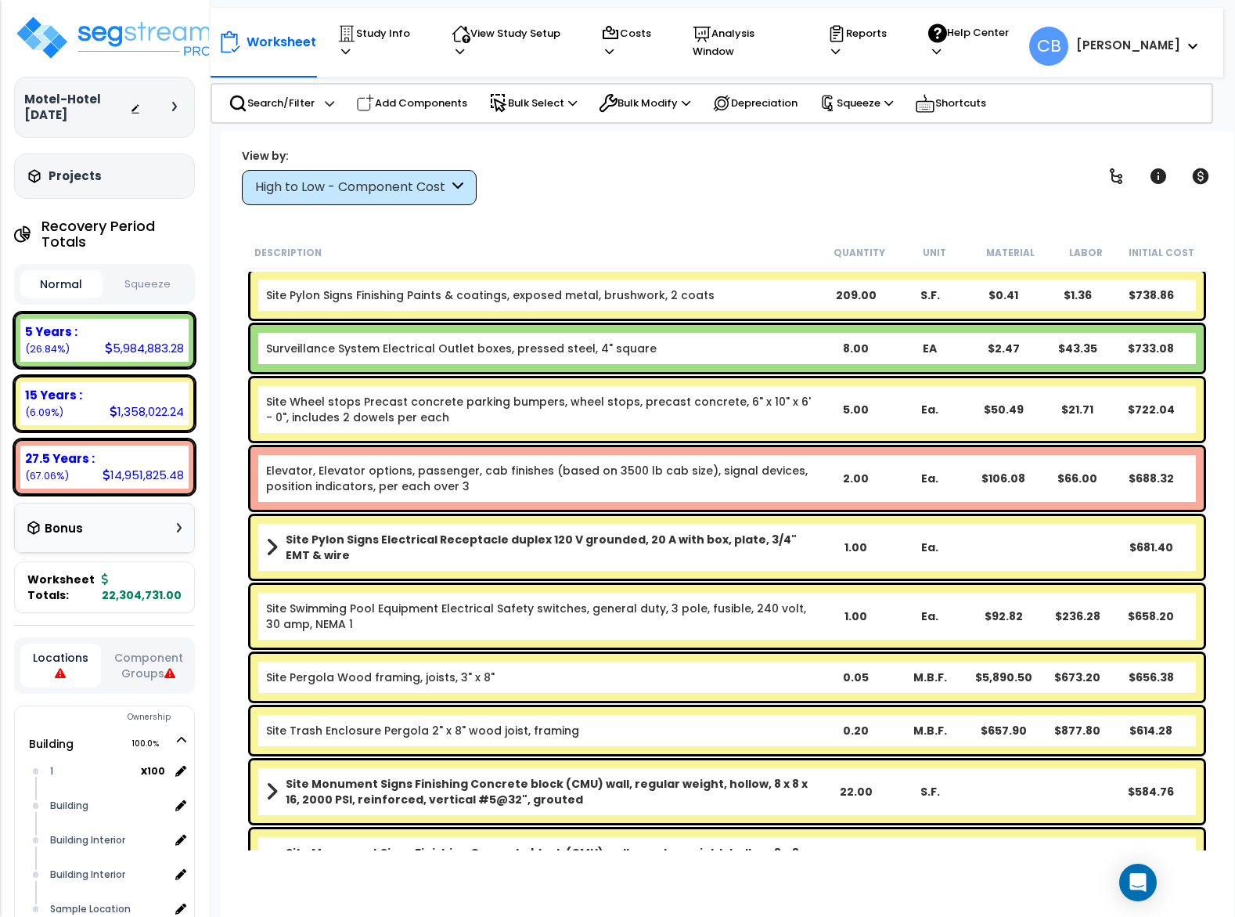
drag, startPoint x: 527, startPoint y: 517, endPoint x: 654, endPoint y: 536, distance: 128.3
click at [529, 518] on div "Site Pylon Signs Electrical Receptacle duplex 120 V grounded, 20 A with box, pl…" at bounding box center [728, 547] width 954 height 63
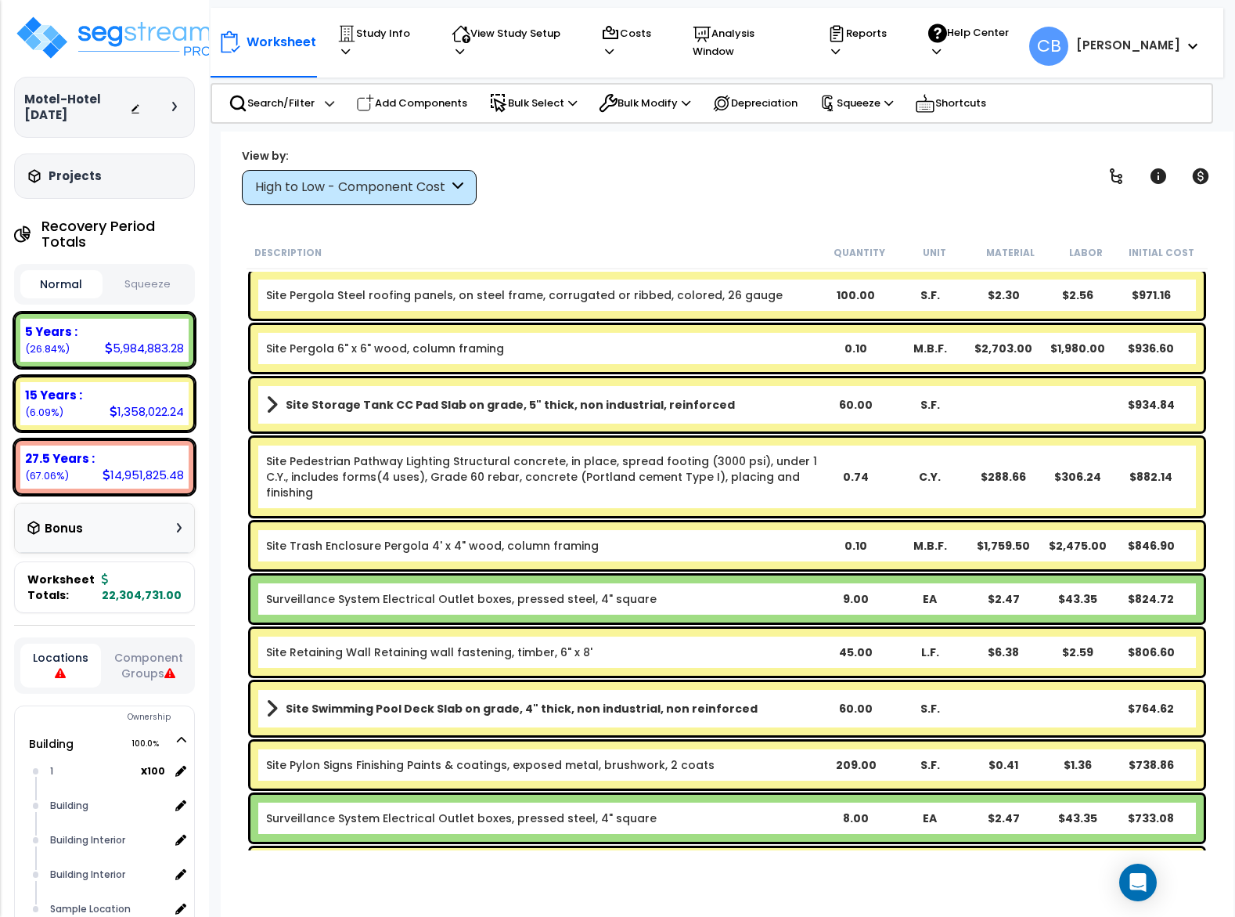
click at [742, 539] on b "Site Trash Enclosure Pergola 4' x 4" wood, column framing" at bounding box center [543, 546] width 554 height 16
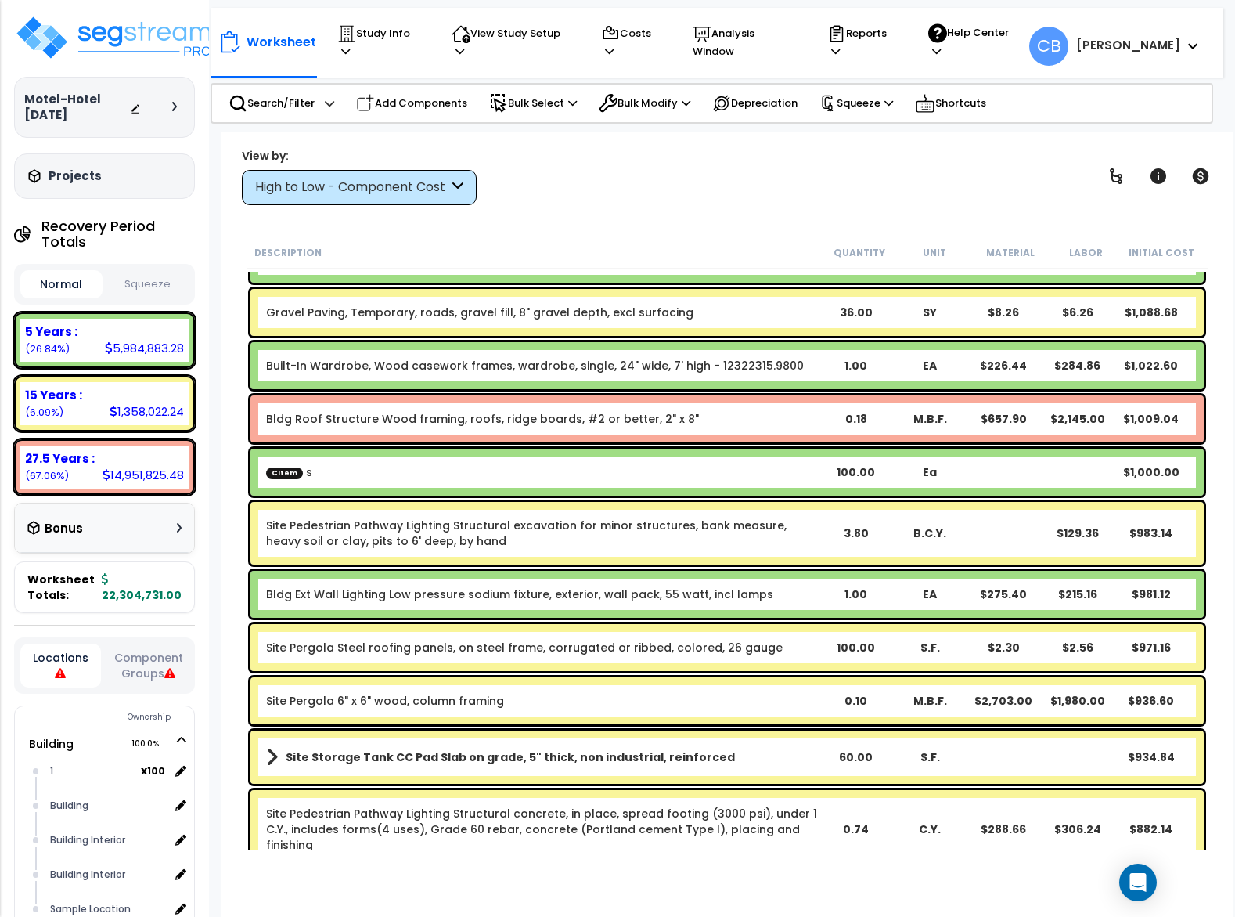
click at [510, 550] on div "Site Pedestrian Pathway Lighting Structural excavation for minor structures, ba…" at bounding box center [728, 533] width 954 height 63
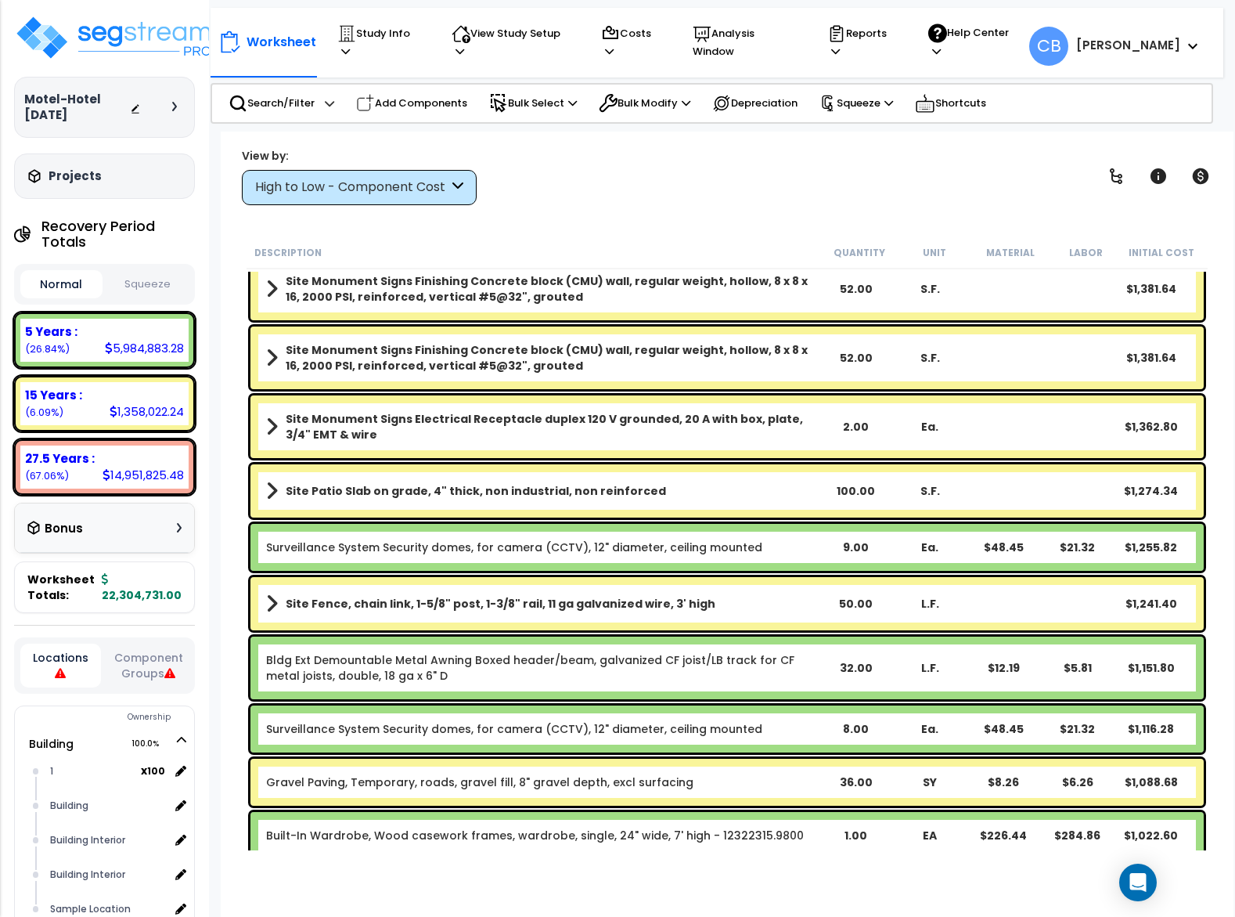
click at [680, 553] on link "Surveillance System Security domes, for camera (CCTV), 12" diameter, ceiling mo…" at bounding box center [514, 547] width 496 height 16
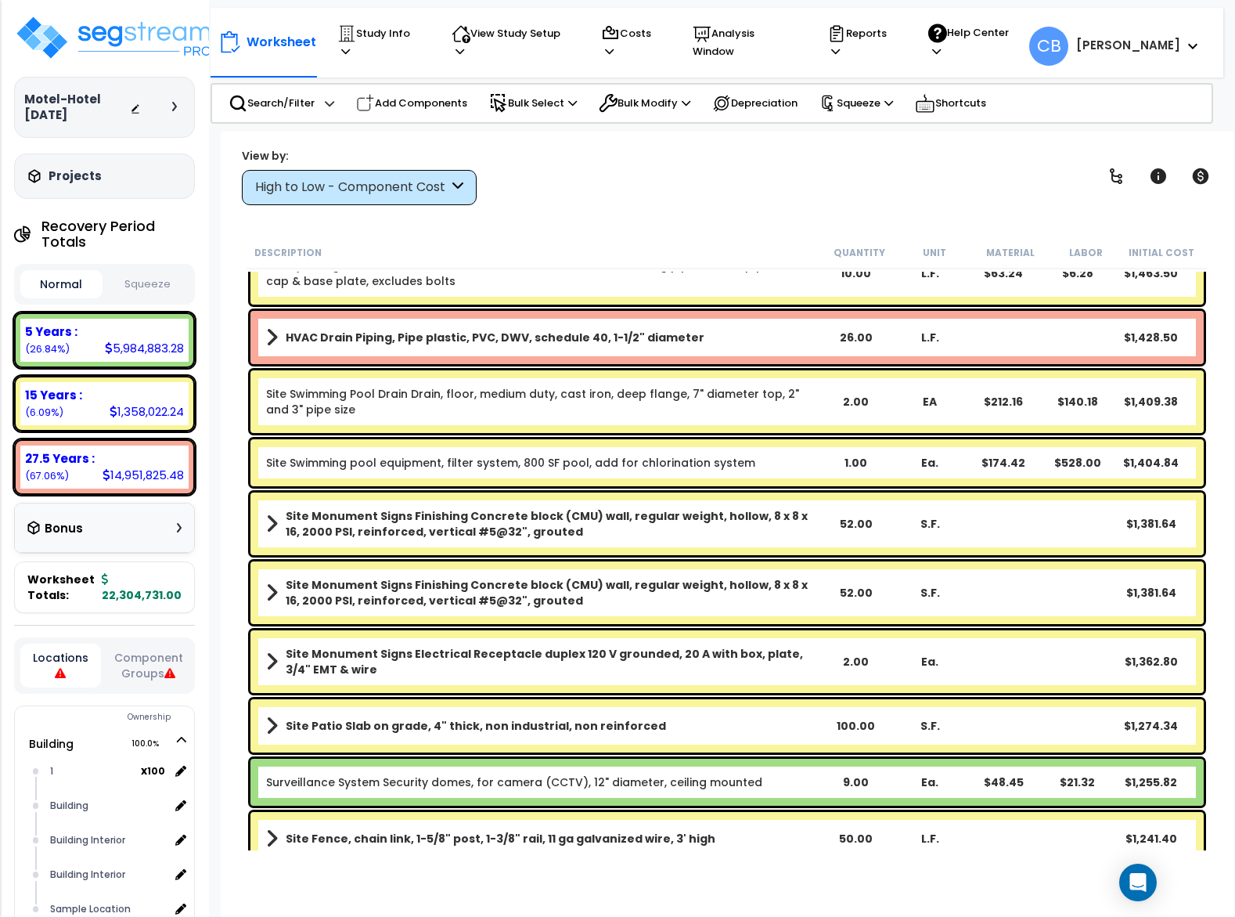
drag, startPoint x: 477, startPoint y: 557, endPoint x: 405, endPoint y: 569, distance: 73.0
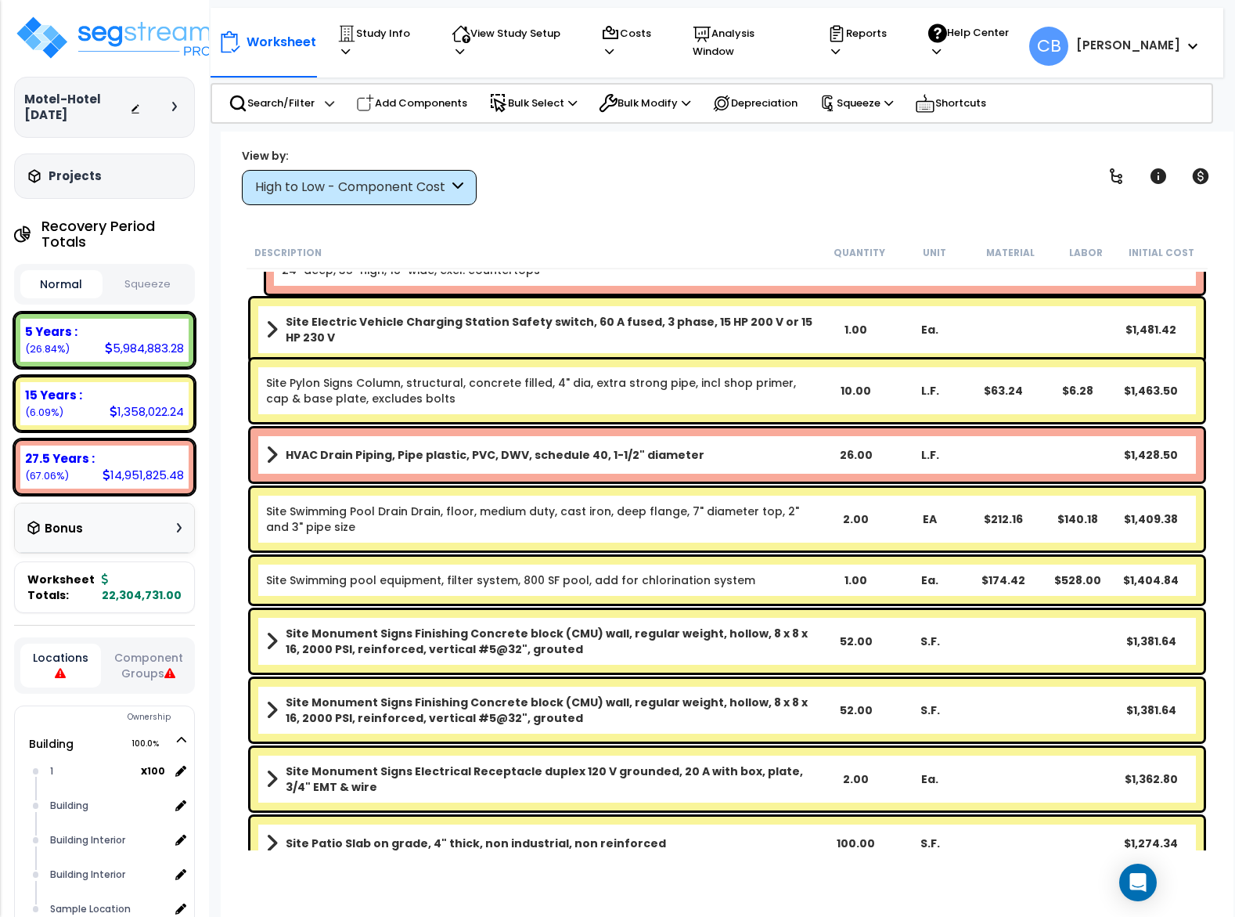
scroll to position [0, 0]
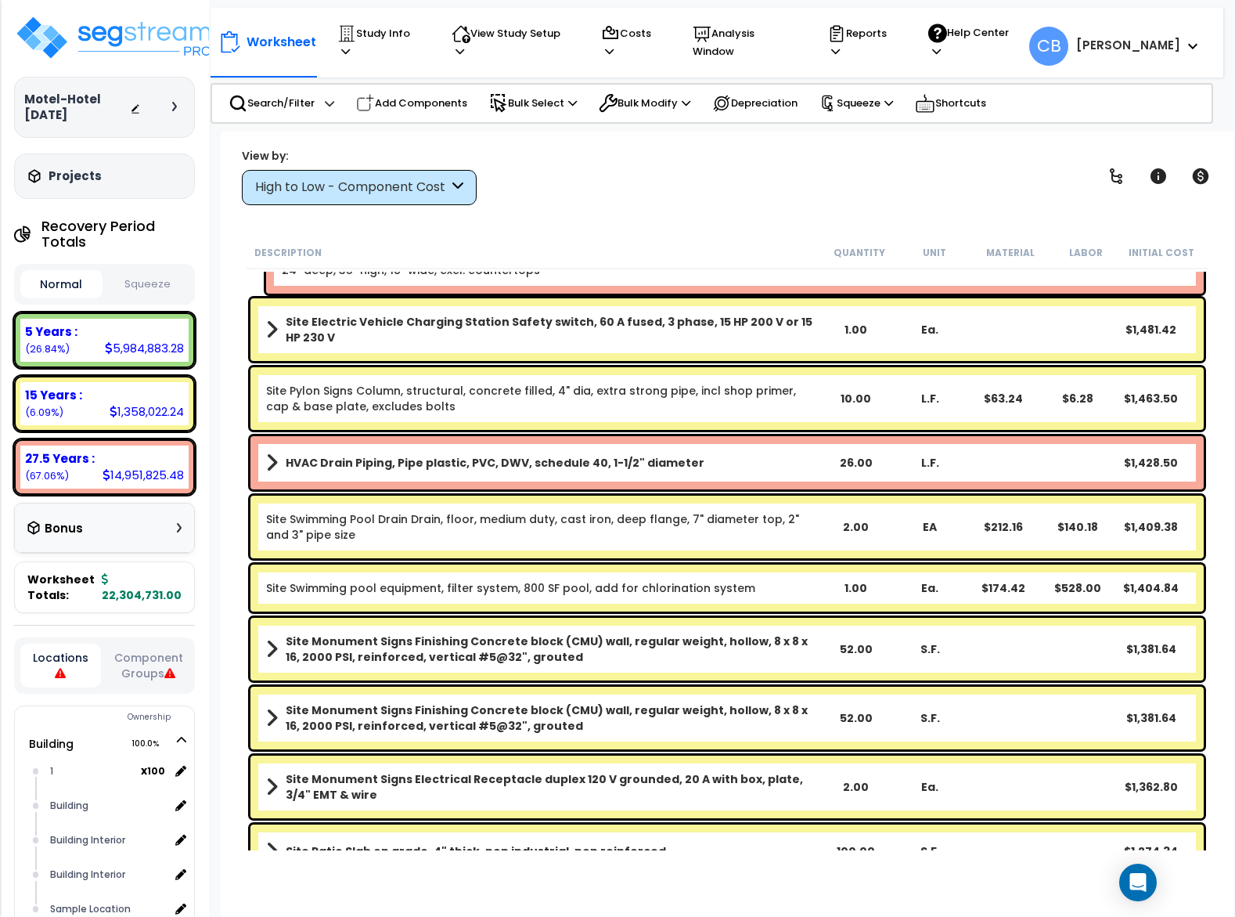
drag, startPoint x: 80, startPoint y: 562, endPoint x: 459, endPoint y: 562, distance: 378.9
click at [82, 562] on div "Worksheet Totals: 22,304,731.00" at bounding box center [104, 587] width 181 height 52
click at [550, 562] on div "Site Swimming pool equipment, filter system, 800 SF pool, add for chlorination …" at bounding box center [727, 588] width 961 height 55
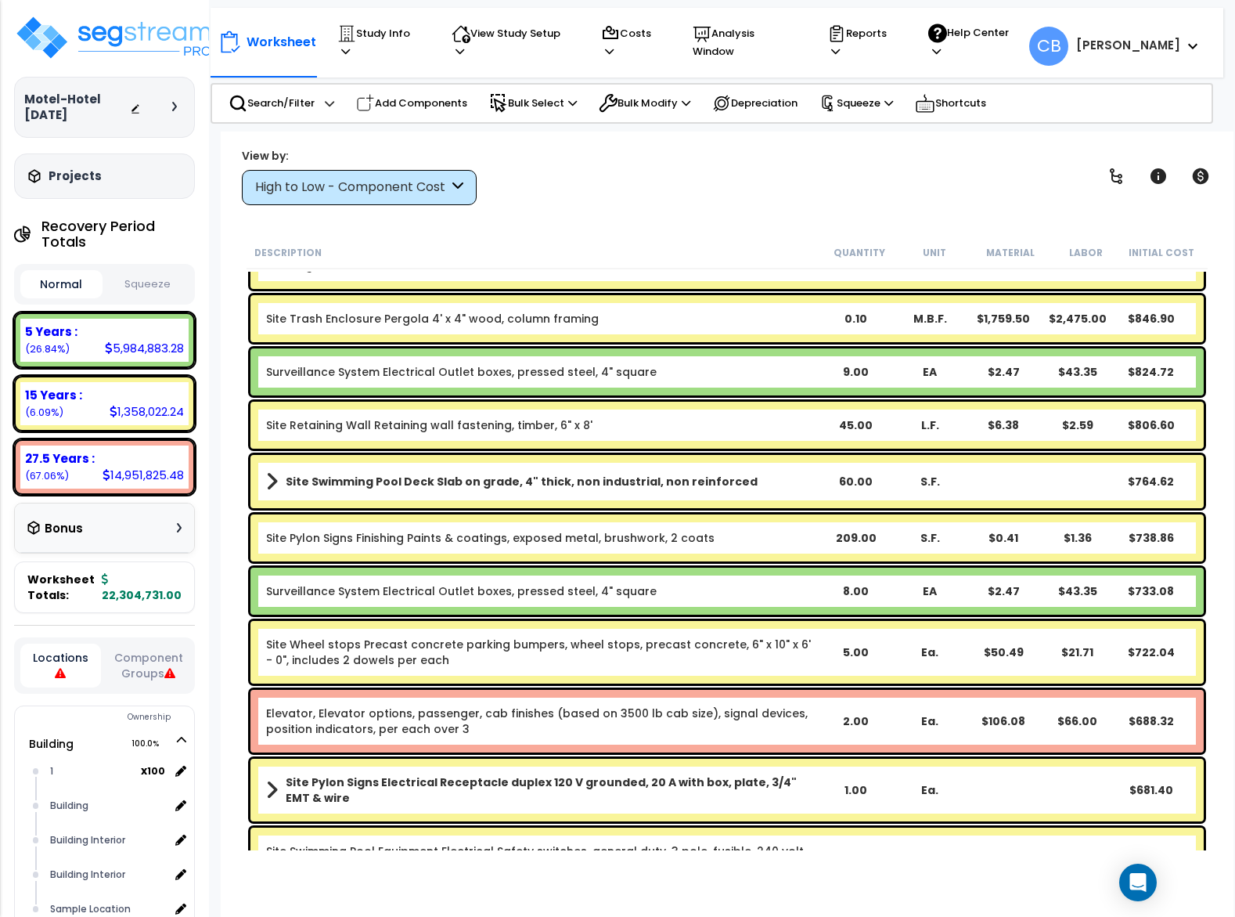
click at [550, 564] on div "Surveillance System Electrical Outlet boxes, pressed steel, 4" square 8.00 EA $…" at bounding box center [727, 591] width 961 height 55
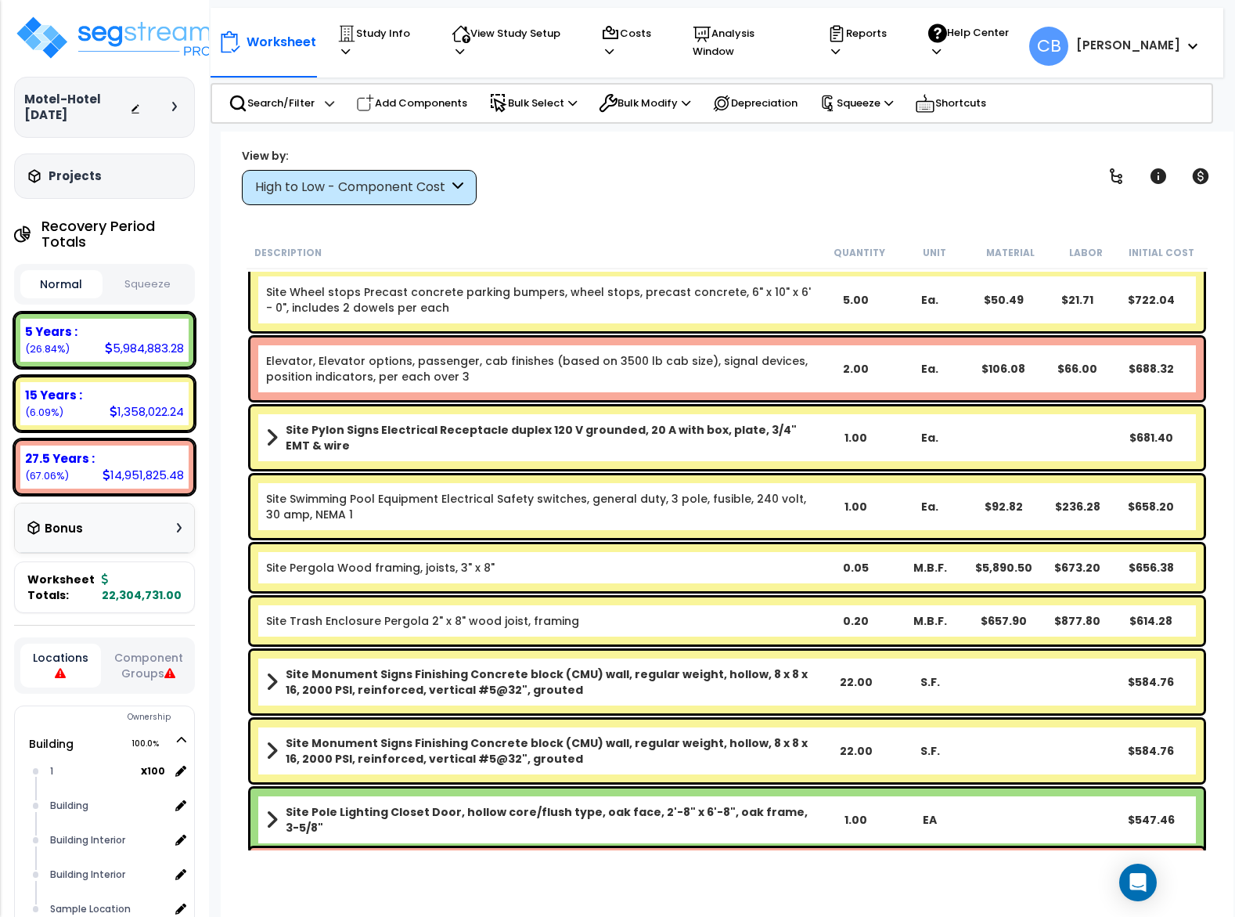
click at [550, 562] on b "Site Pergola Wood framing, joists, 3" x 8"" at bounding box center [543, 568] width 554 height 16
